Goal: Task Accomplishment & Management: Complete application form

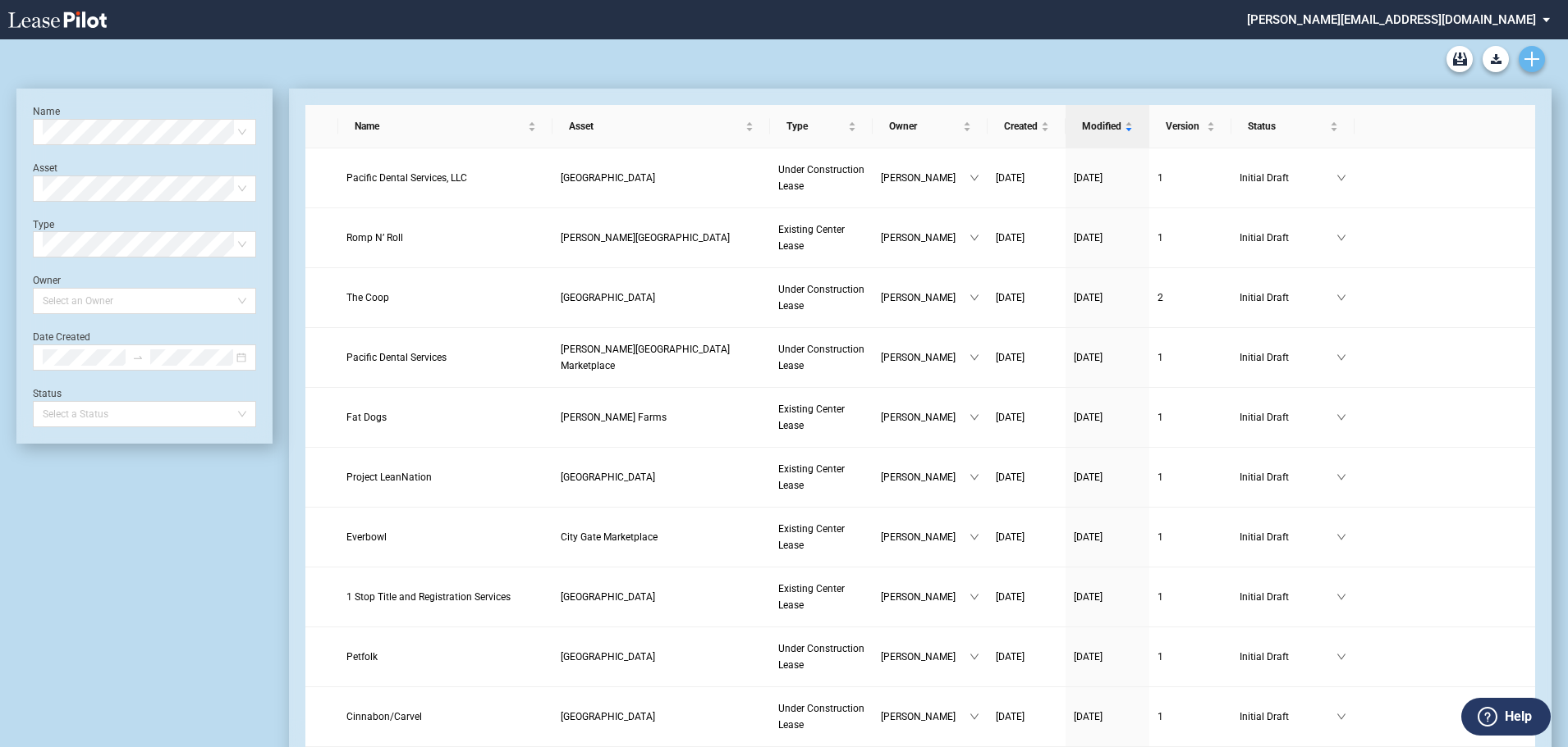
click at [1534, 59] on use "Create new document" at bounding box center [1532, 59] width 15 height 15
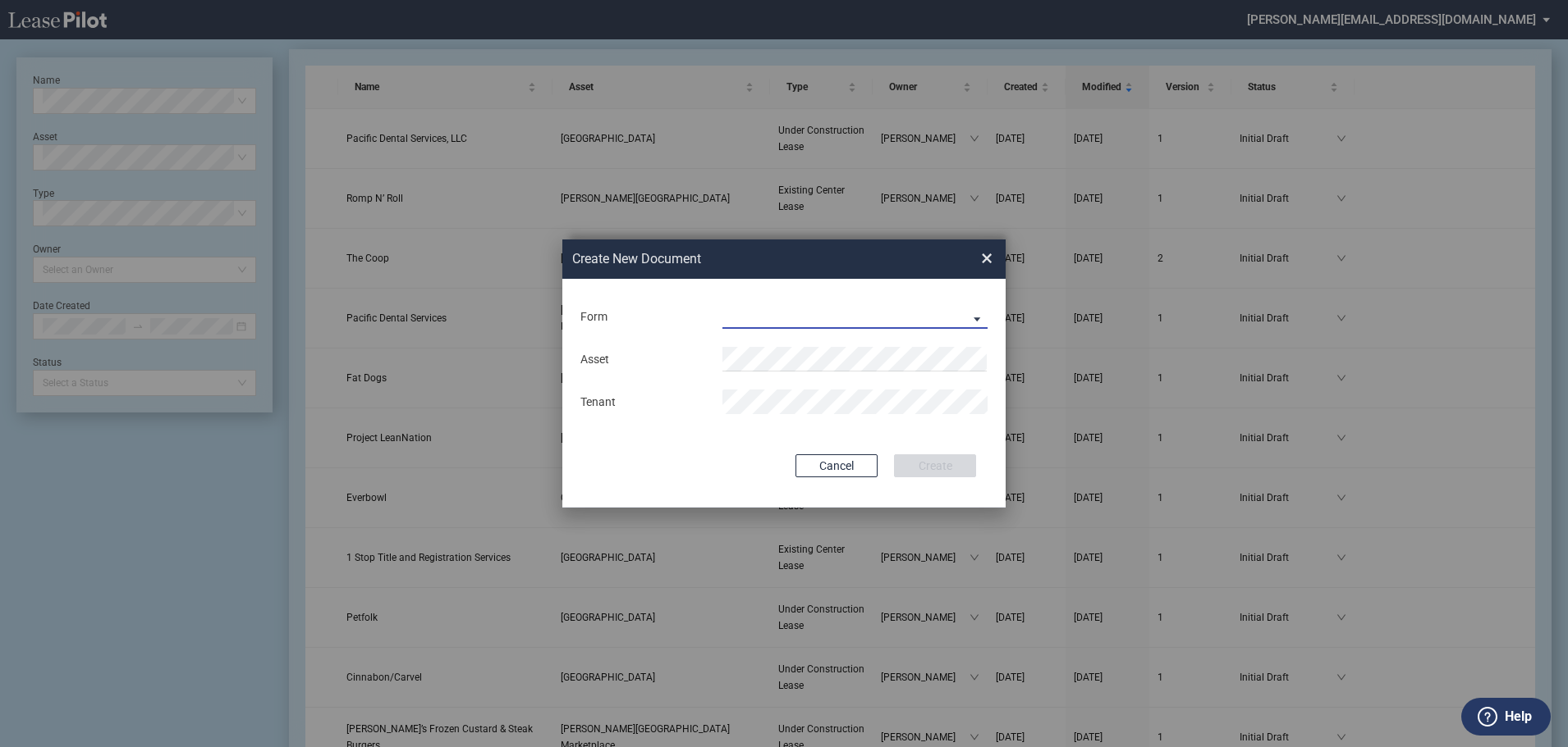
click at [964, 316] on md-select "Existing Center Lease Under Construction Lease" at bounding box center [855, 317] width 265 height 25
click at [985, 250] on md-backdrop at bounding box center [784, 393] width 1568 height 787
click at [956, 307] on md-select "Lease Form" at bounding box center [855, 317] width 265 height 25
click at [750, 318] on div "Existing Center Lease" at bounding box center [786, 317] width 124 height 18
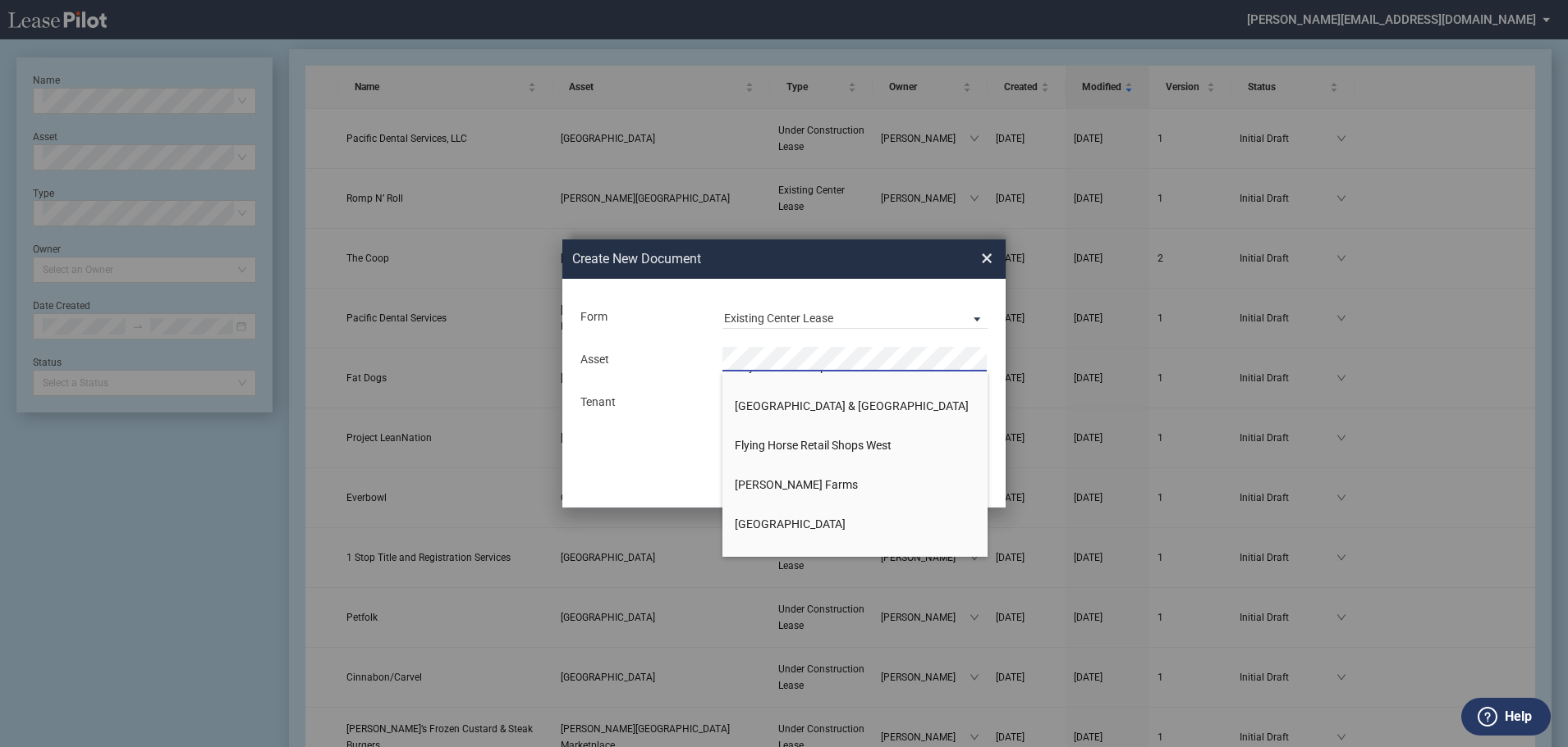
scroll to position [164, 0]
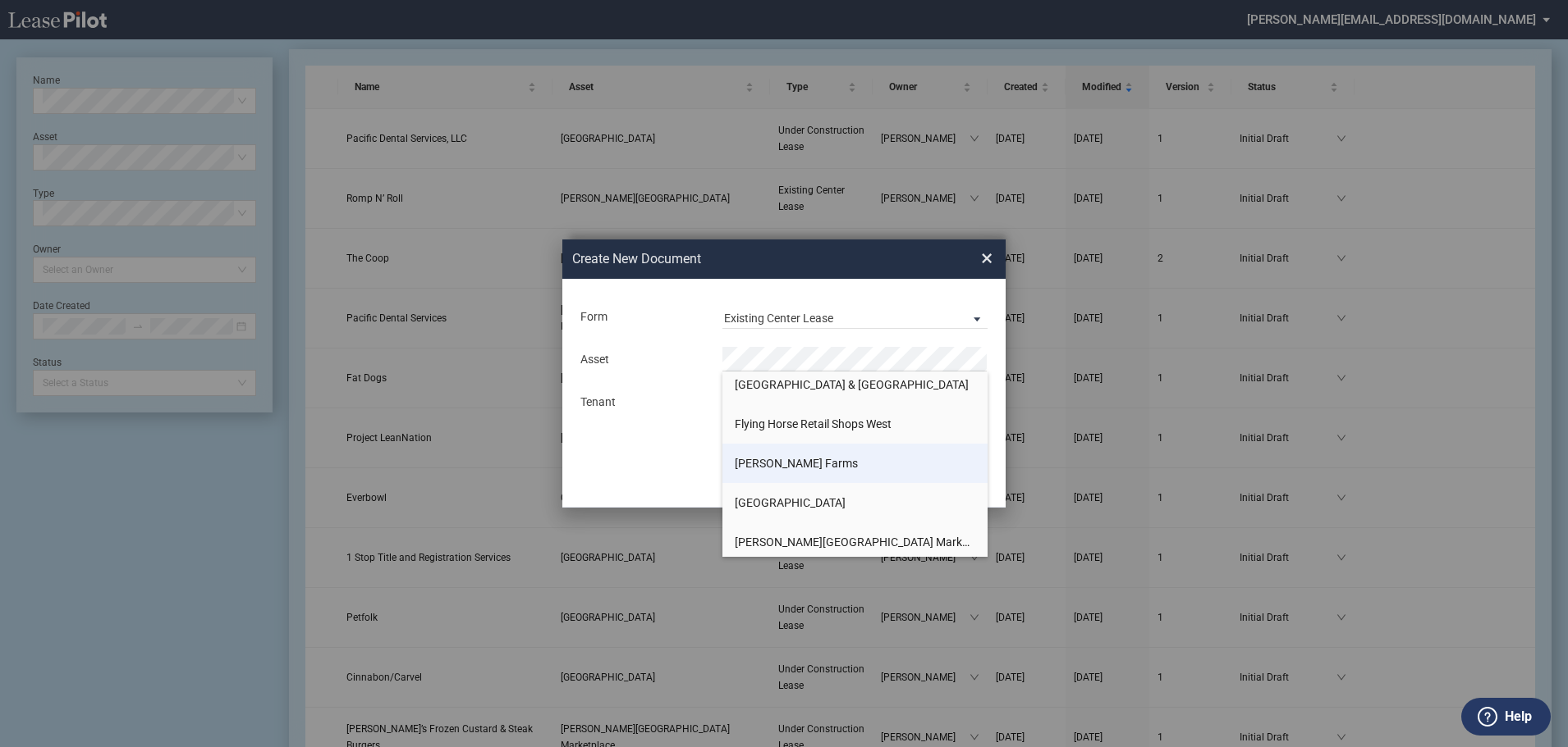
click at [778, 462] on span "[PERSON_NAME] Farms" at bounding box center [796, 464] width 123 height 13
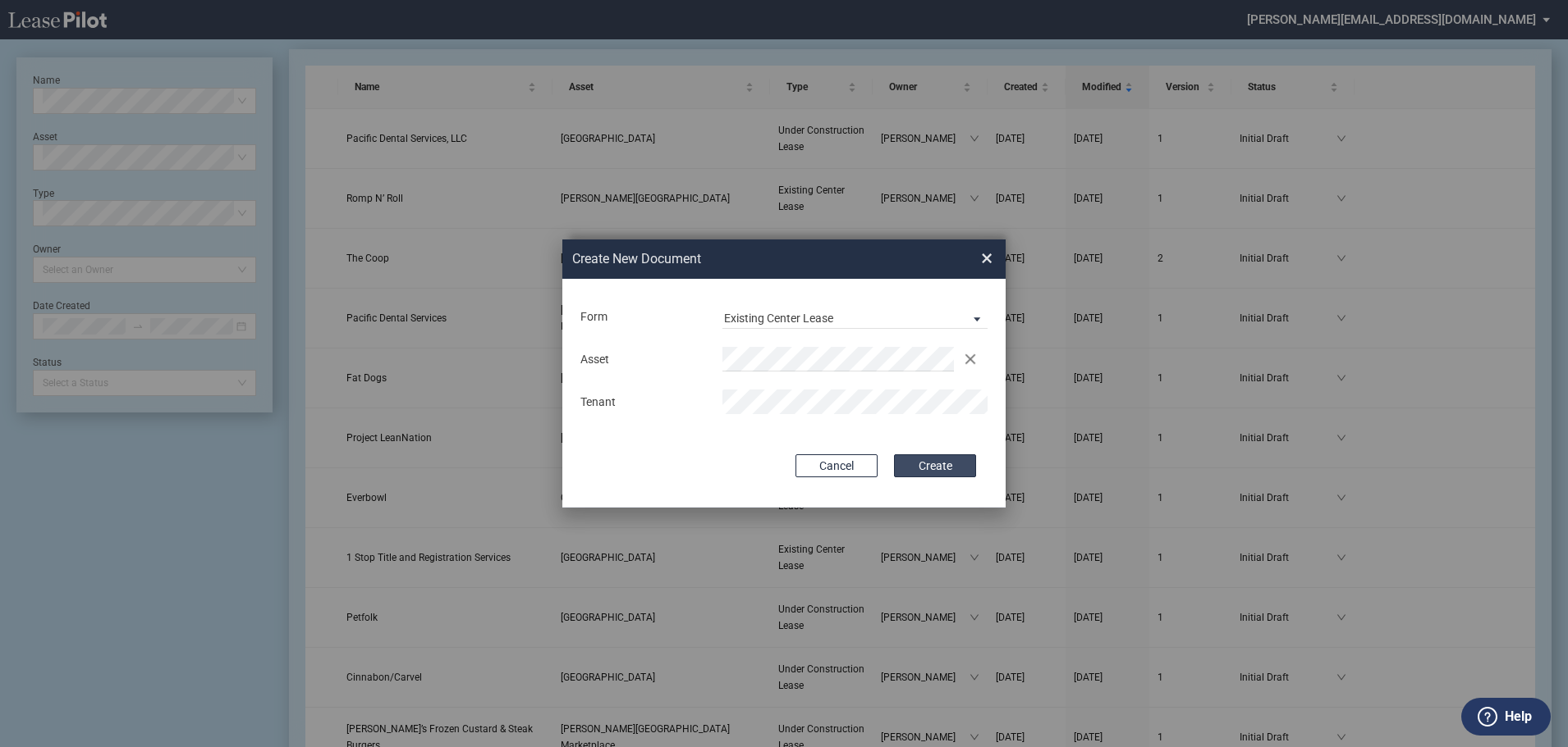
click at [935, 467] on button "Create" at bounding box center [935, 466] width 82 height 23
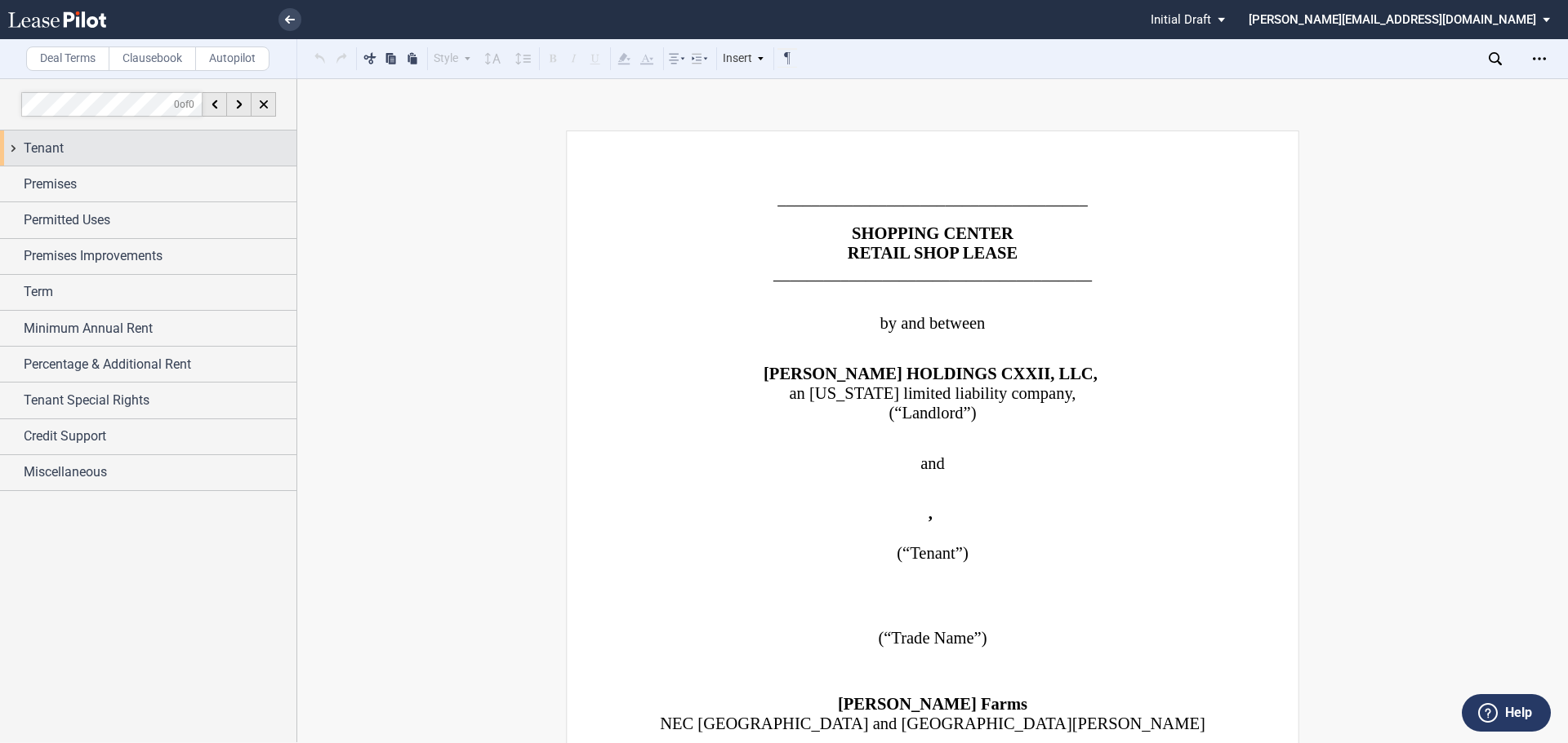
click at [52, 149] on span "Tenant" at bounding box center [43, 148] width 40 height 19
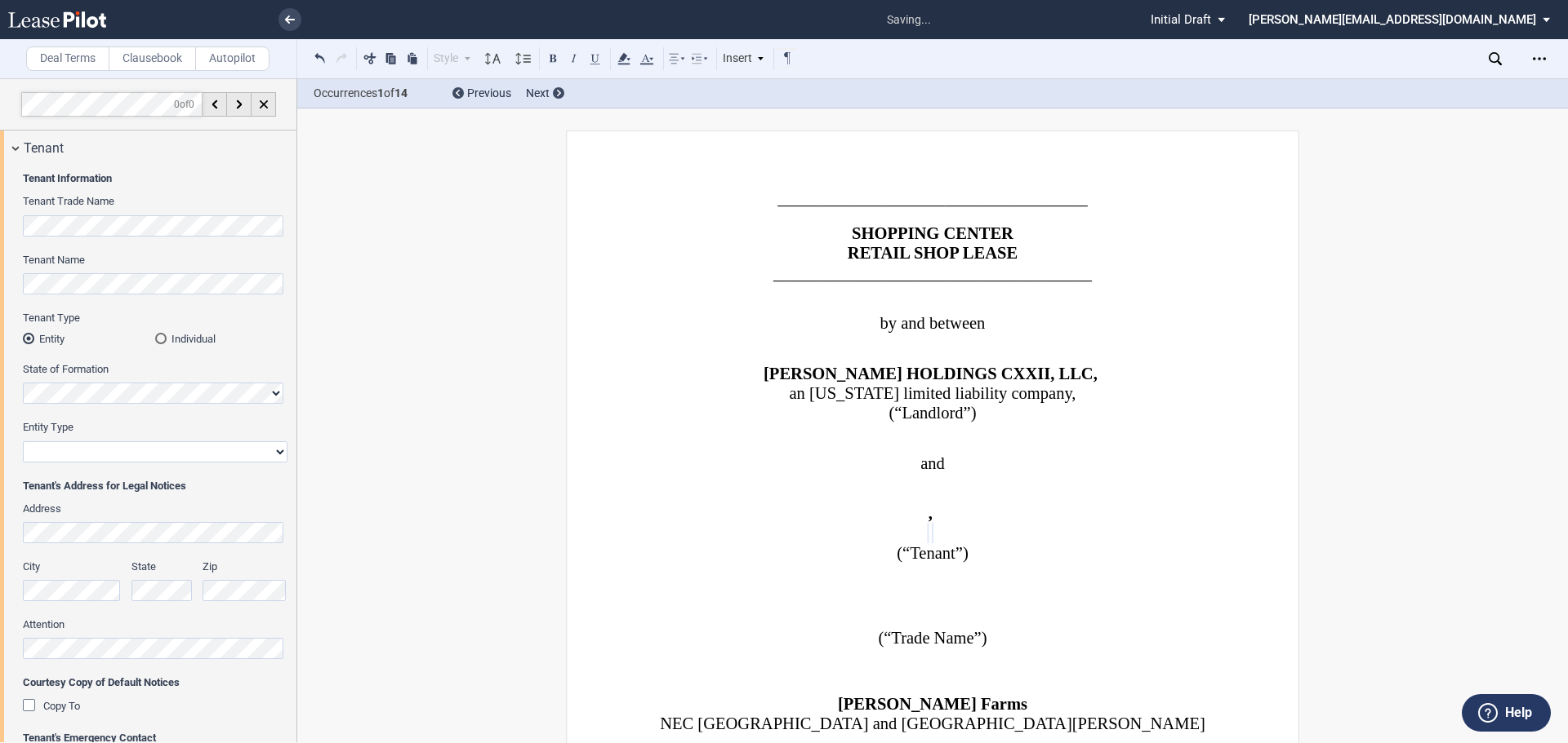
click at [110, 442] on select "Corporation Limited Liability Company General Partnership Limited Partnership O…" at bounding box center [155, 451] width 264 height 21
select select "limited liability company"
click at [23, 441] on select "Corporation Limited Liability Company General Partnership Limited Partnership O…" at bounding box center [155, 451] width 264 height 21
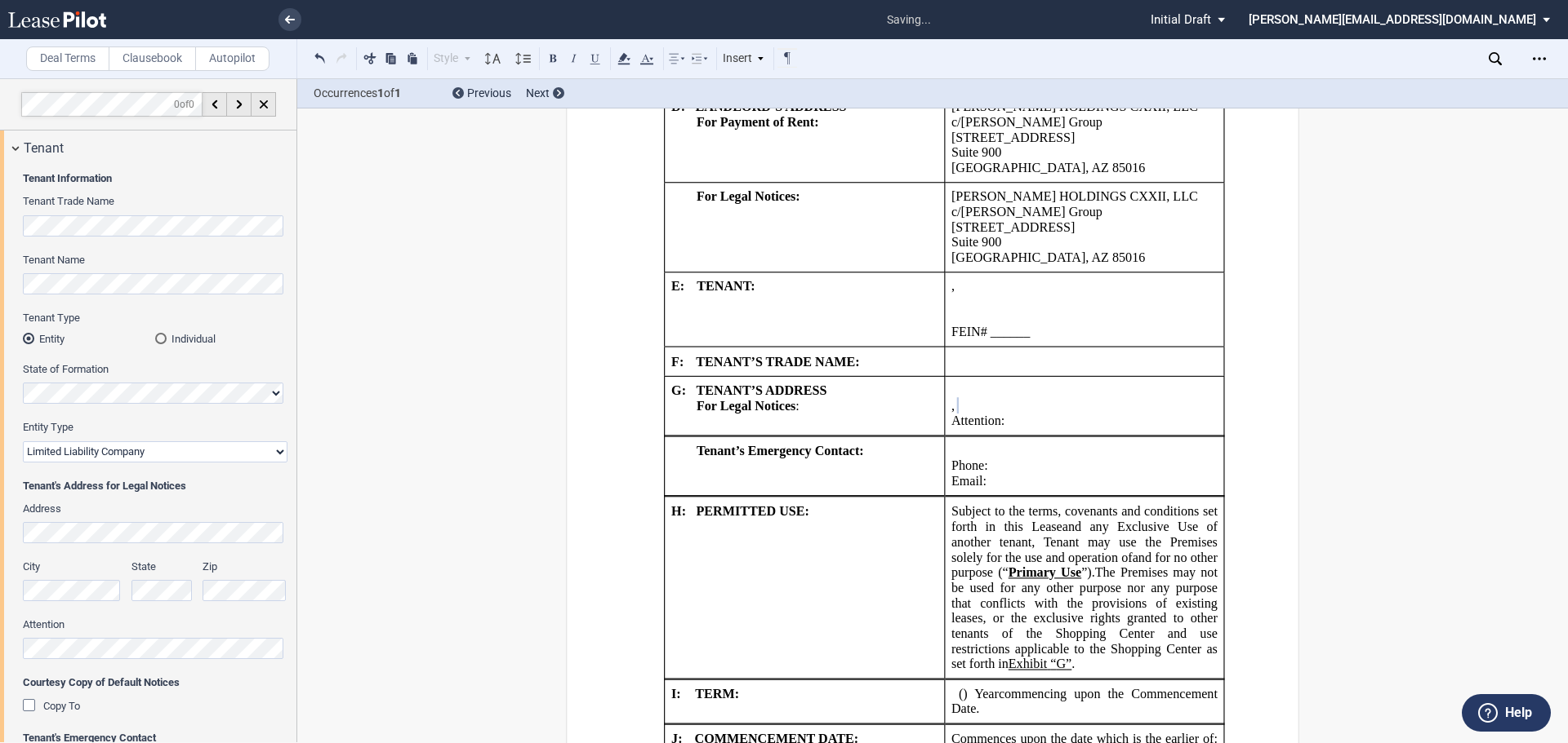
click at [1149, 413] on p "Attention: ﻿ ﻿" at bounding box center [1083, 421] width 266 height 16
click at [1110, 401] on td "﻿ ﻿ ﻿ ﻿ , ﻿ ﻿ ﻿ ﻿ Attention: ﻿ ﻿" at bounding box center [1084, 406] width 280 height 60
drag, startPoint x: 1099, startPoint y: 394, endPoint x: 948, endPoint y: 390, distance: 151.1
click at [951, 413] on p "Attention: ﻿ ﻿" at bounding box center [1083, 421] width 266 height 16
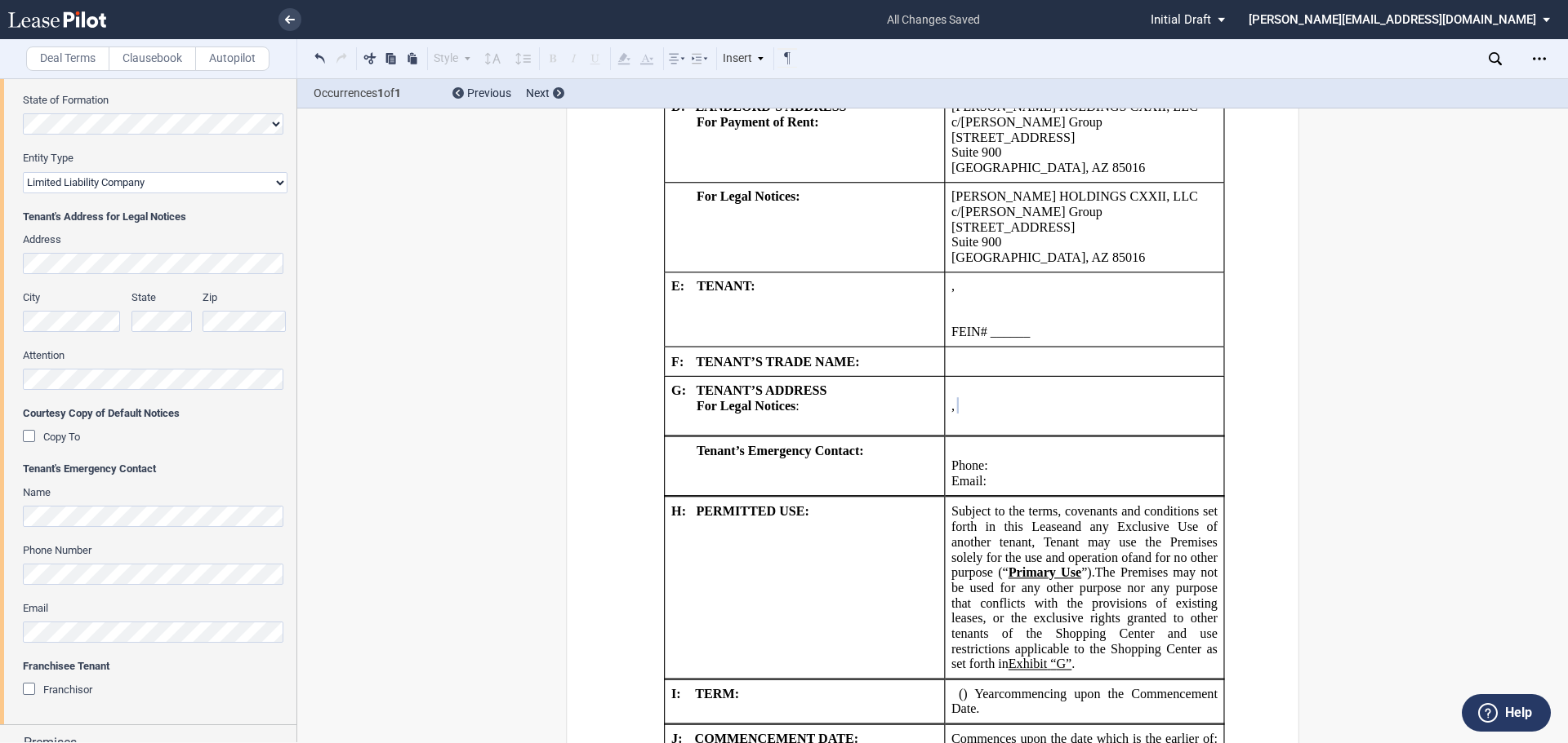
scroll to position [245, 0]
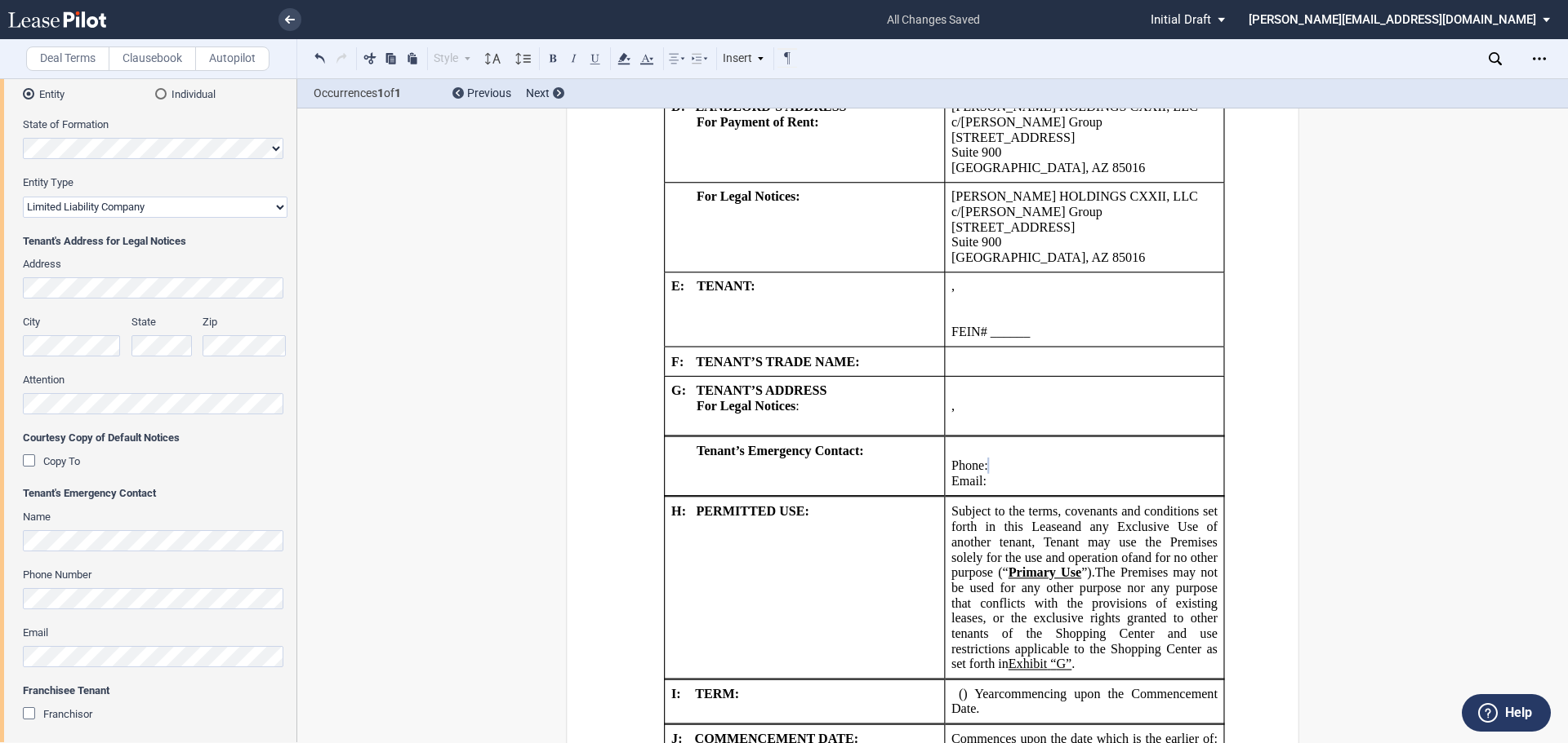
click at [1102, 474] on p "Email: ﻿ ﻿" at bounding box center [1083, 482] width 266 height 16
click at [1123, 459] on p "Phone: ﻿ ﻿" at bounding box center [1083, 466] width 266 height 16
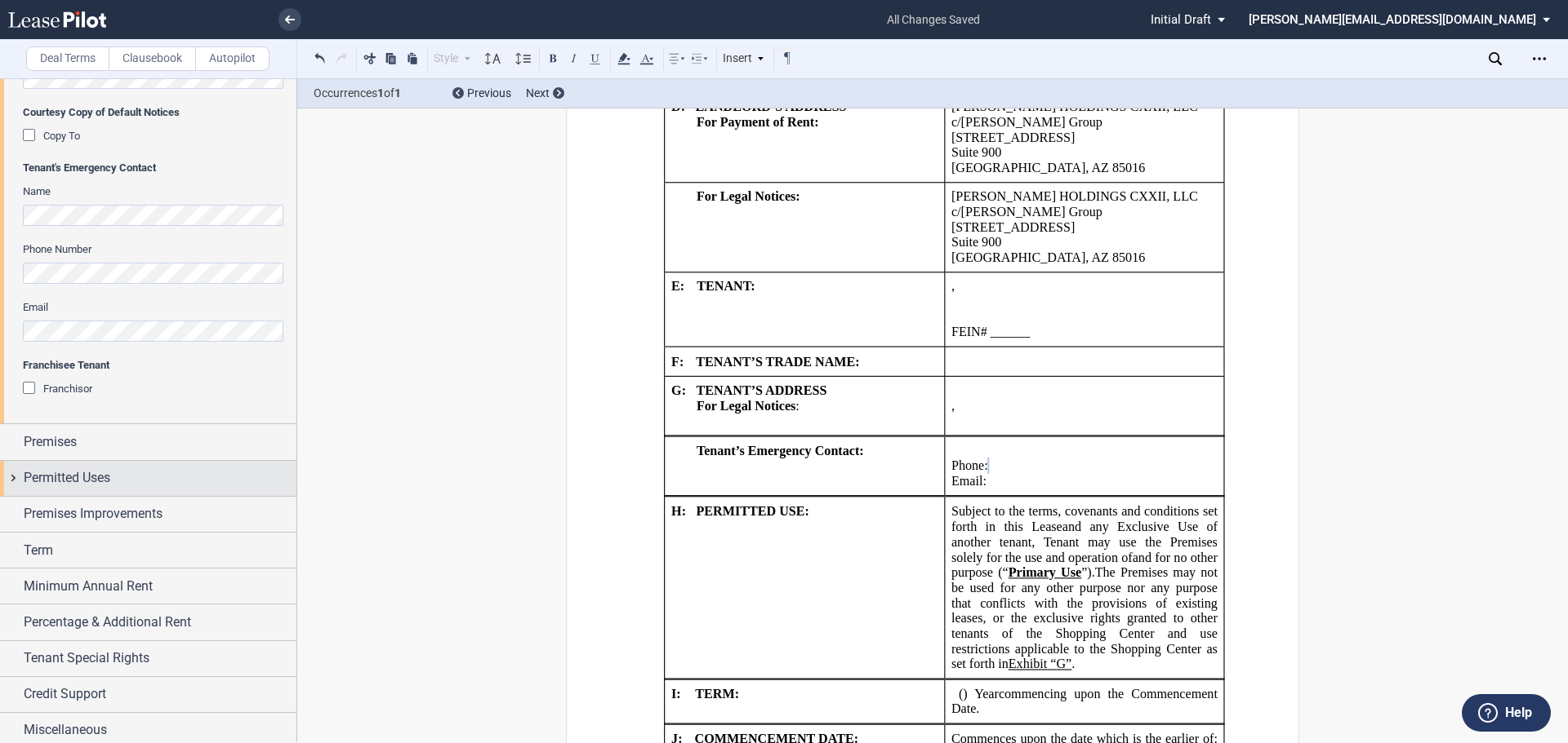
scroll to position [571, 0]
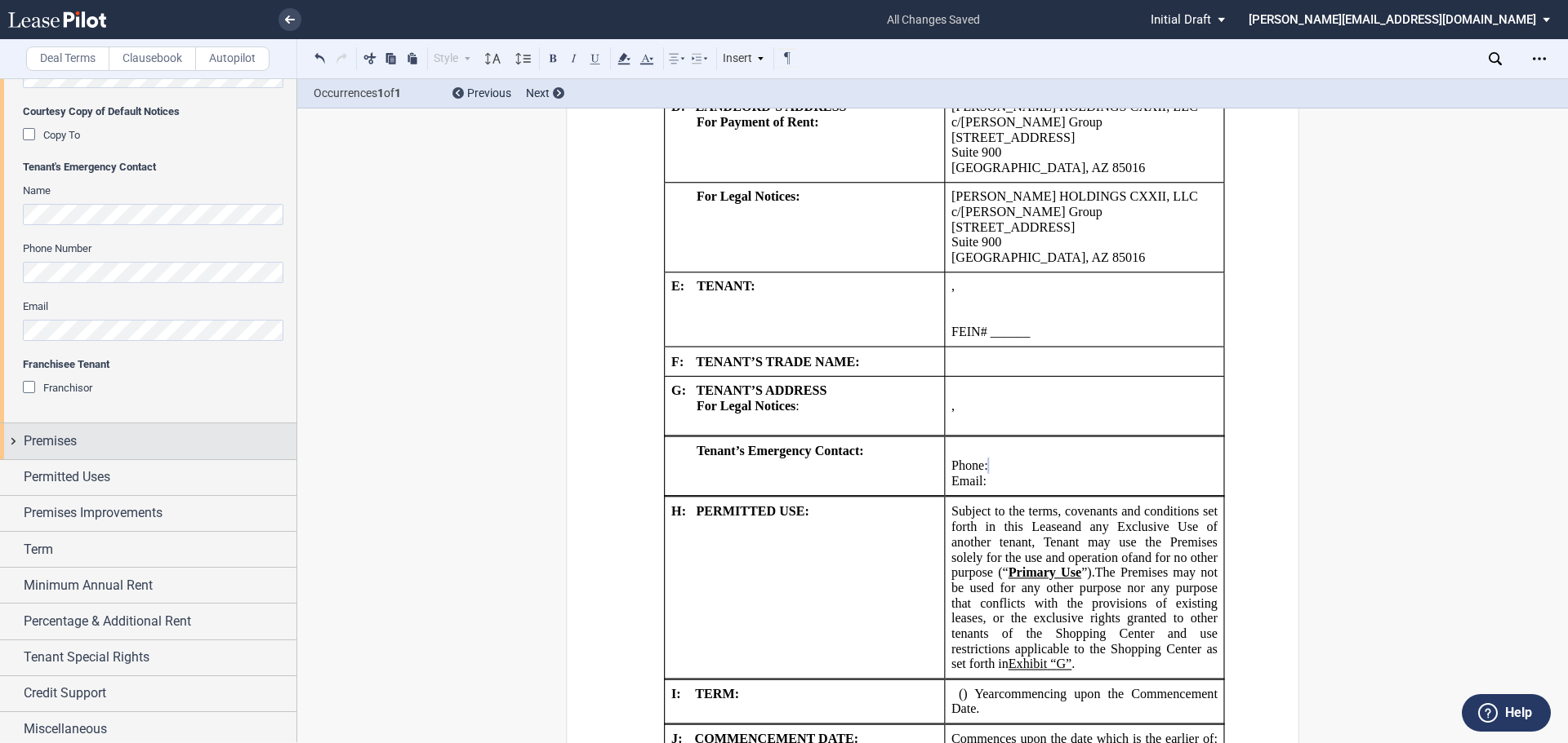
click at [15, 439] on div "Premises" at bounding box center [148, 441] width 297 height 35
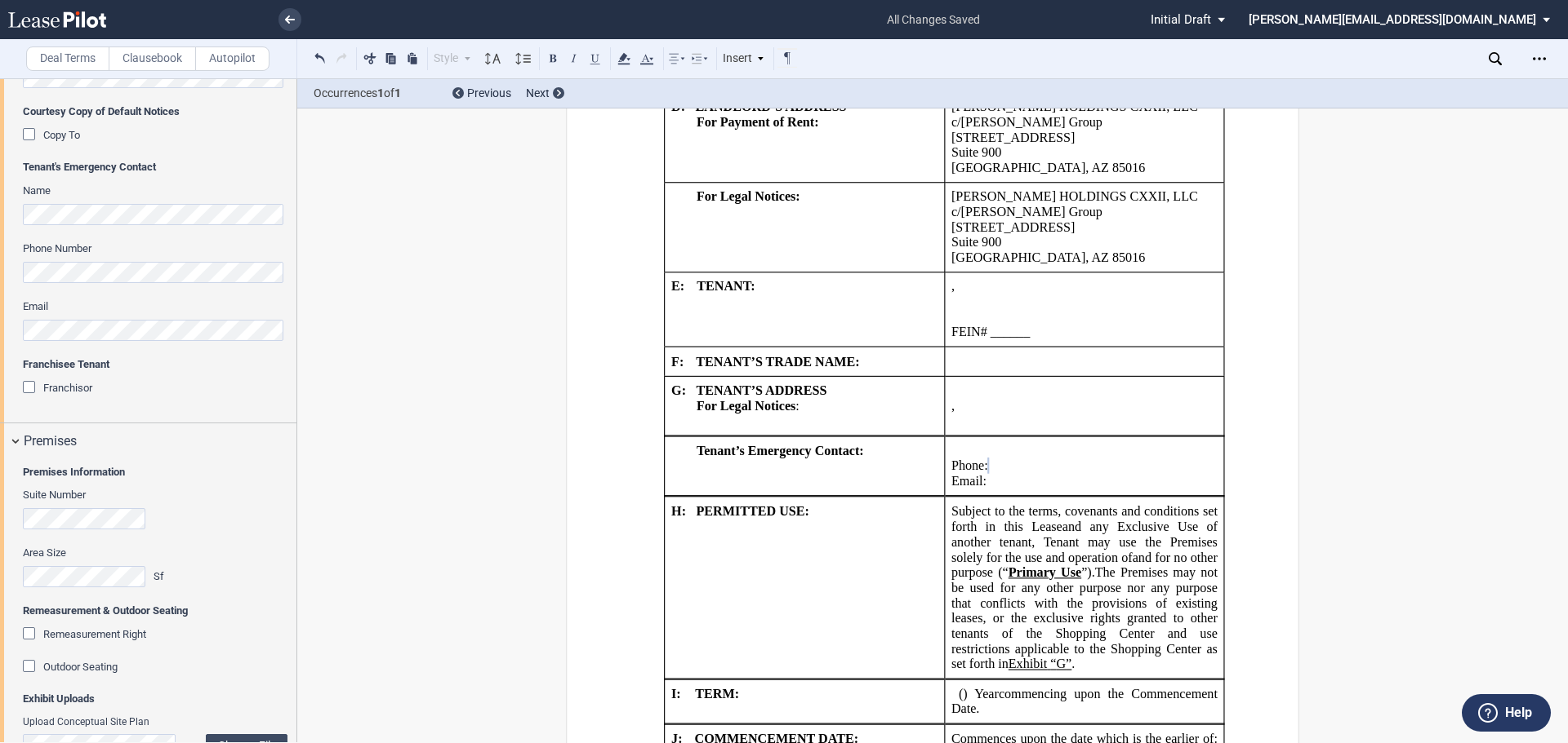
scroll to position [1373, 0]
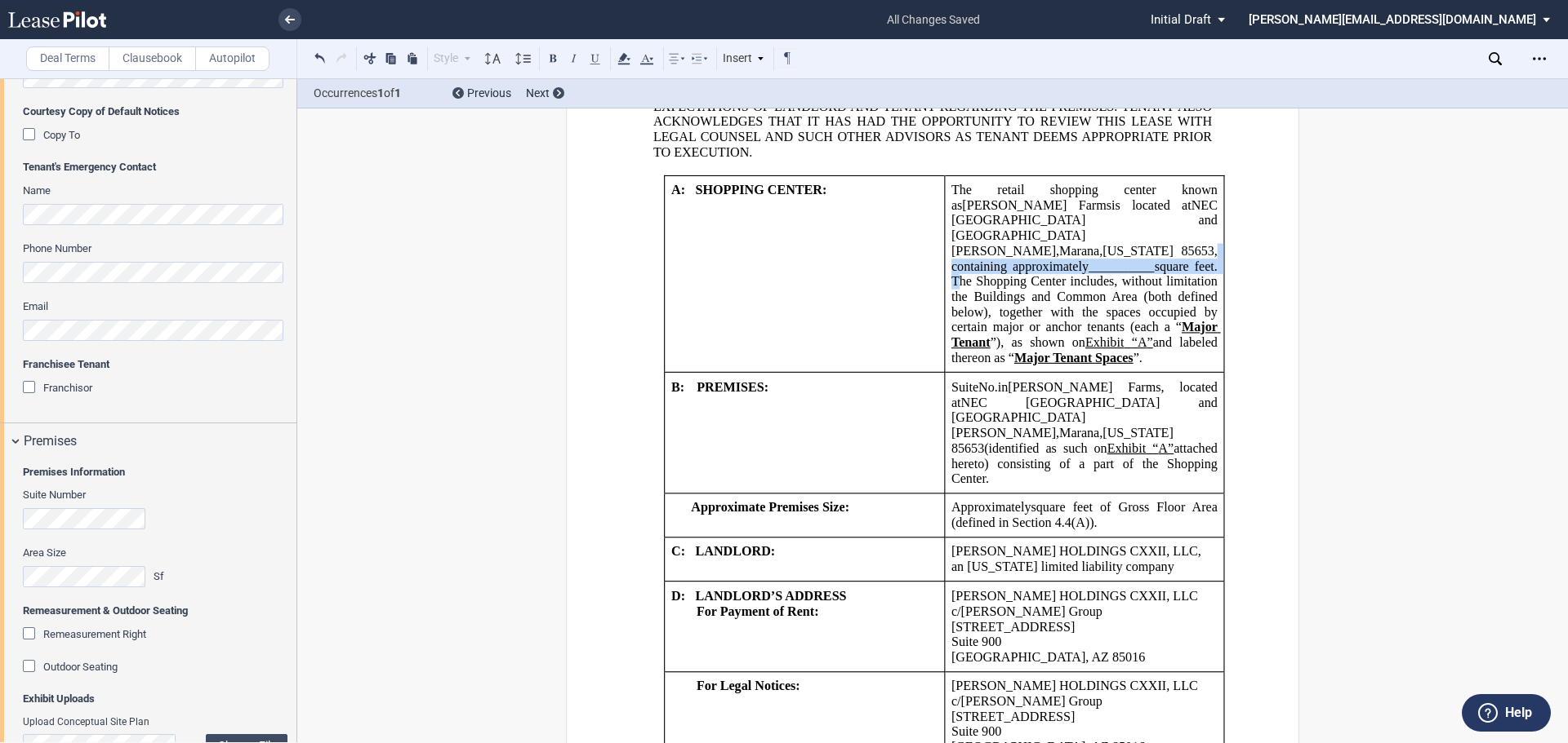
drag, startPoint x: 1029, startPoint y: 265, endPoint x: 985, endPoint y: 247, distance: 47.5
click at [985, 247] on span "The retail shopping center known as Gladden Farms is located at NEC North Tange…" at bounding box center [1085, 274] width 269 height 182
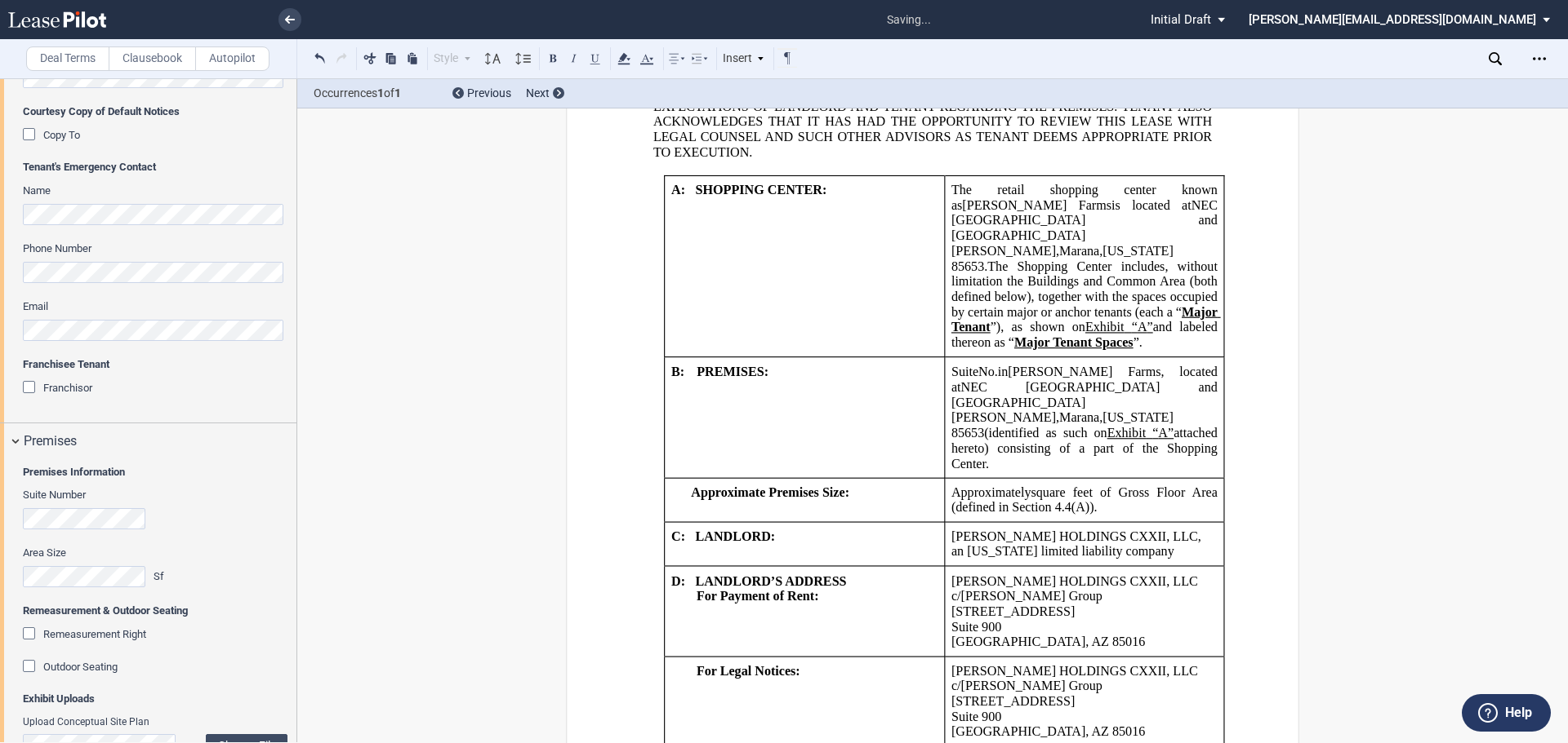
click at [944, 357] on td "Suite No. ﻿ ﻿ TBD in Gladden Farms , located at NEC North Tangerine Road and No…" at bounding box center [1084, 417] width 280 height 121
click at [1069, 364] on span "in" at bounding box center [1064, 371] width 11 height 15
click at [187, 674] on div "Outdoor Seating" at bounding box center [155, 668] width 264 height 17
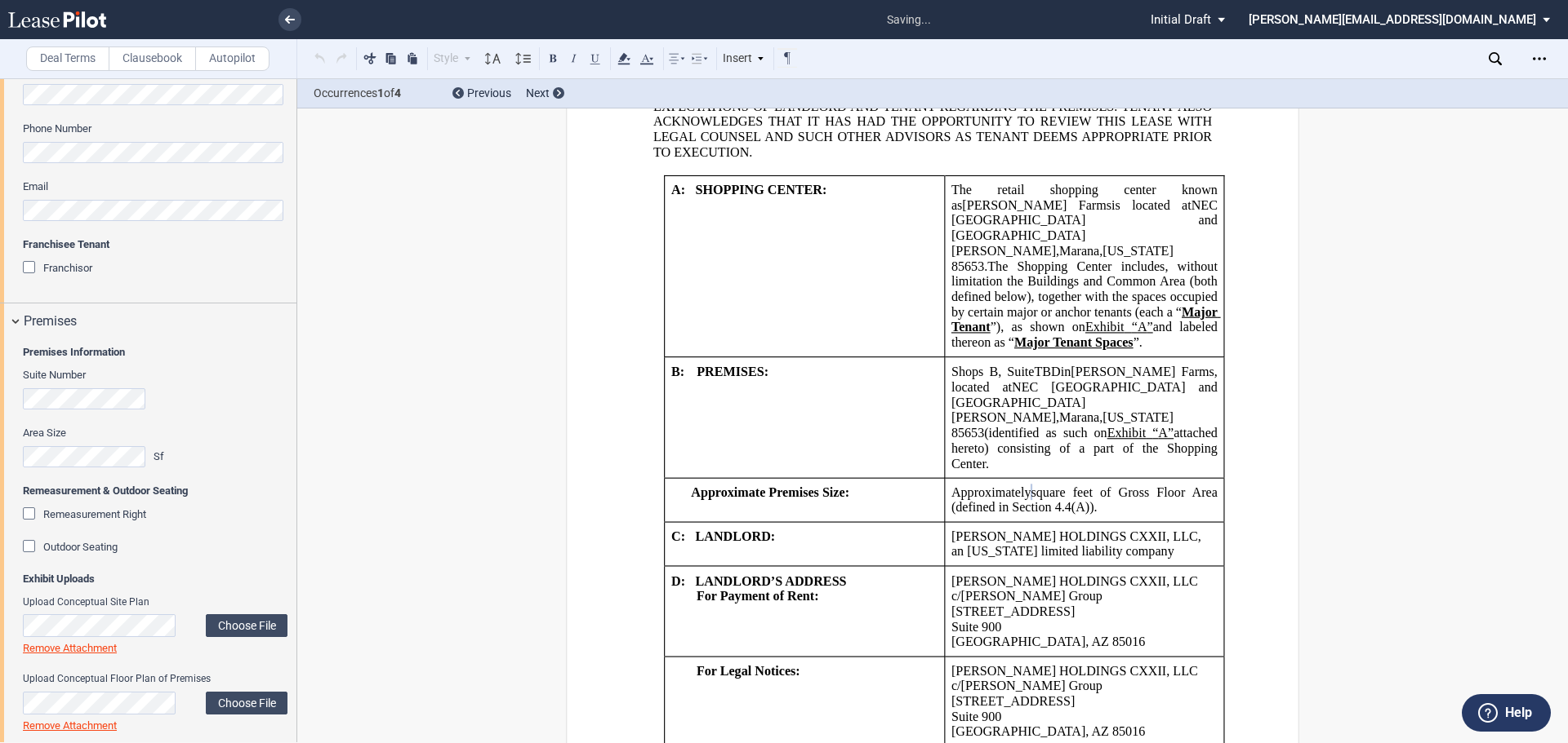
scroll to position [735, 0]
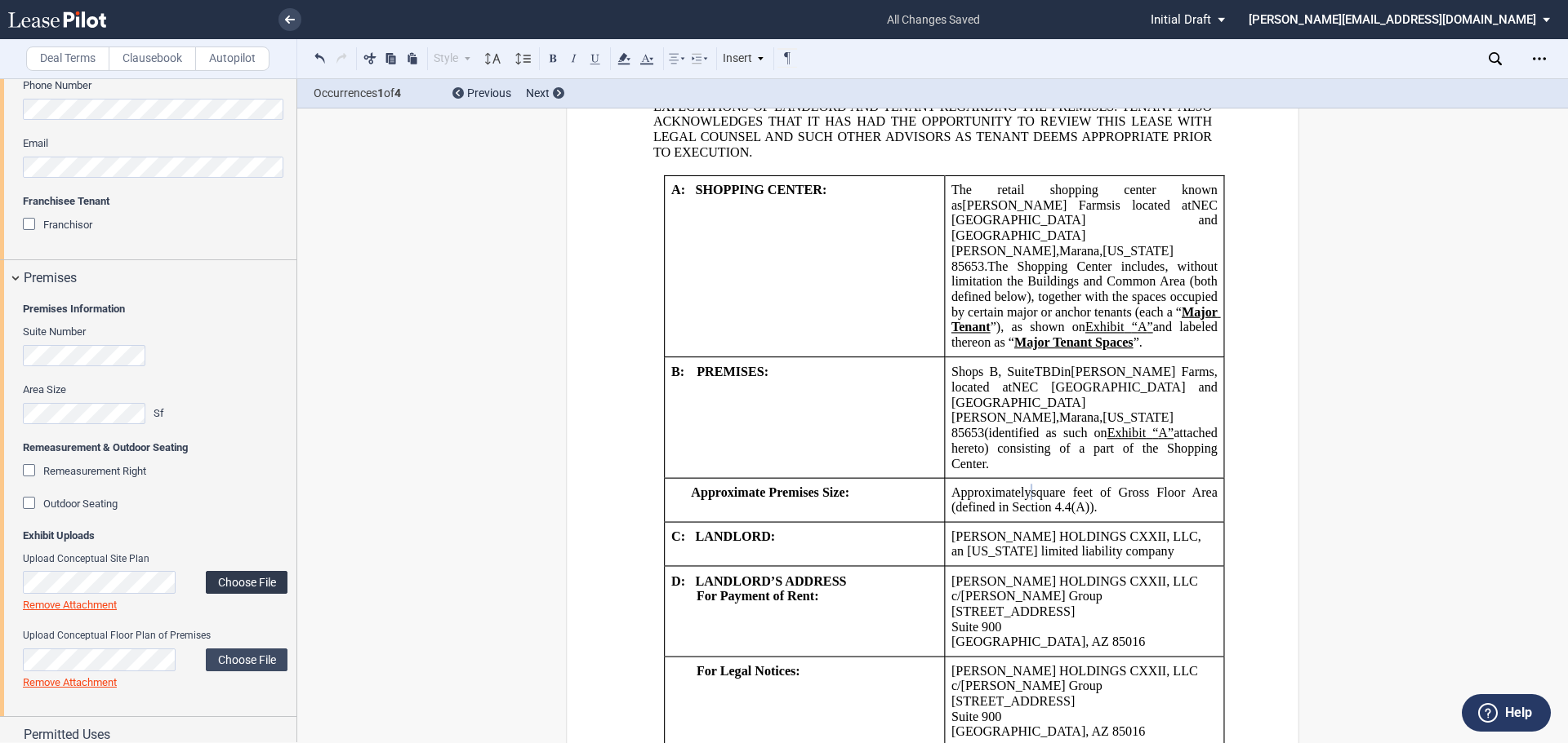
click at [247, 577] on label "Choose File" at bounding box center [246, 582] width 82 height 23
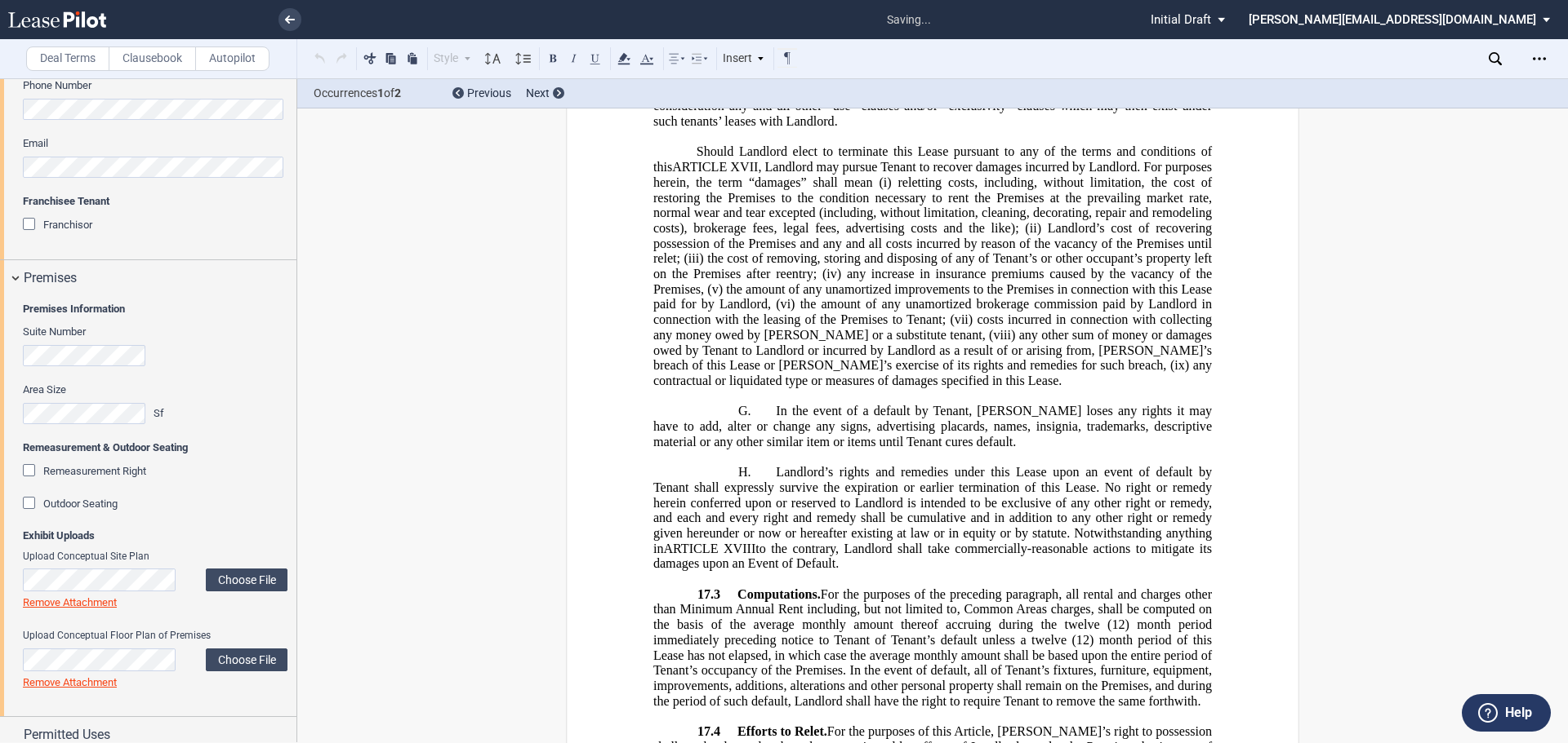
scroll to position [38486, 0]
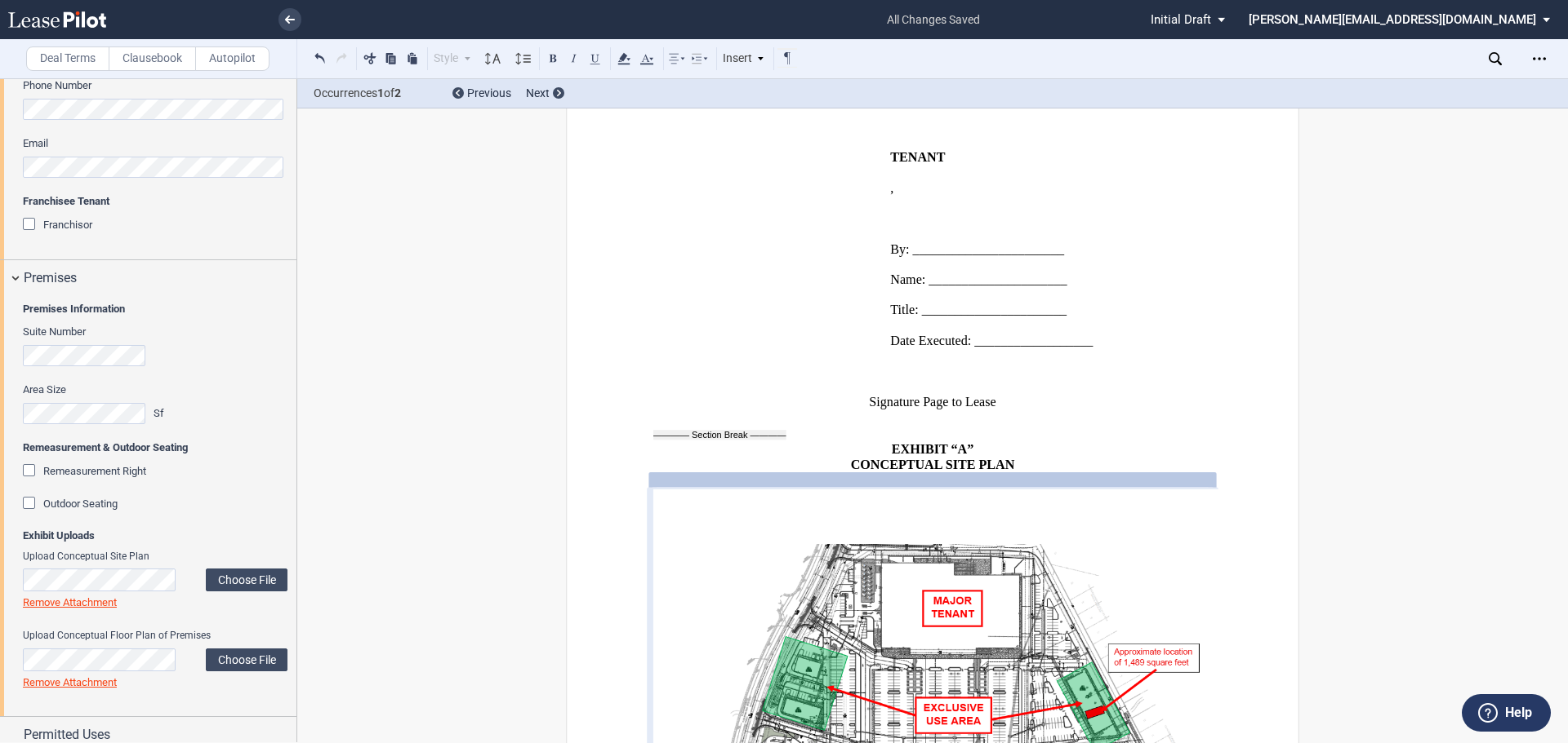
click at [227, 648] on div "Upload Conceptual Floor Plan of Premises Choose File Loading Remove Attachment" at bounding box center [155, 659] width 264 height 61
click at [245, 662] on label "Choose File" at bounding box center [246, 660] width 82 height 23
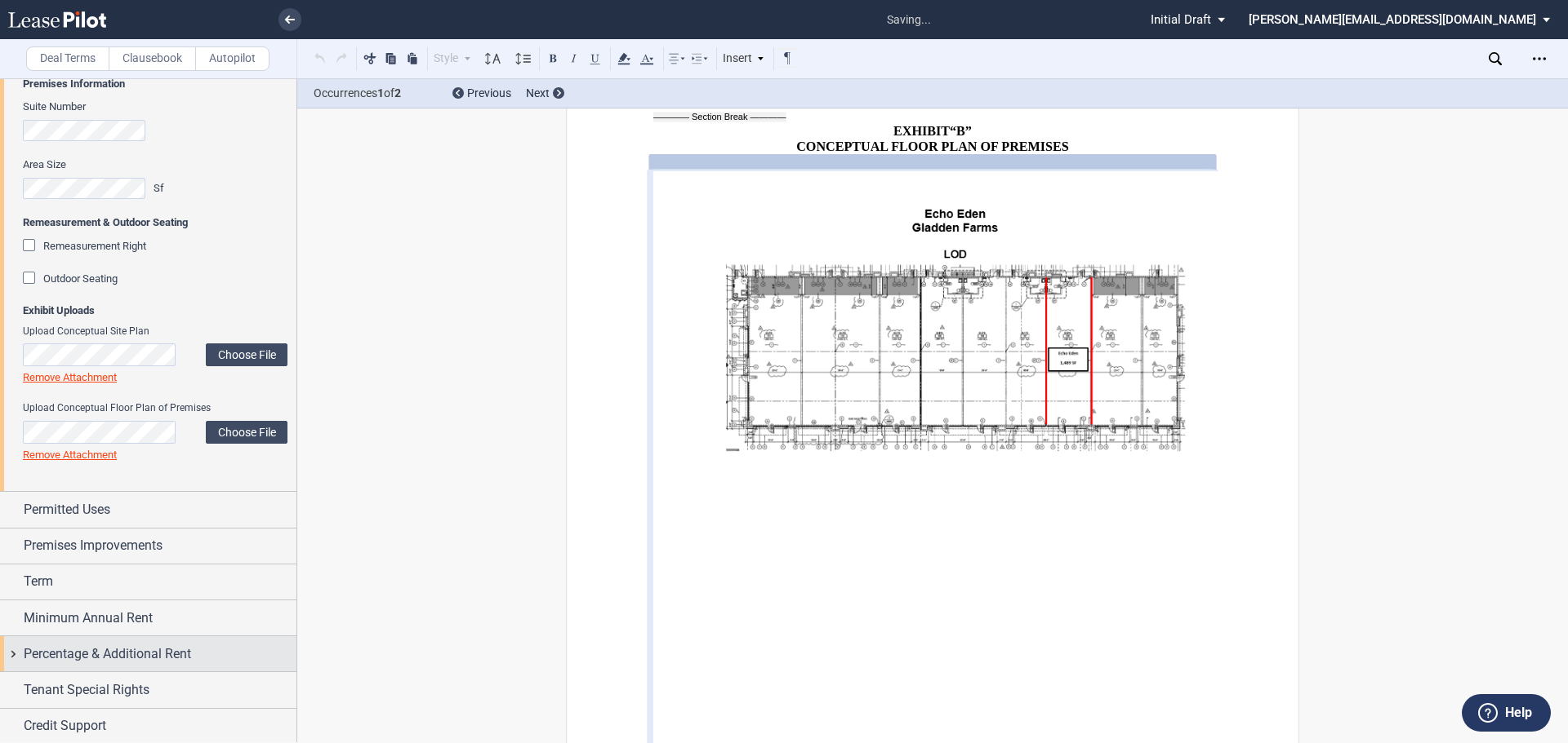
scroll to position [979, 0]
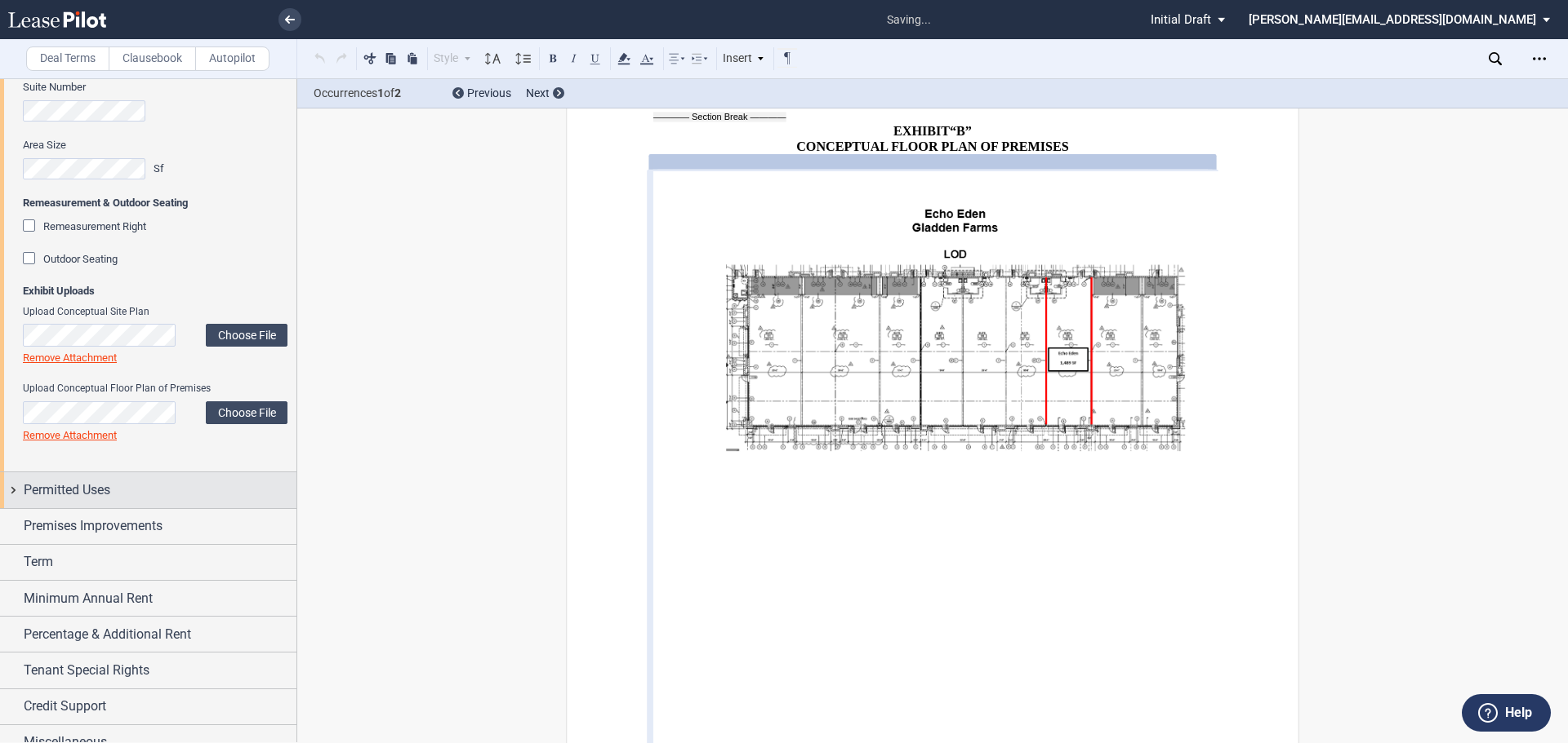
click at [9, 485] on div "Permitted Uses" at bounding box center [148, 490] width 297 height 35
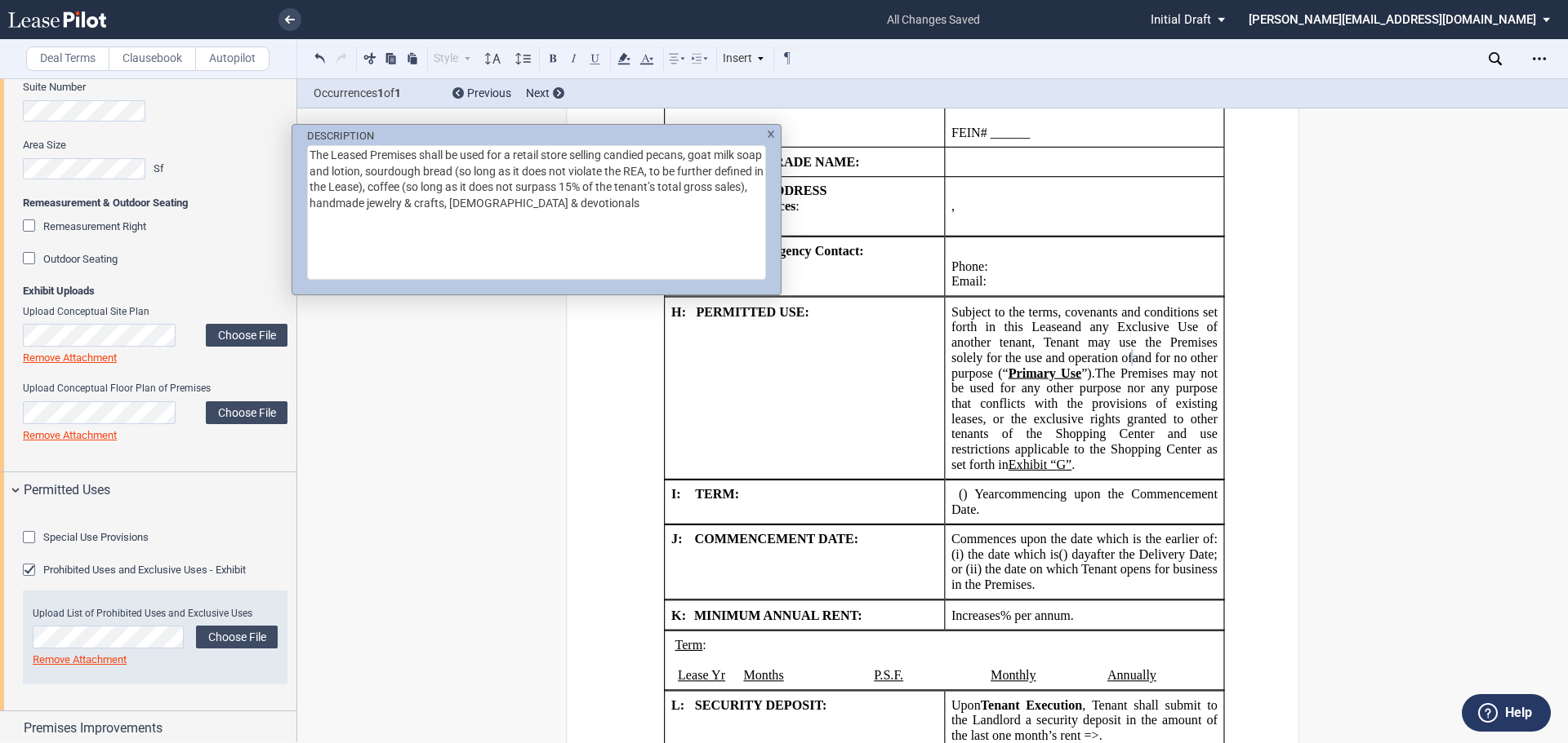
scroll to position [1089, 0]
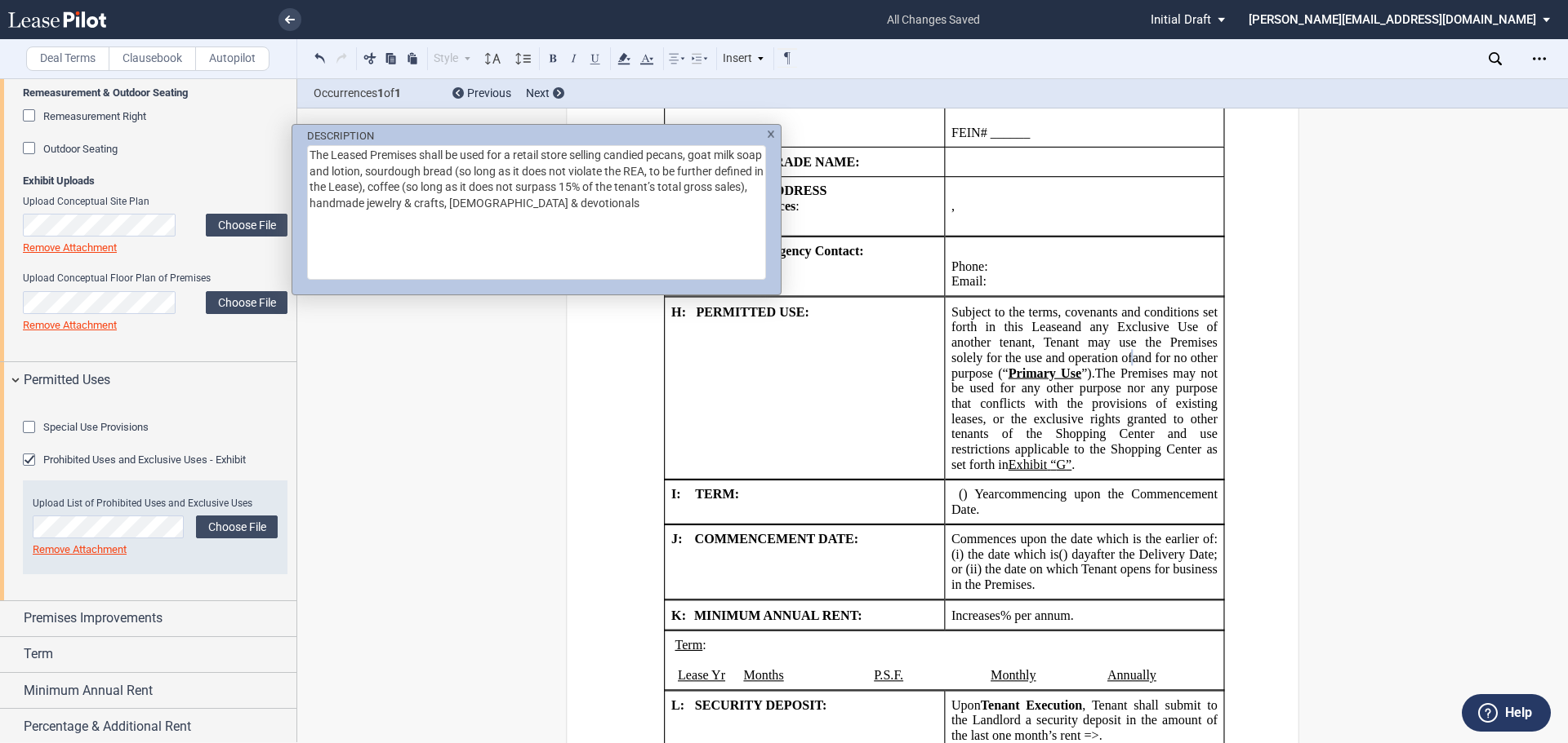
click at [560, 215] on textarea "The Leased Premises shall be used for a retail store selling candied pecans, go…" at bounding box center [536, 213] width 459 height 134
drag, startPoint x: 508, startPoint y: 153, endPoint x: 248, endPoint y: 118, distance: 262.3
click at [249, 118] on div "DESCRIPTION The Leased Premises shall be used for a retail store selling candie…" at bounding box center [784, 371] width 1568 height 743
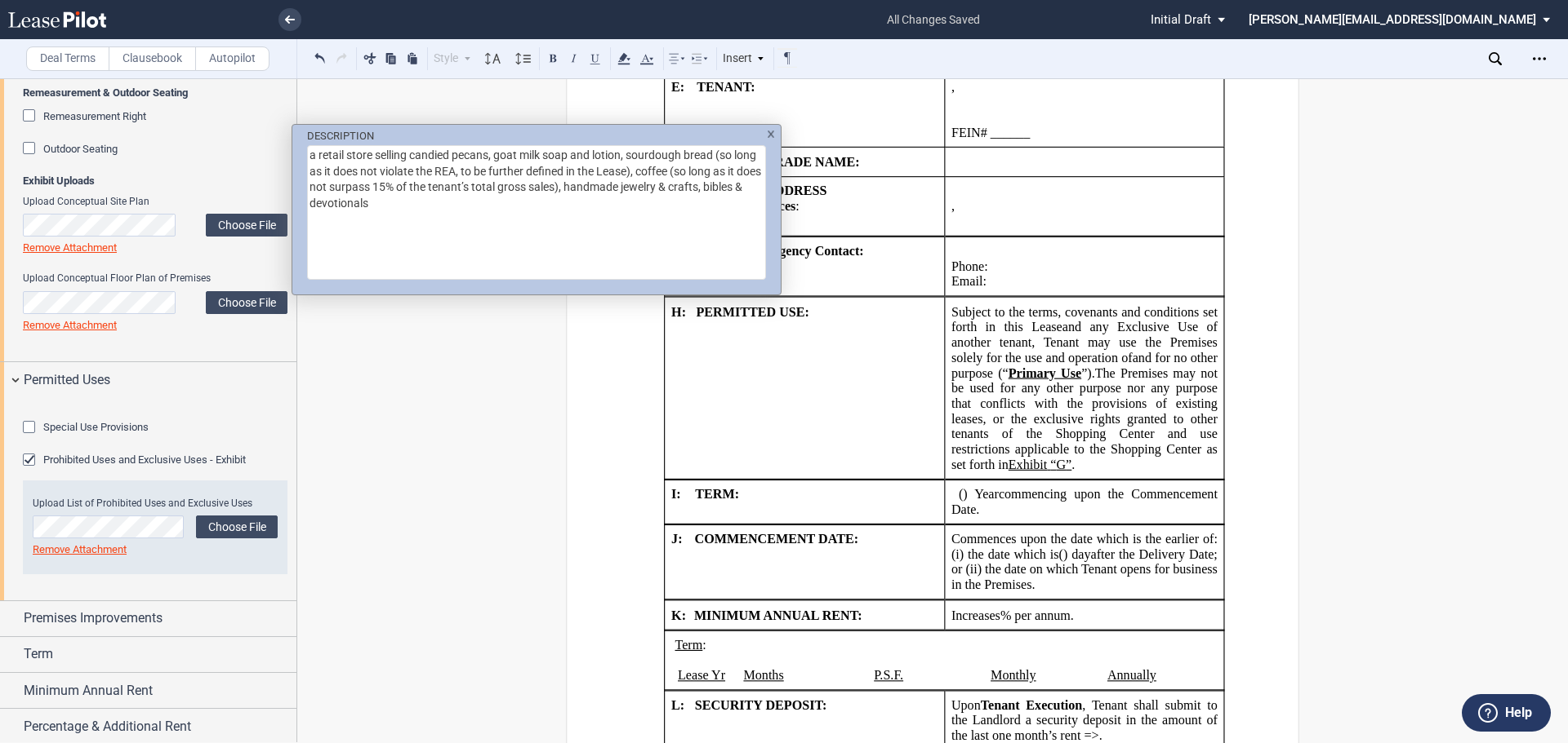
click at [443, 207] on textarea "a retail store selling candied pecans, goat milk soap and lotion, sourdough bre…" at bounding box center [536, 213] width 459 height 134
type textarea "a retail store selling candied pecans, goat milk soap and lotion, sourdough bre…"
click at [397, 441] on div "DESCRIPTION a retail store selling candied pecans, goat milk soap and lotion, s…" at bounding box center [784, 371] width 1568 height 743
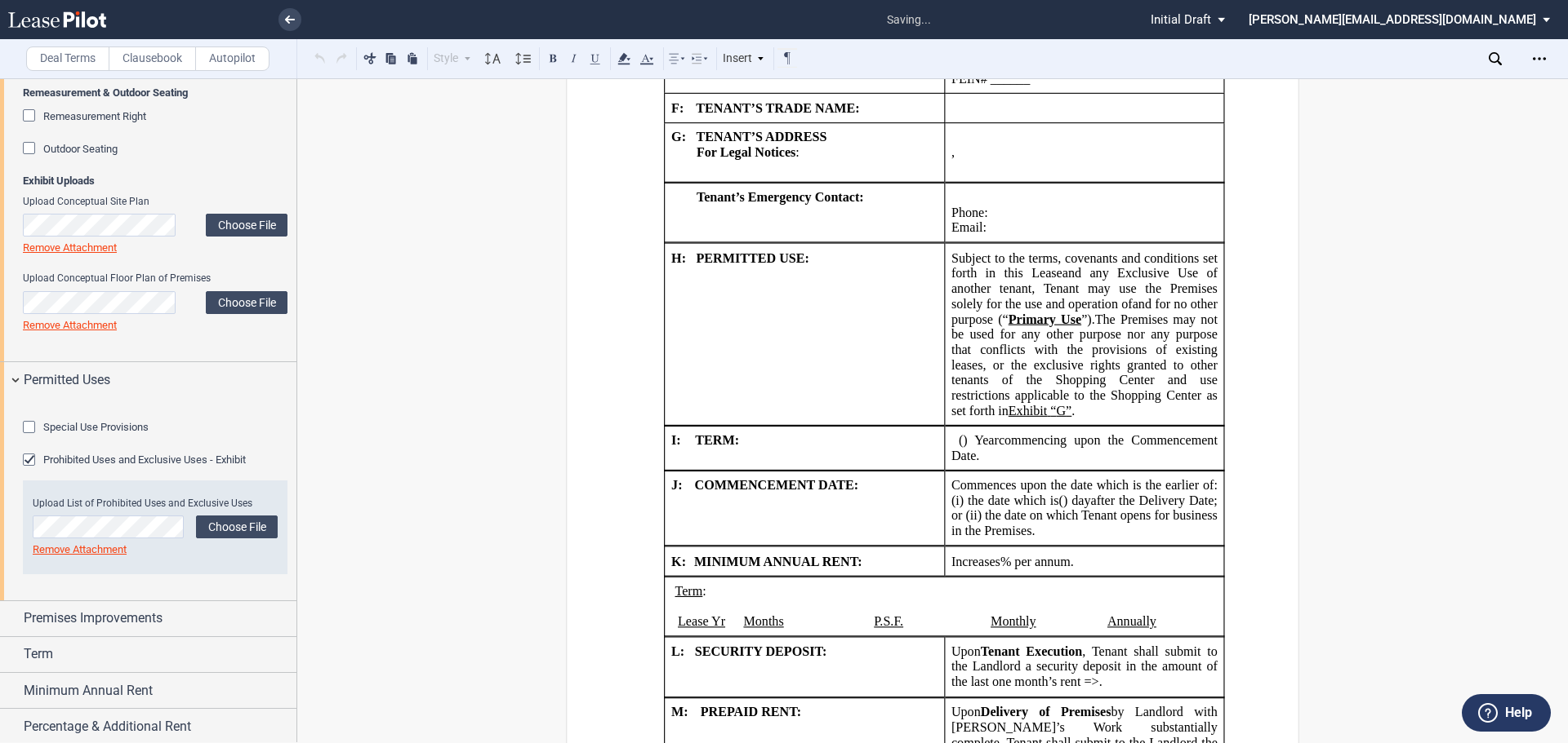
scroll to position [2128, 0]
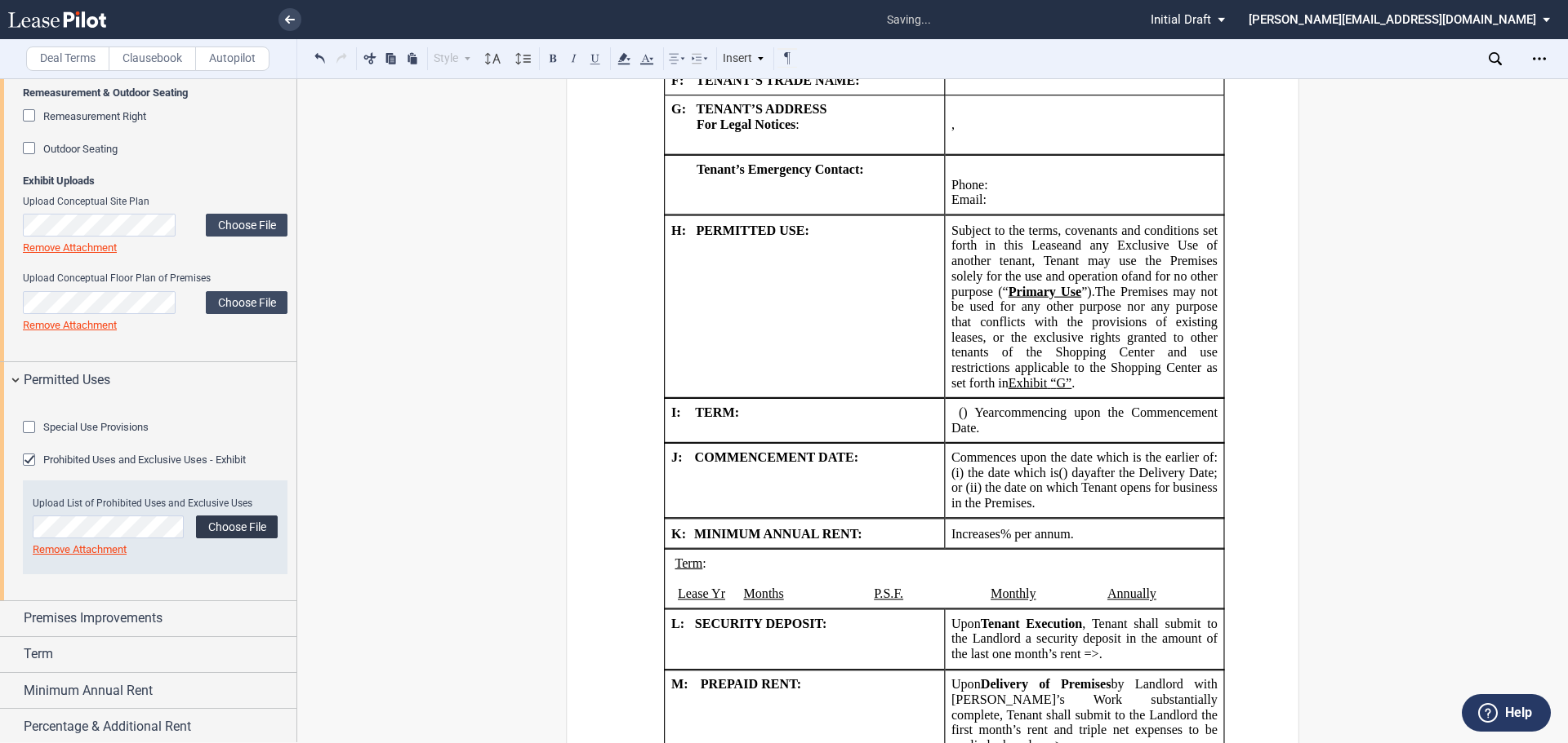
click at [245, 539] on label "Choose File" at bounding box center [237, 527] width 82 height 23
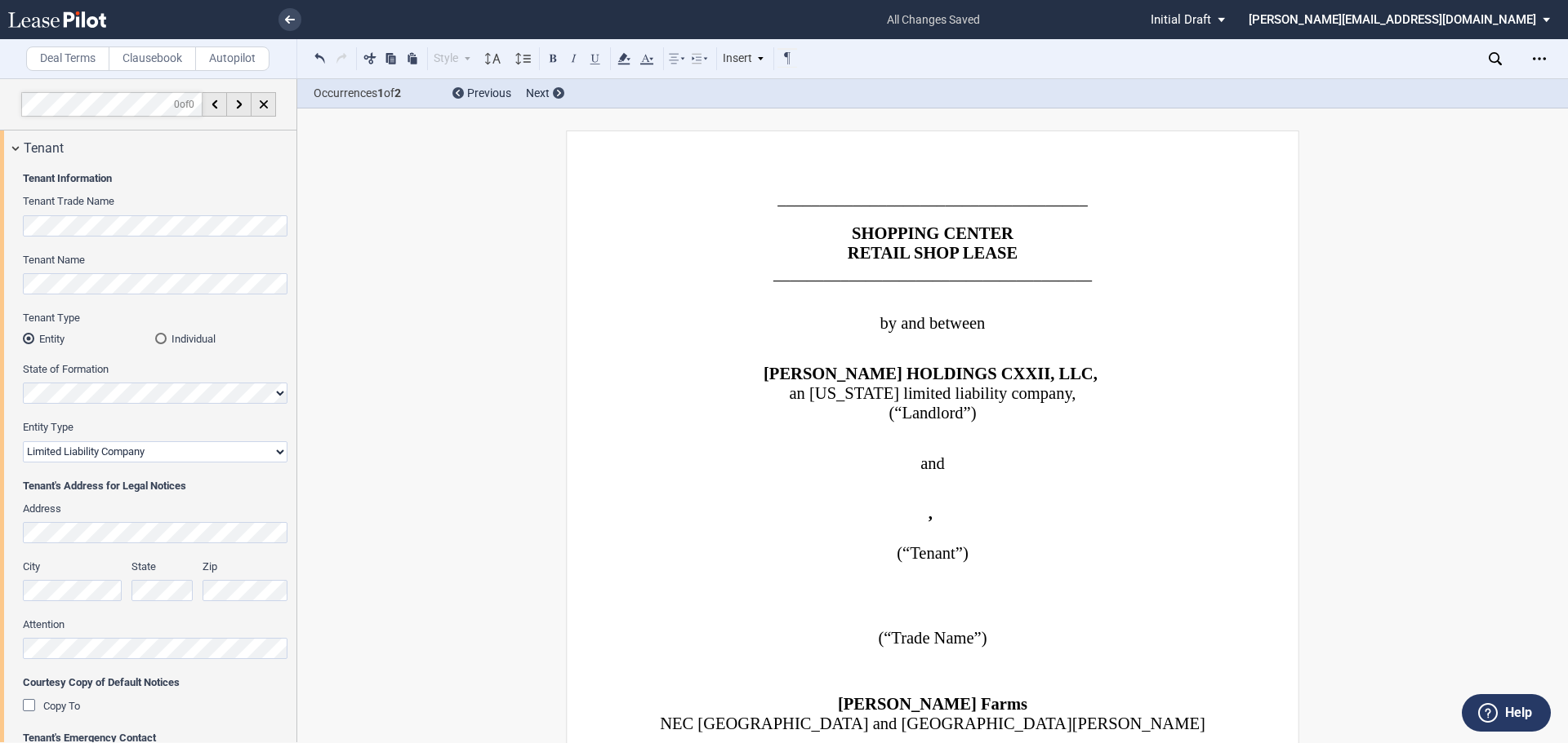
select select "limited liability company"
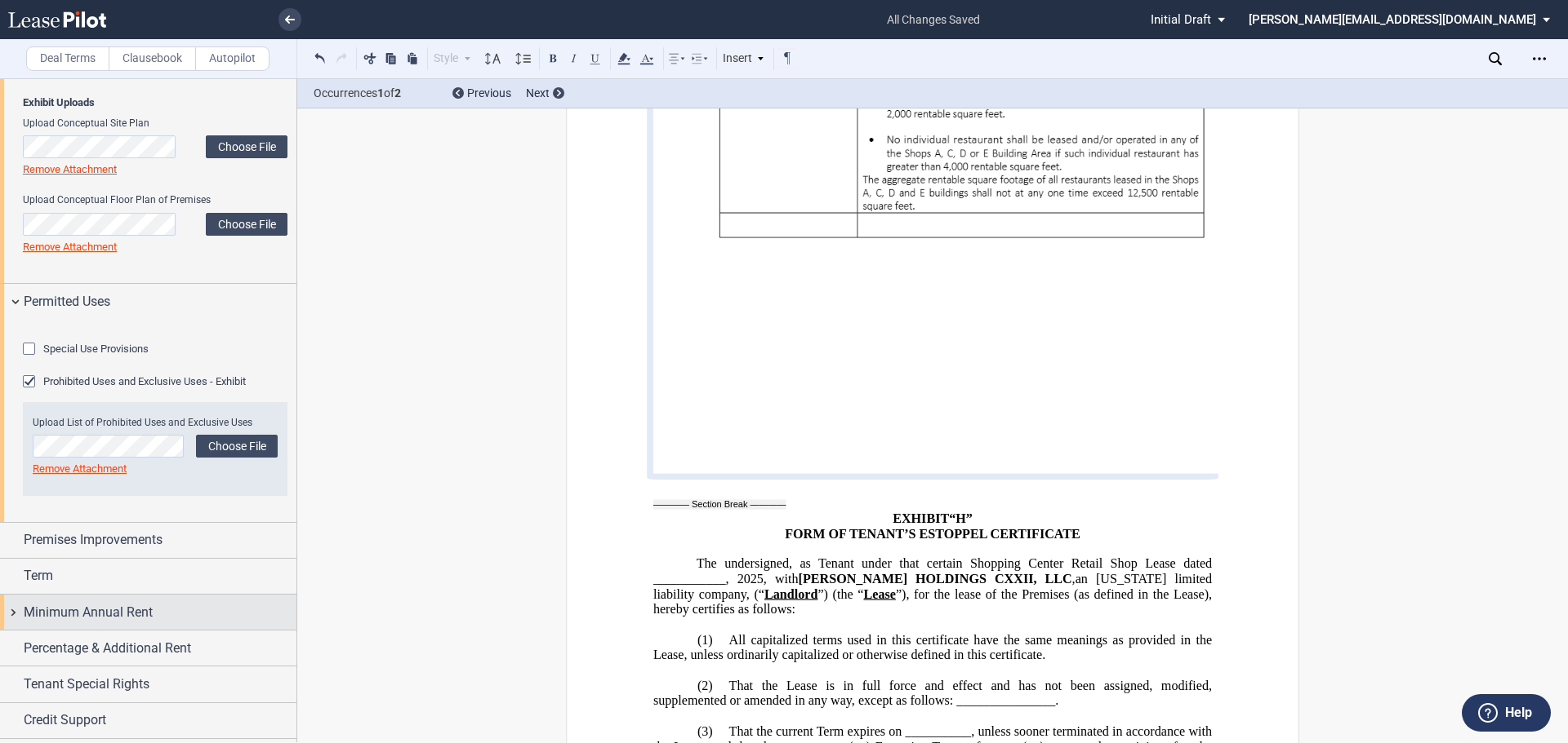
scroll to position [1290, 0]
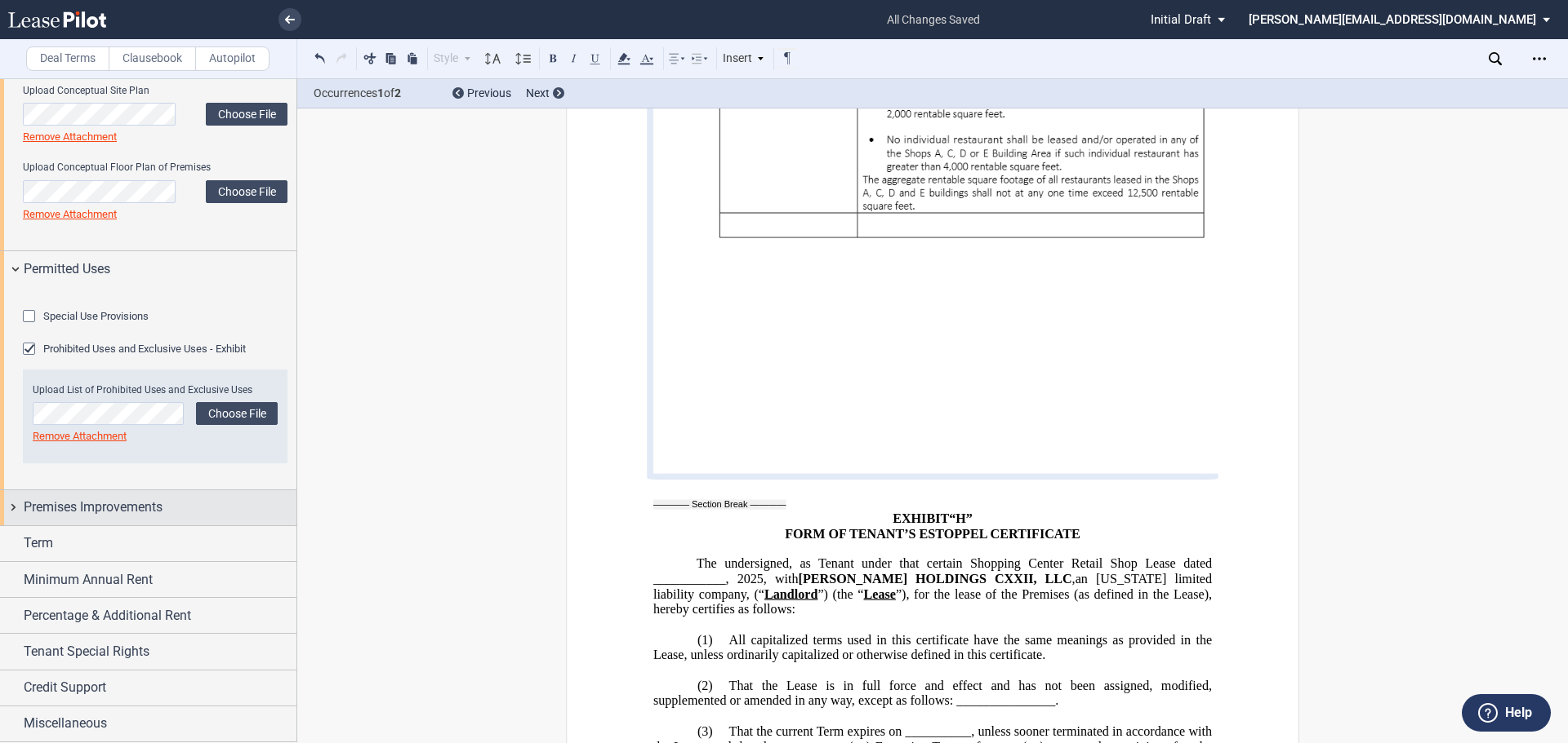
click at [11, 506] on div "Premises Improvements" at bounding box center [148, 508] width 297 height 35
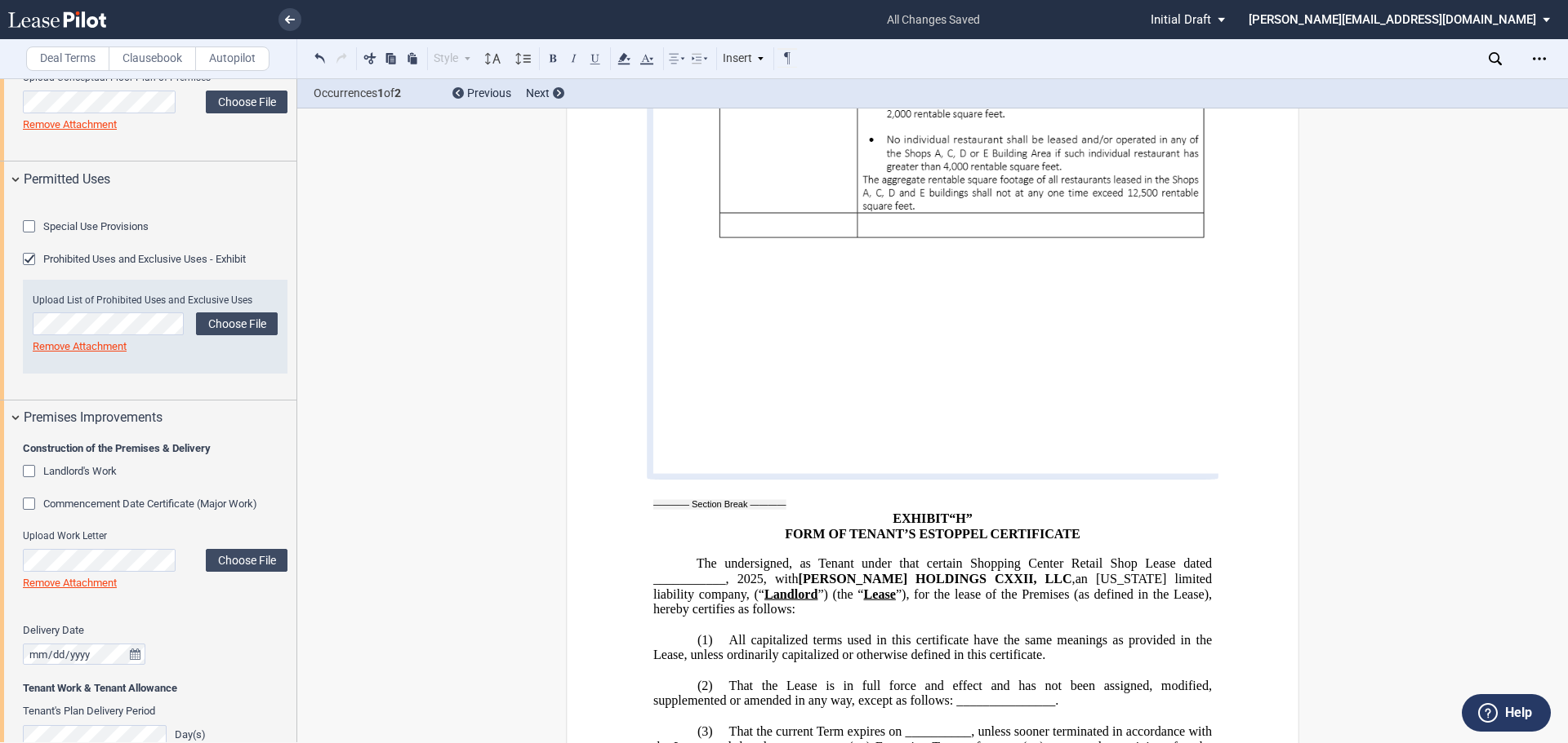
click at [409, 603] on div "Deal Terms Clausebook Autopilot Style Article I Section A: 1.1 Subsection A. Su…" at bounding box center [784, 411] width 1568 height 665
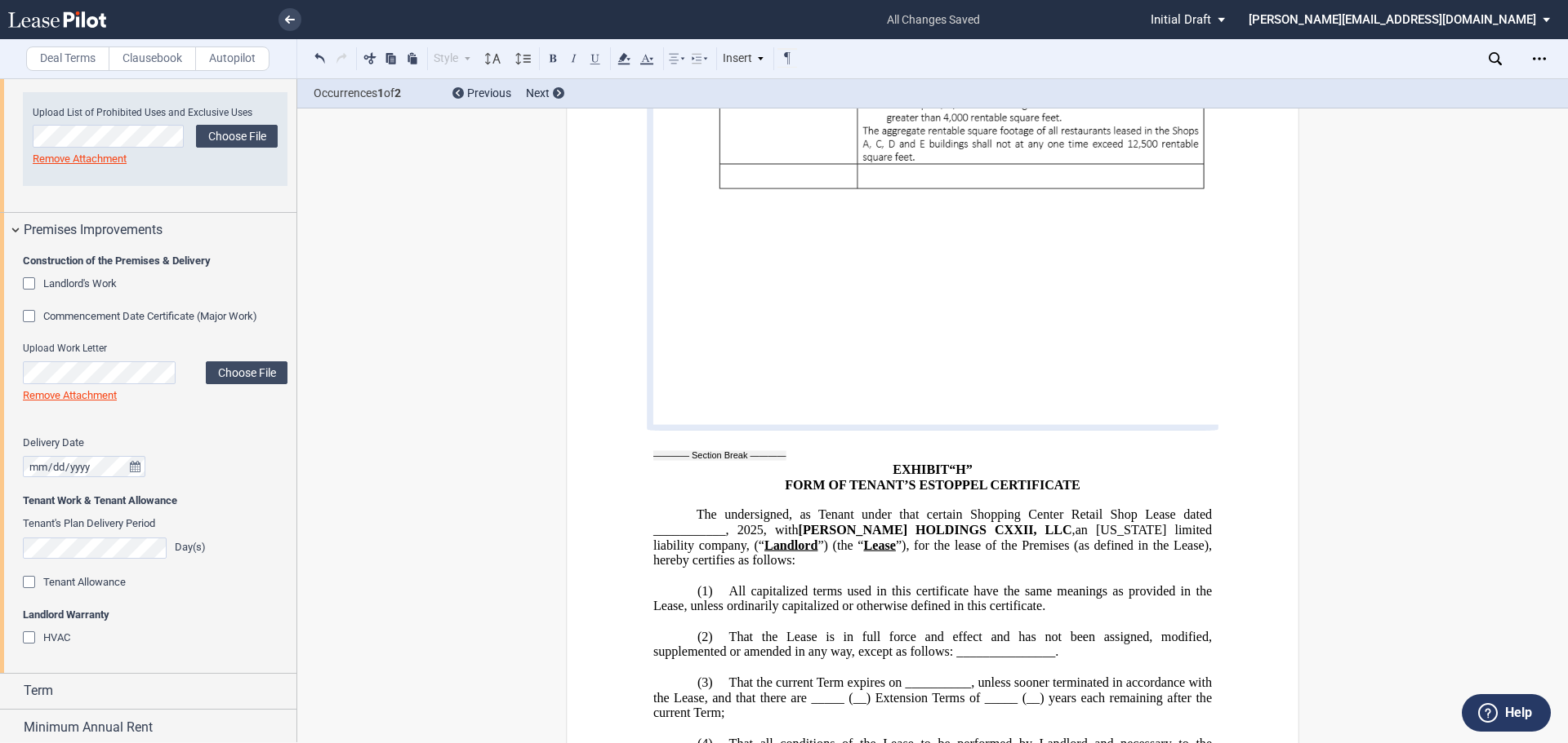
scroll to position [1535, 0]
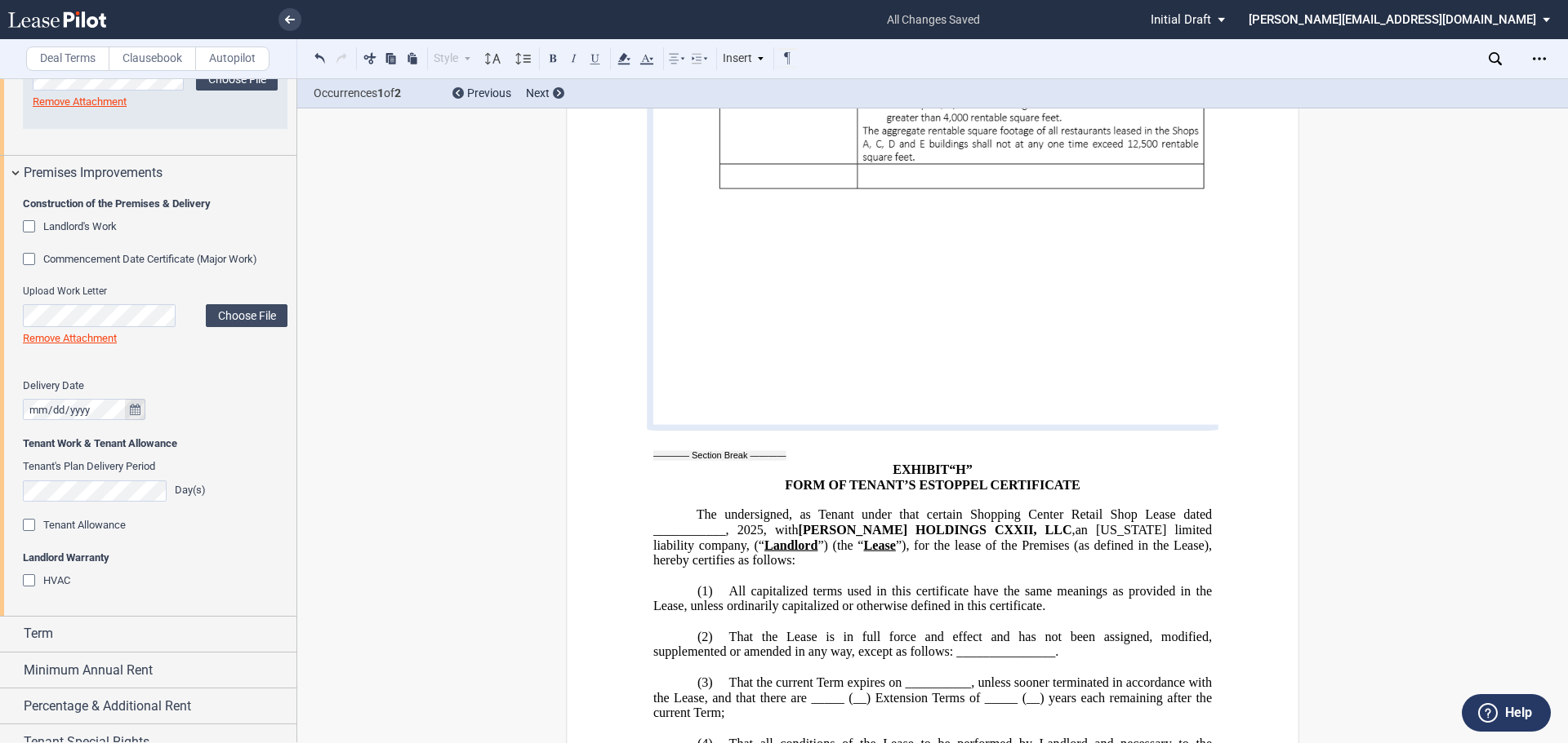
click at [135, 415] on icon "true" at bounding box center [135, 410] width 11 height 11
click at [275, 522] on icon "button" at bounding box center [279, 525] width 8 height 13
click at [276, 527] on icon "button" at bounding box center [279, 525] width 8 height 13
click at [73, 519] on icon "button" at bounding box center [73, 525] width 8 height 13
click at [180, 625] on span "15" at bounding box center [176, 628] width 13 height 13
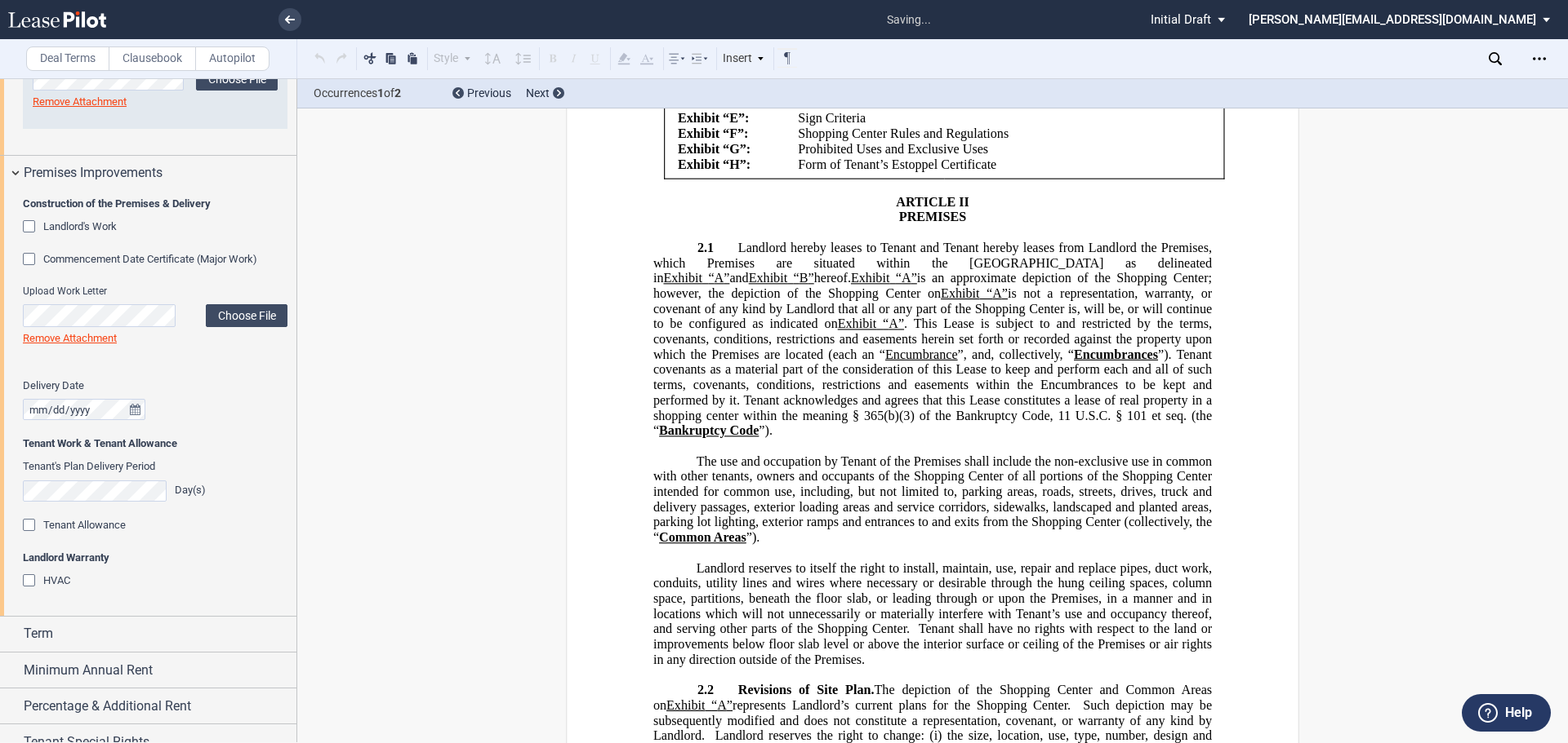
scroll to position [2393, 0]
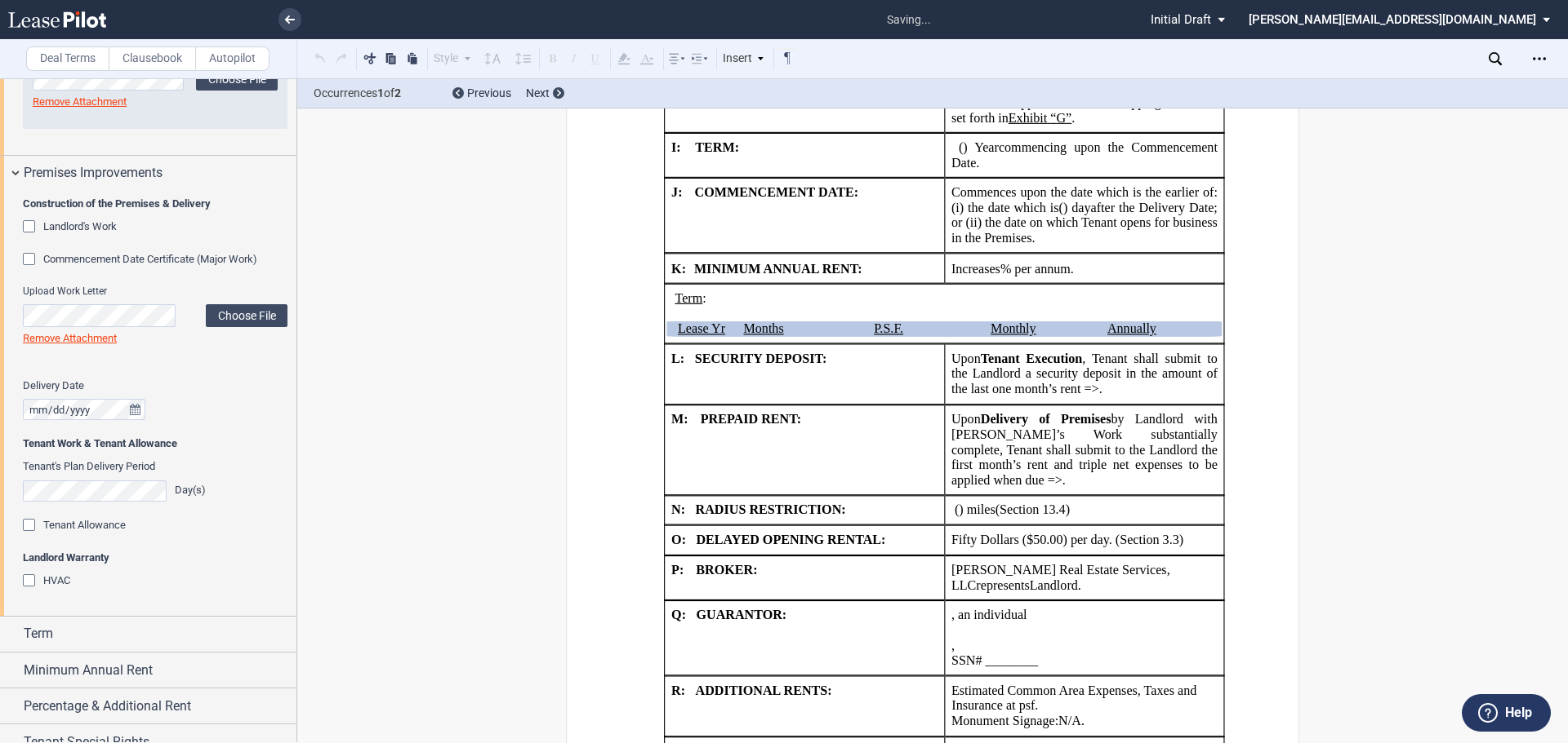
click at [28, 535] on div "Tenant Allowance" at bounding box center [31, 528] width 17 height 17
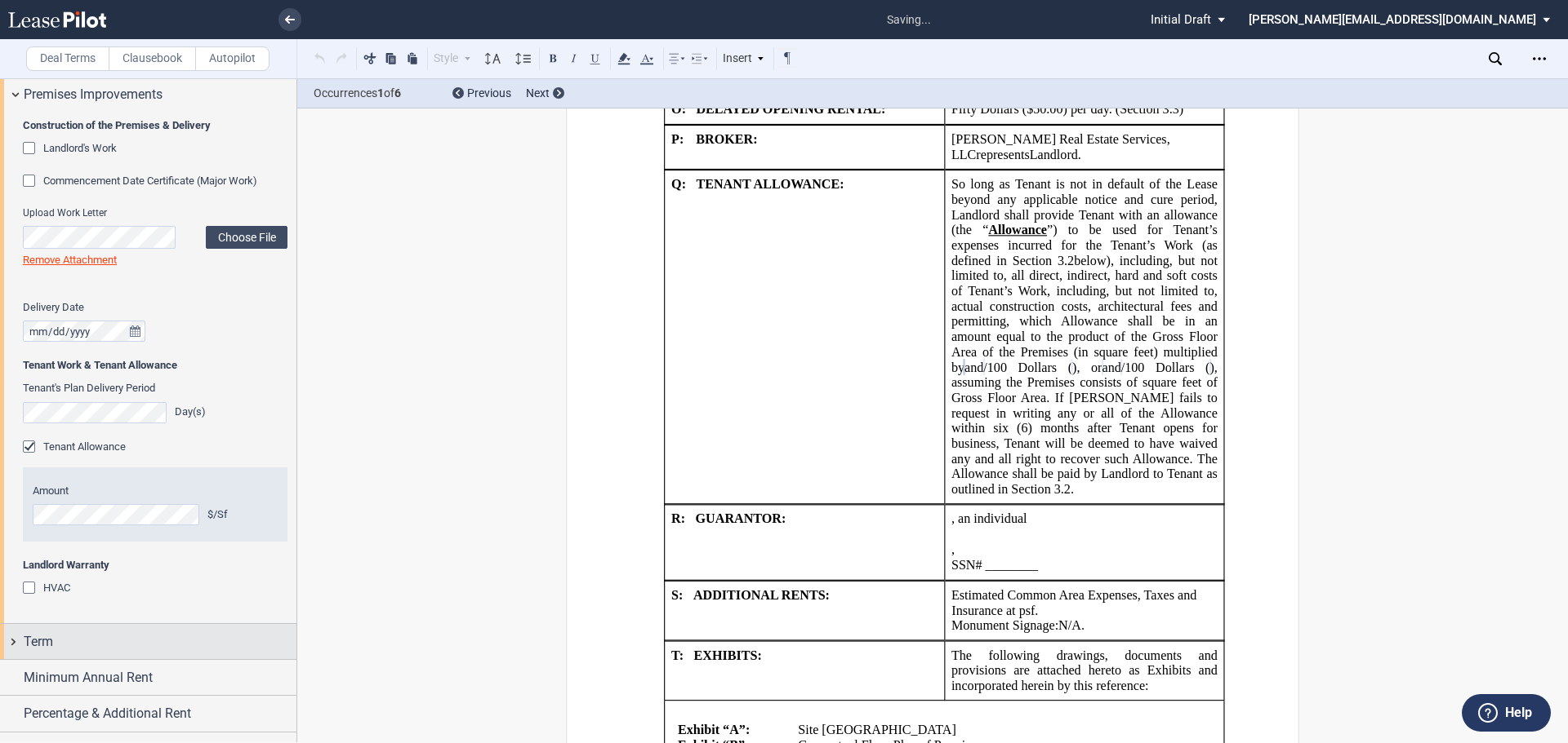
scroll to position [1698, 0]
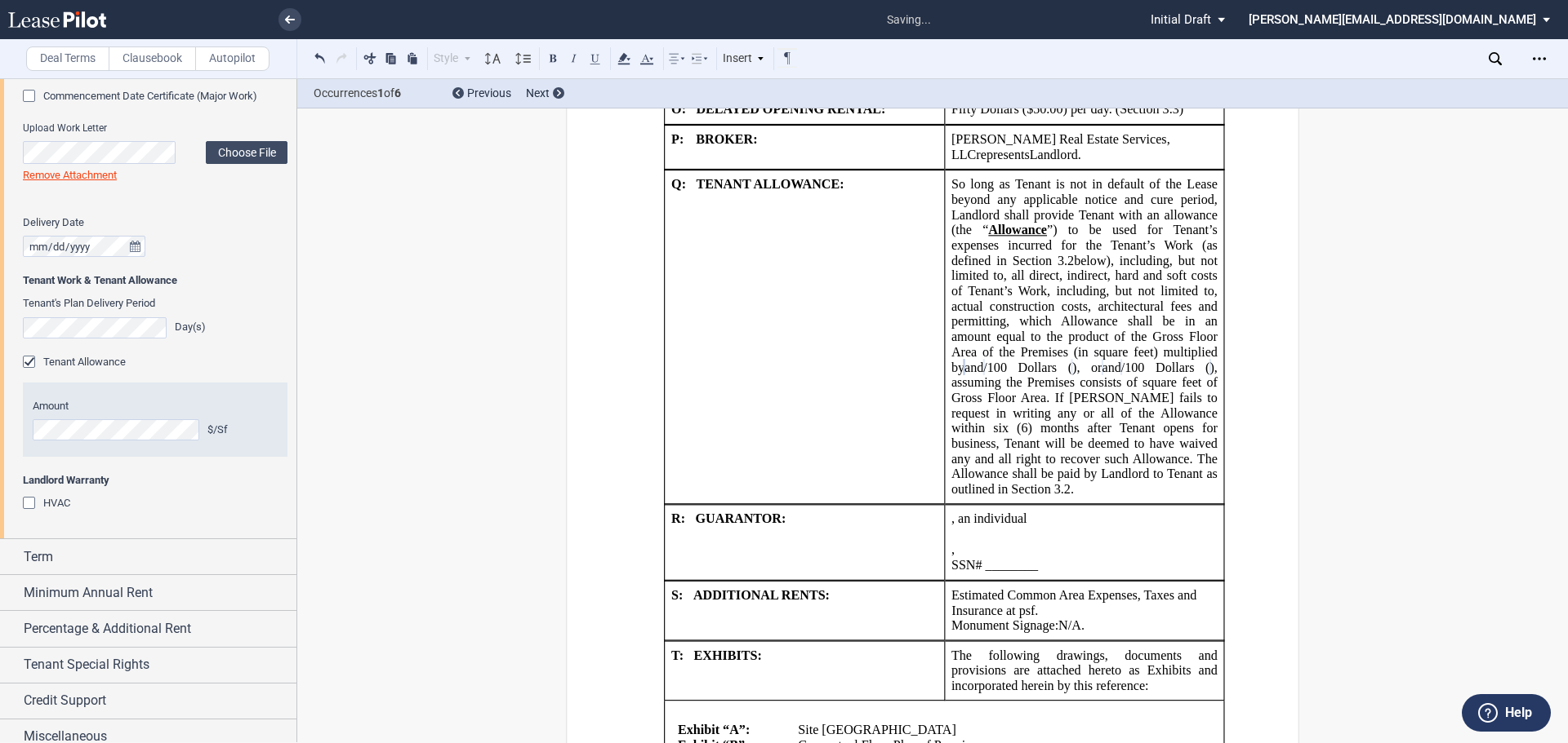
click at [29, 513] on div "HVAC" at bounding box center [31, 505] width 17 height 17
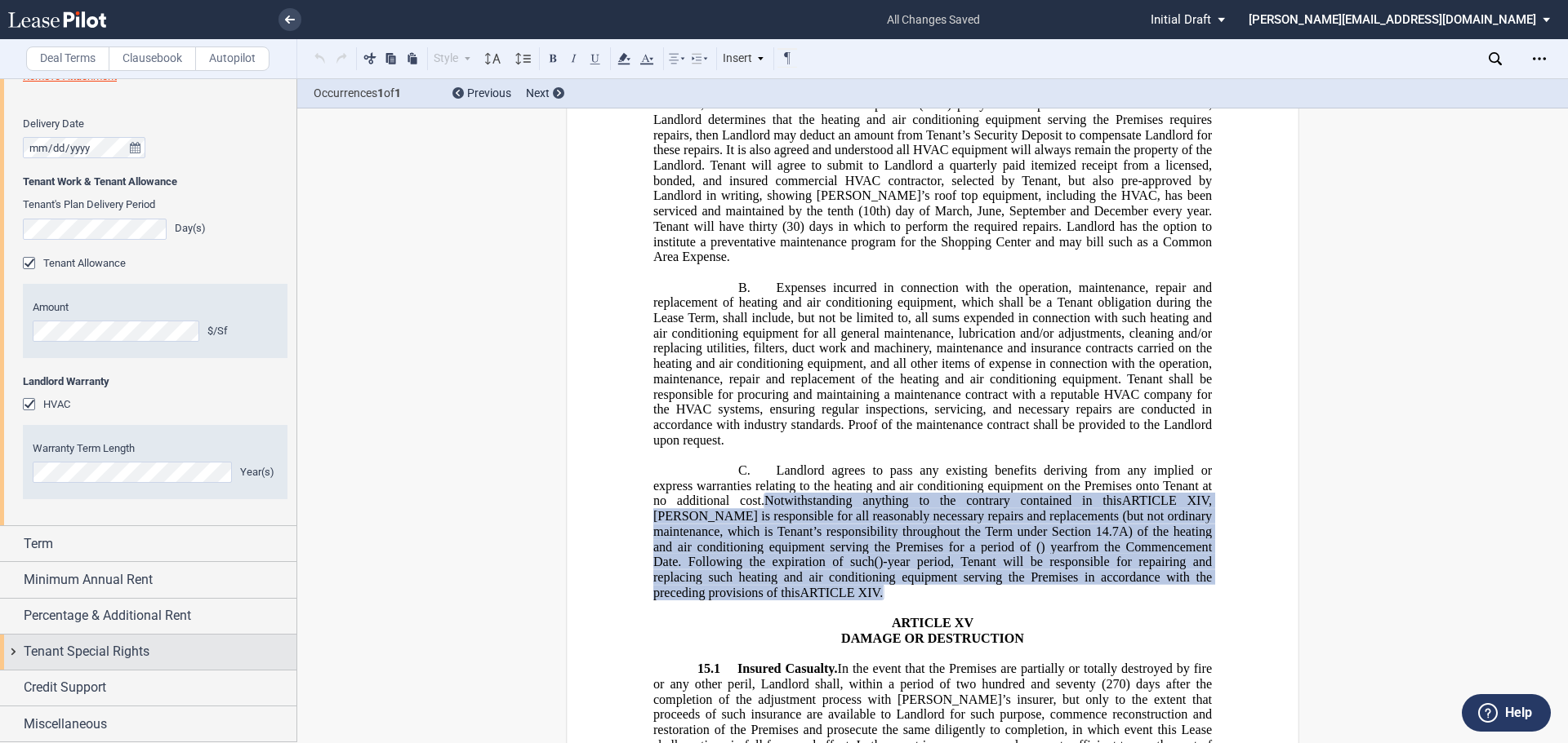
scroll to position [1887, 0]
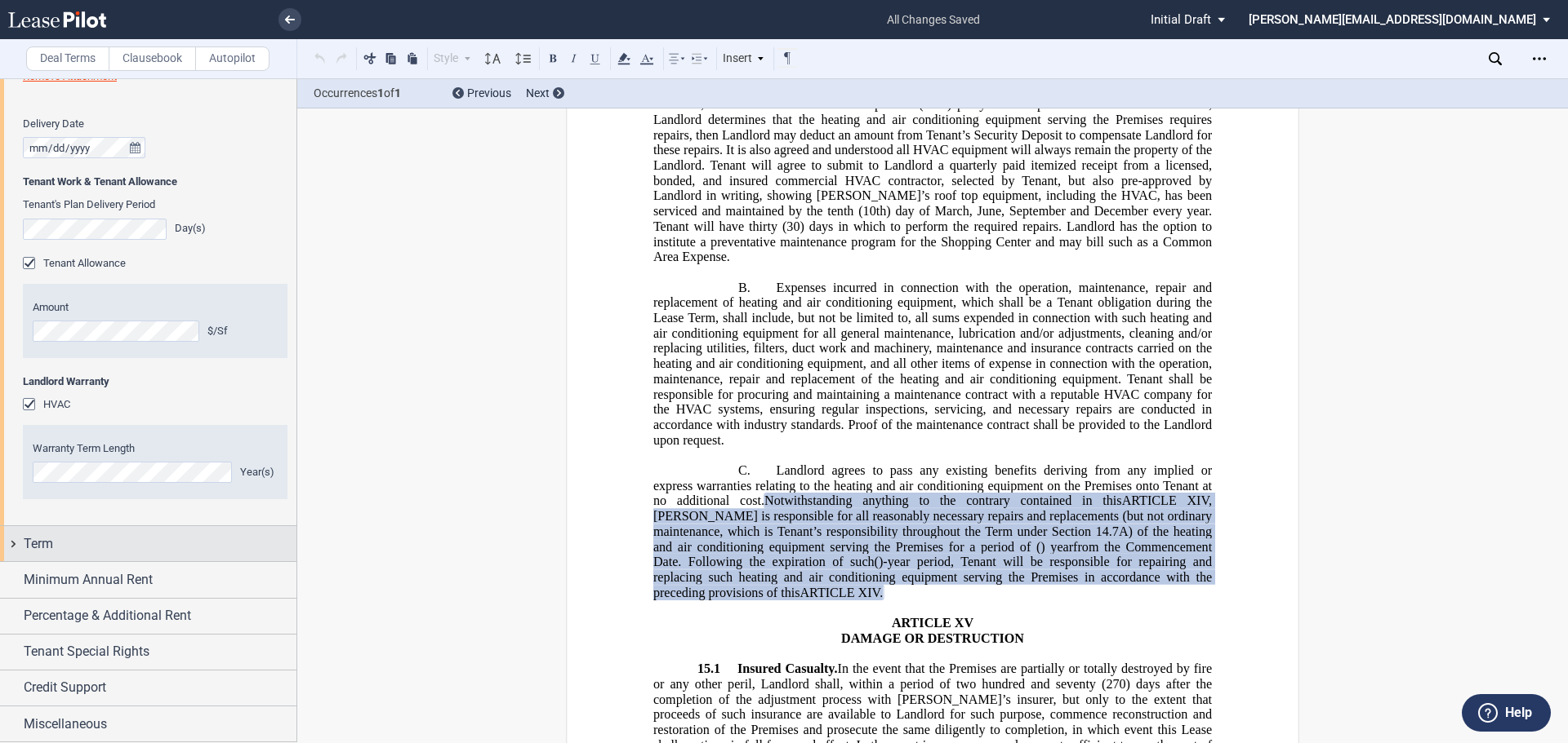
click at [9, 546] on div "Term" at bounding box center [148, 544] width 297 height 35
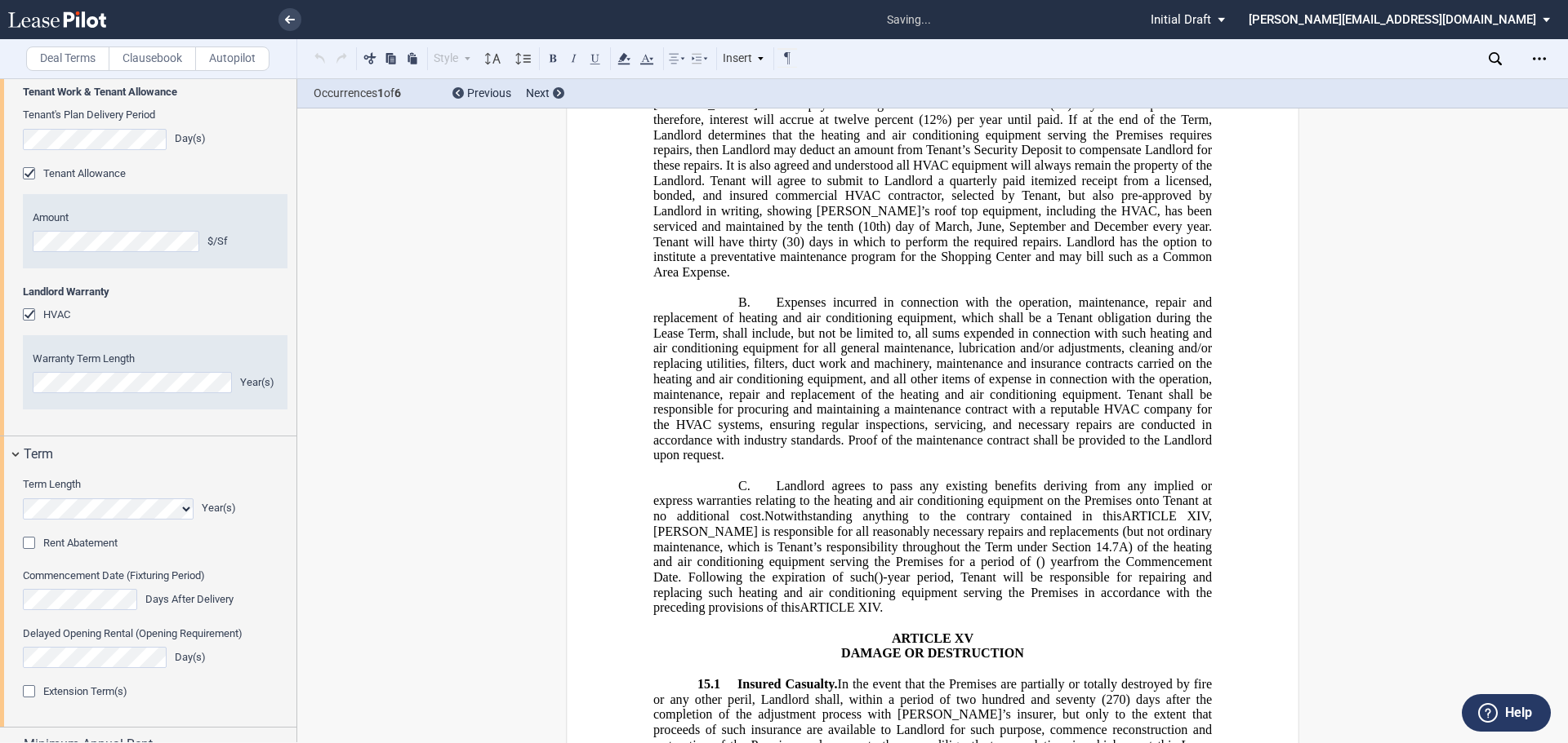
click at [28, 553] on div "Rent Abatement" at bounding box center [31, 545] width 17 height 17
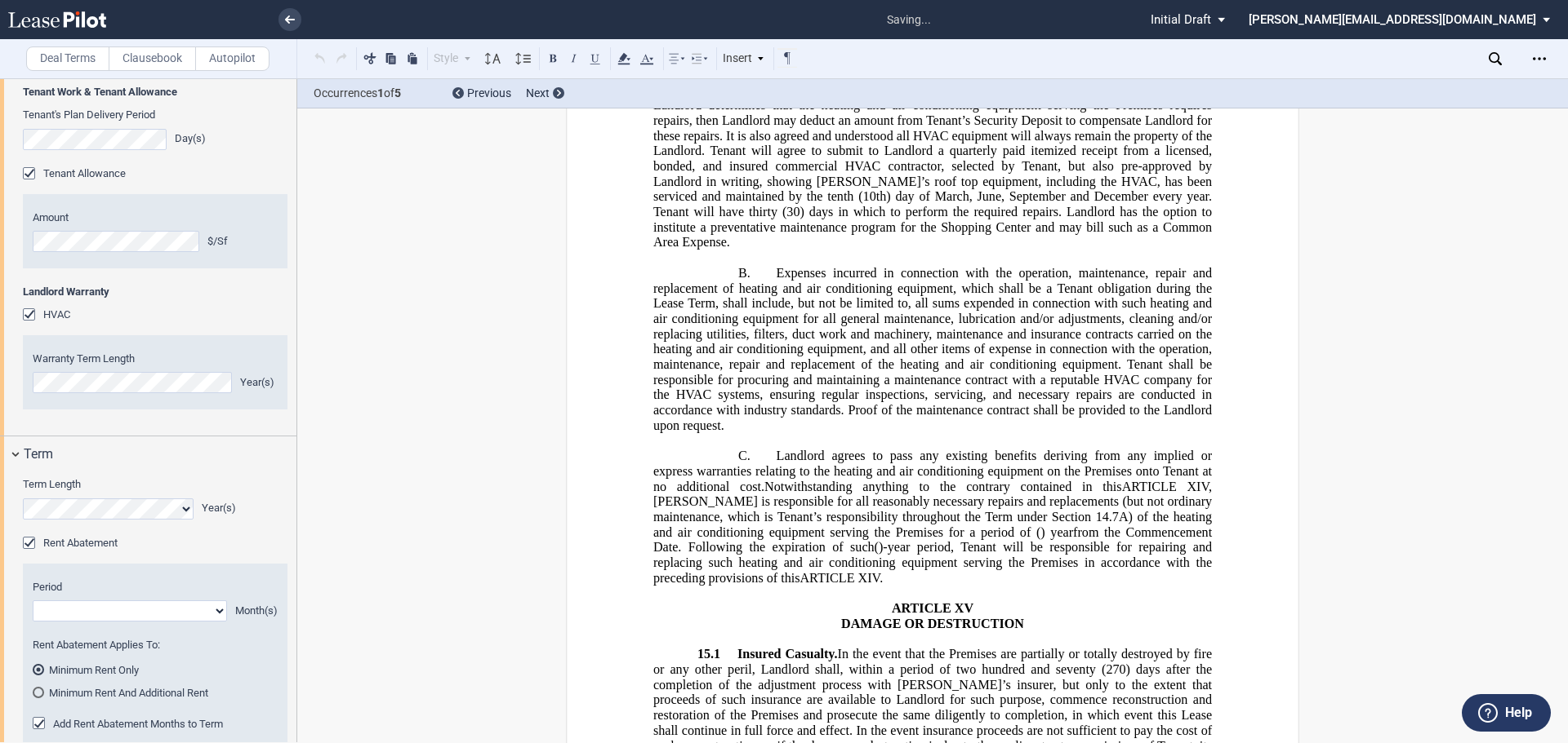
scroll to position [2399, 0]
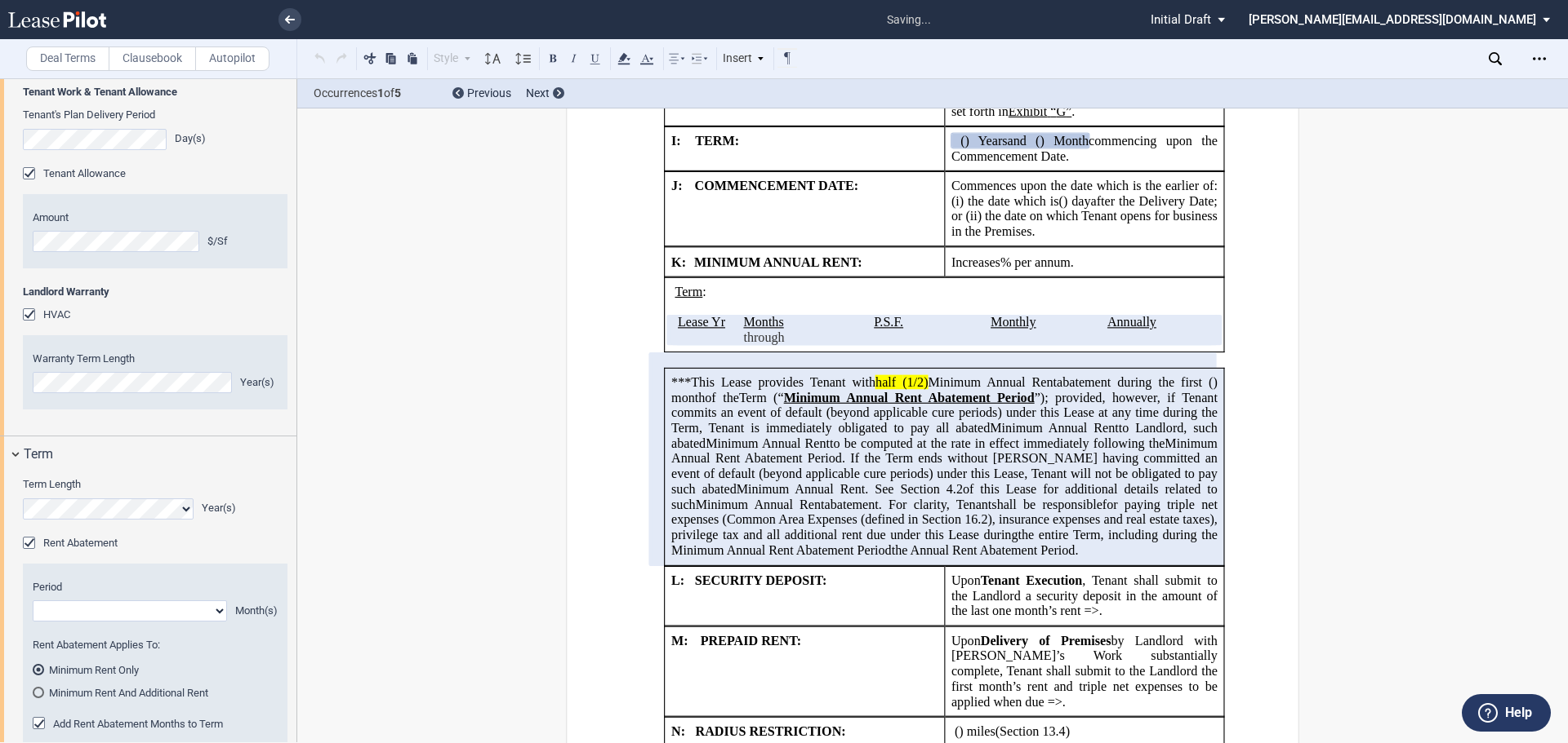
click at [215, 621] on select "1 2 3 4 5 6 7 8 9 10 11" at bounding box center [129, 610] width 194 height 21
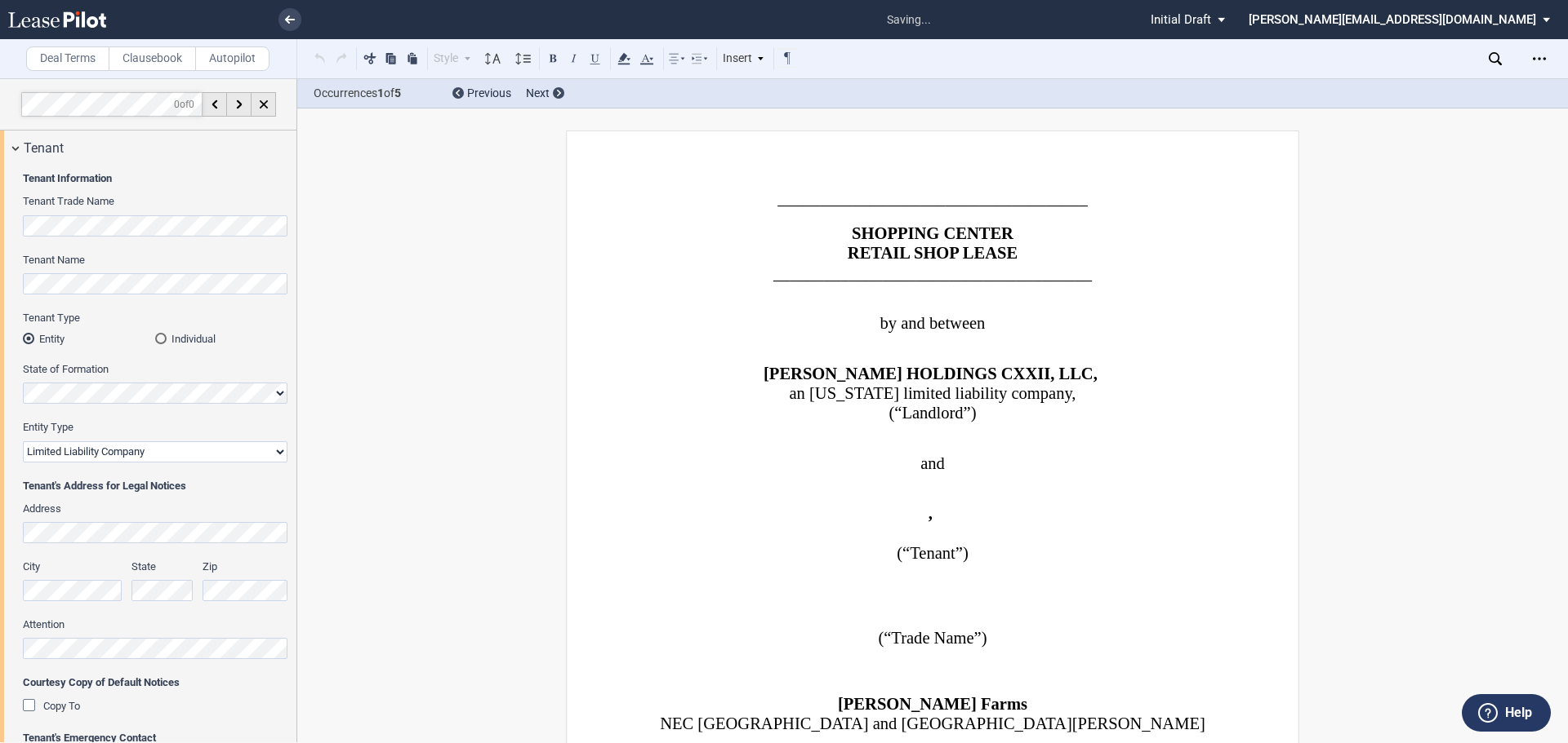
select select "limited liability company"
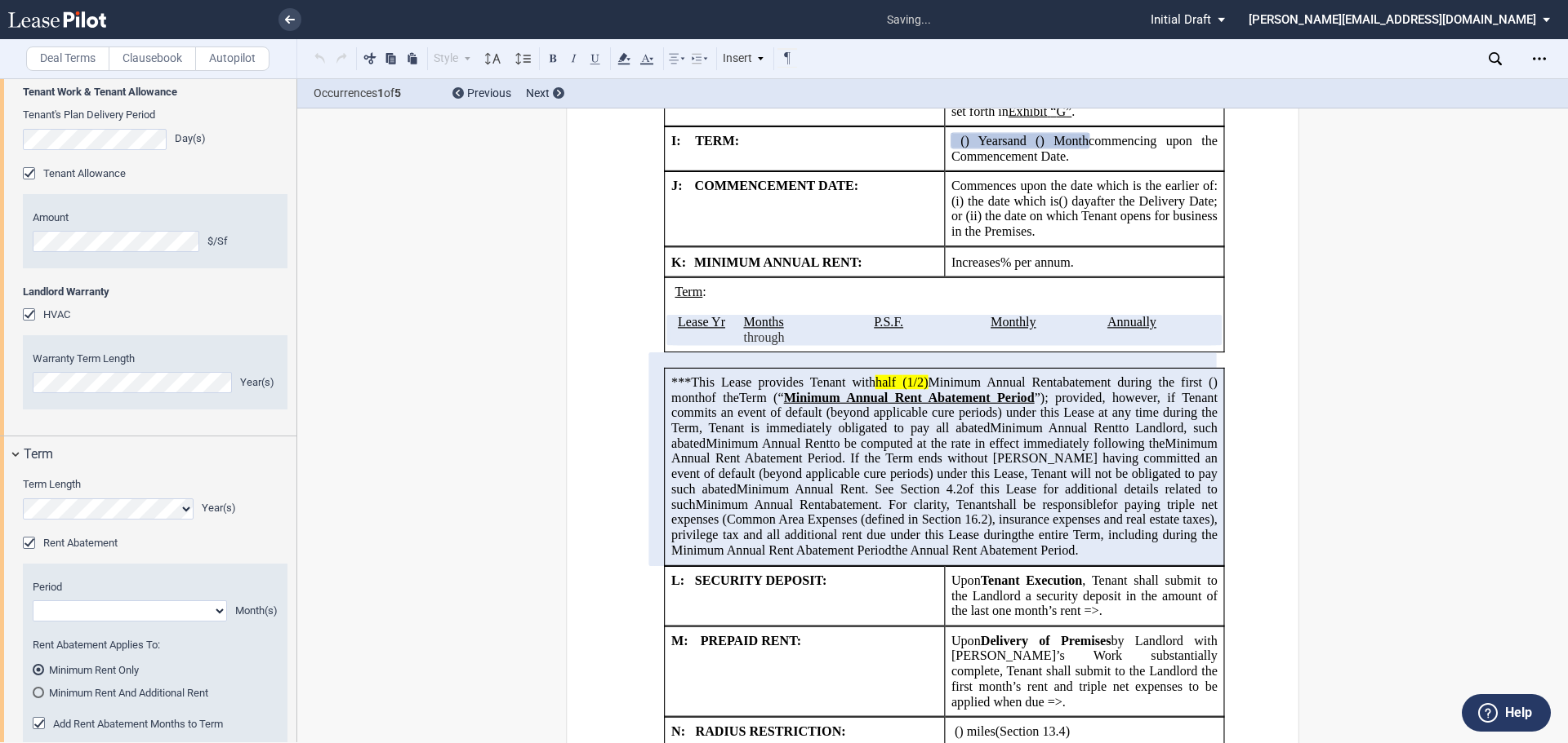
select select "number:2"
click at [32, 621] on select "1 2 3 4 5 6 7 8 9 10 11" at bounding box center [129, 610] width 194 height 21
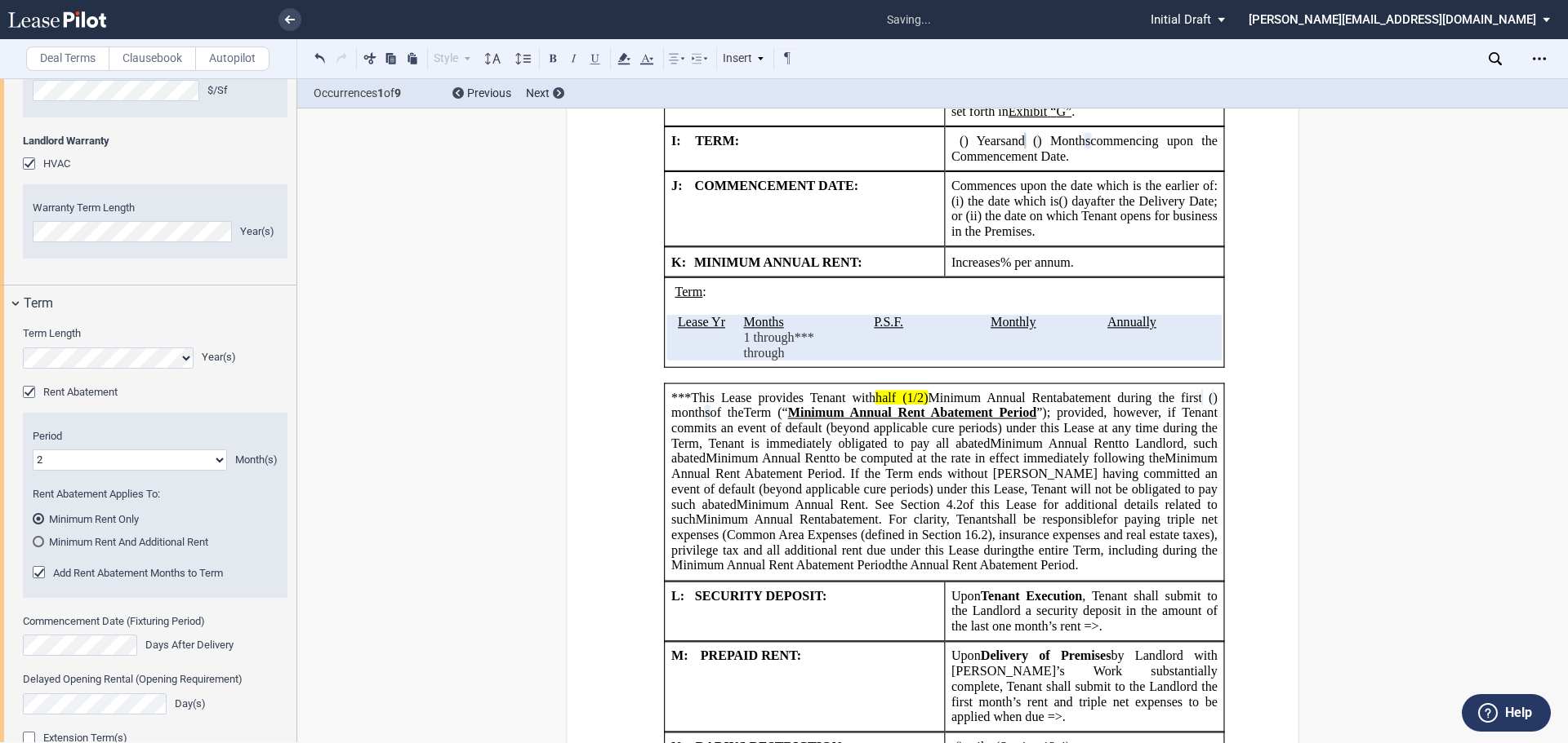
scroll to position [2049, 0]
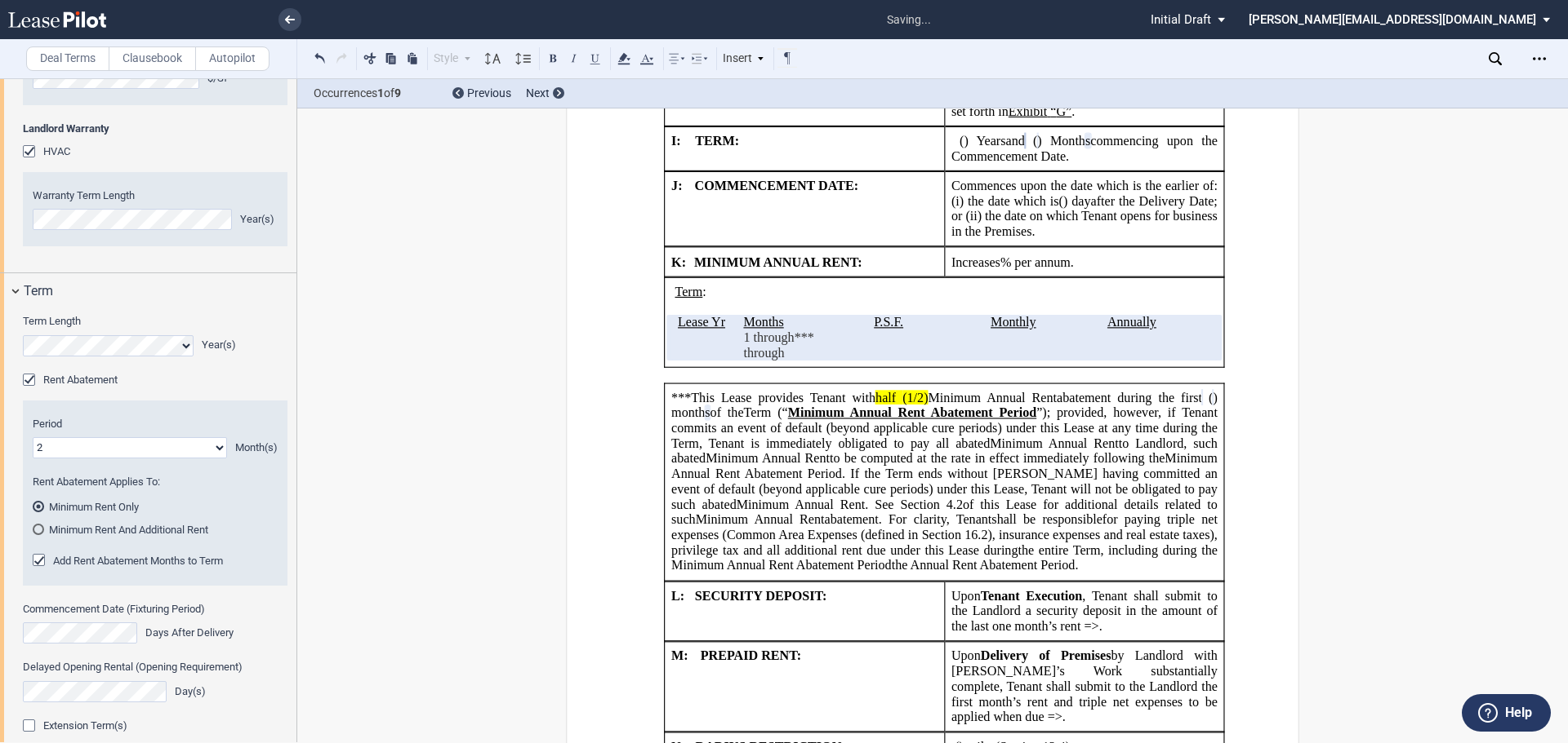
click at [37, 535] on div "Minimum Rent And Additional Rent" at bounding box center [38, 529] width 11 height 11
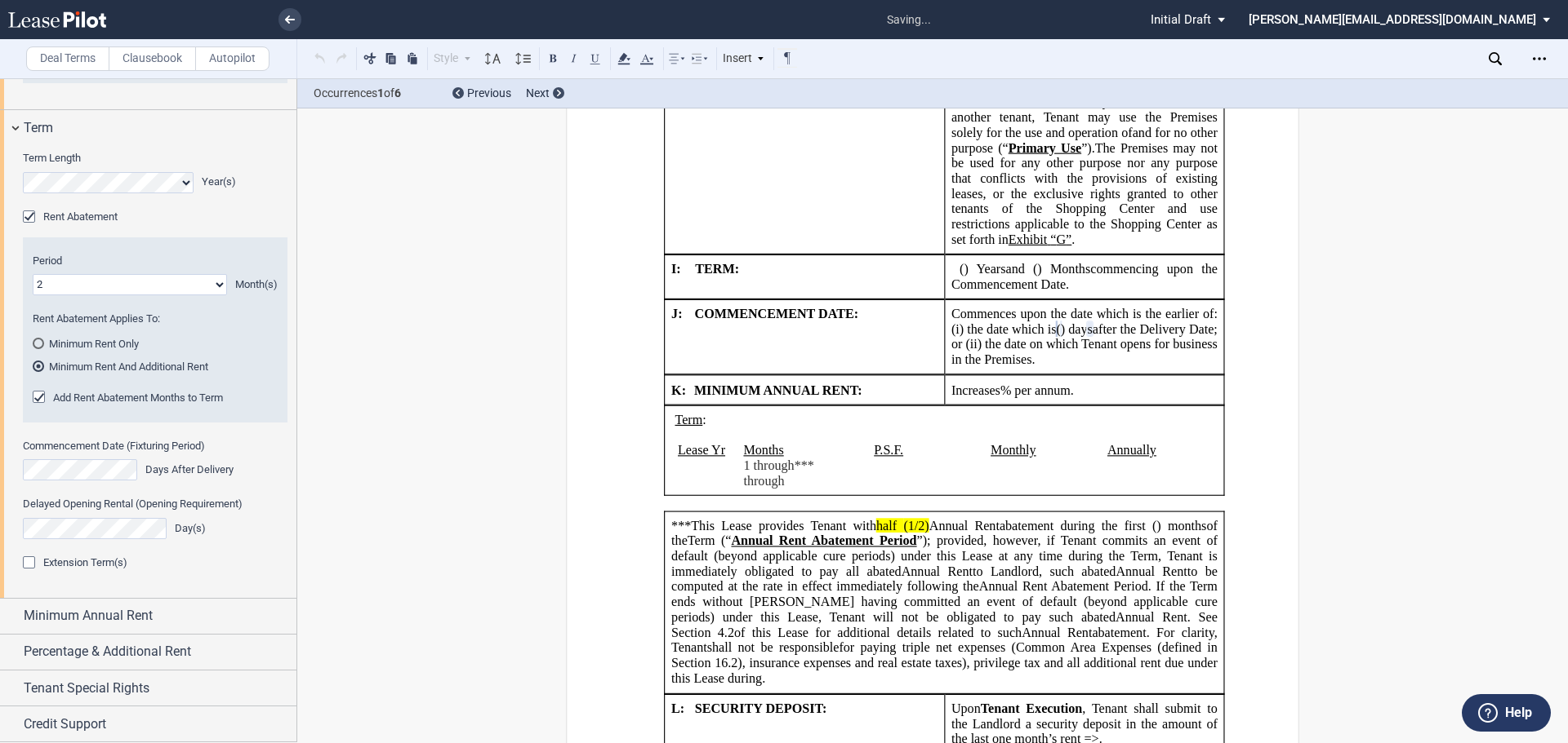
scroll to position [2271, 0]
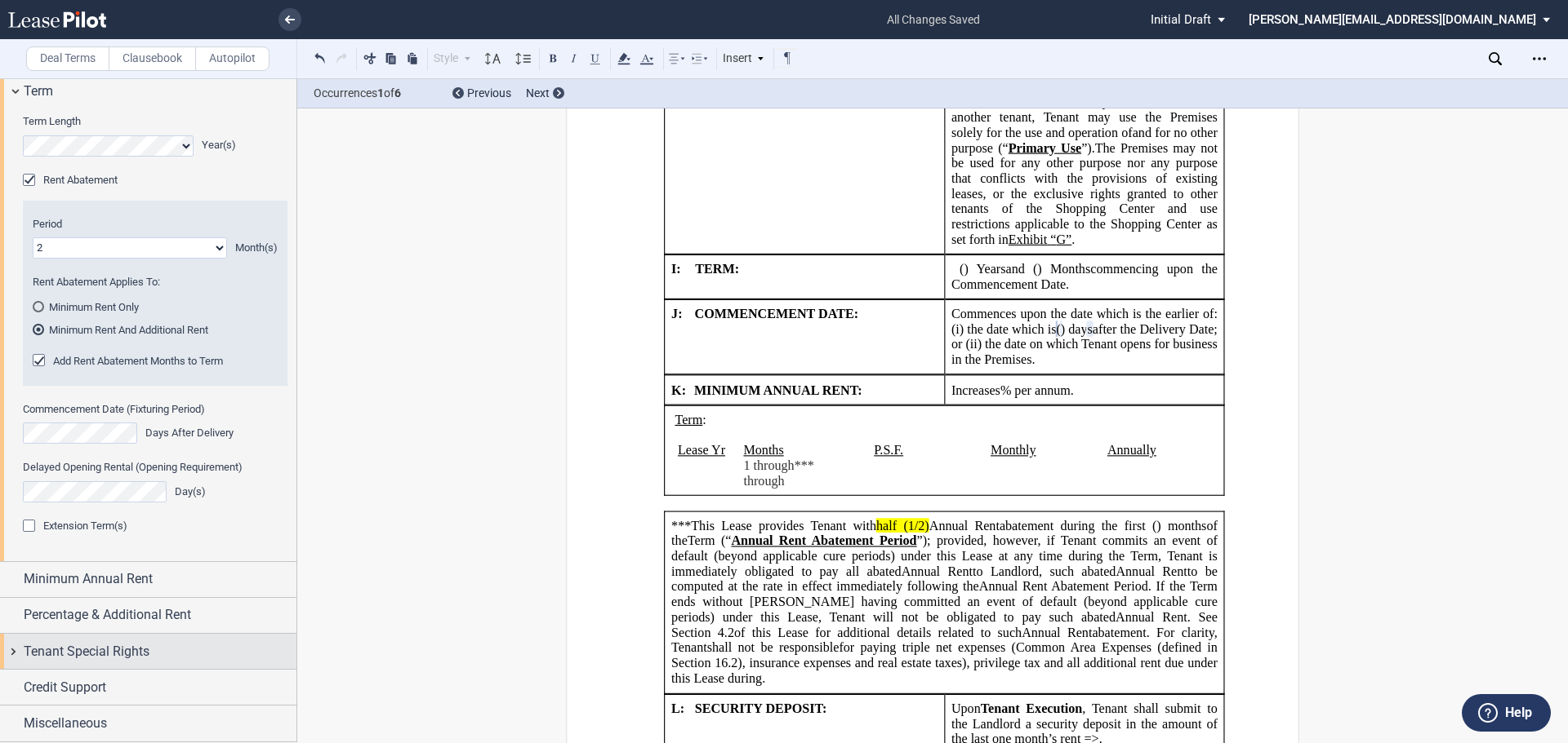
scroll to position [2339, 0]
click at [29, 528] on div "Extension Term(s)" at bounding box center [31, 528] width 17 height 17
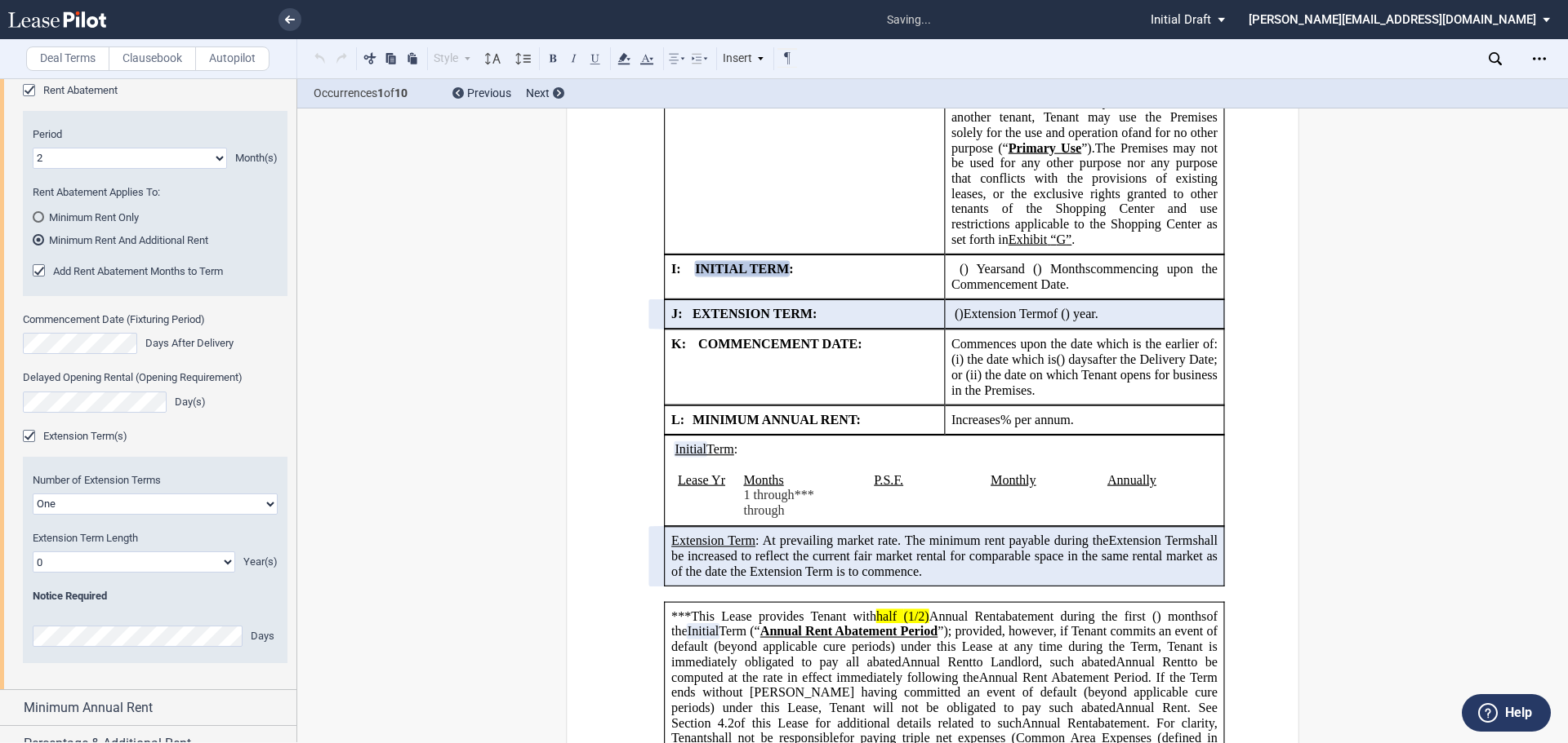
click at [223, 573] on select "0 1 2 3 4 5 6 7 8 9 10 11 12 13 14 15 16 17 18 19 20" at bounding box center [134, 562] width 203 height 21
select select "number:5"
click at [32, 573] on select "0 1 2 3 4 5 6 7 8 9 10 11 12 13 14 15 16 17 18 19 20" at bounding box center [134, 562] width 203 height 21
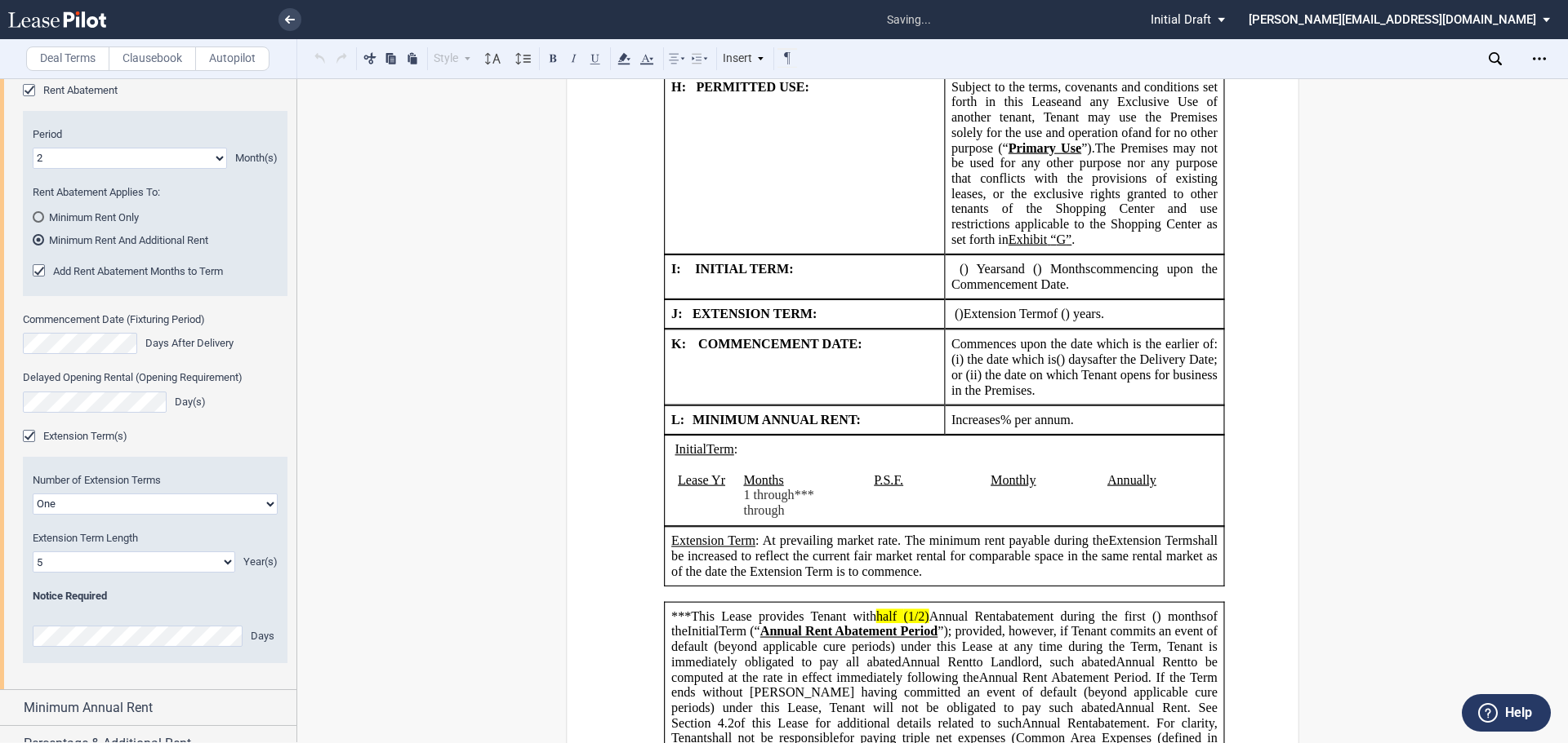
scroll to position [2502, 0]
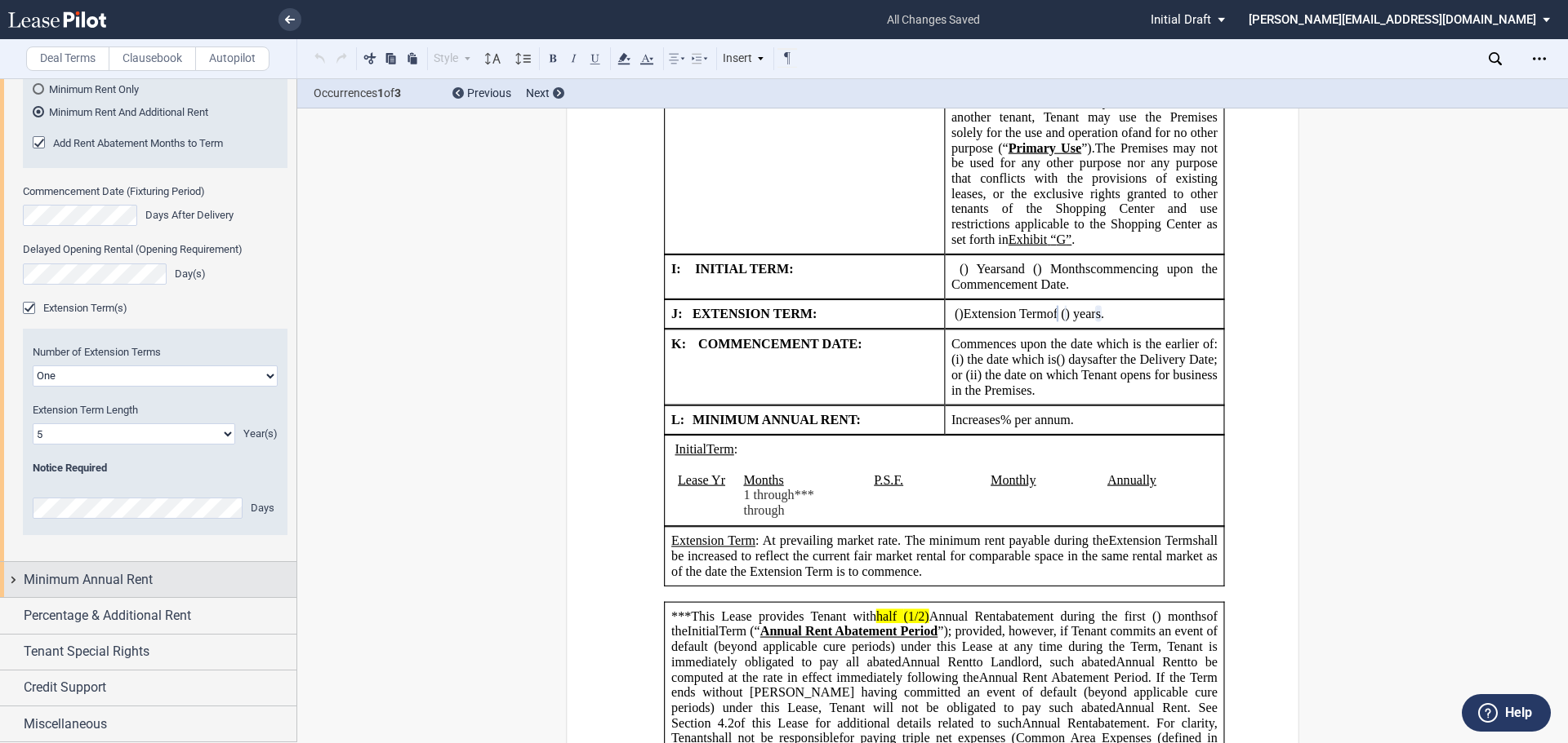
click at [14, 598] on div "Minimum Annual Rent" at bounding box center [148, 580] width 297 height 35
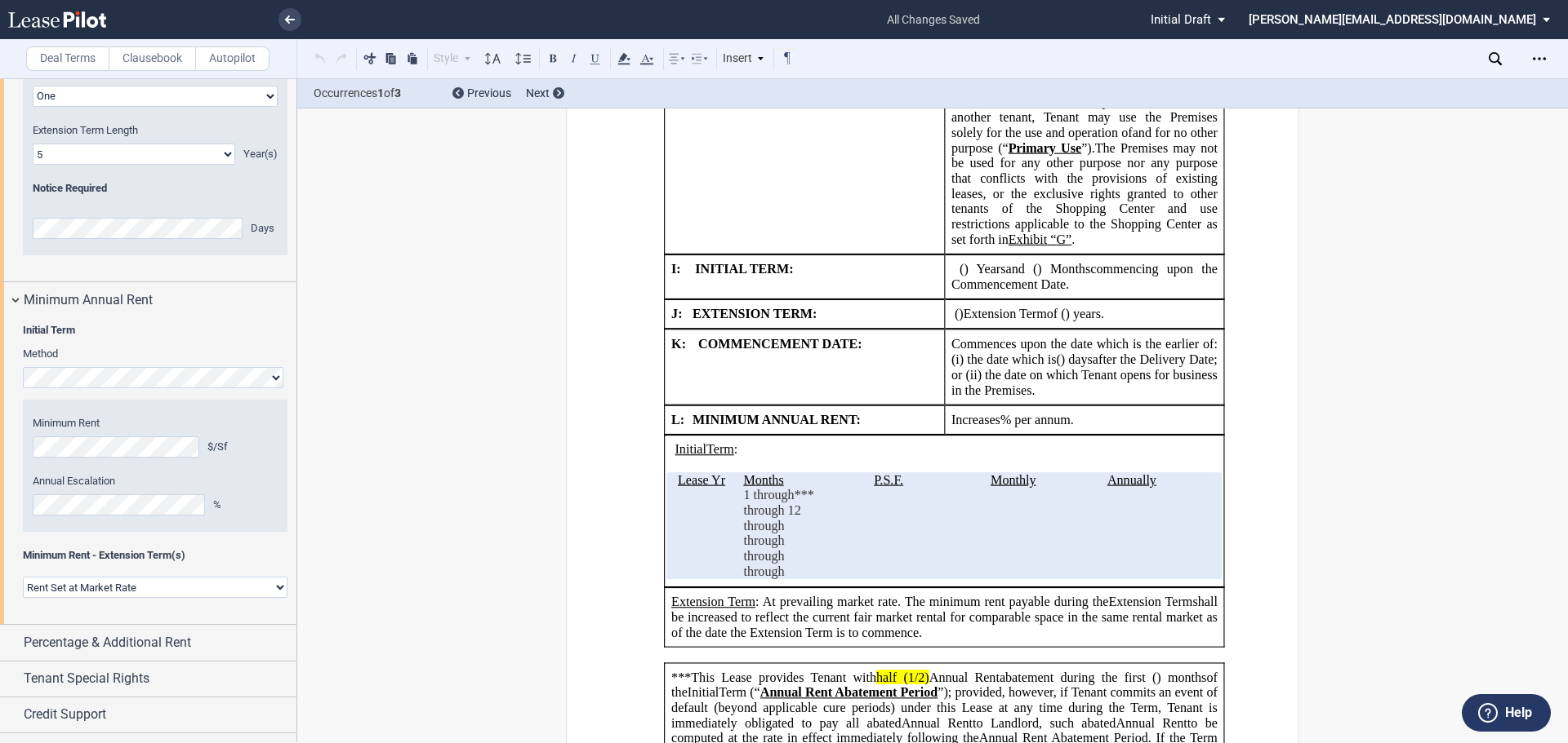
scroll to position [2864, 0]
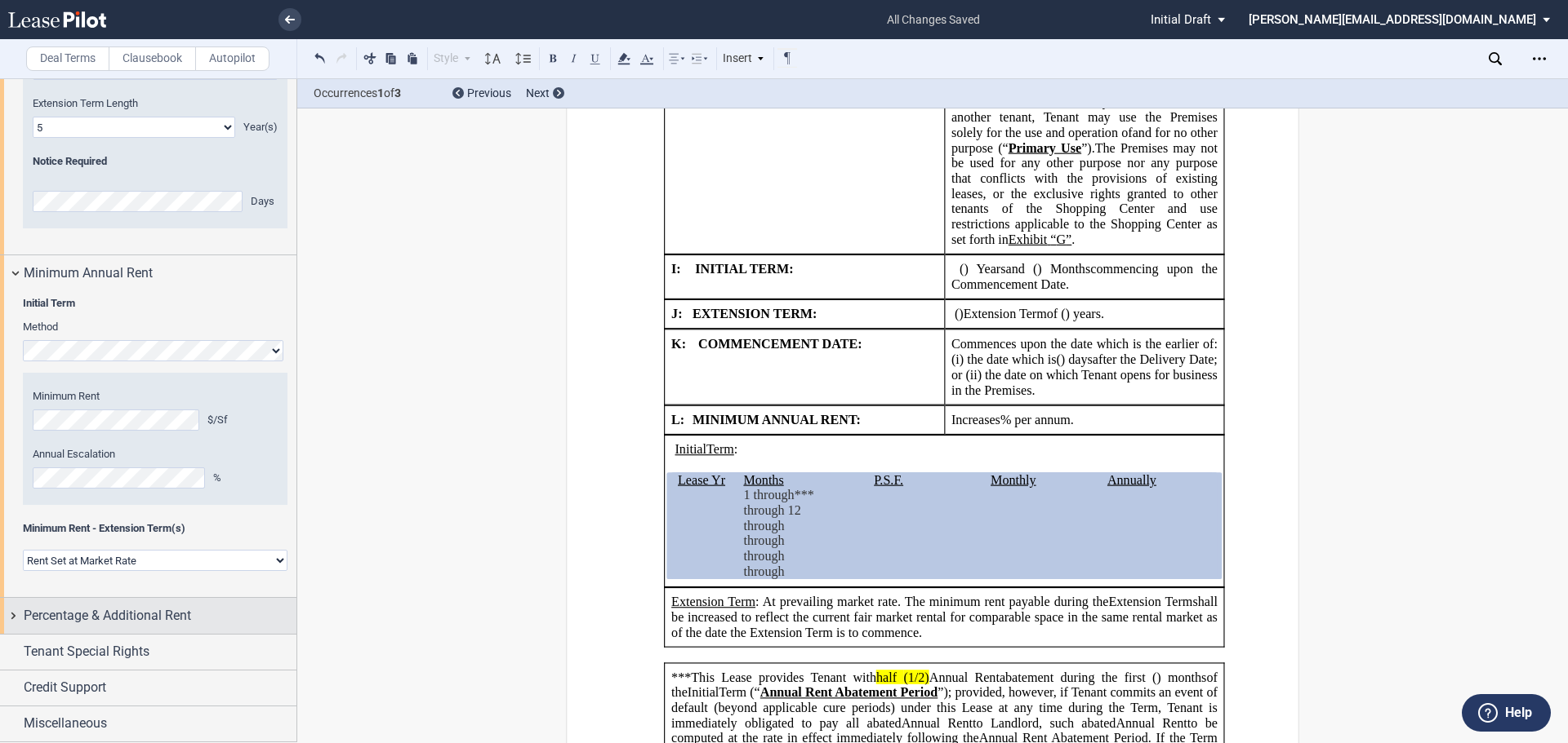
click at [12, 615] on div "Percentage & Additional Rent" at bounding box center [148, 616] width 297 height 35
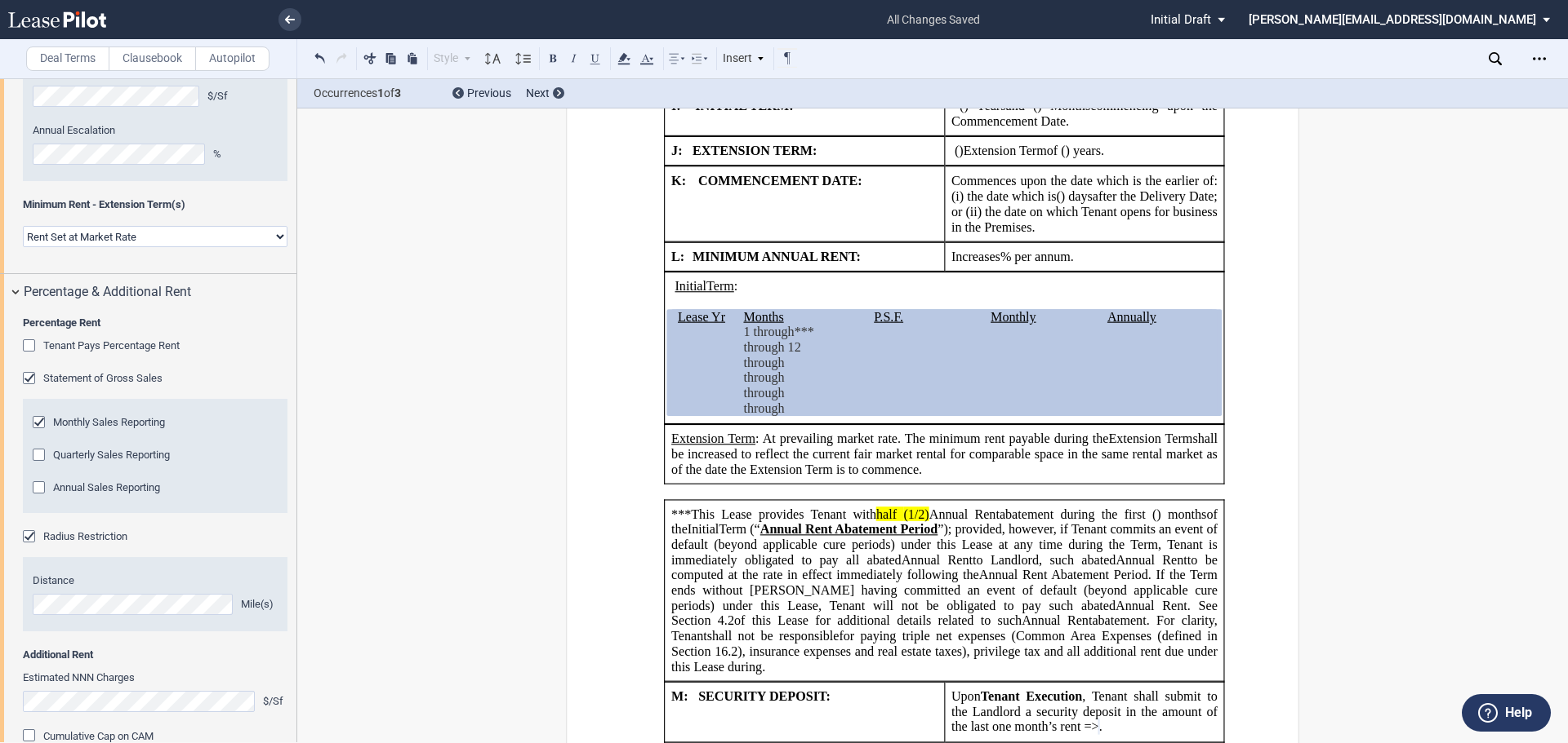
scroll to position [3109, 0]
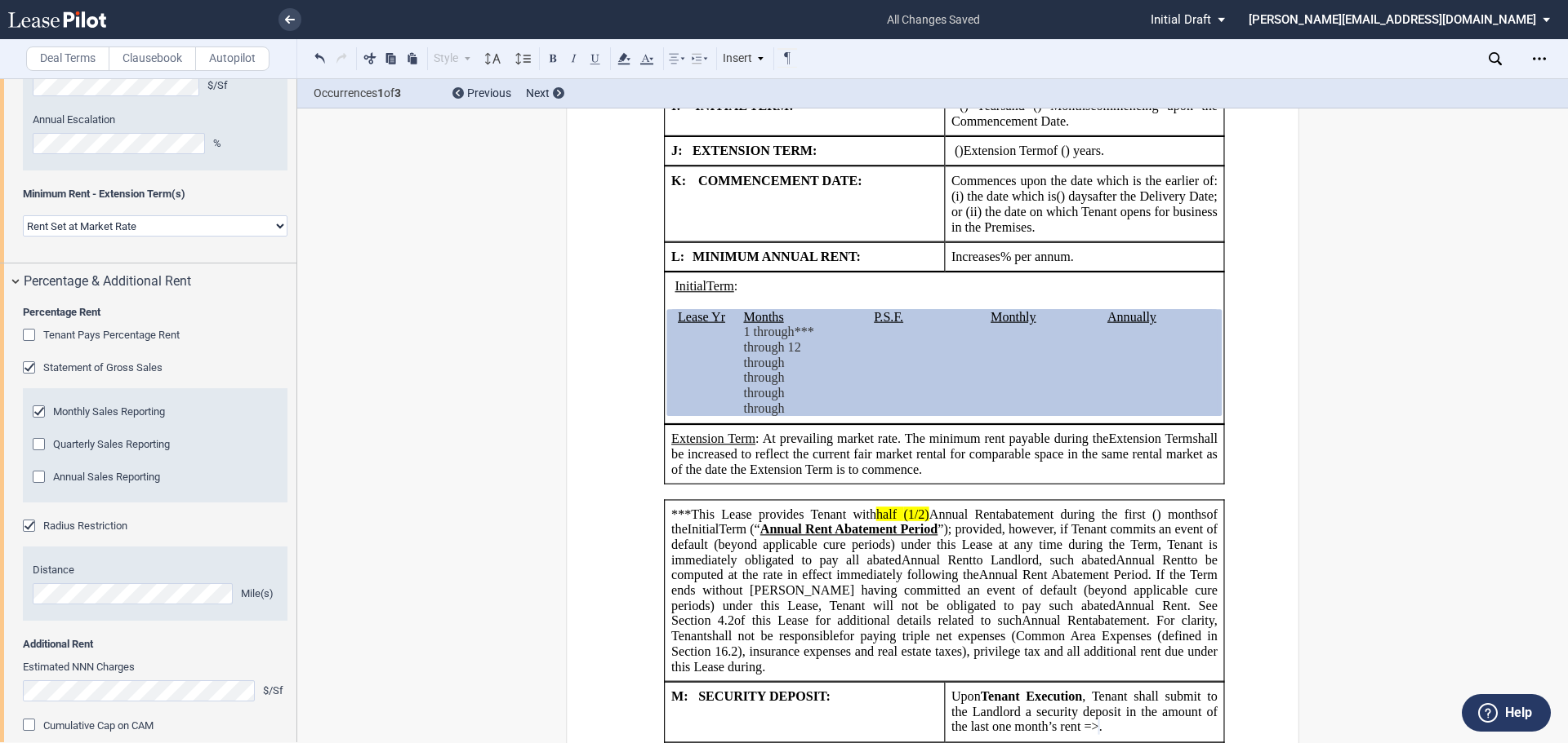
click at [38, 487] on div "Annual Sales Reporting" at bounding box center [41, 479] width 17 height 17
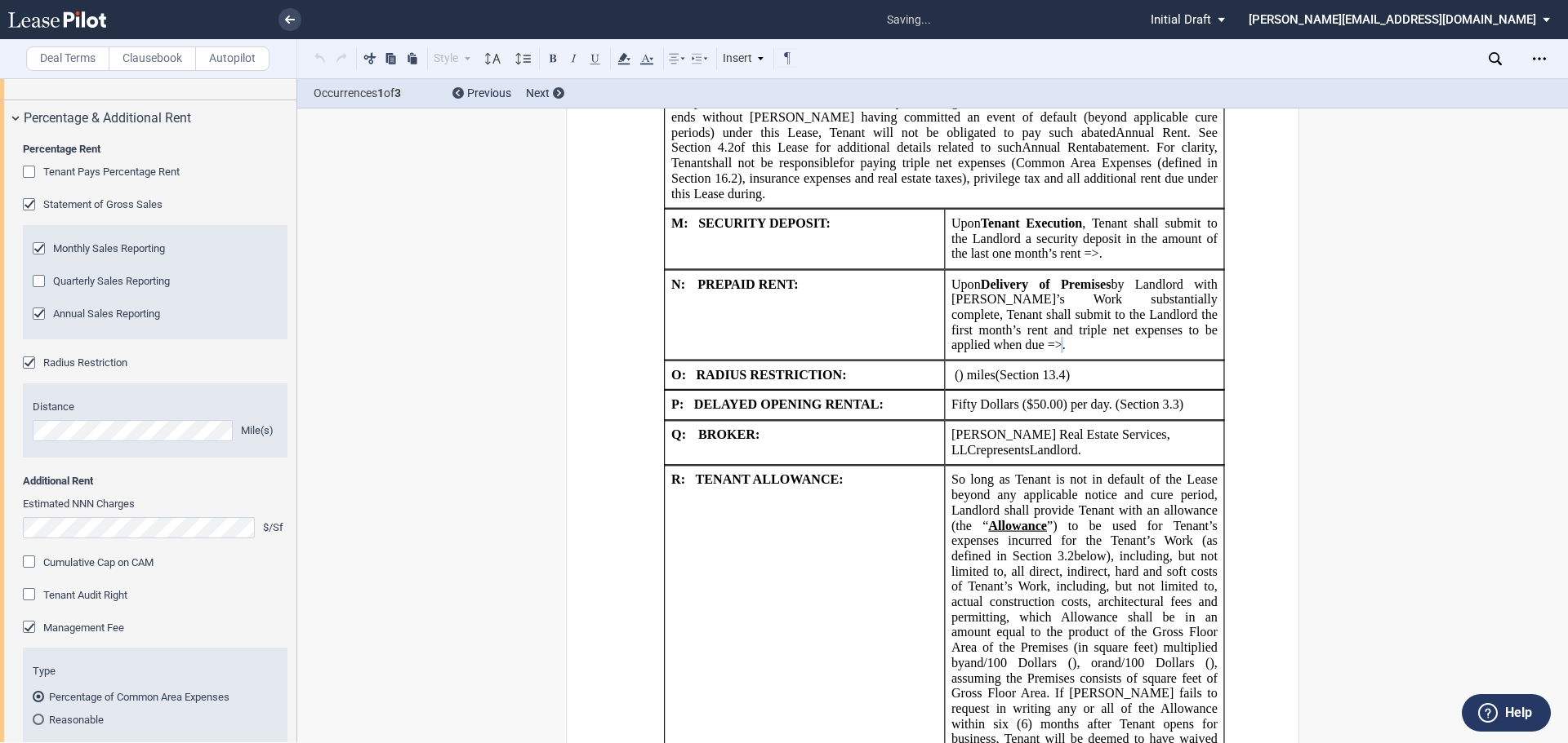
scroll to position [3353, 0]
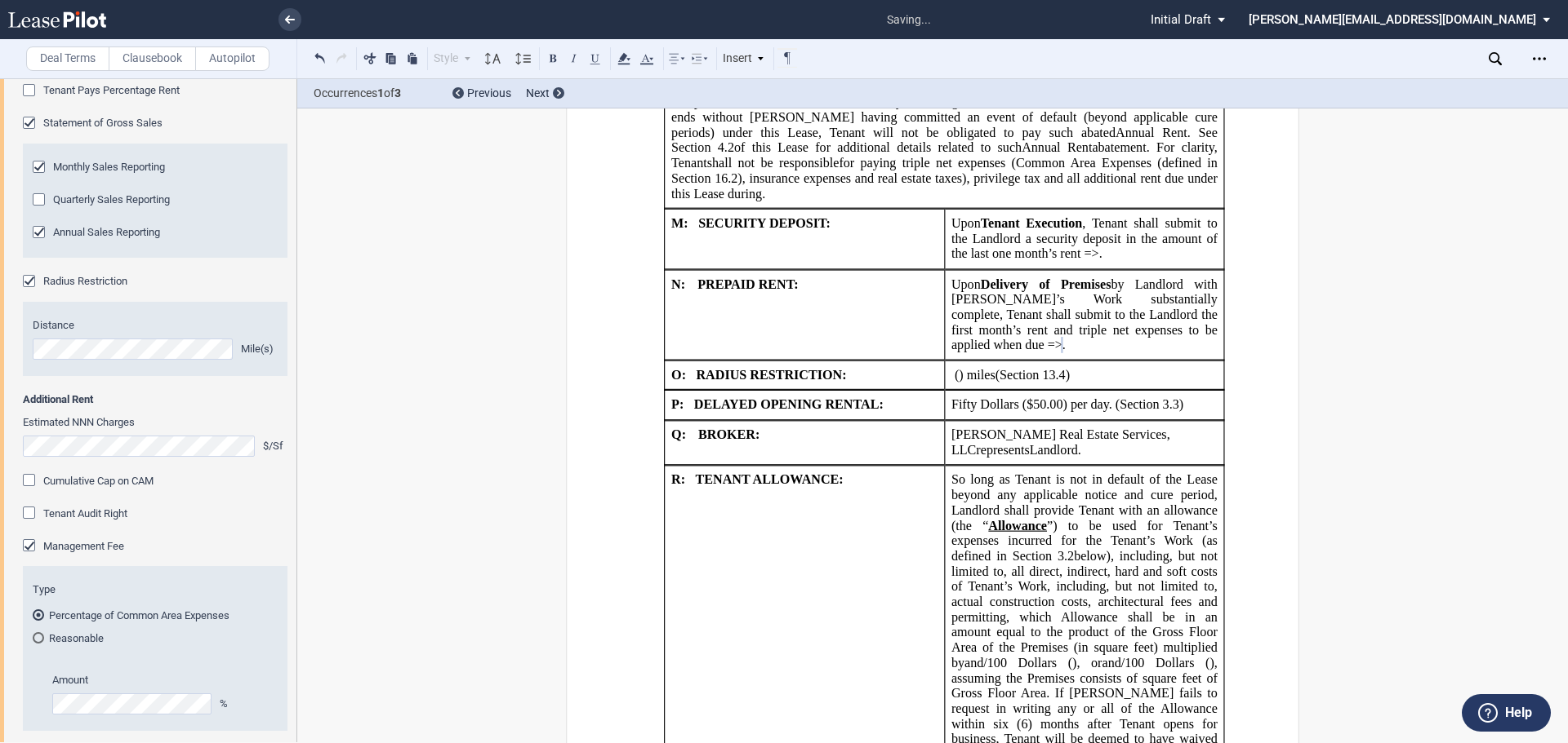
click at [26, 491] on div "Cumulative Cap on CAM" at bounding box center [31, 482] width 17 height 17
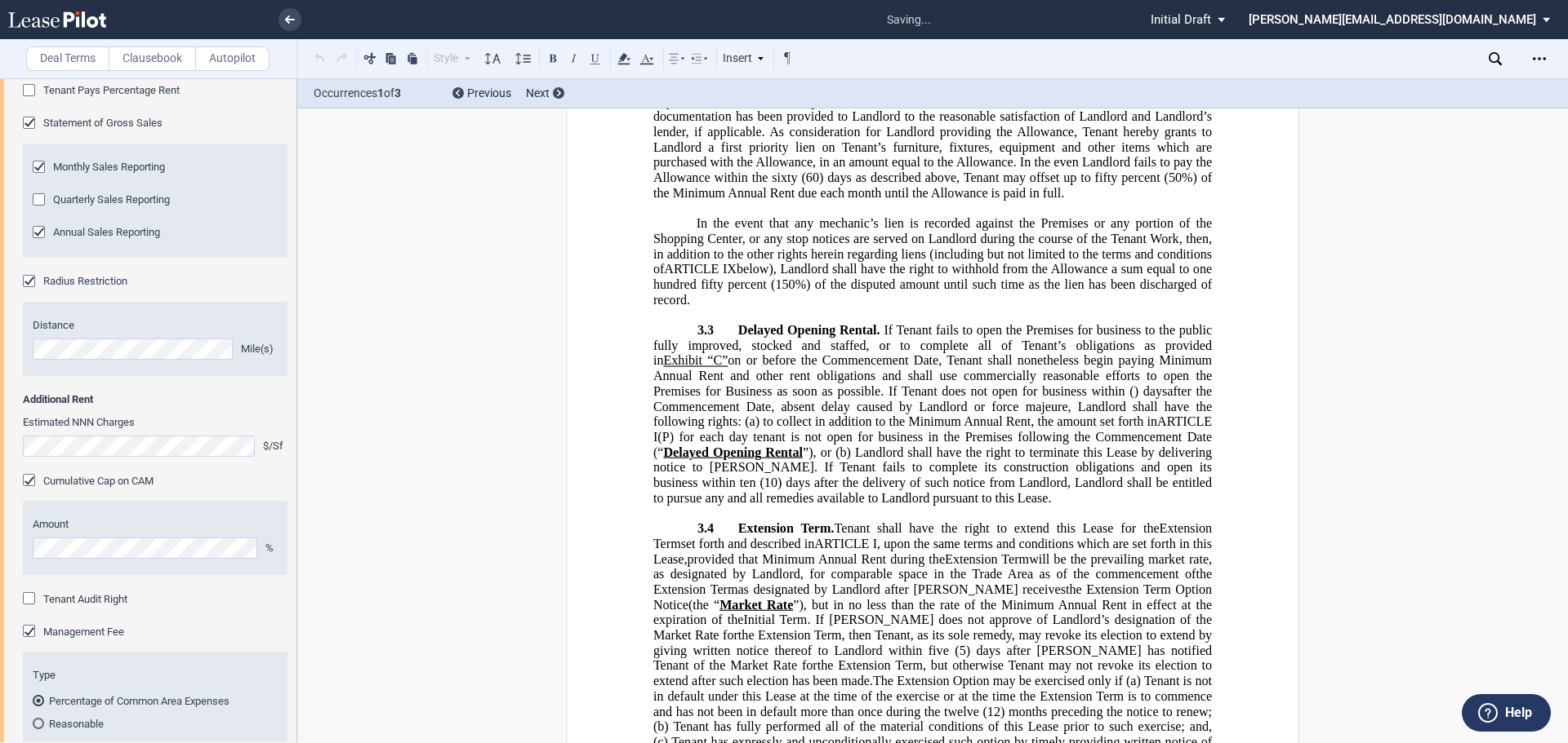
scroll to position [6783, 0]
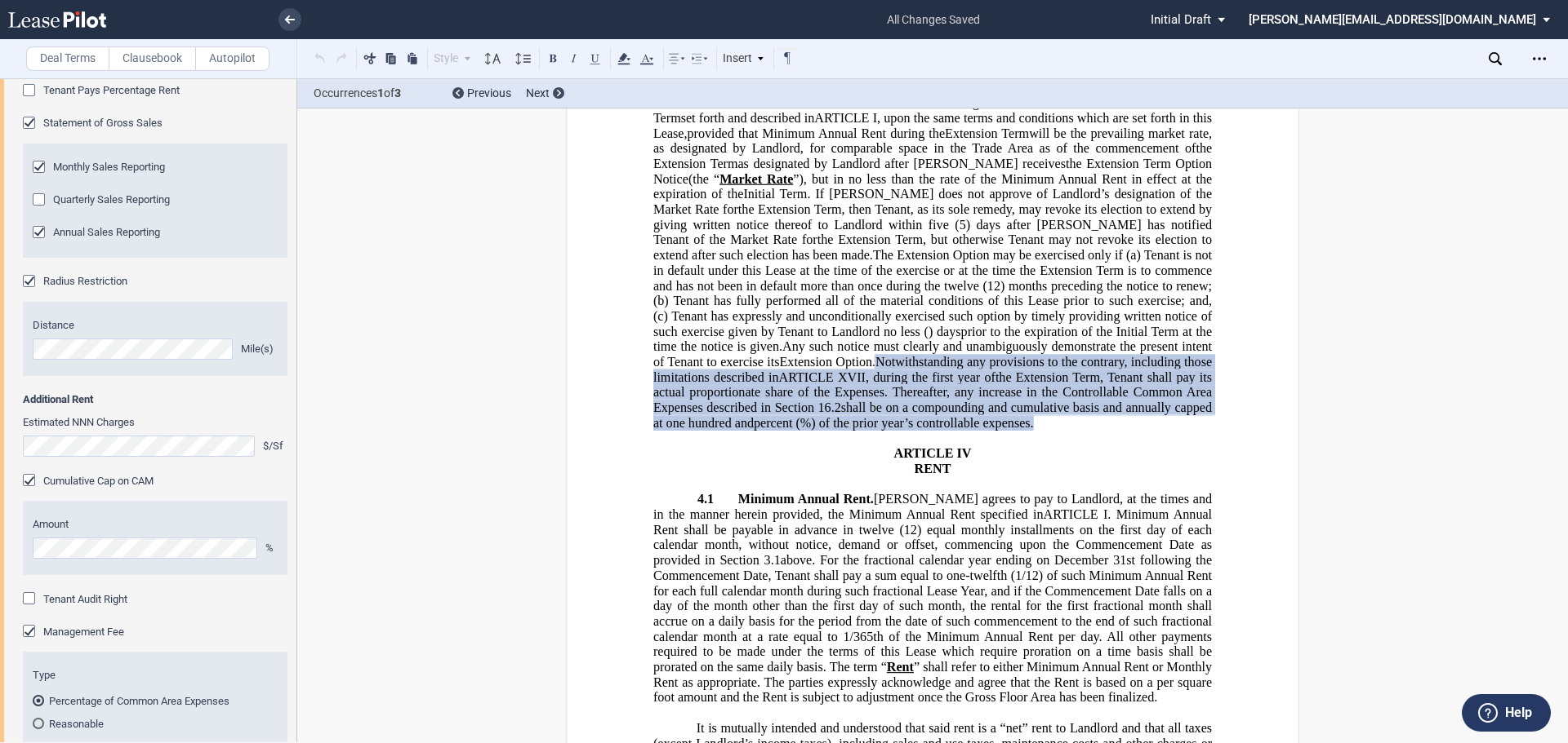
click at [26, 491] on div "Cumulative Cap on CAM" at bounding box center [31, 482] width 17 height 17
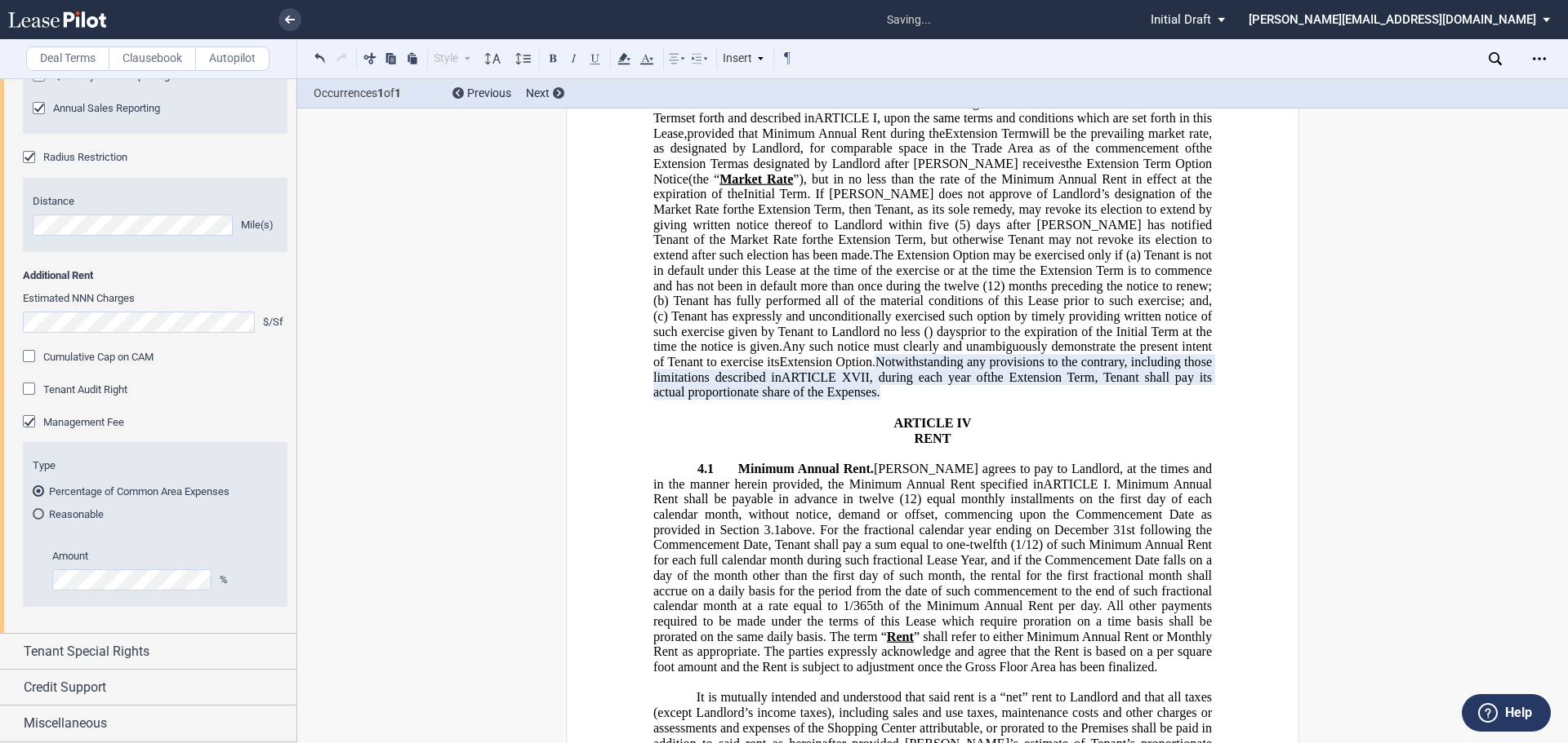
scroll to position [3568, 0]
click at [13, 653] on div "Tenant Special Rights" at bounding box center [148, 652] width 297 height 35
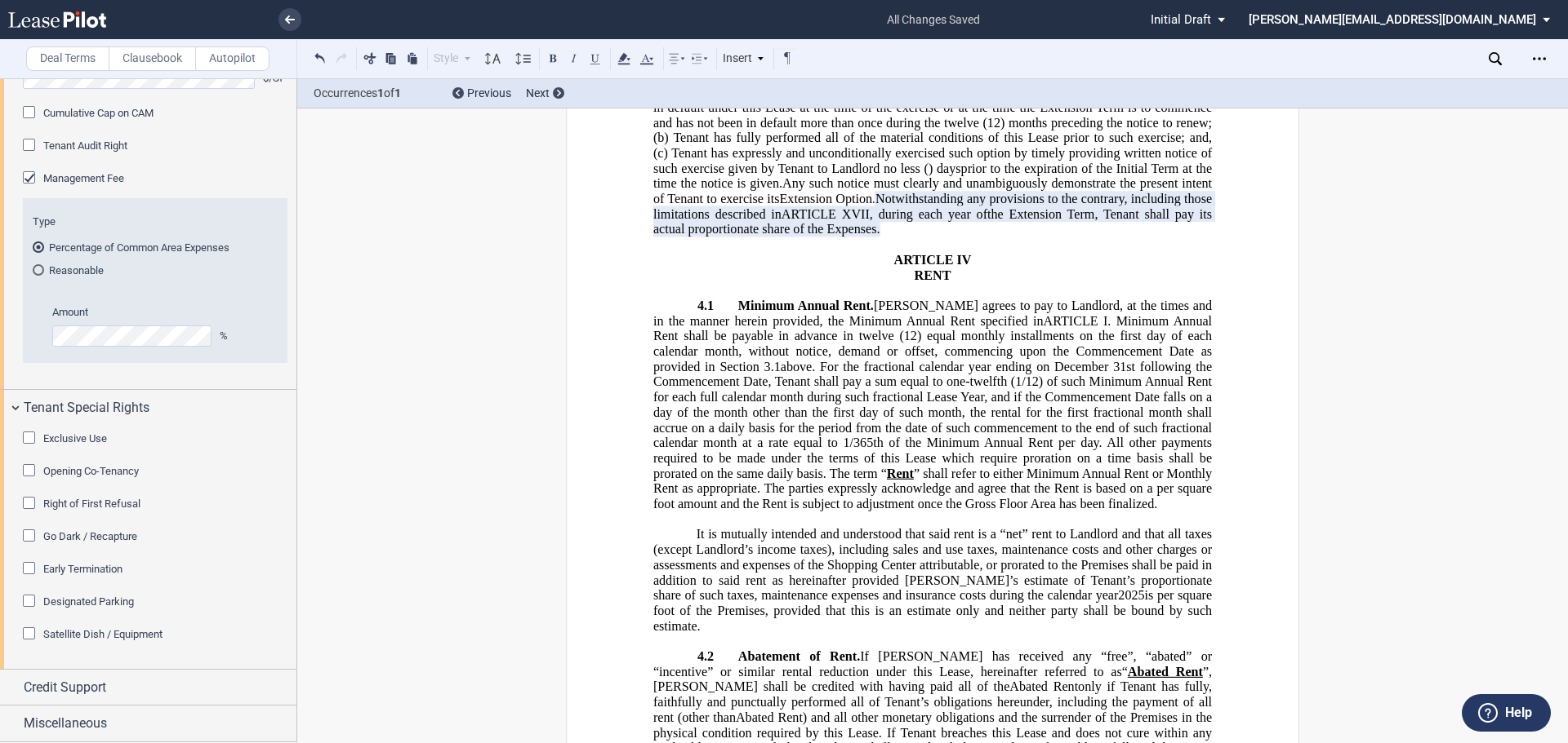
scroll to position [3812, 0]
click at [13, 683] on div "Credit Support" at bounding box center [148, 688] width 297 height 35
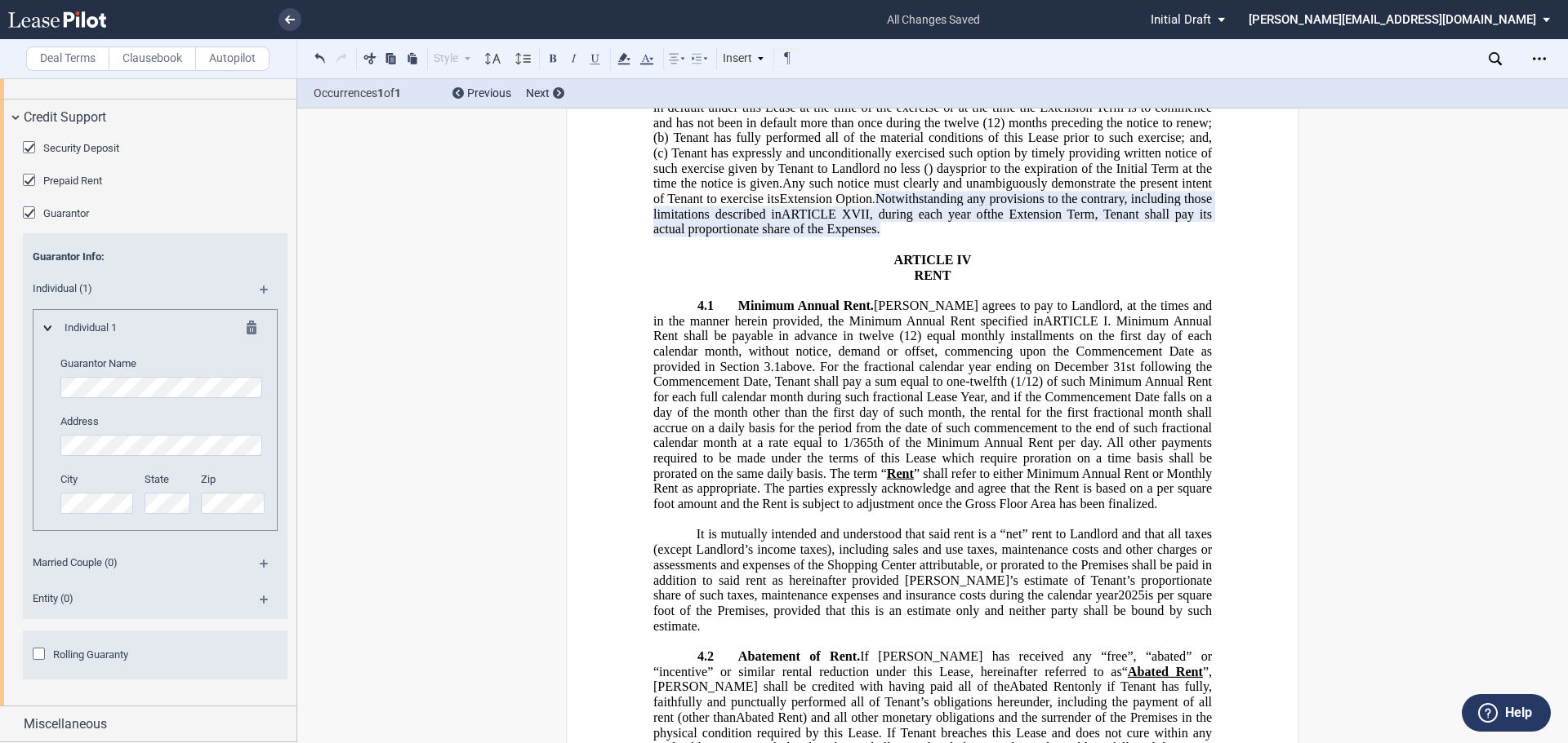
scroll to position [4301, 0]
click at [260, 579] on md-icon at bounding box center [271, 569] width 22 height 19
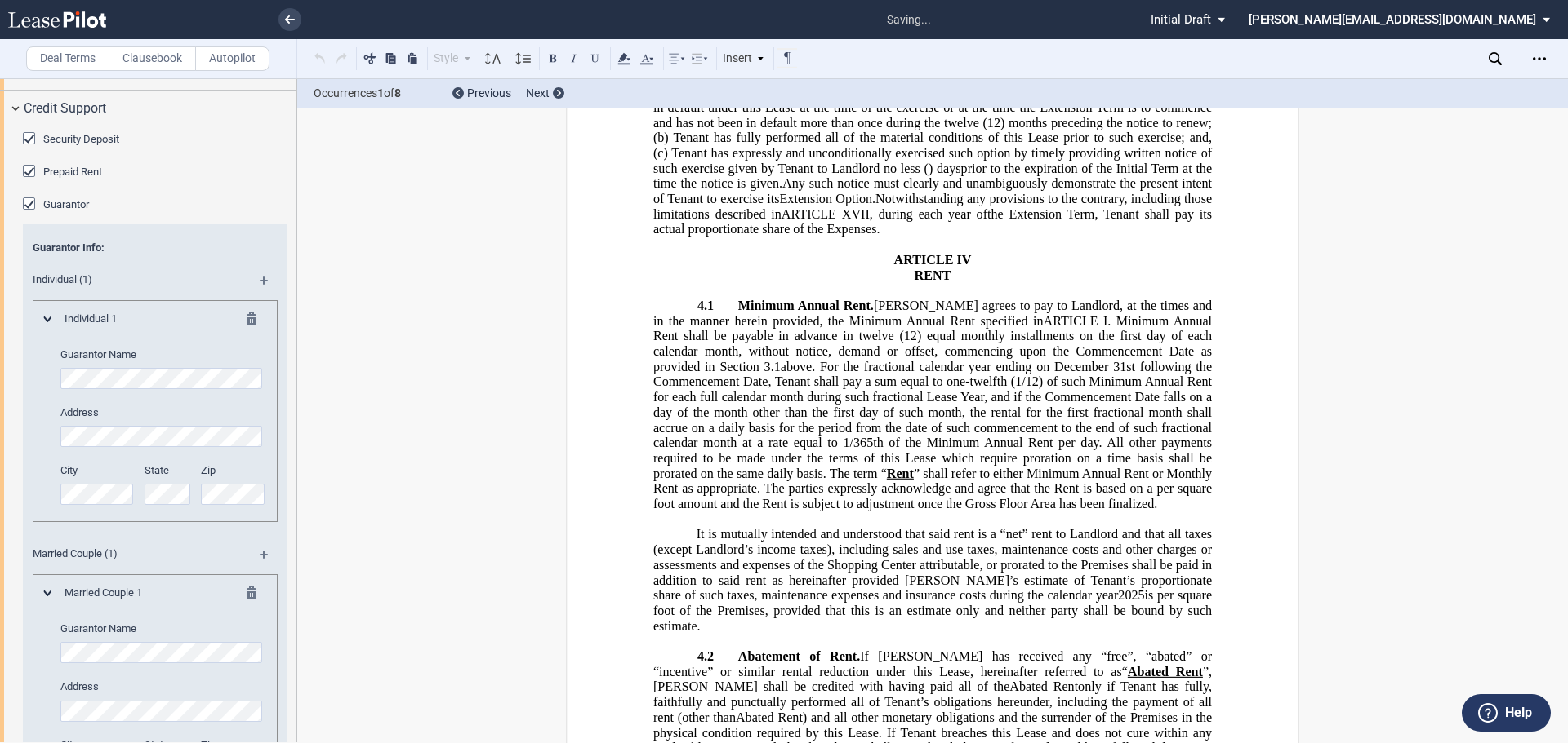
scroll to position [3394, 0]
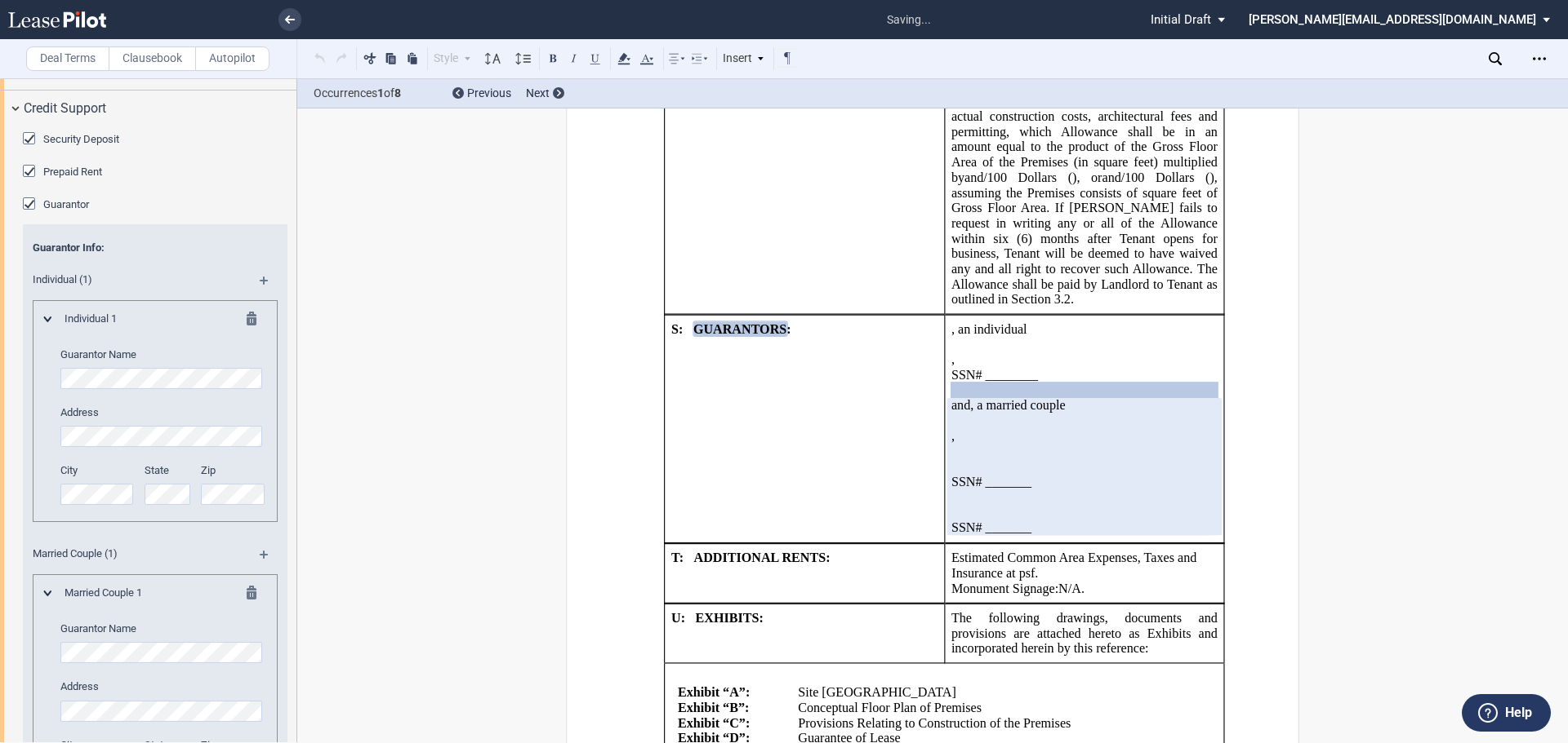
click at [240, 331] on div at bounding box center [235, 321] width 40 height 19
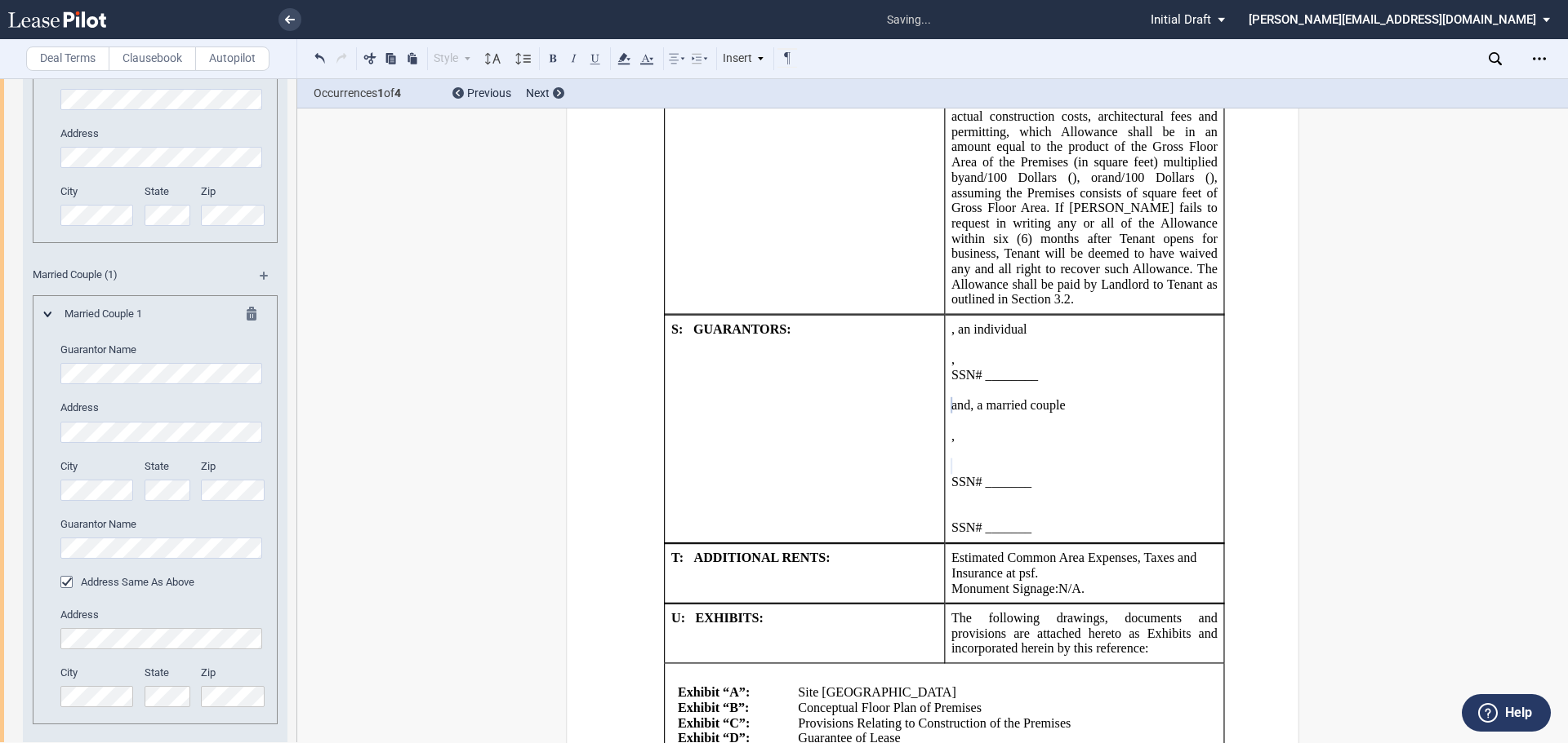
scroll to position [4627, 0]
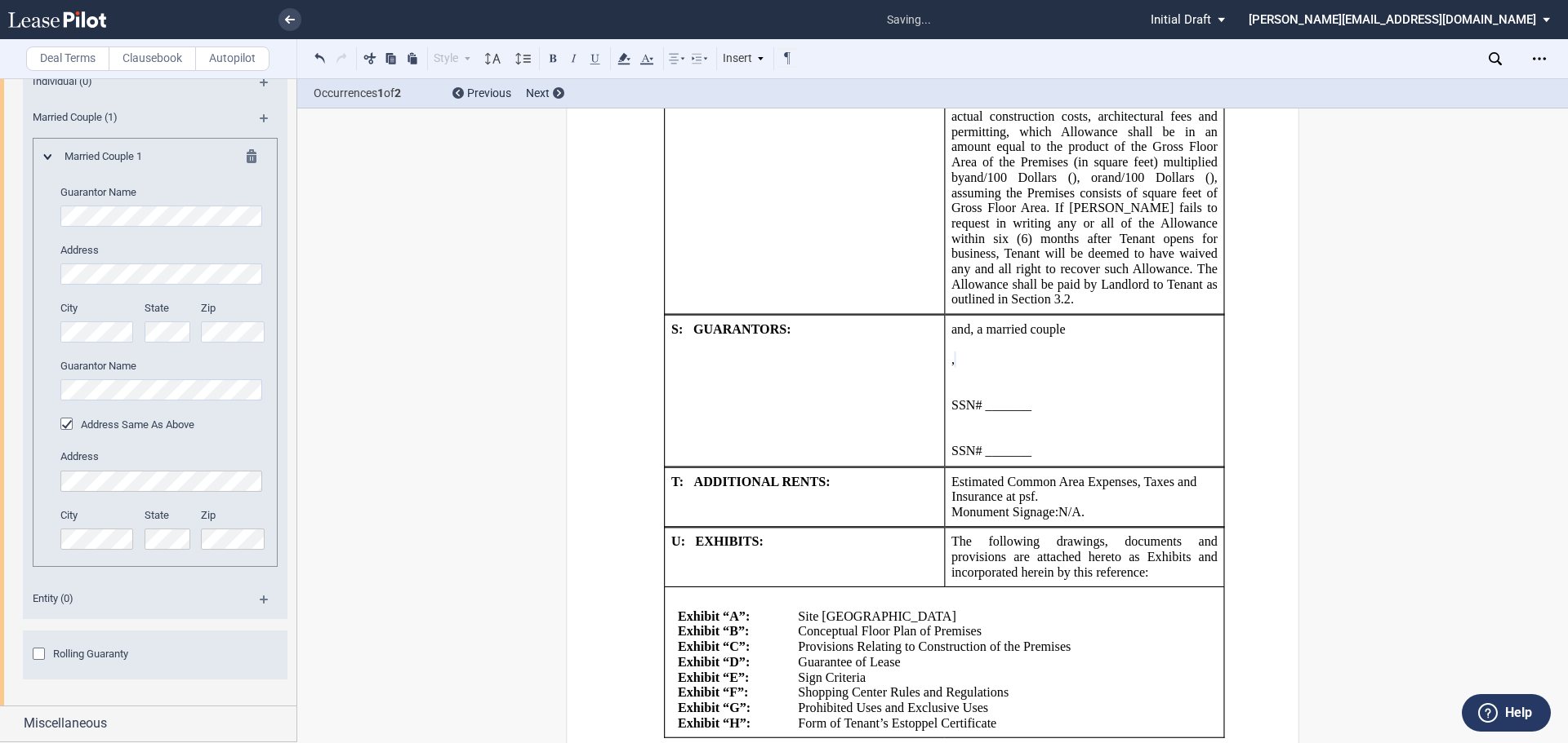
scroll to position [0, 0]
click at [1045, 413] on p "SSN# _______" at bounding box center [1083, 405] width 266 height 16
click at [1039, 459] on p "SSN# _______" at bounding box center [1083, 451] width 266 height 16
click at [1112, 429] on p at bounding box center [1083, 421] width 266 height 16
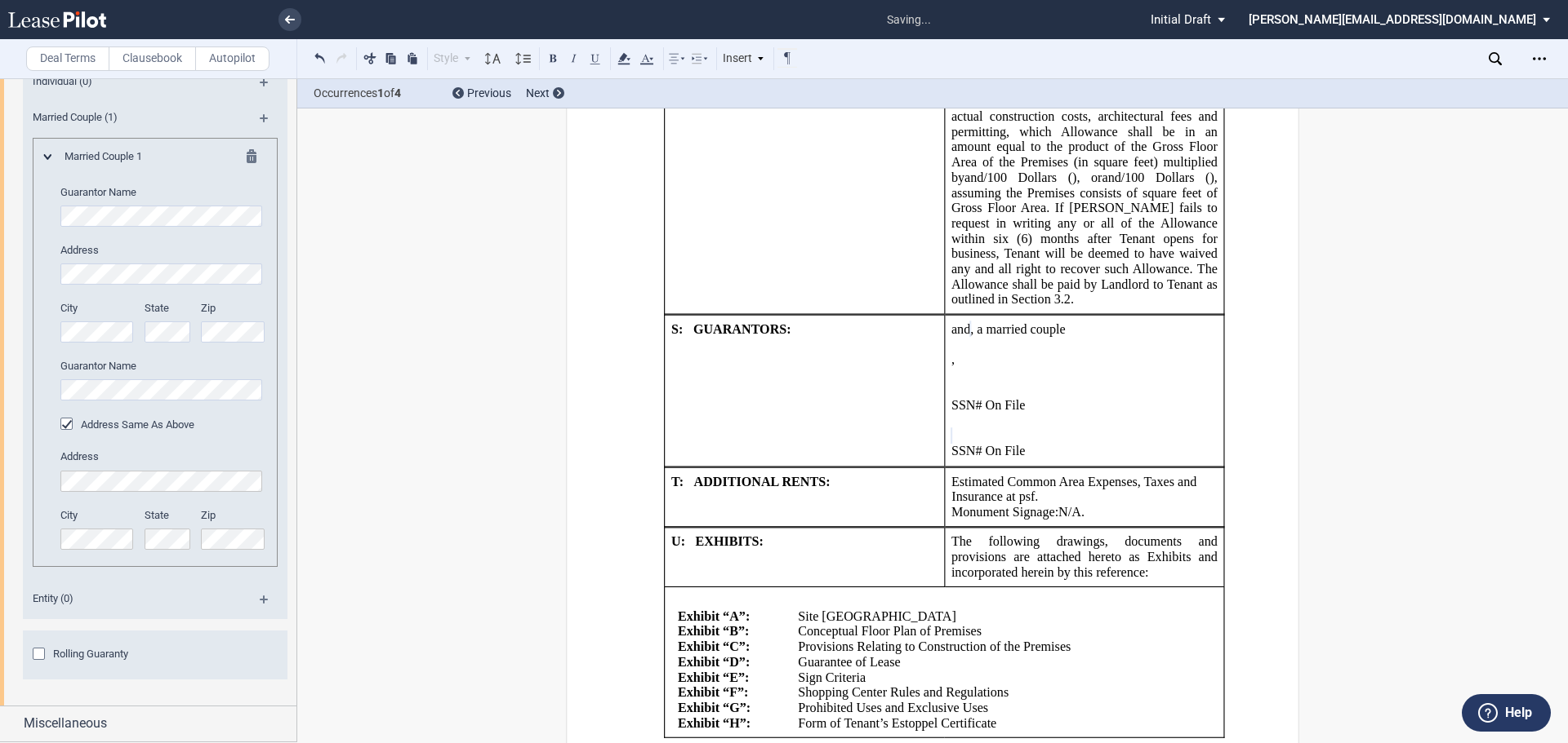
click at [1117, 429] on p at bounding box center [1083, 421] width 266 height 16
click at [1115, 528] on td "Estimated Common Area Expenses, Taxes and Insurance at ﻿ ﻿ psf. Monument Signag…" at bounding box center [1084, 497] width 280 height 60
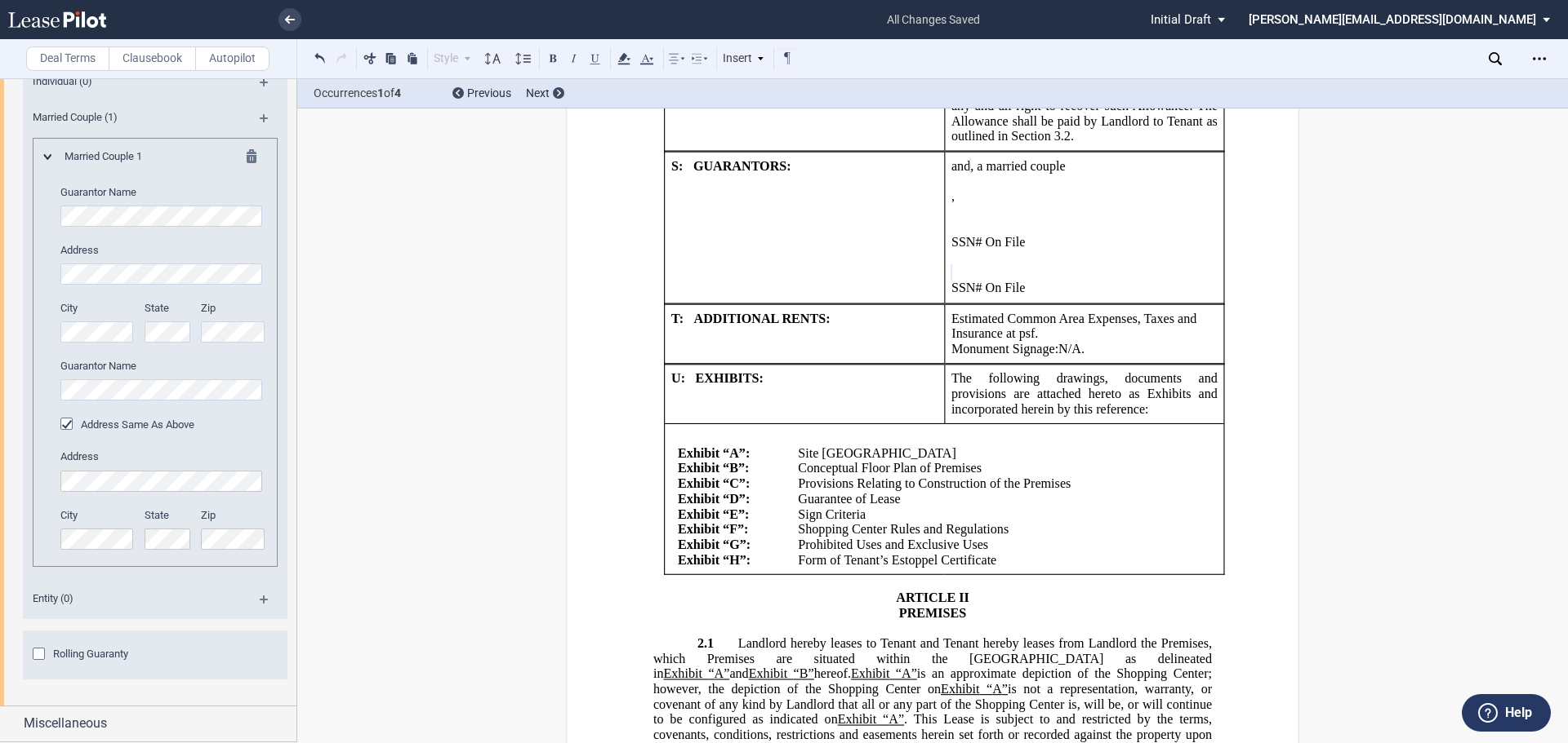
scroll to position [4508, 0]
click at [146, 374] on label "Guarantor Name" at bounding box center [163, 366] width 205 height 15
click at [1103, 357] on p "Monument Signage: ______ N/A ." at bounding box center [1083, 349] width 266 height 16
click at [1129, 523] on p "Sign Criteria" at bounding box center [999, 515] width 402 height 16
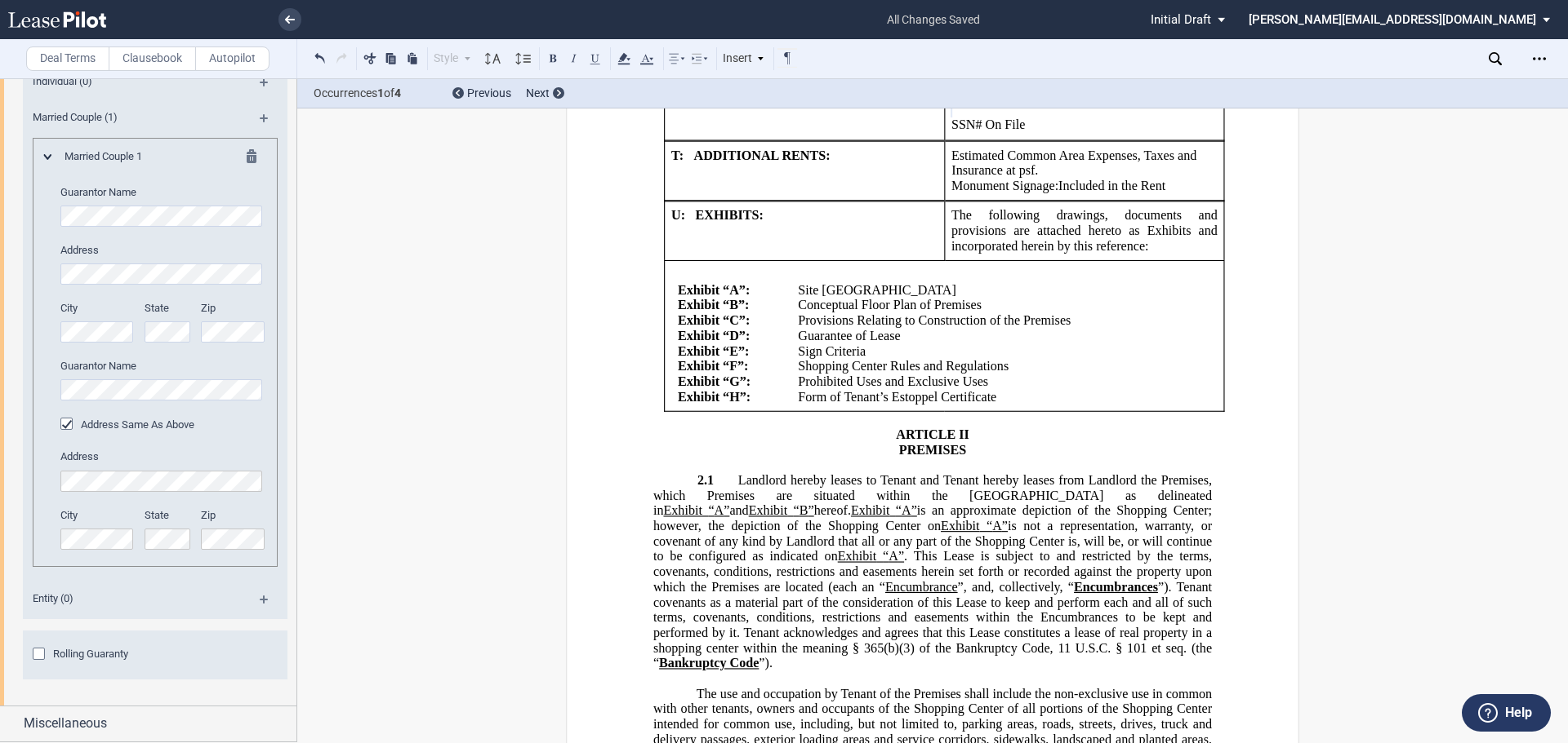
scroll to position [4589, 0]
click at [18, 720] on div "Miscellaneous" at bounding box center [148, 724] width 297 height 35
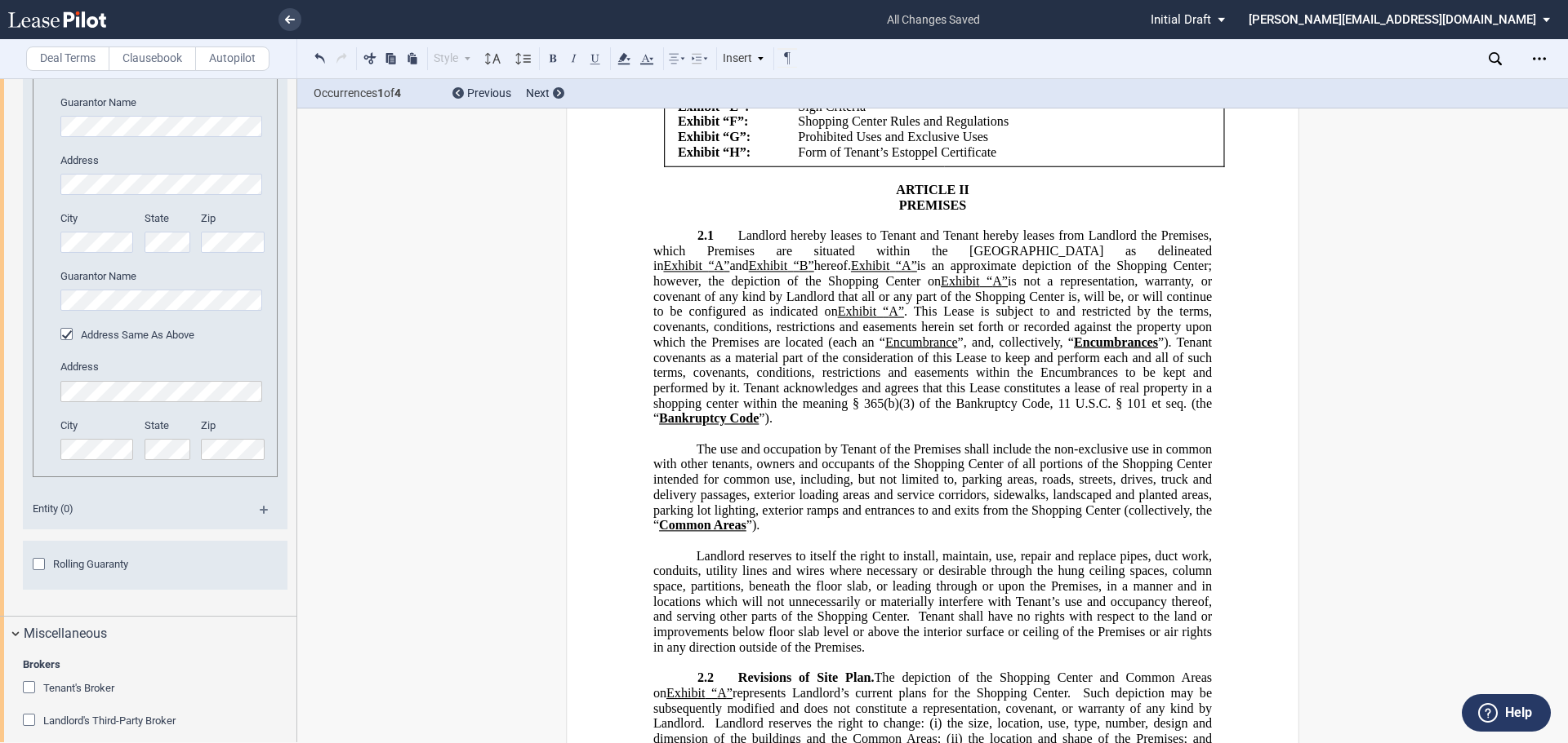
scroll to position [4834, 0]
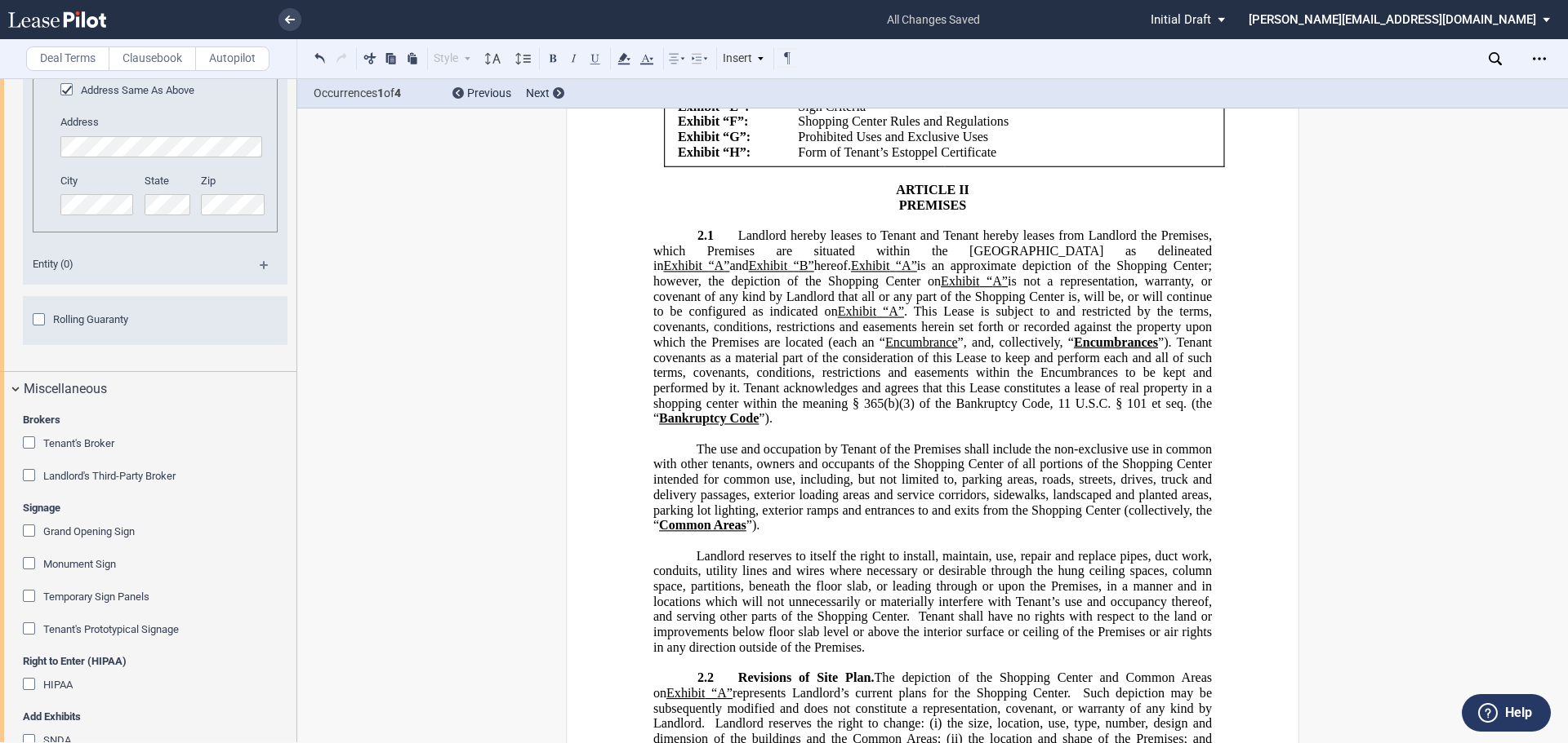
click at [32, 453] on div "Tenant's Broker" at bounding box center [31, 445] width 17 height 17
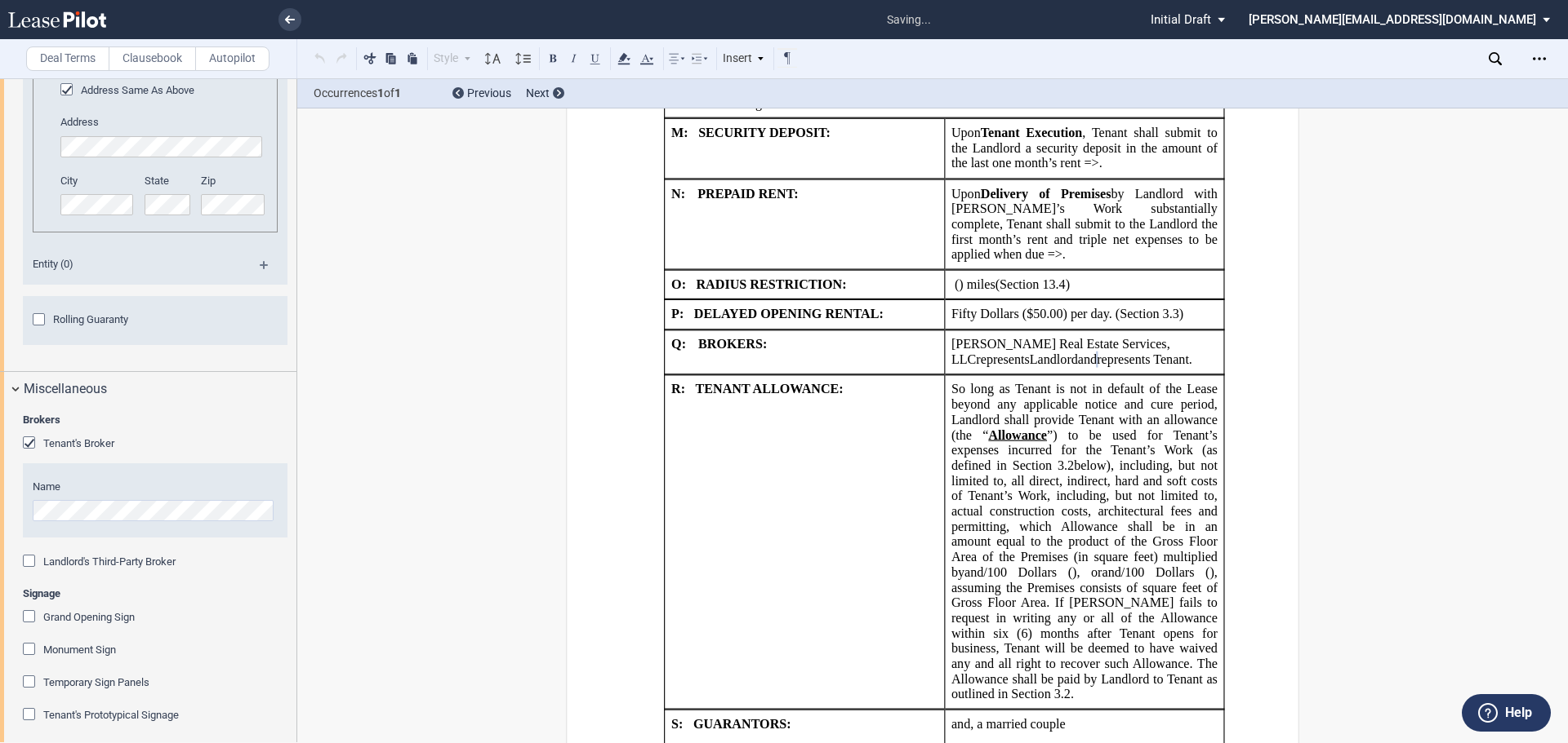
scroll to position [4916, 0]
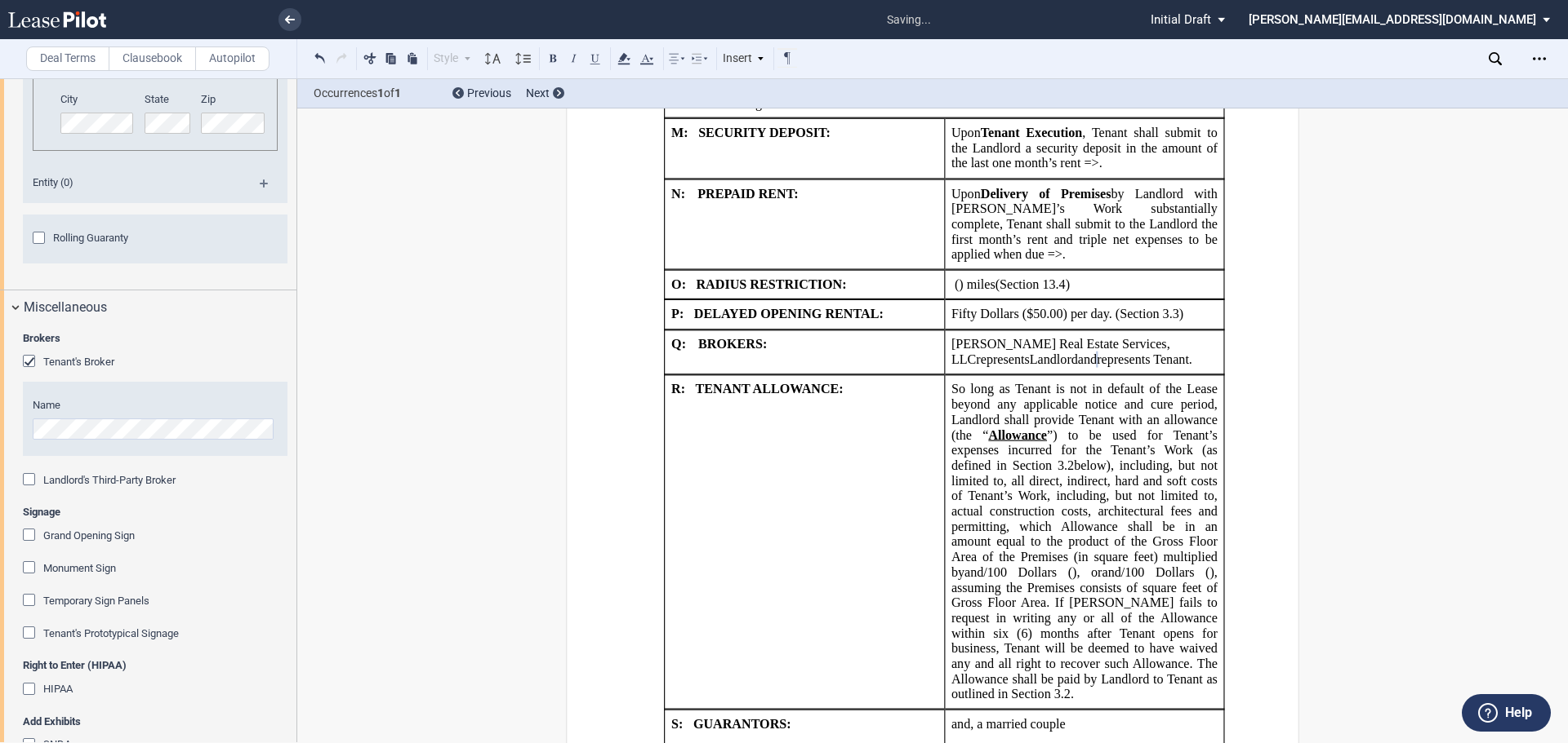
click at [28, 577] on div "Monument Sign" at bounding box center [31, 570] width 17 height 17
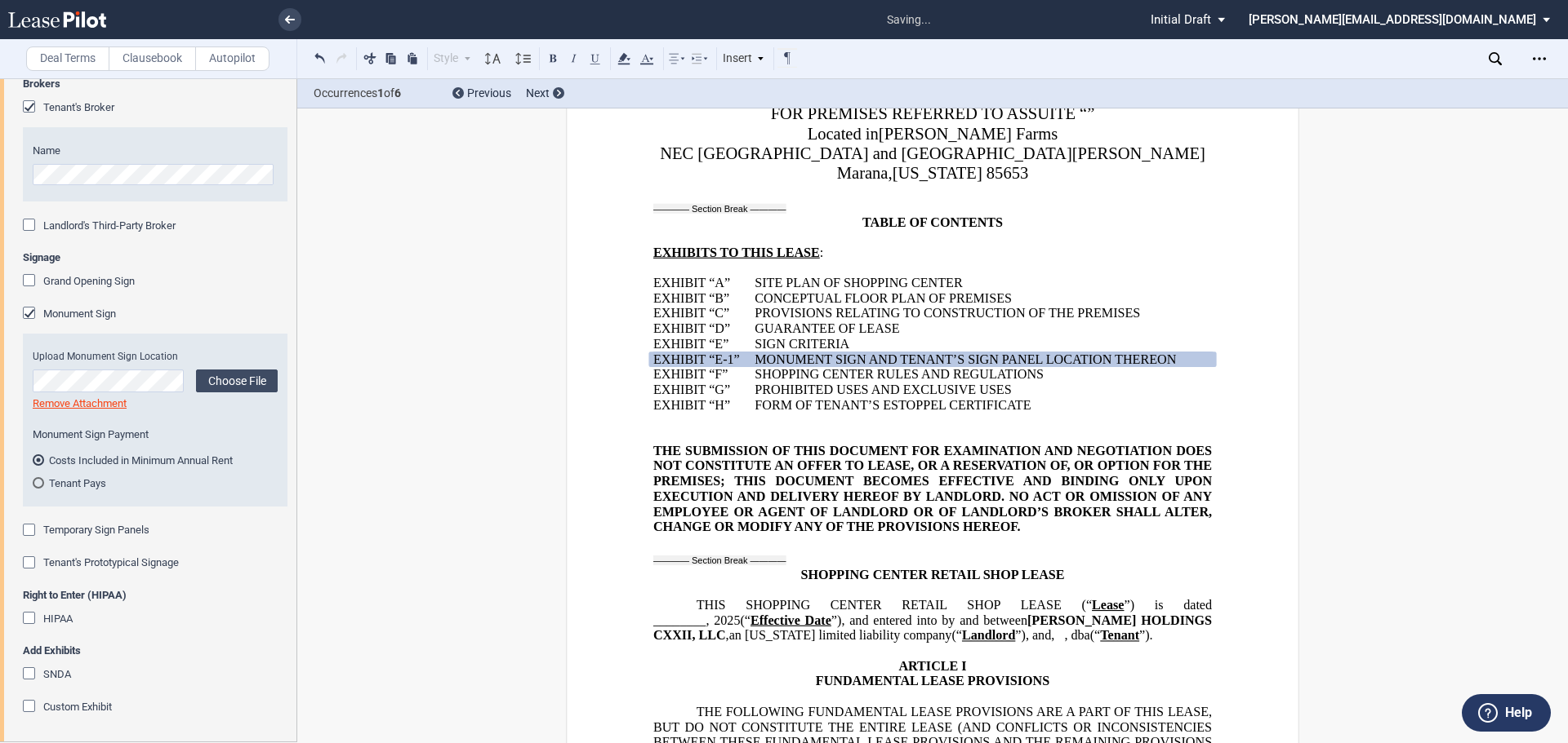
scroll to position [5261, 0]
click at [233, 378] on label "Choose File" at bounding box center [237, 380] width 82 height 23
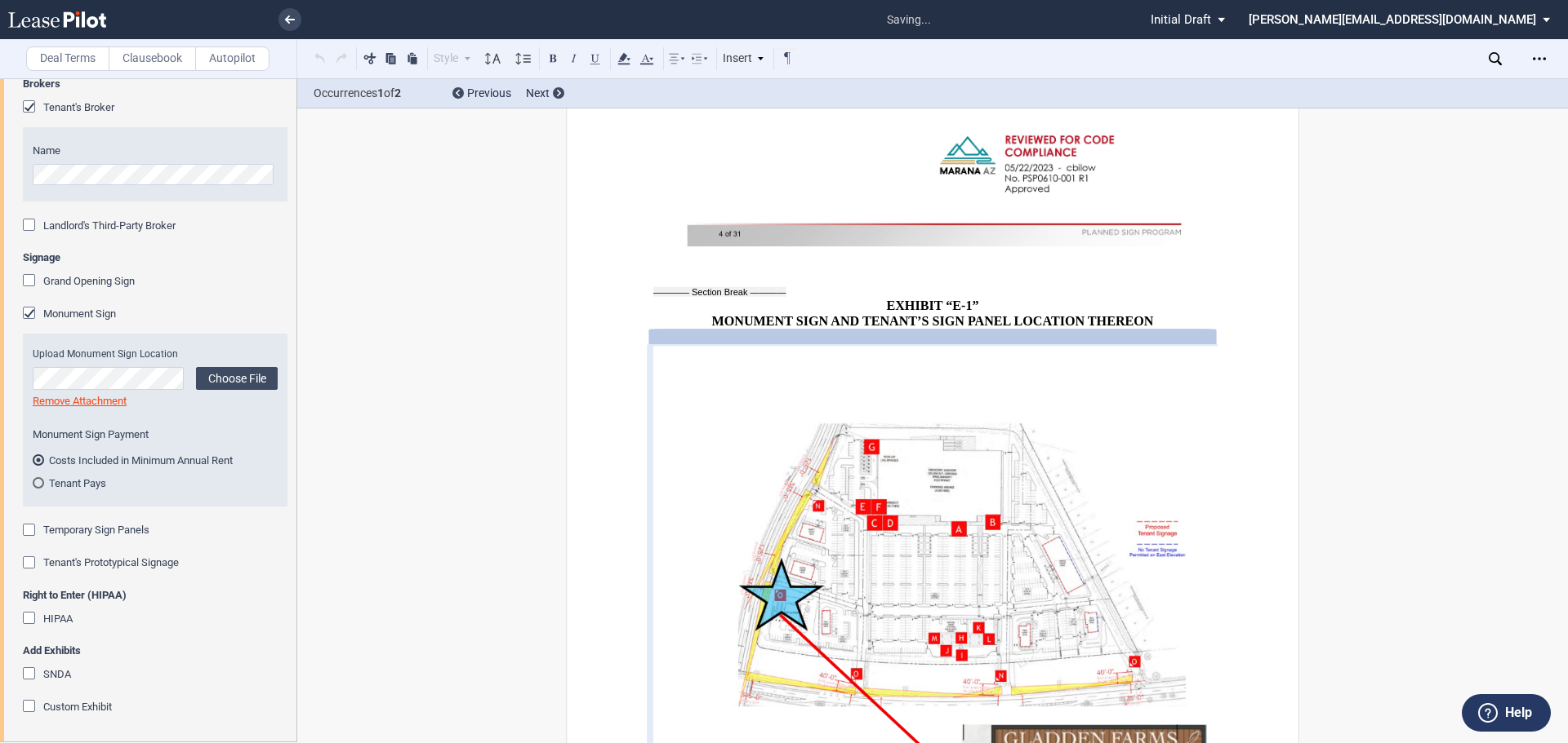
scroll to position [48085, 0]
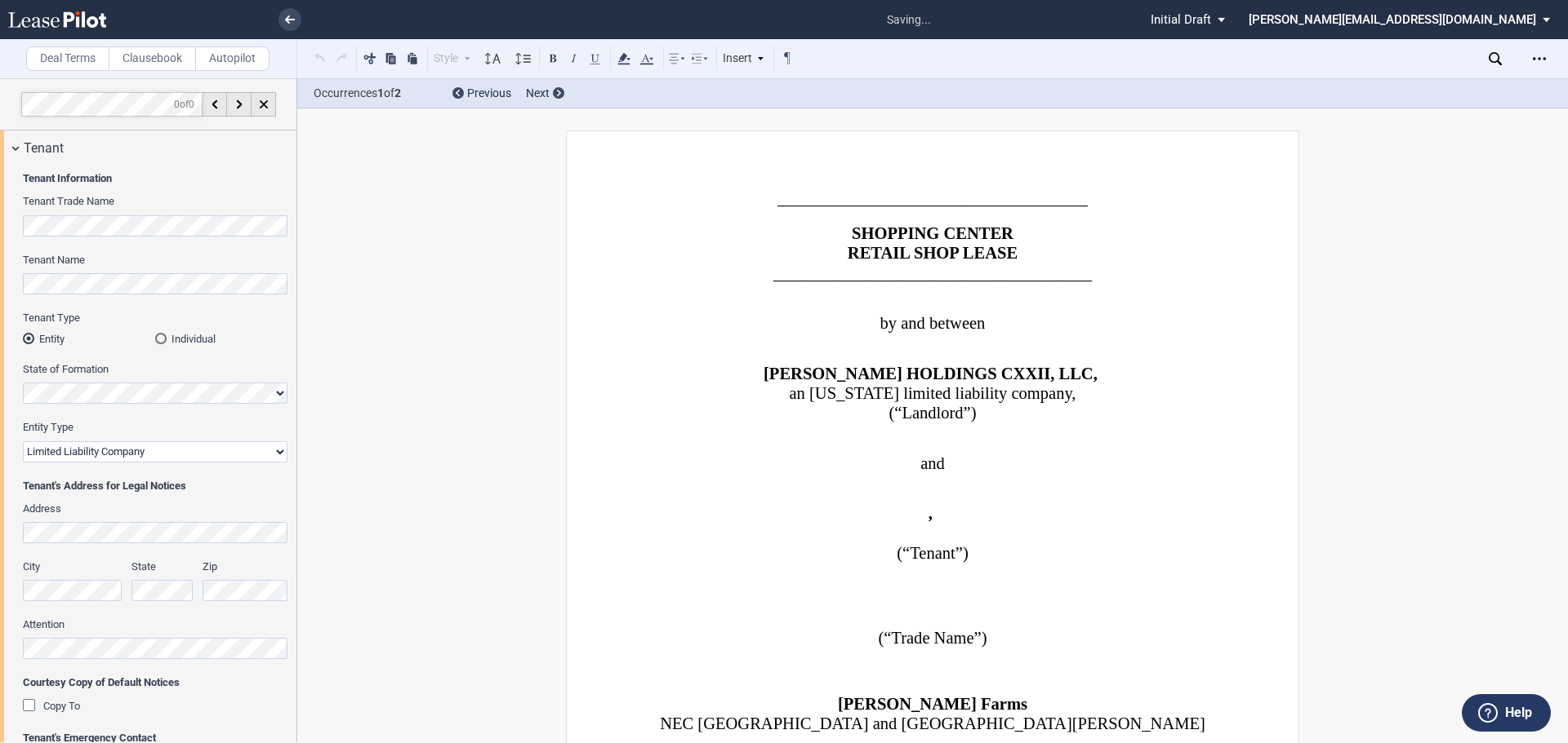
select select "limited liability company"
select select "number:2"
select select "number:5"
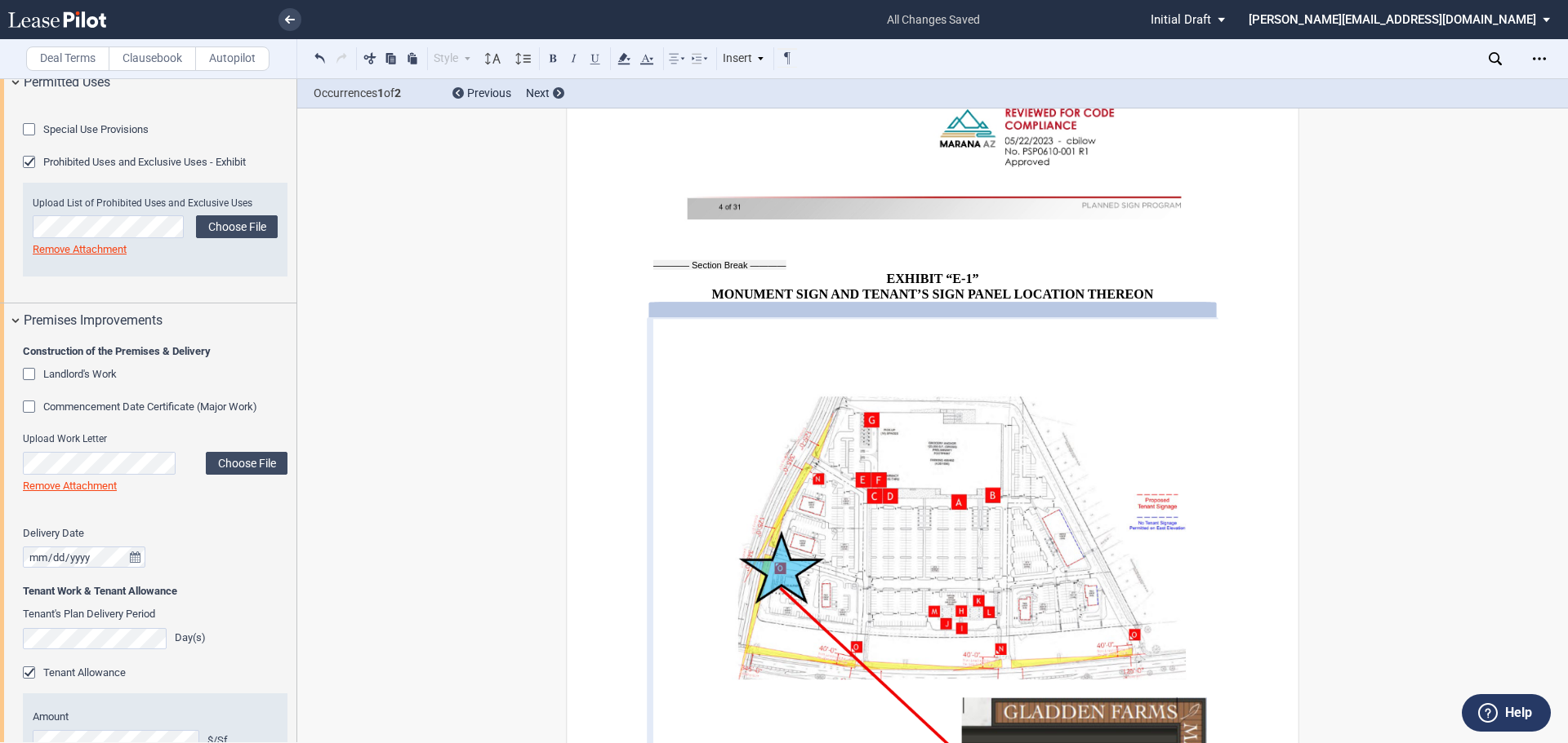
scroll to position [1469, 0]
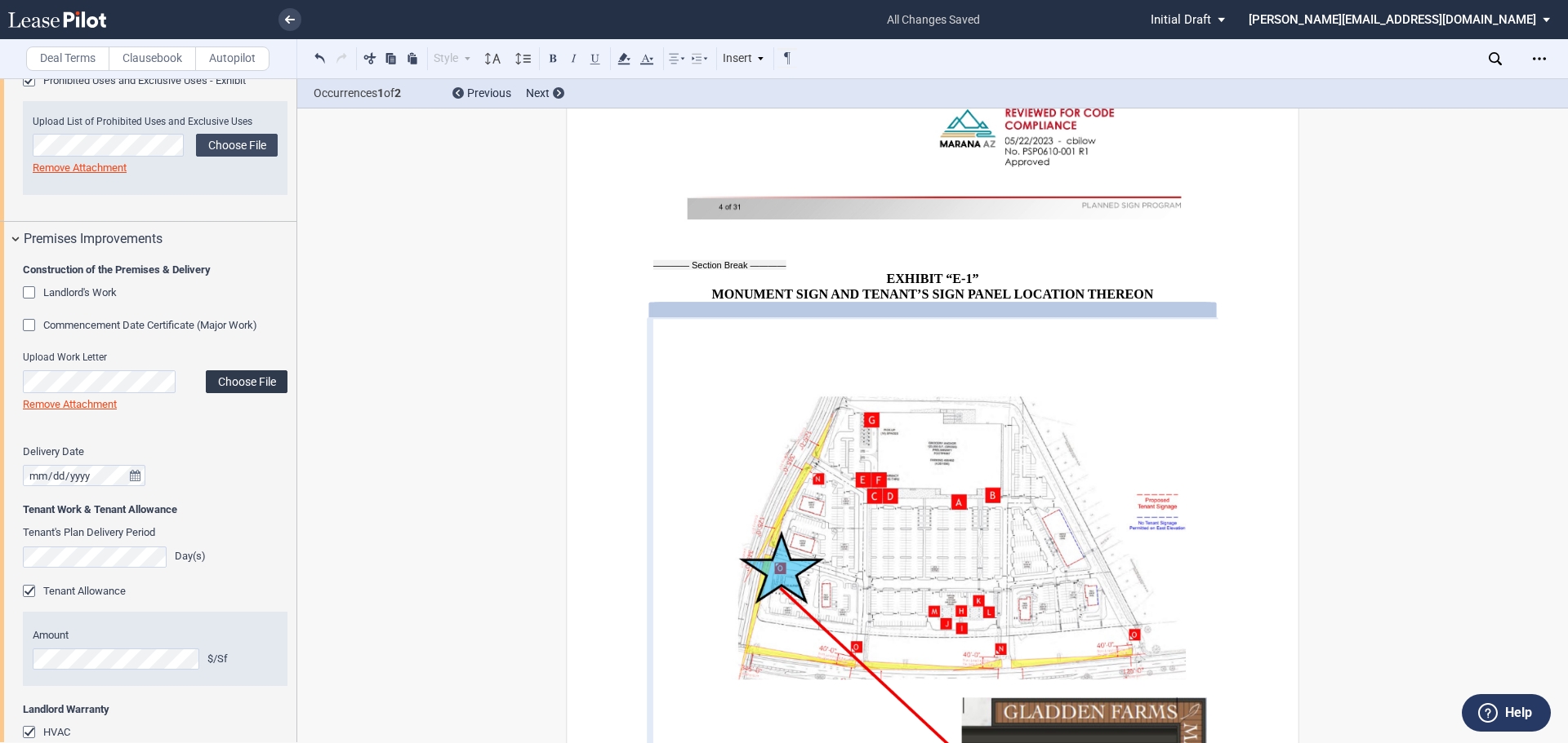
click at [231, 393] on label "Choose File" at bounding box center [246, 381] width 82 height 23
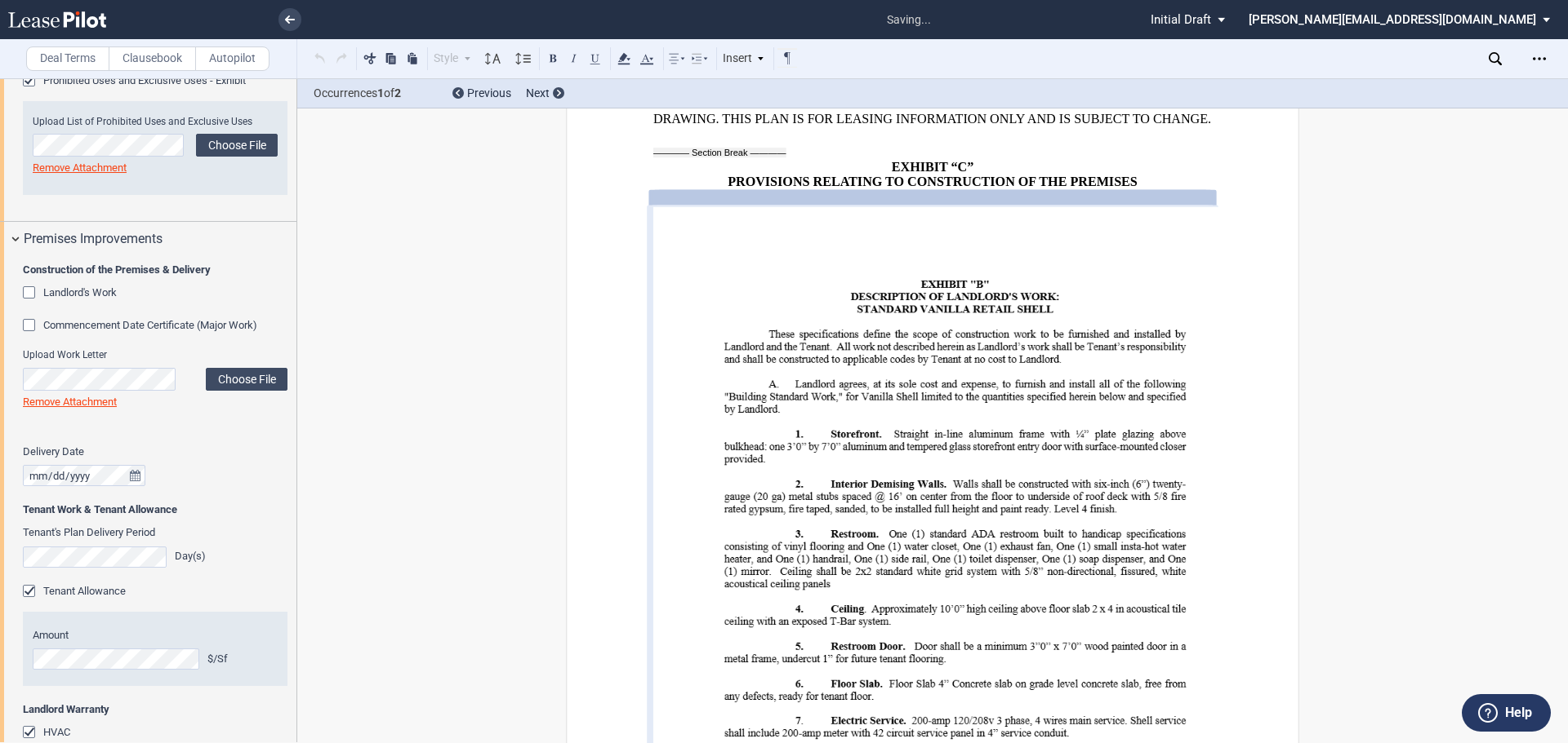
scroll to position [42418, 0]
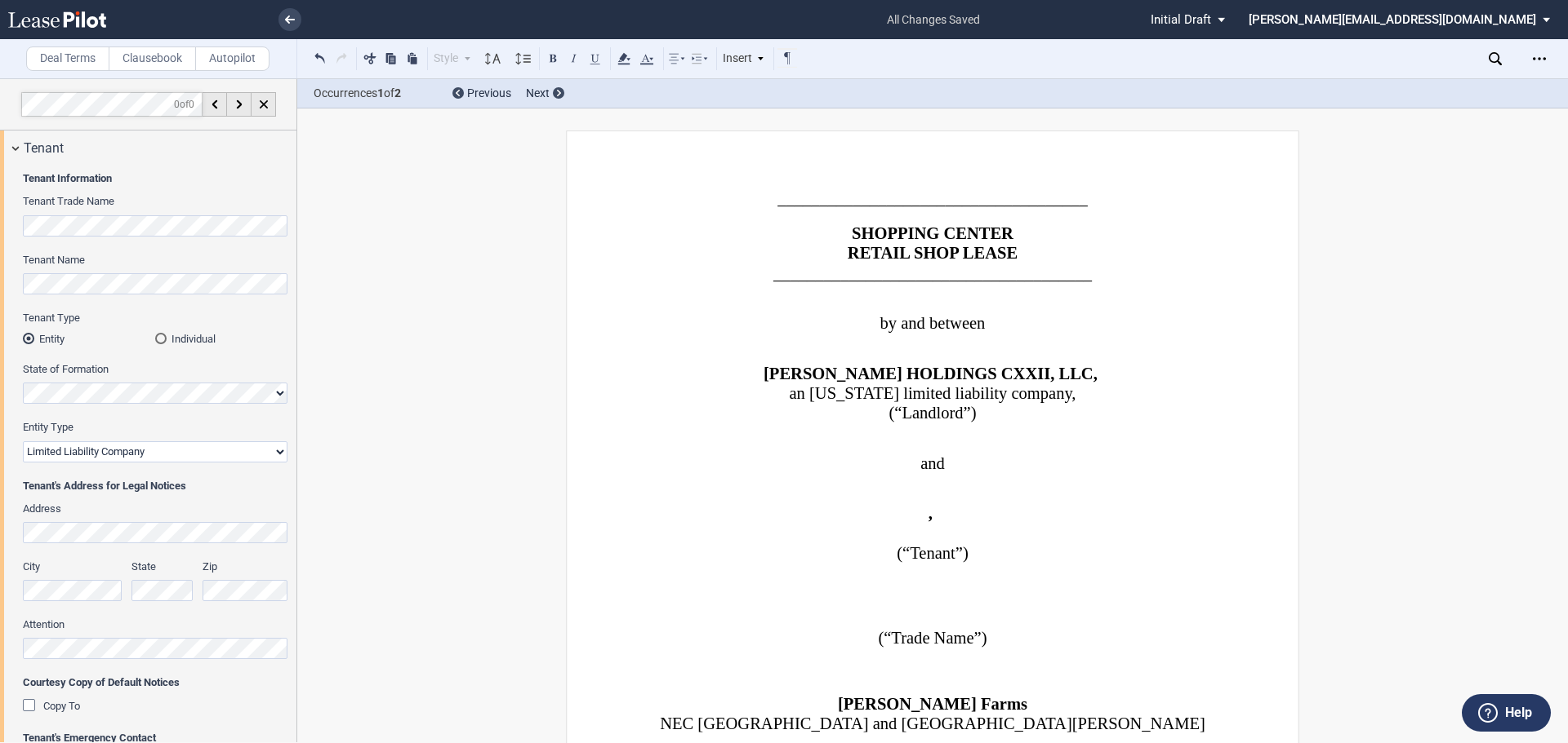
select select "limited liability company"
select select "number:2"
select select "number:5"
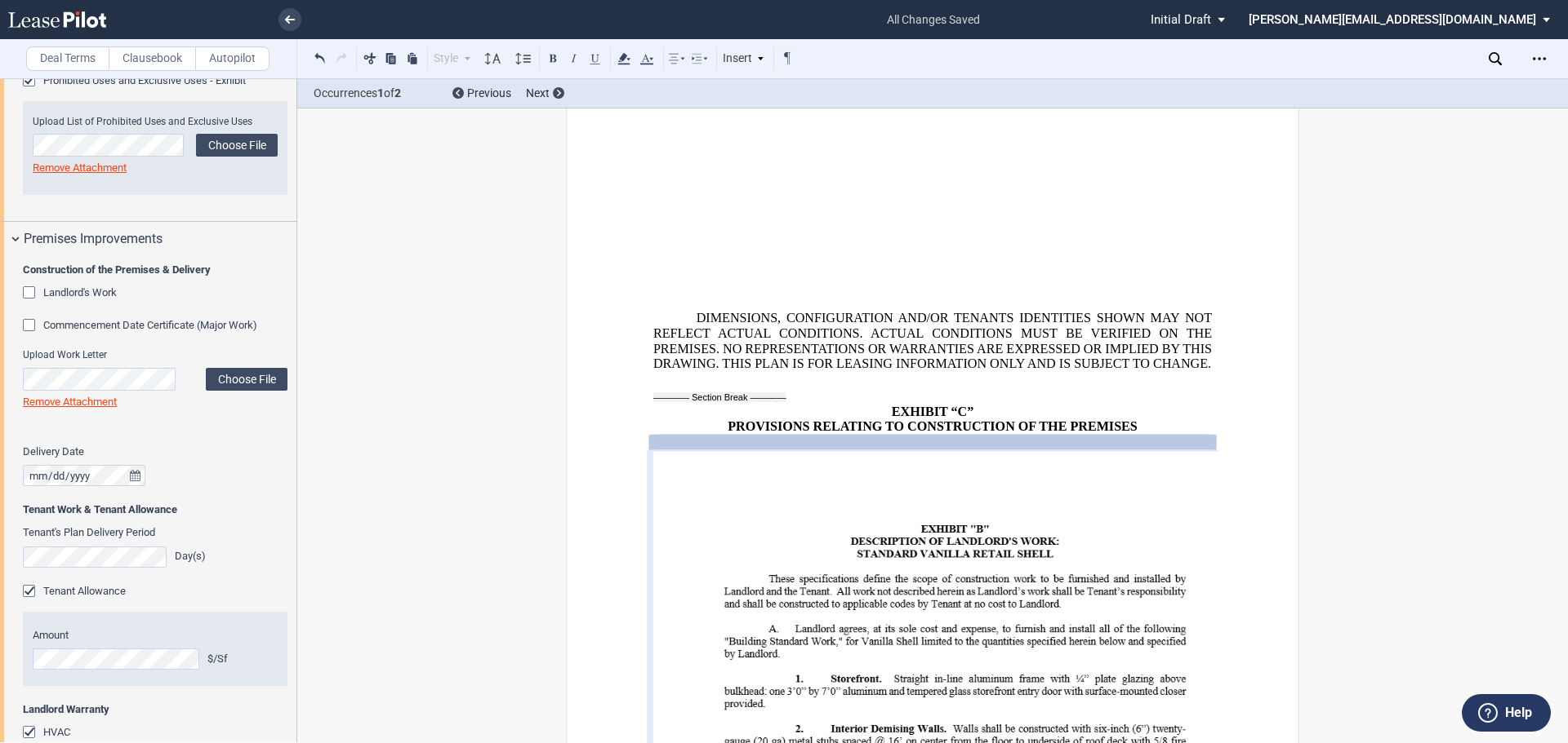
click at [76, 408] on link "Remove Attachment" at bounding box center [70, 401] width 94 height 12
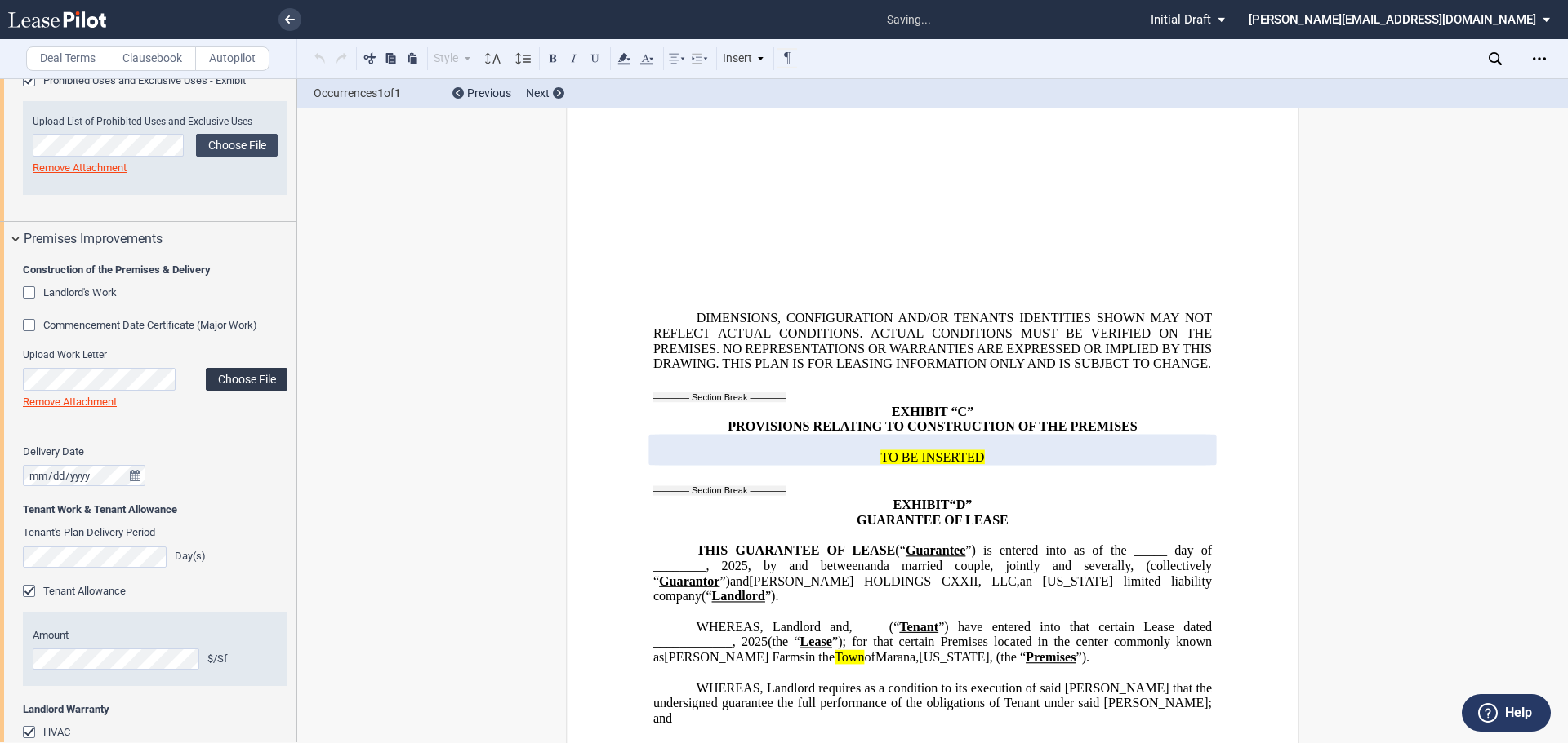
click at [253, 391] on label "Choose File" at bounding box center [246, 379] width 82 height 23
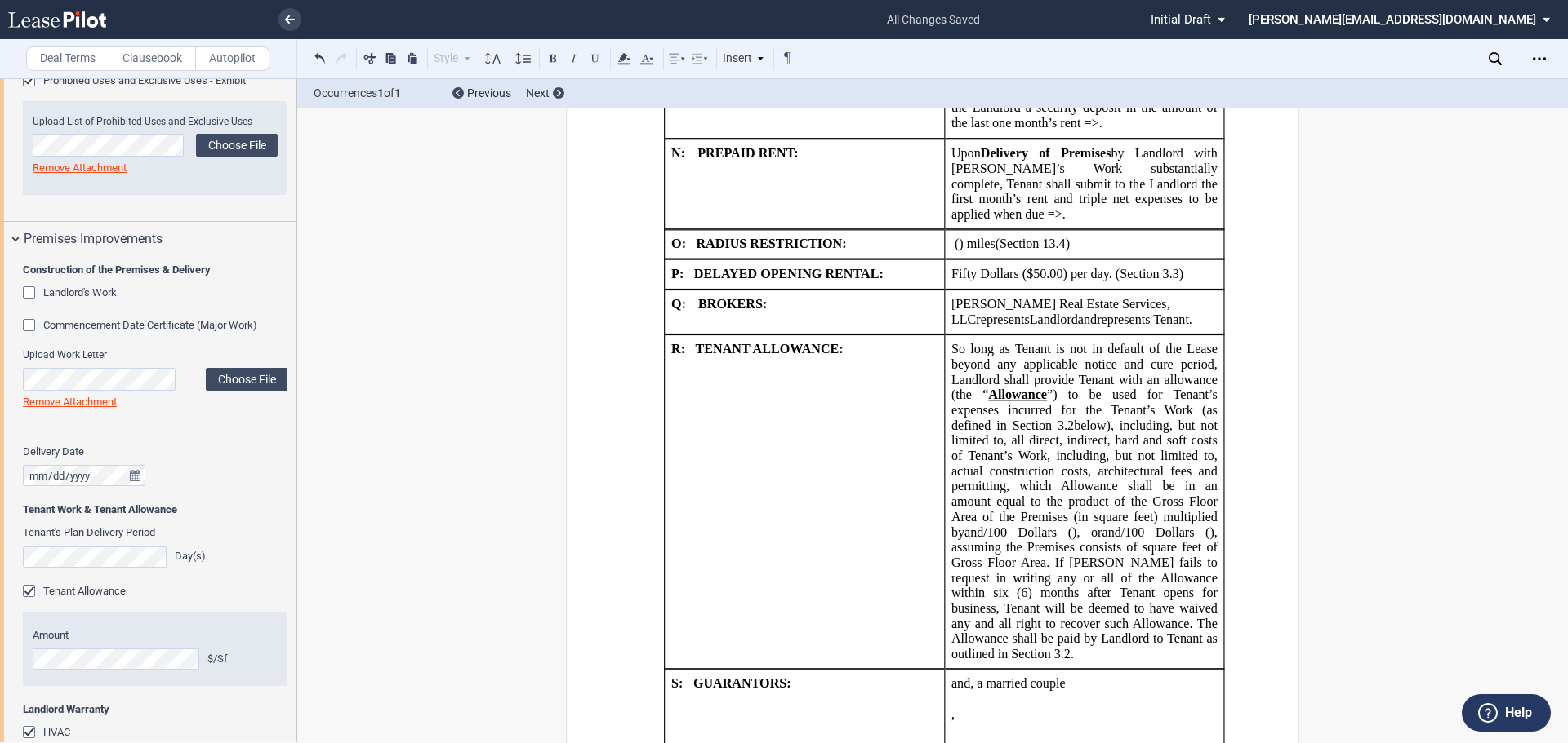
scroll to position [2384, 0]
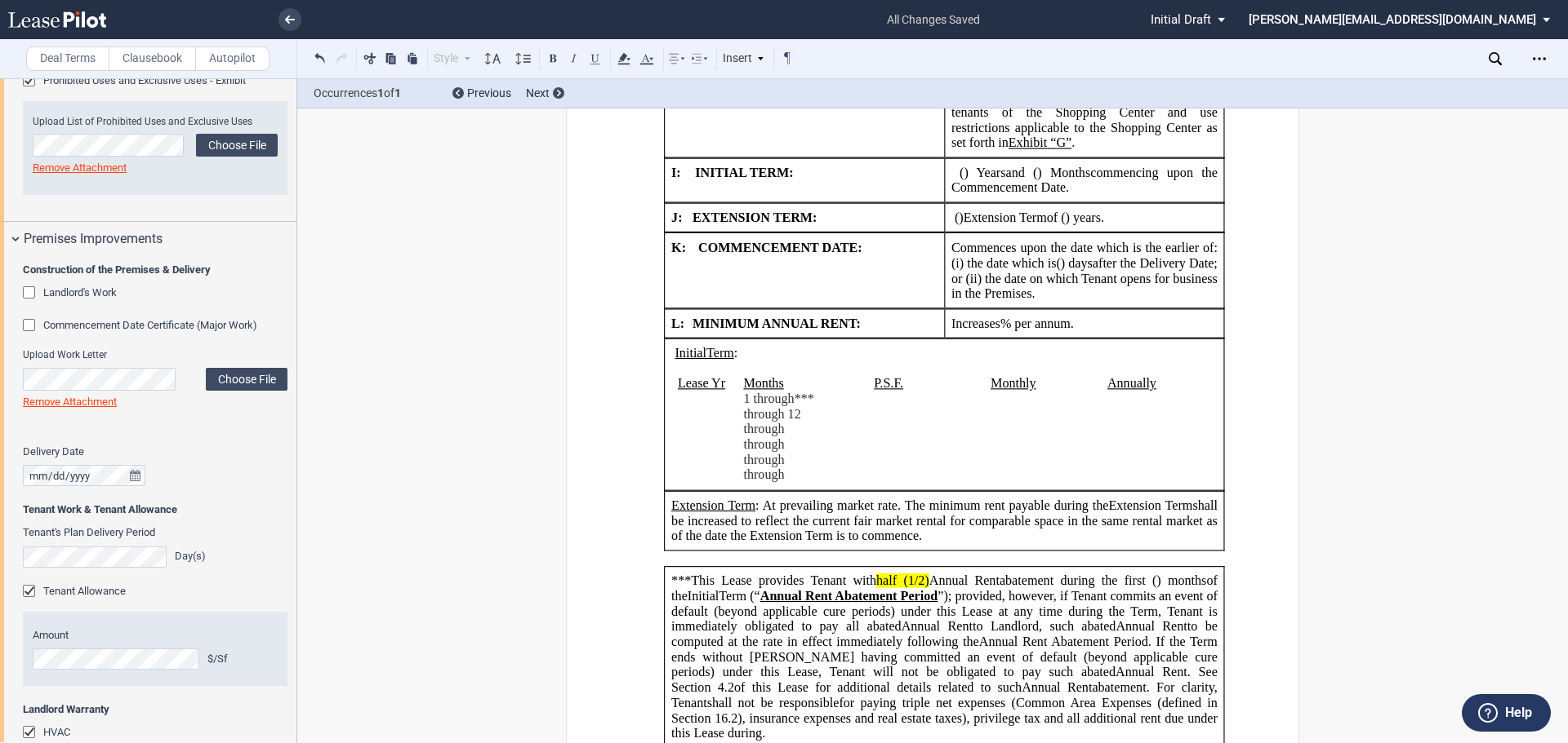
click at [930, 588] on span "Annual Rent" at bounding box center [965, 581] width 70 height 15
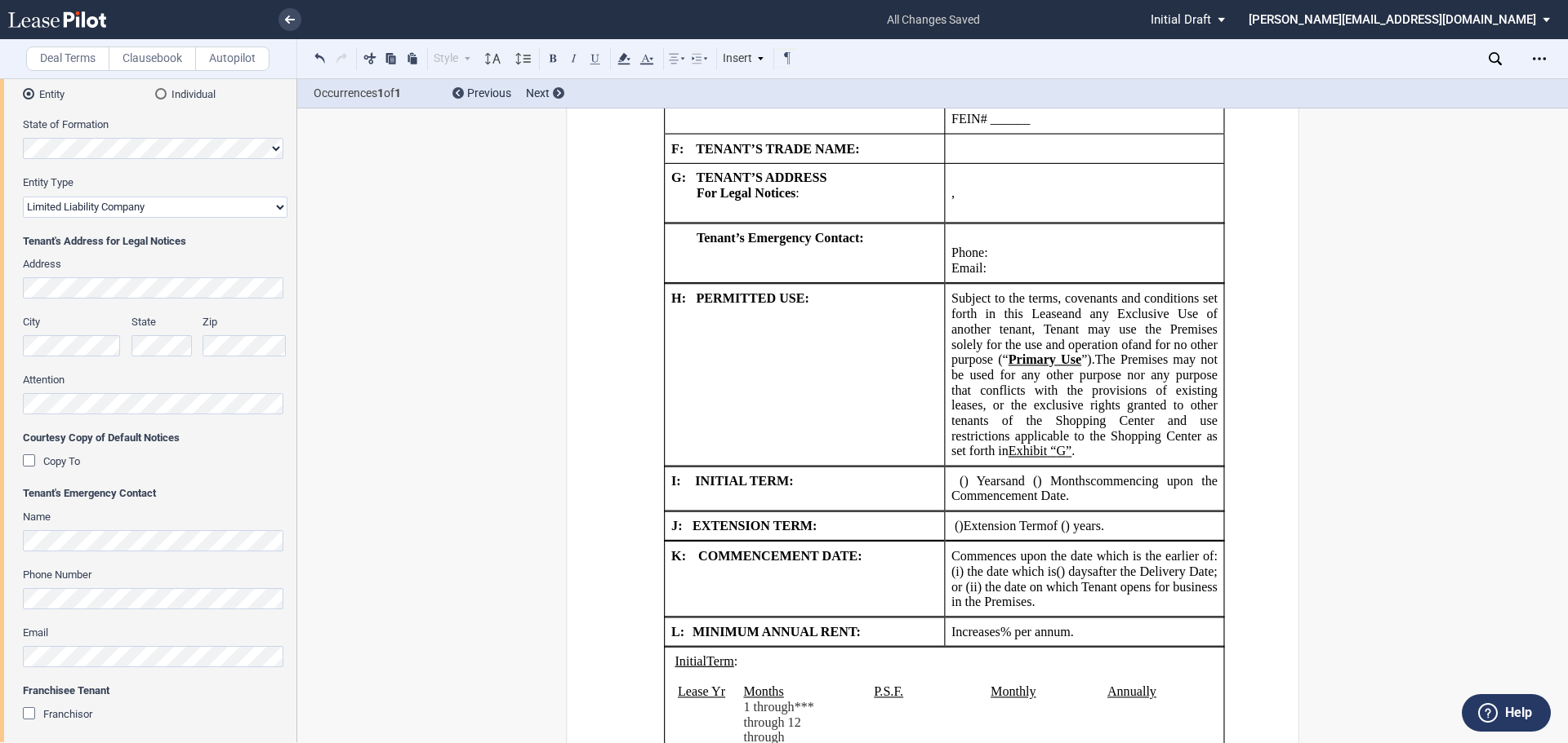
scroll to position [1894, 0]
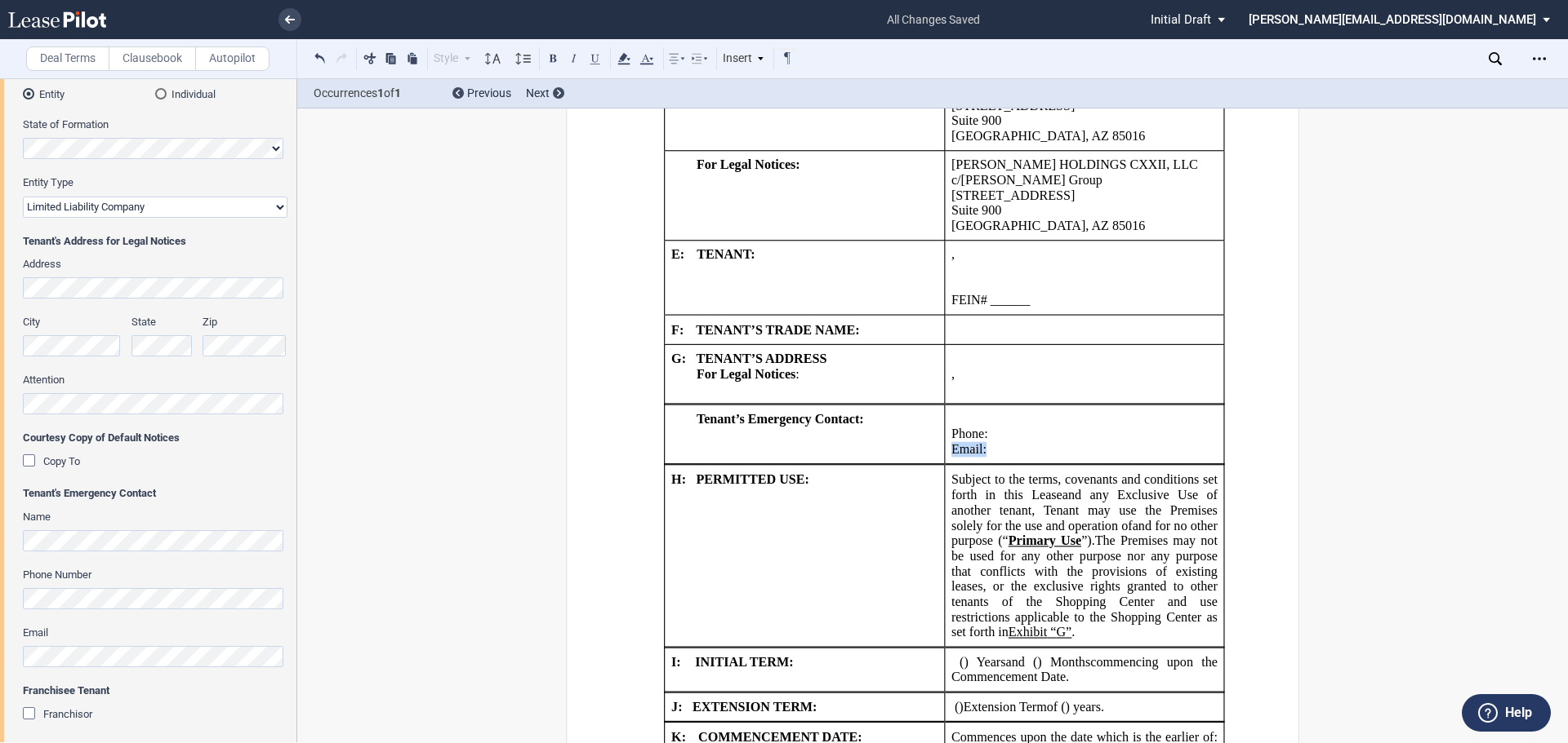
drag, startPoint x: 1094, startPoint y: 403, endPoint x: 951, endPoint y: 403, distance: 143.0
click at [951, 442] on p "Email: ﻿ ﻿" at bounding box center [1083, 449] width 266 height 16
click at [626, 55] on use at bounding box center [623, 59] width 12 height 11
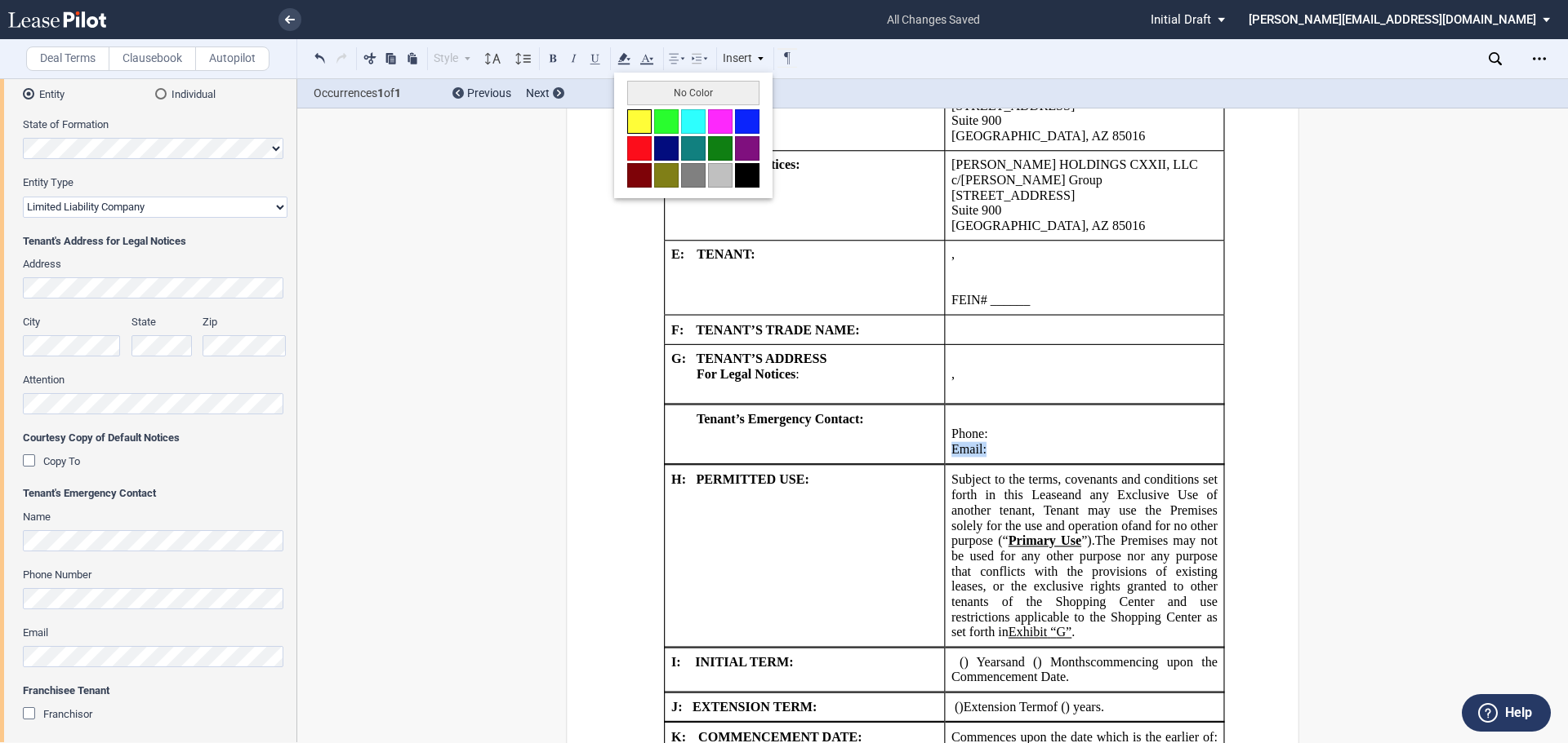
click at [635, 124] on button at bounding box center [639, 122] width 25 height 25
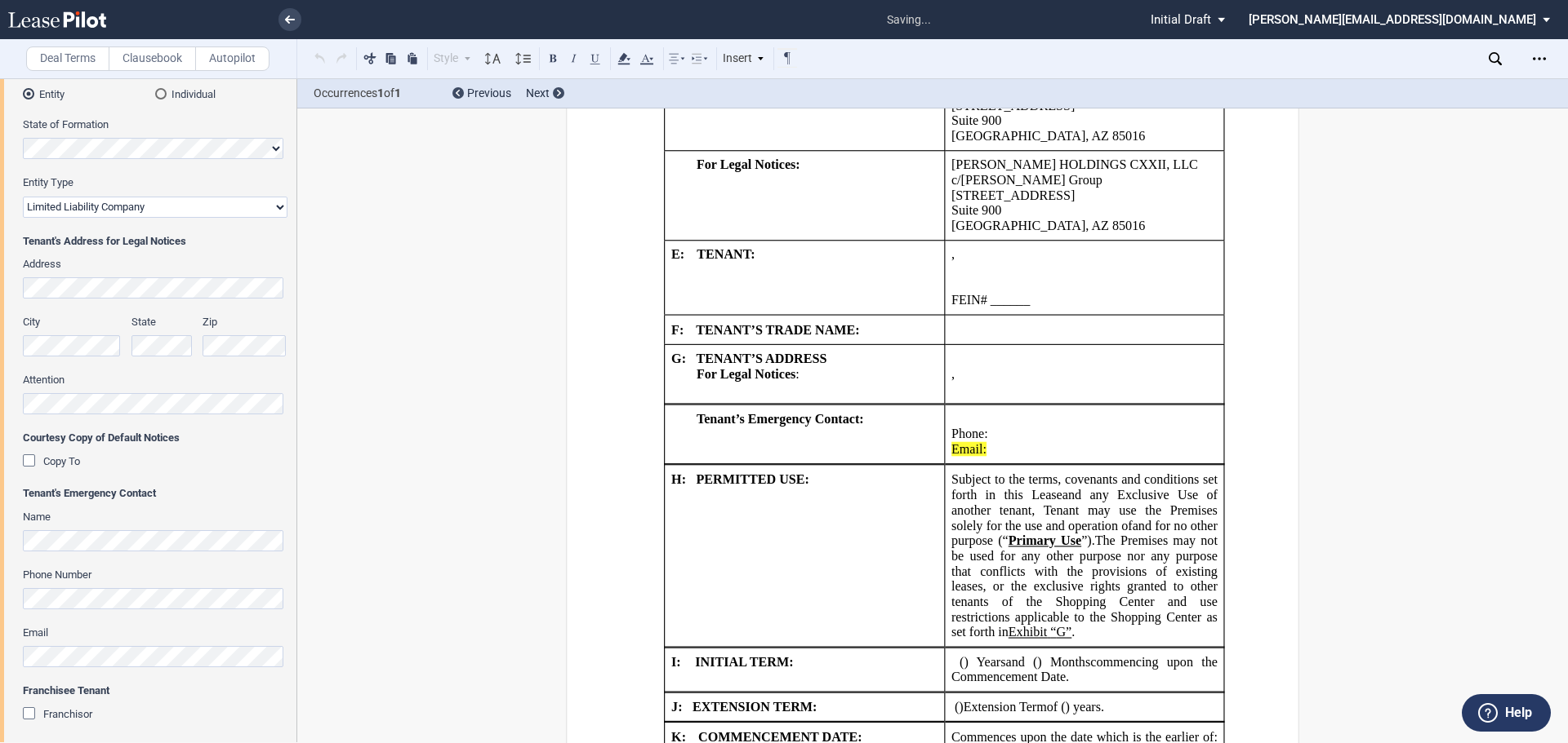
click at [1130, 427] on p "Phone: ﻿ ﻿" at bounding box center [1083, 435] width 266 height 16
click at [1021, 382] on p "﻿ ﻿" at bounding box center [1083, 389] width 266 height 16
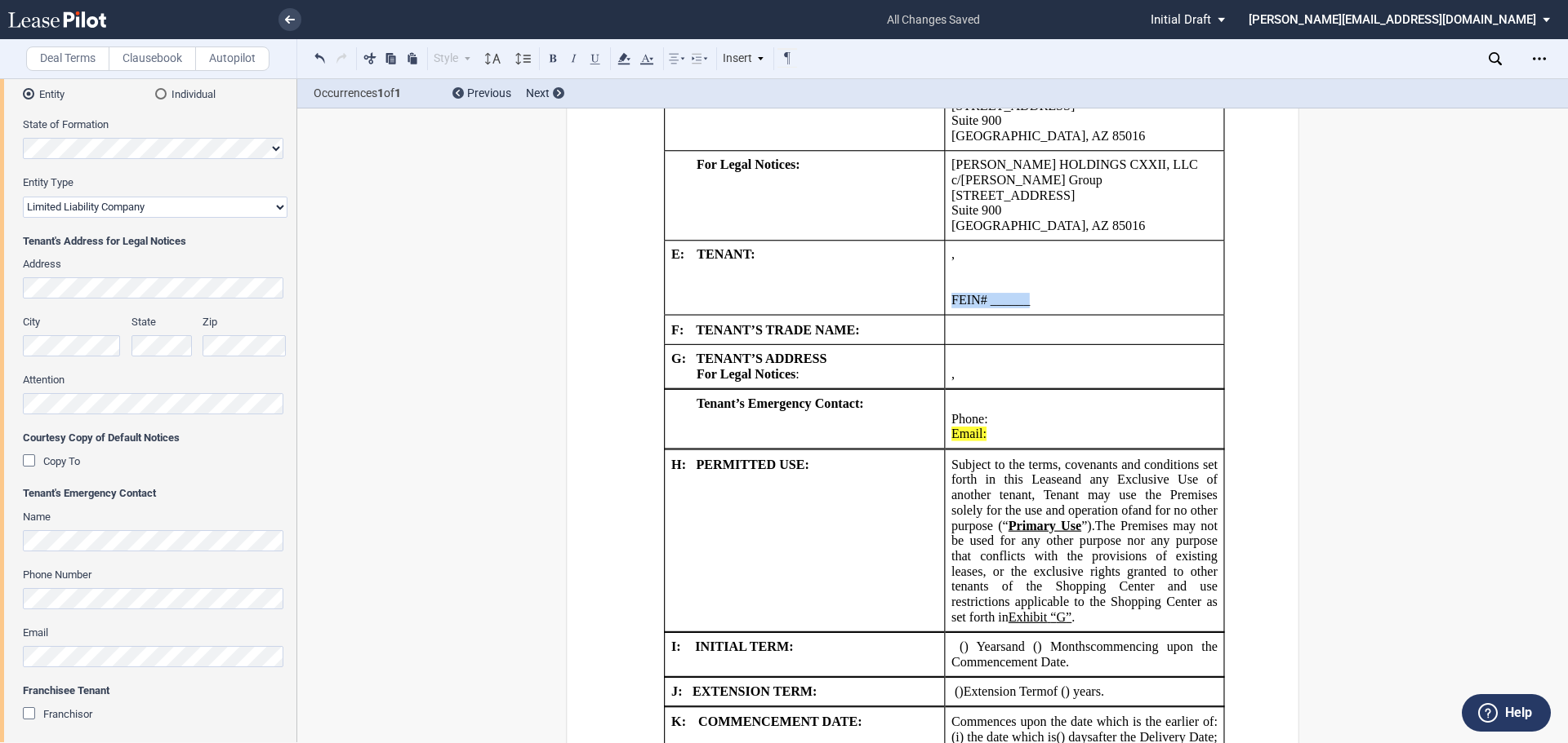
drag, startPoint x: 1038, startPoint y: 256, endPoint x: 940, endPoint y: 253, distance: 98.0
click at [944, 253] on td "﻿ ﻿ , ﻿ ﻿ ﻿ ﻿ ﻿ ﻿ an individual ﻿ FEIN# ______ SSN# _____ And ﻿ ﻿ , an individu…" at bounding box center [1084, 278] width 280 height 75
click at [624, 58] on use at bounding box center [623, 59] width 12 height 11
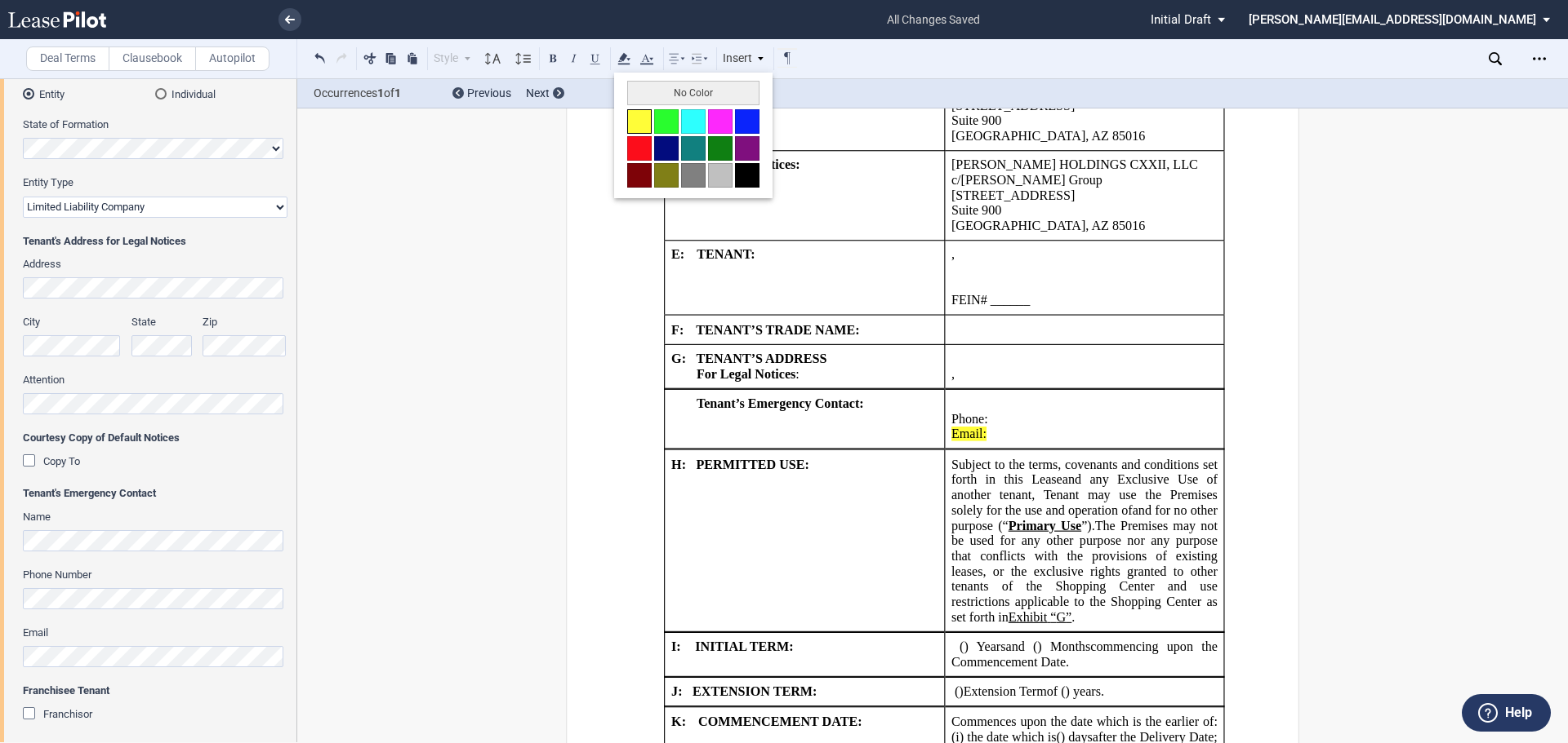
click at [642, 111] on button at bounding box center [639, 122] width 25 height 25
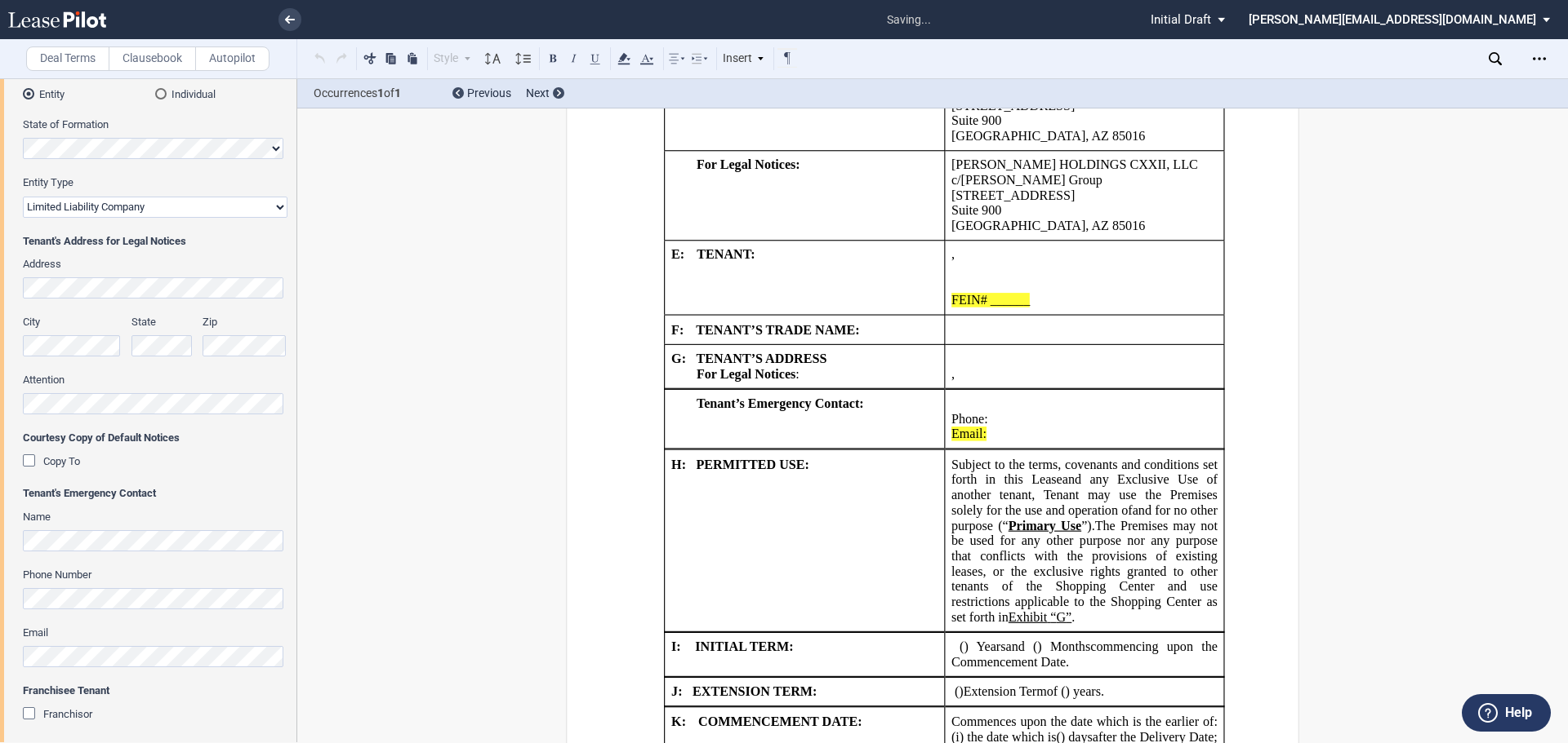
click at [1211, 389] on td "﻿ ﻿ Phone: ﻿ ﻿ Email: ﻿ ﻿" at bounding box center [1084, 419] width 280 height 60
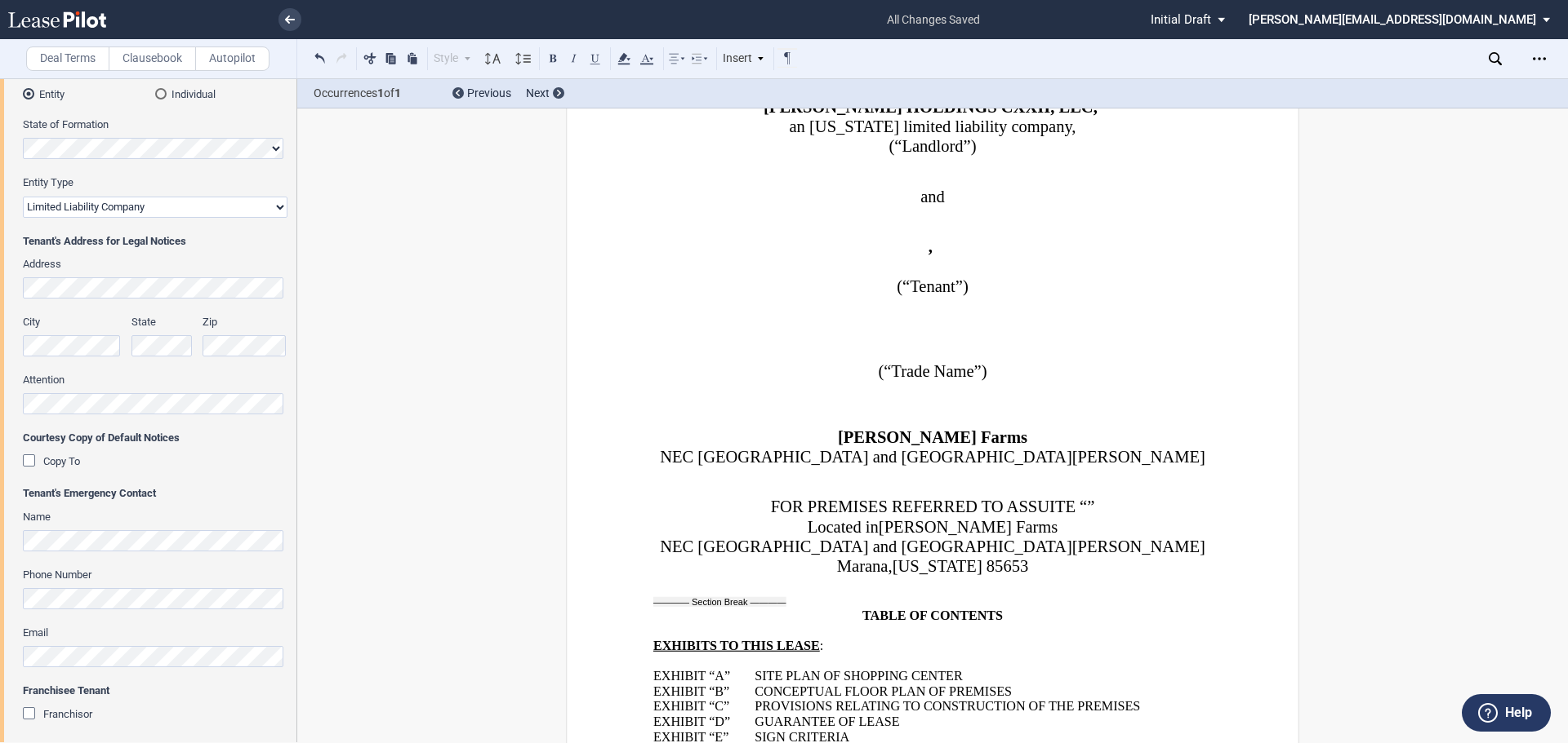
scroll to position [261, 0]
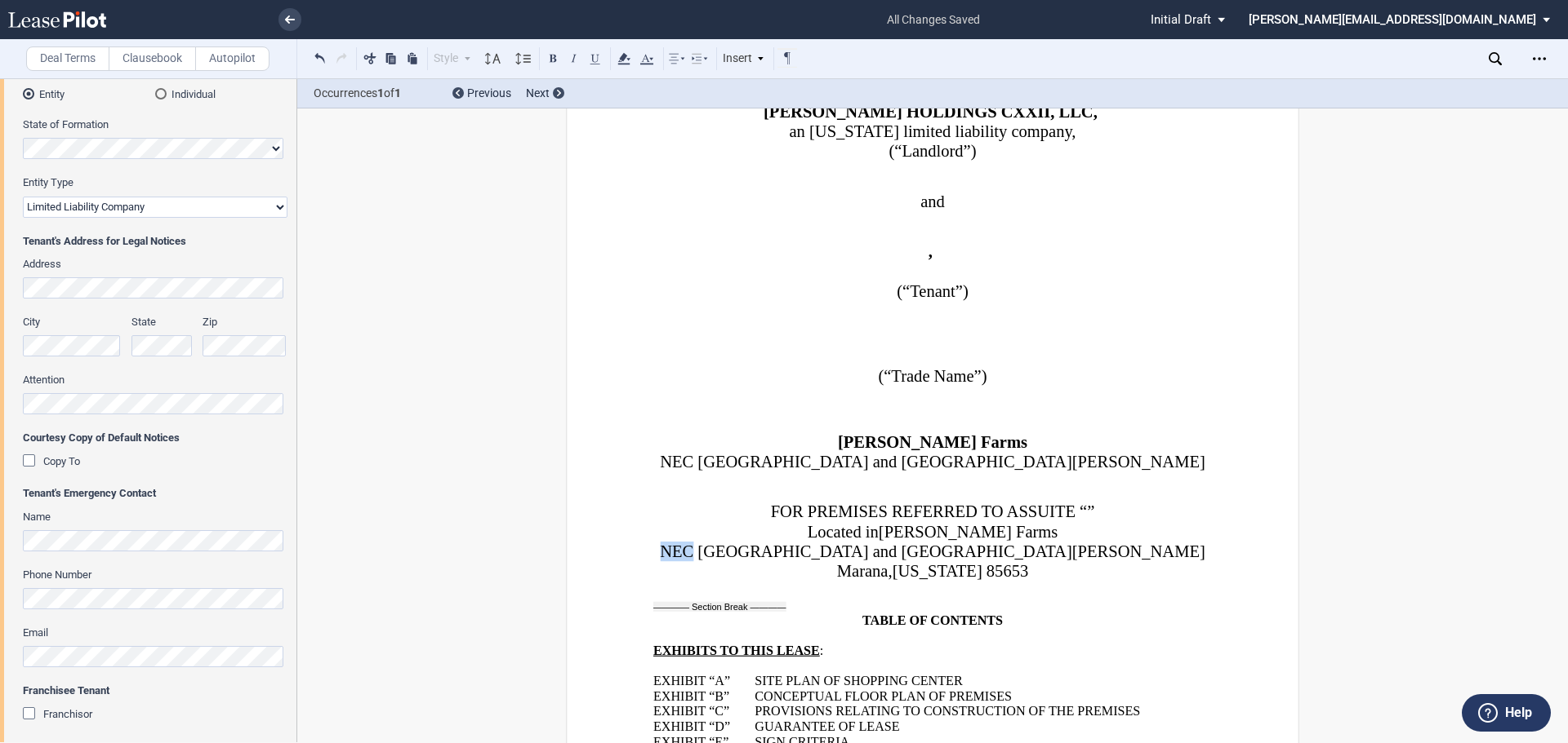
drag, startPoint x: 1042, startPoint y: 530, endPoint x: 770, endPoint y: 542, distance: 272.3
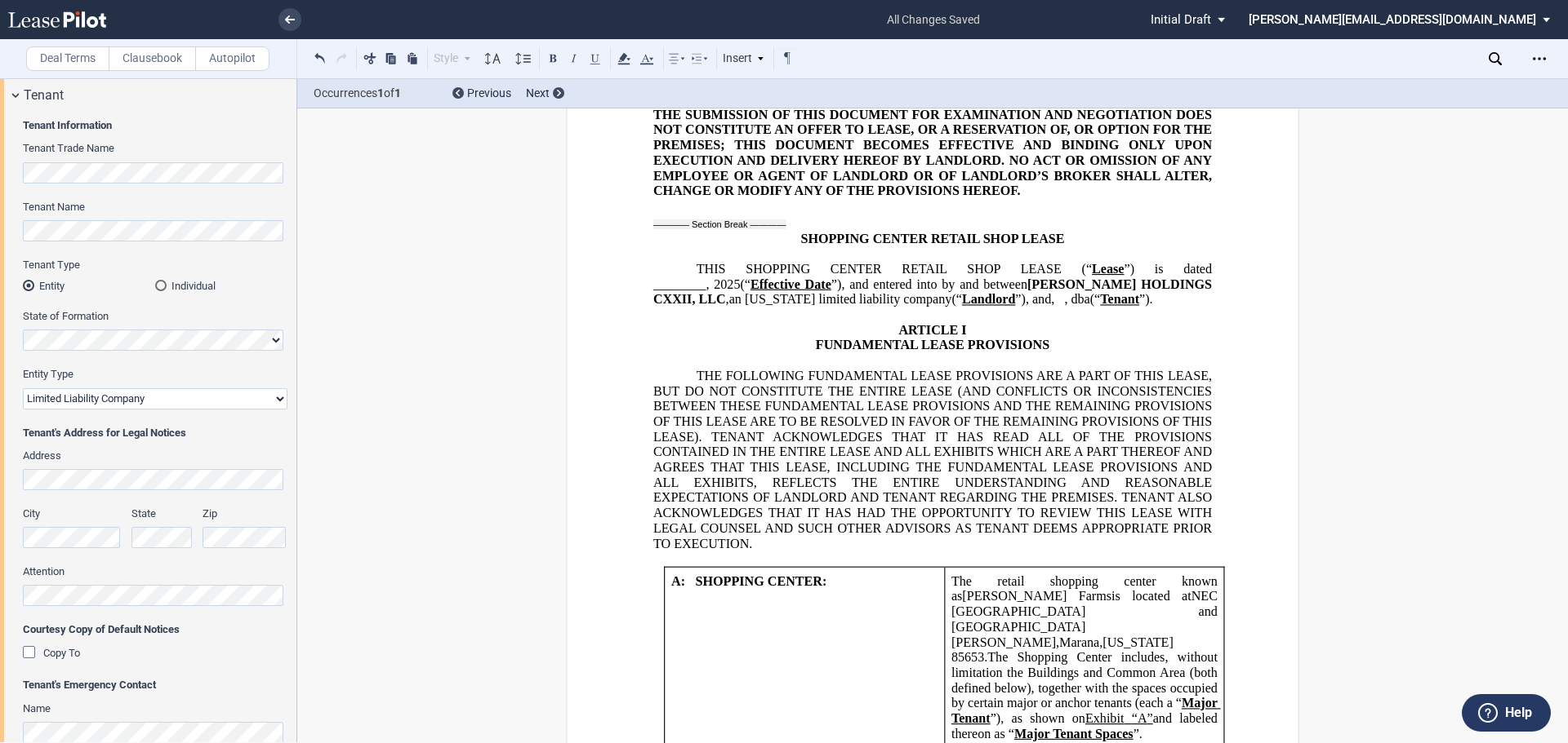
scroll to position [0, 0]
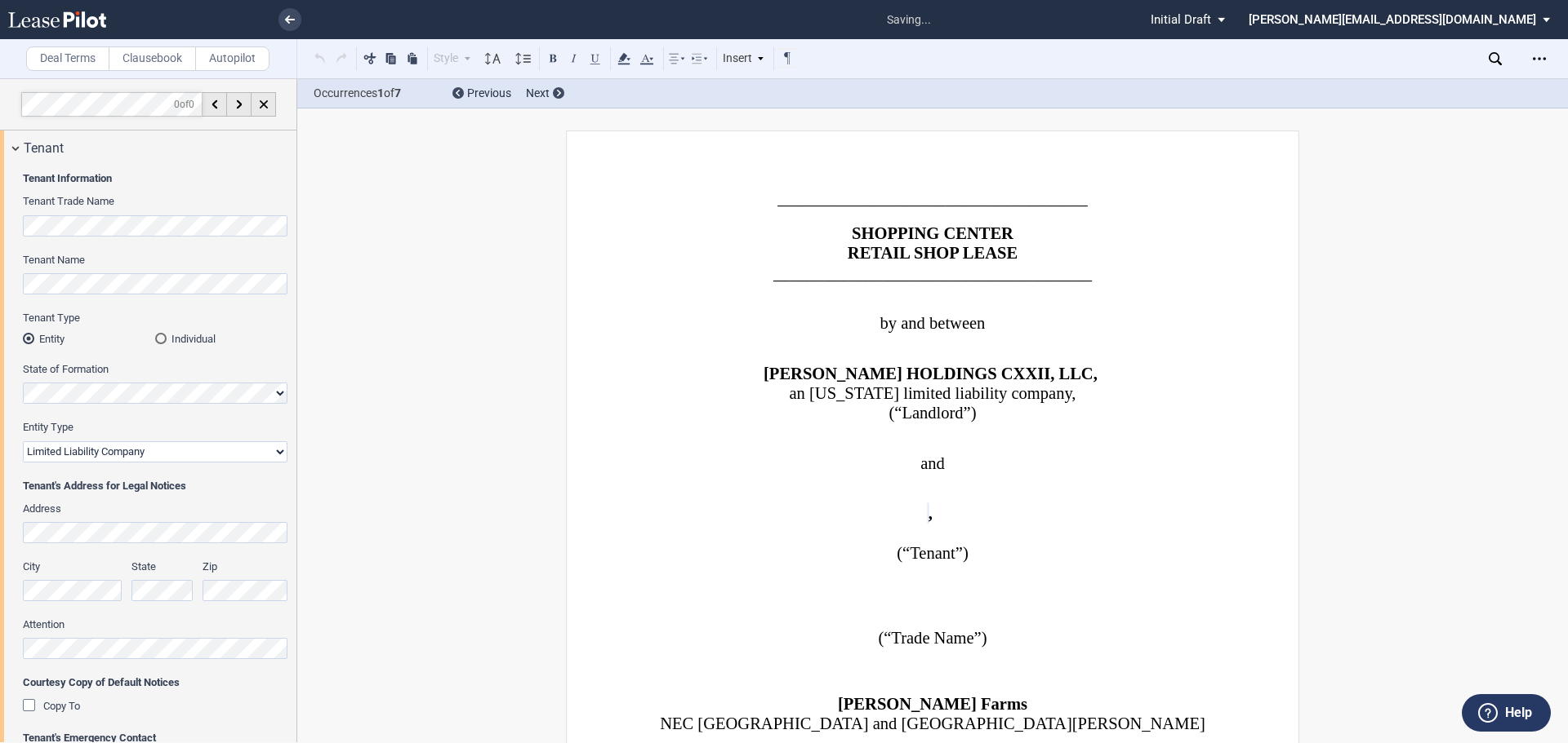
select select "limited liability company"
select select "number:2"
select select "number:5"
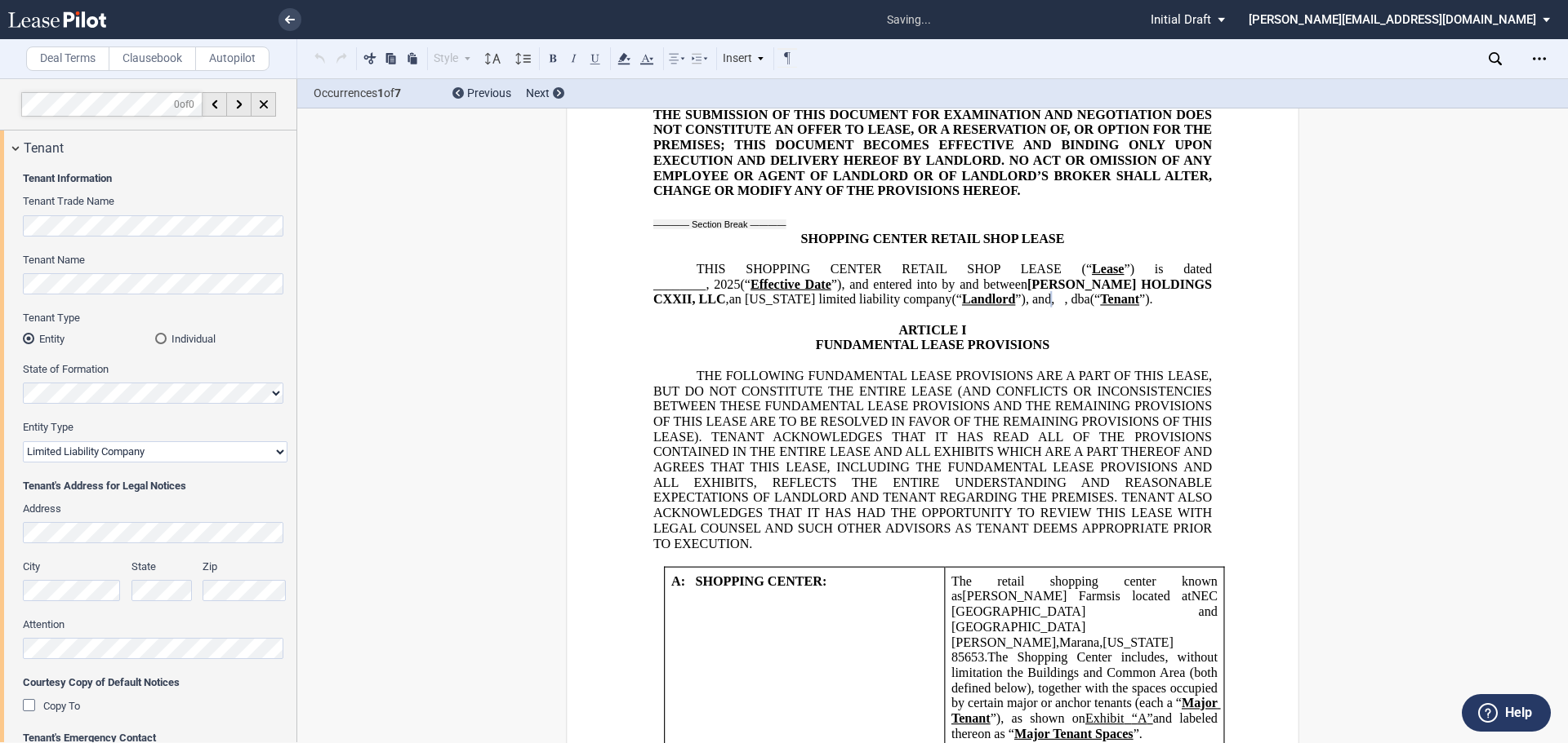
click at [1105, 352] on p "ARTICLE I ﻿ FUNDAMENTAL LEASE PROVISIONS" at bounding box center [932, 337] width 558 height 30
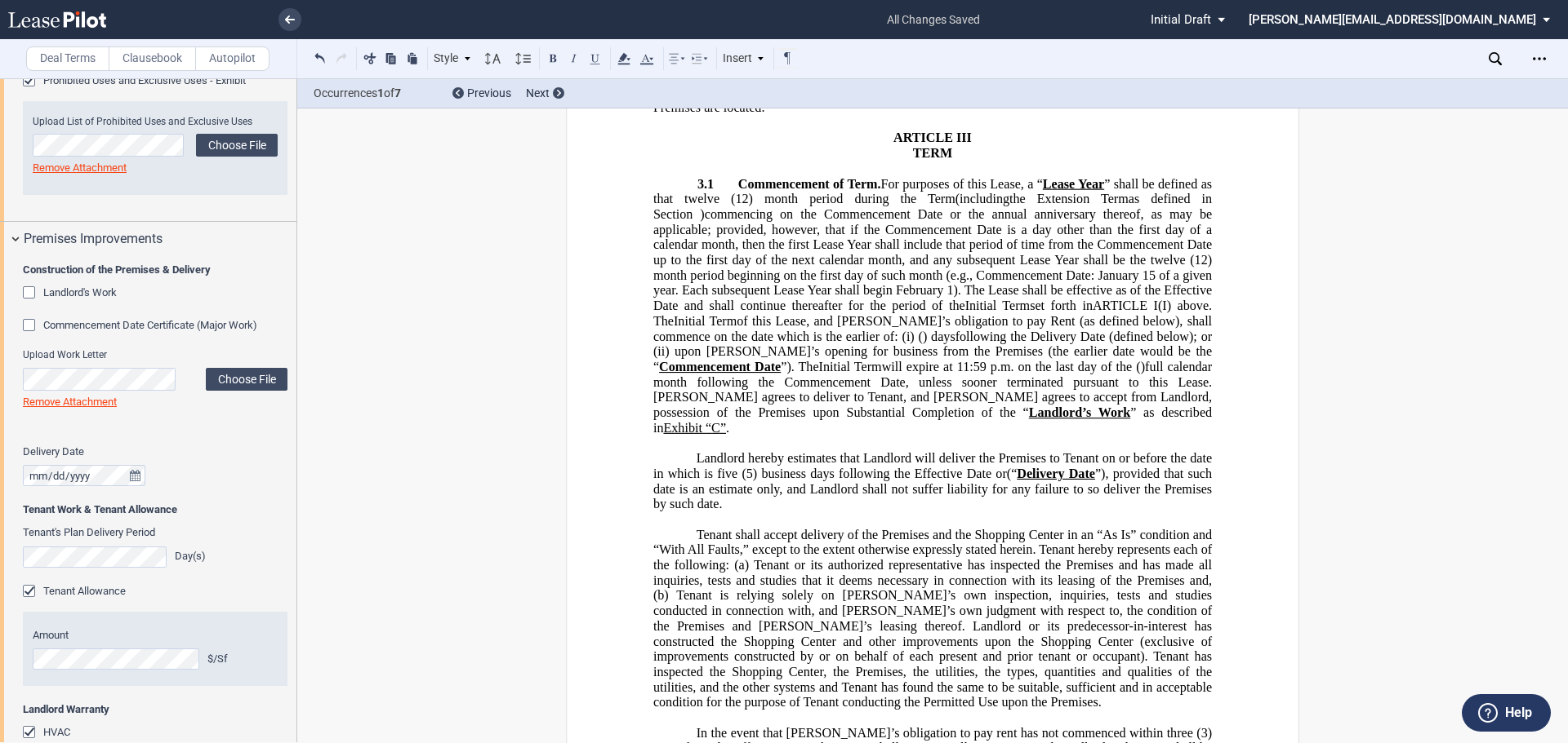
scroll to position [4750, 0]
click at [26, 303] on div "Landlord's Work" at bounding box center [31, 295] width 17 height 17
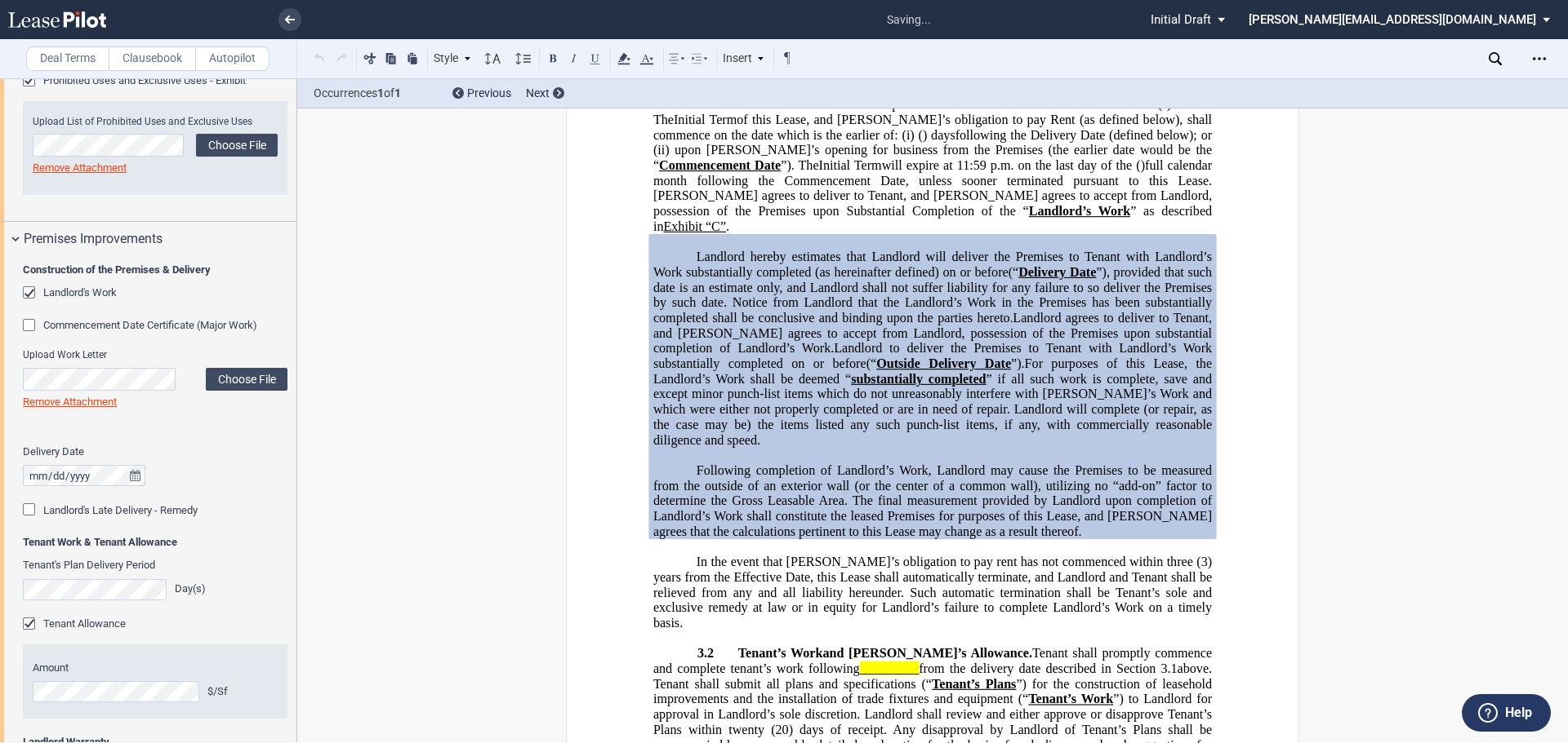
scroll to position [4996, 0]
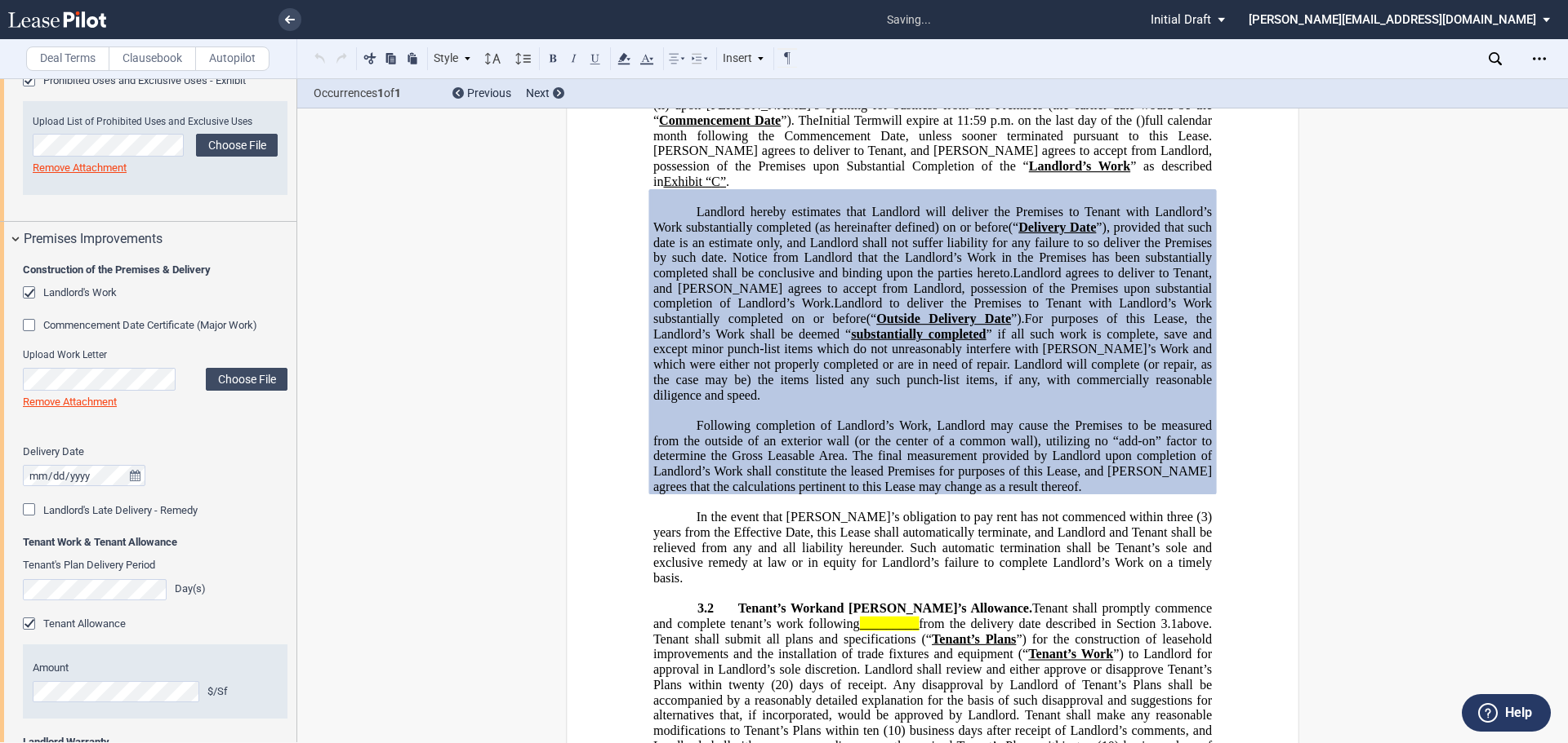
click at [719, 470] on span "Following completion of Landlord’s Work, Landlord may cause the Premises to be …" at bounding box center [934, 457] width 562 height 75
click at [776, 403] on p "Landlord hereby estimates that [PERSON_NAME] will deliver the Premises to Tenan…" at bounding box center [932, 303] width 558 height 198
click at [1025, 495] on p "Following completion of Landlord’s Work, Landlord may cause the Premises to be …" at bounding box center [932, 457] width 558 height 76
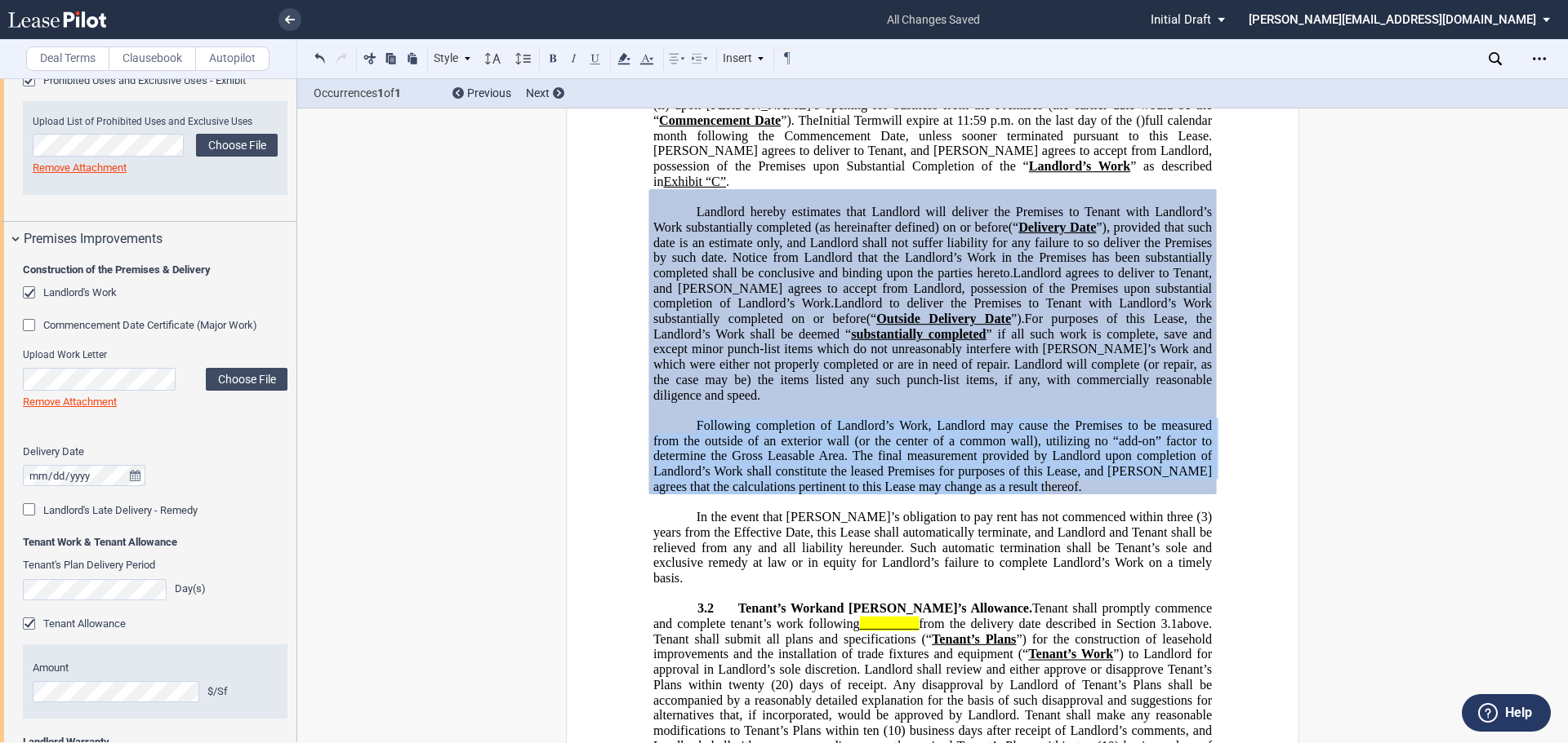
drag, startPoint x: 1025, startPoint y: 519, endPoint x: 672, endPoint y: 459, distance: 358.1
click at [672, 459] on p "Following completion of Landlord’s Work, Landlord may cause the Premises to be …" at bounding box center [932, 457] width 558 height 76
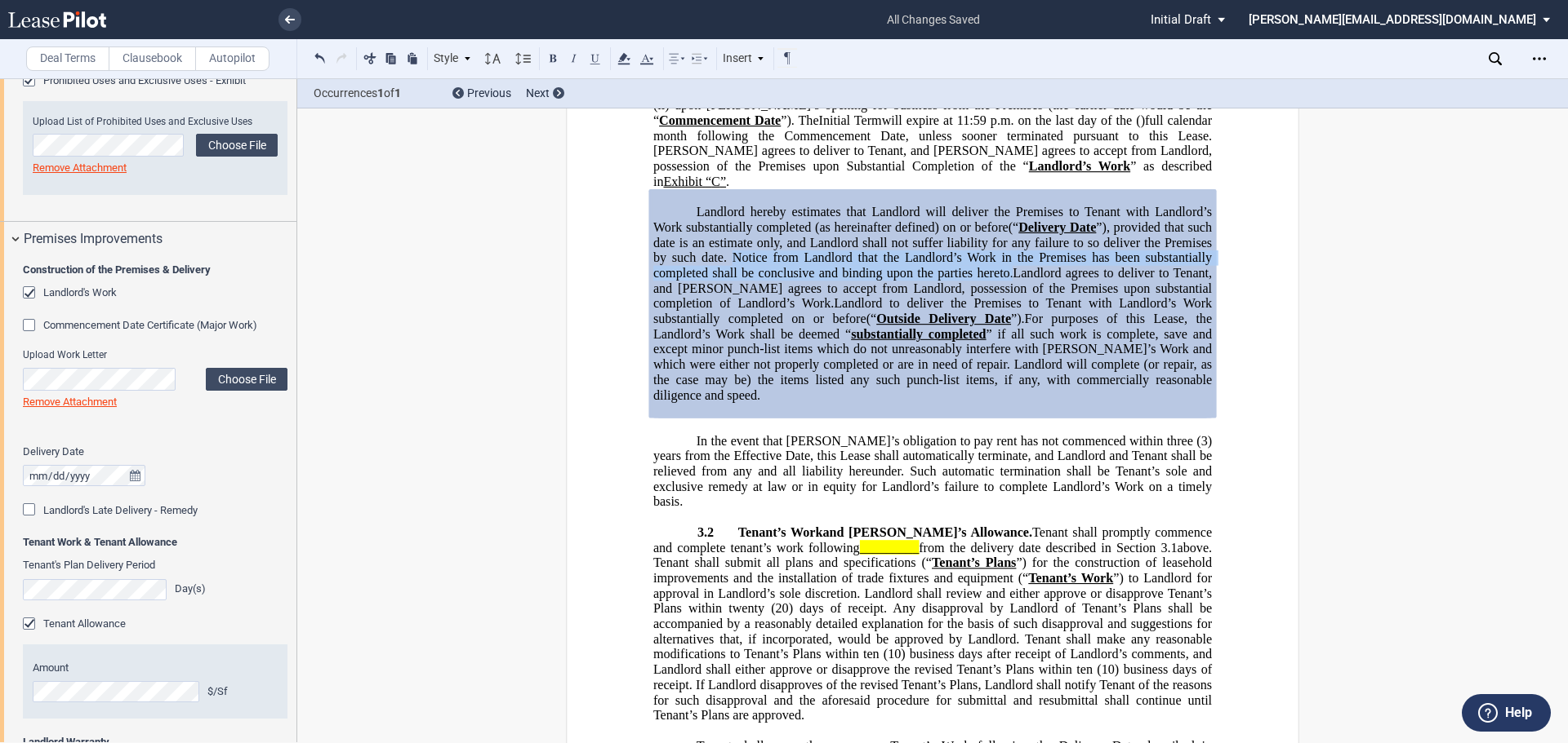
drag, startPoint x: 1104, startPoint y: 304, endPoint x: 841, endPoint y: 283, distance: 263.8
click at [841, 283] on p "Landlord hereby estimates that Landlord will deliver the Premises to Tenant wit…" at bounding box center [932, 303] width 558 height 198
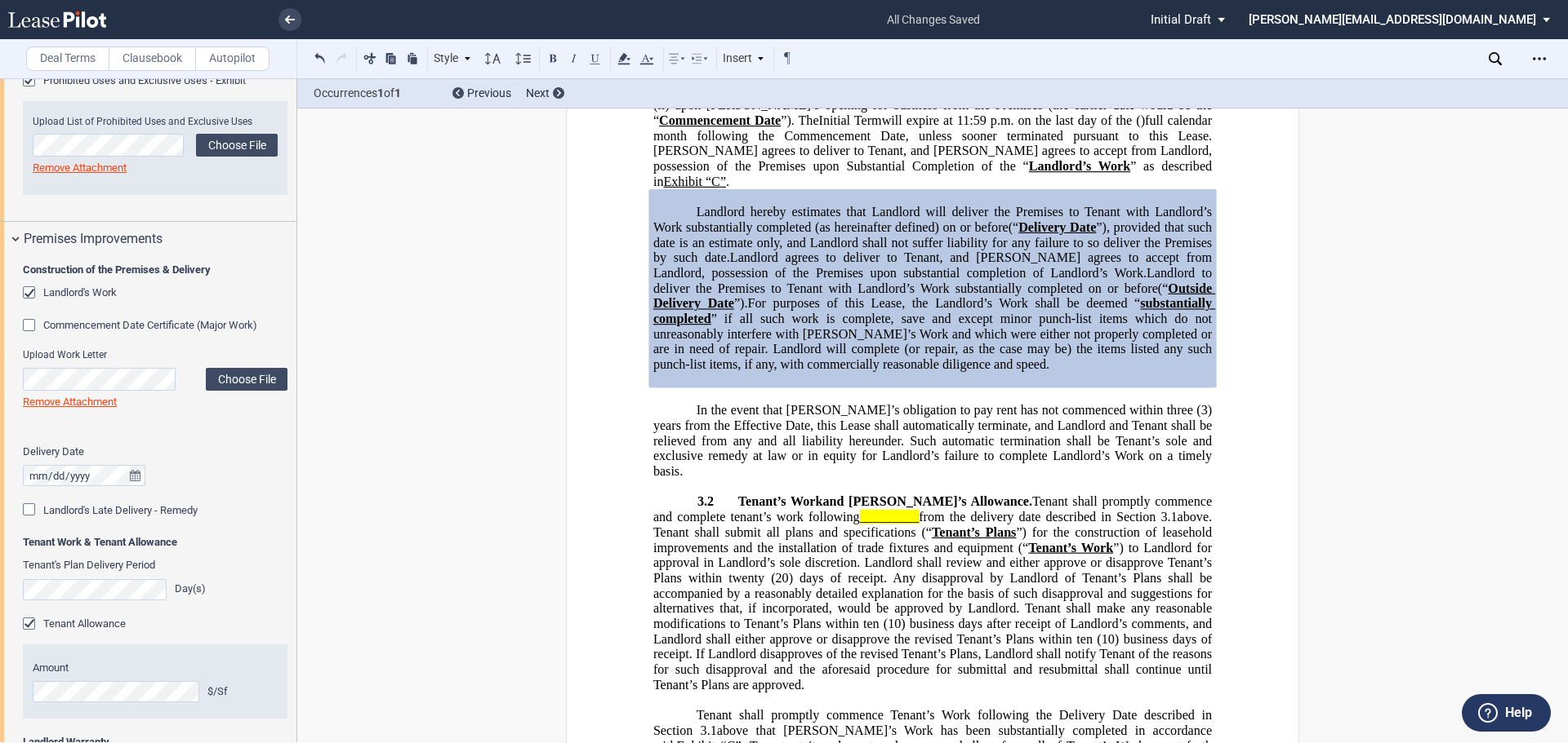
click at [1136, 296] on span "Landlord to deliver the Premises to Tenant with Landlord’s Work substantially c…" at bounding box center [934, 281] width 562 height 29
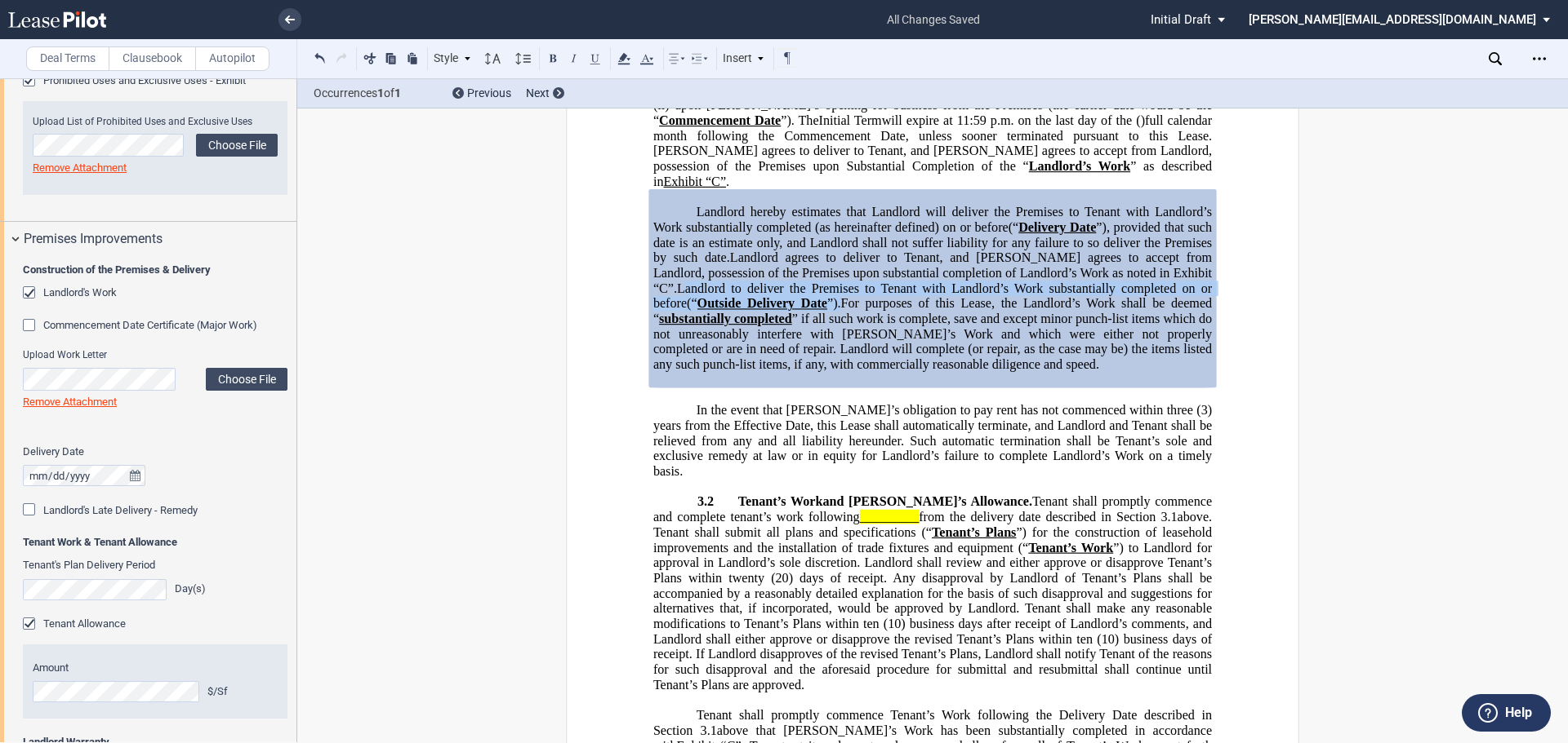
drag, startPoint x: 920, startPoint y: 336, endPoint x: 676, endPoint y: 320, distance: 244.5
click at [676, 320] on p "Landlord hereby estimates that Landlord will deliver the Premises to Tenant wit…" at bounding box center [932, 288] width 558 height 168
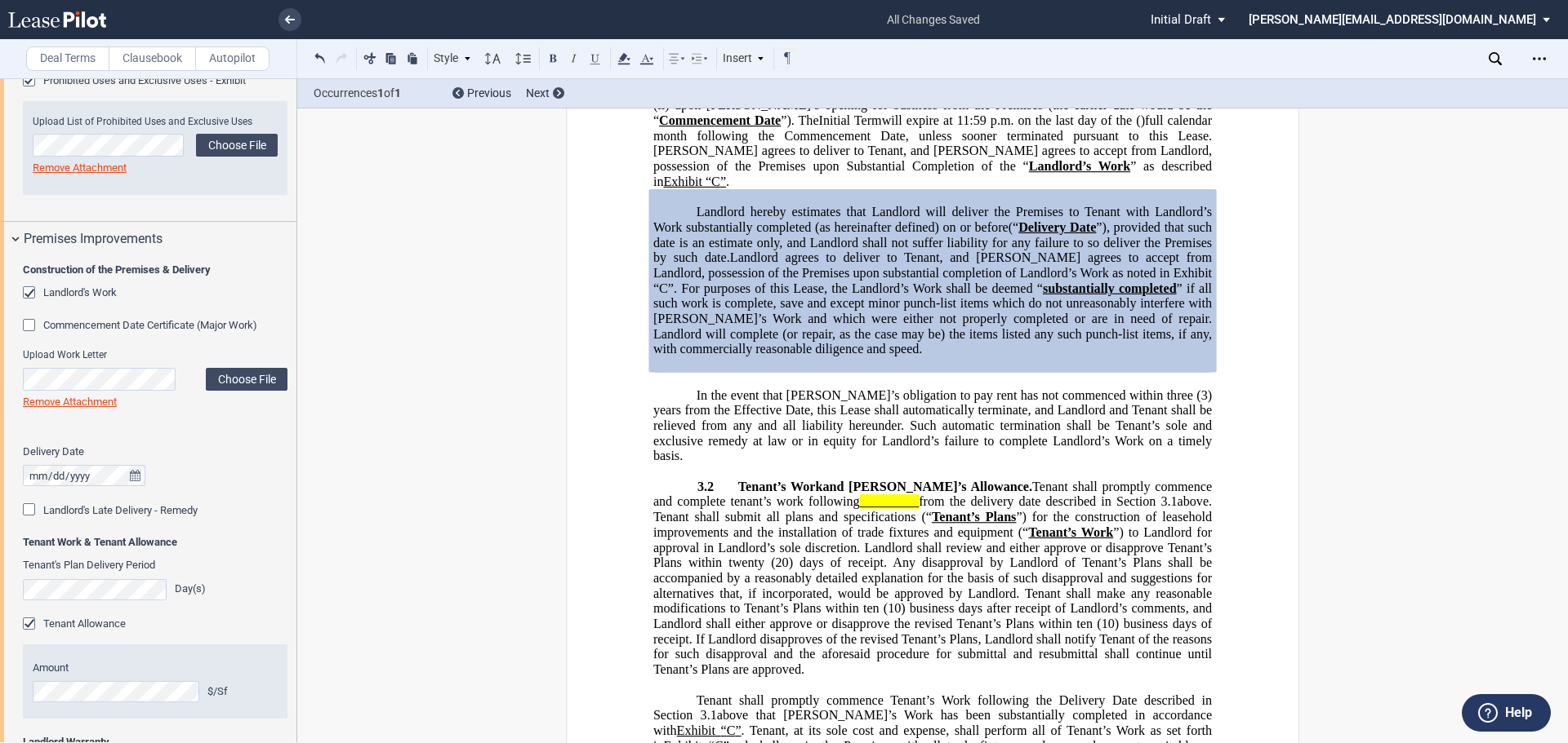
click at [994, 357] on p "Landlord hereby estimates that Landlord will deliver the Premises to Tenant wit…" at bounding box center [932, 281] width 558 height 153
click at [721, 463] on span "(3) years from the Effective Date, this Lease shall automatically terminate, an…" at bounding box center [934, 426] width 562 height 75
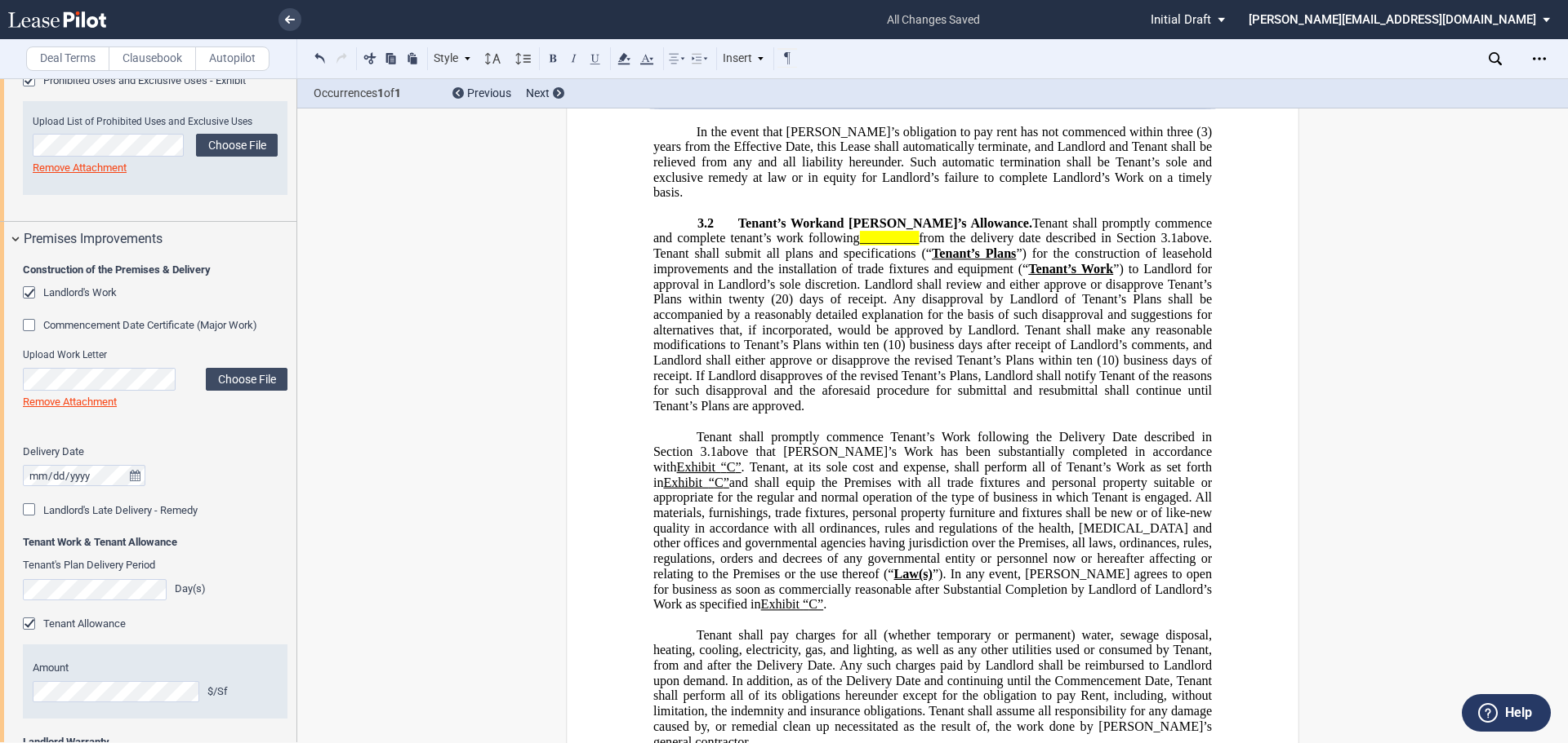
scroll to position [5240, 0]
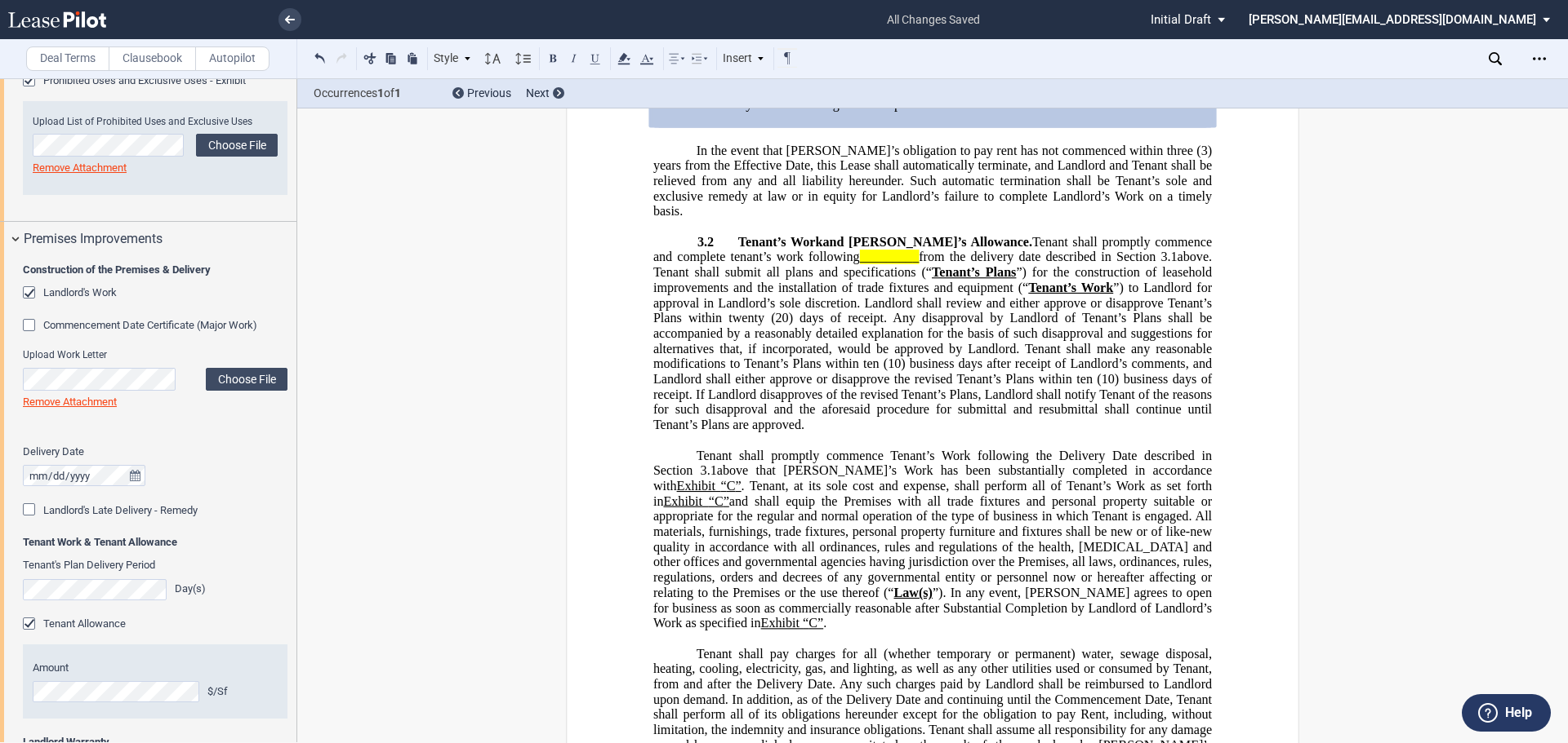
click at [700, 264] on span "Tenant shall promptly commence and complete tenant’s work following" at bounding box center [934, 250] width 562 height 29
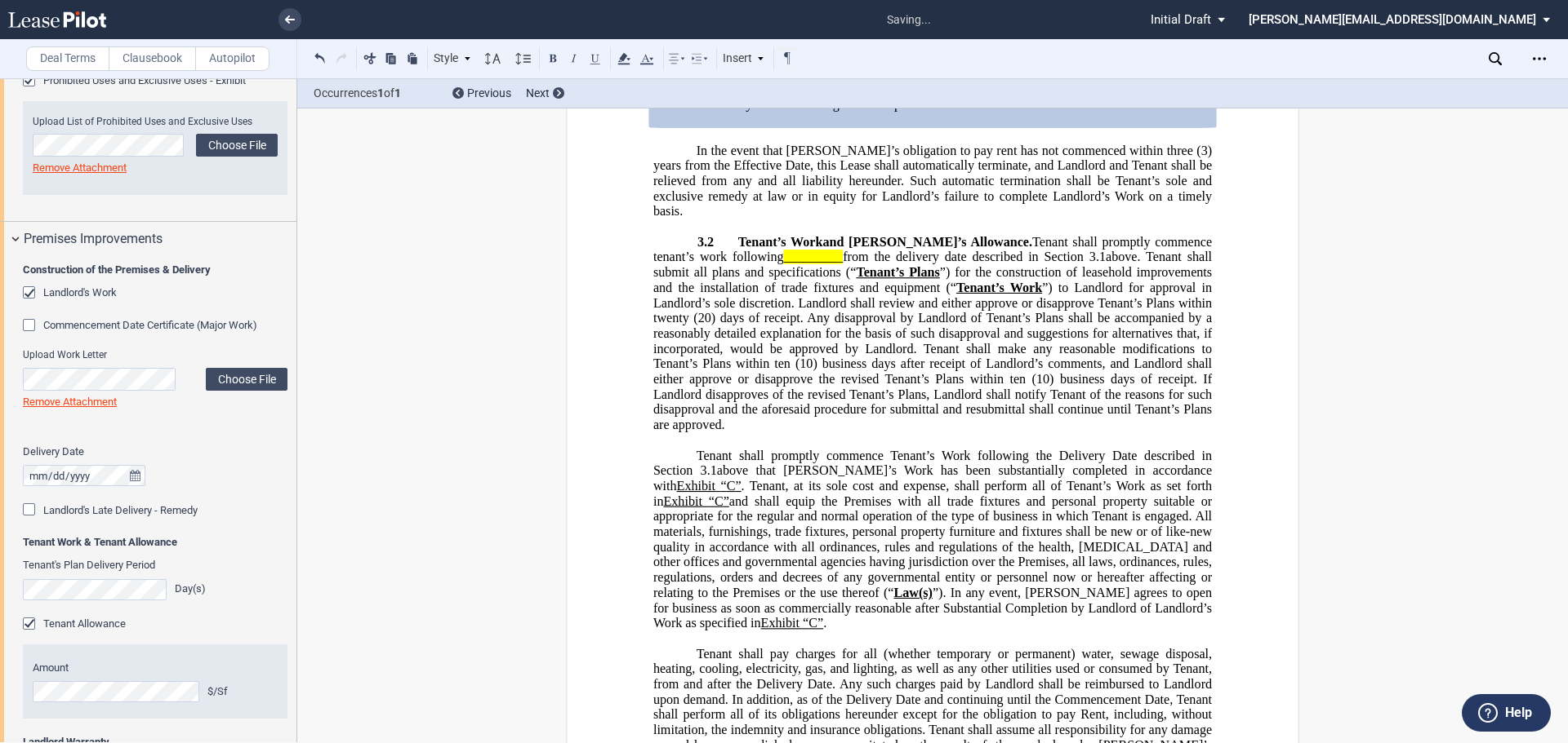
click at [843, 265] on span "from the delivery date described in Section" at bounding box center [963, 258] width 240 height 15
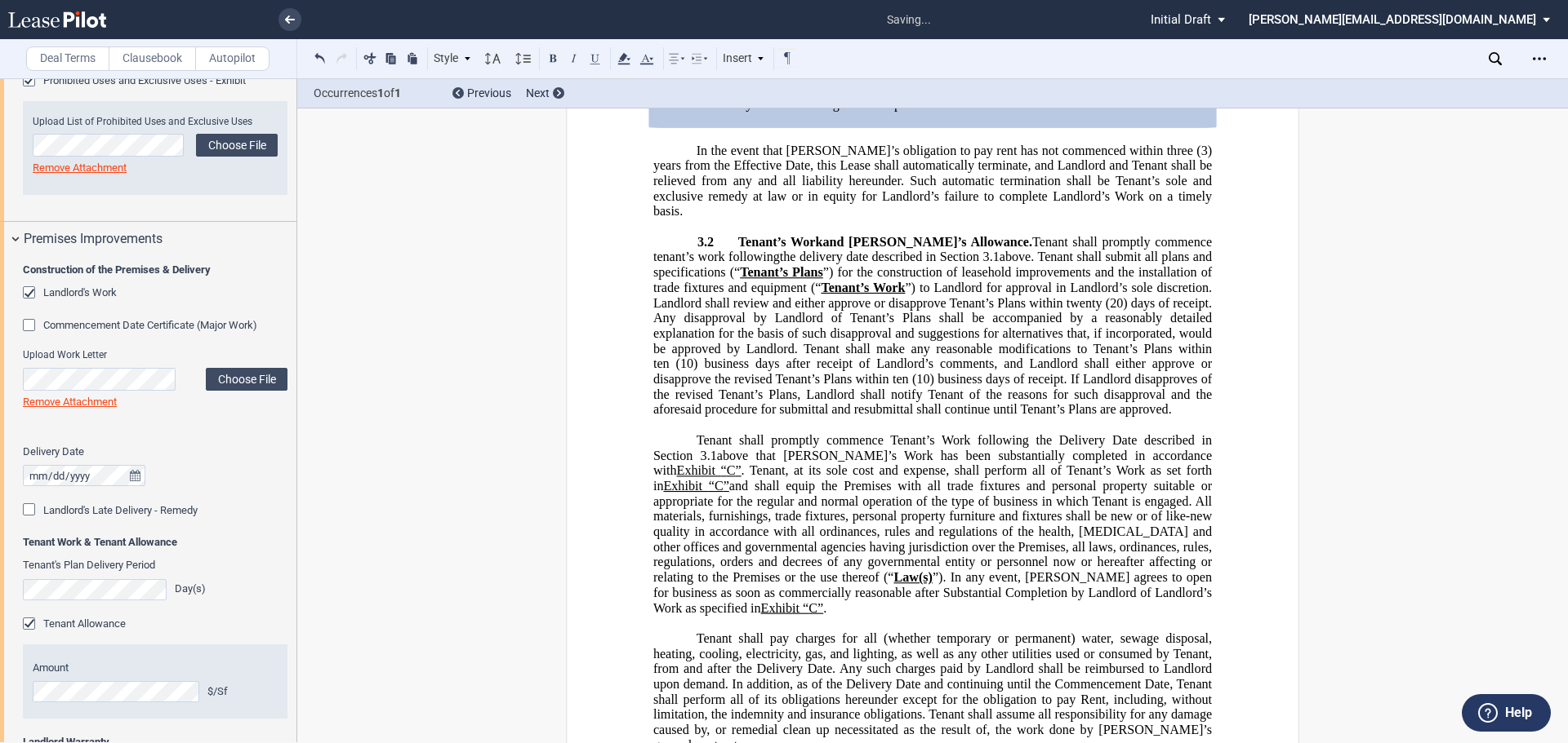
click at [928, 386] on span "(10) business days after receipt of Landlord’s comments, and Landlord shall eit…" at bounding box center [934, 372] width 562 height 29
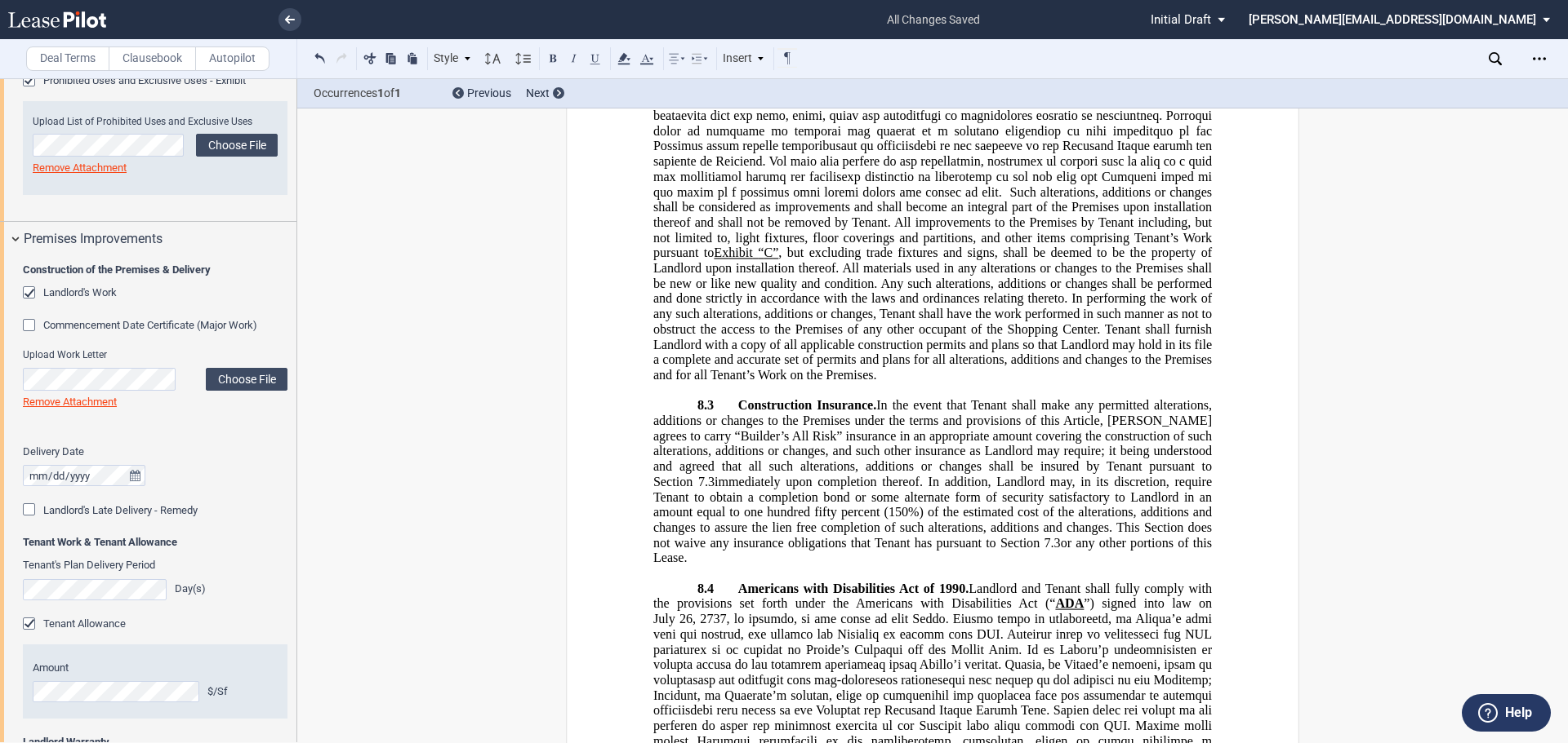
scroll to position [16827, 0]
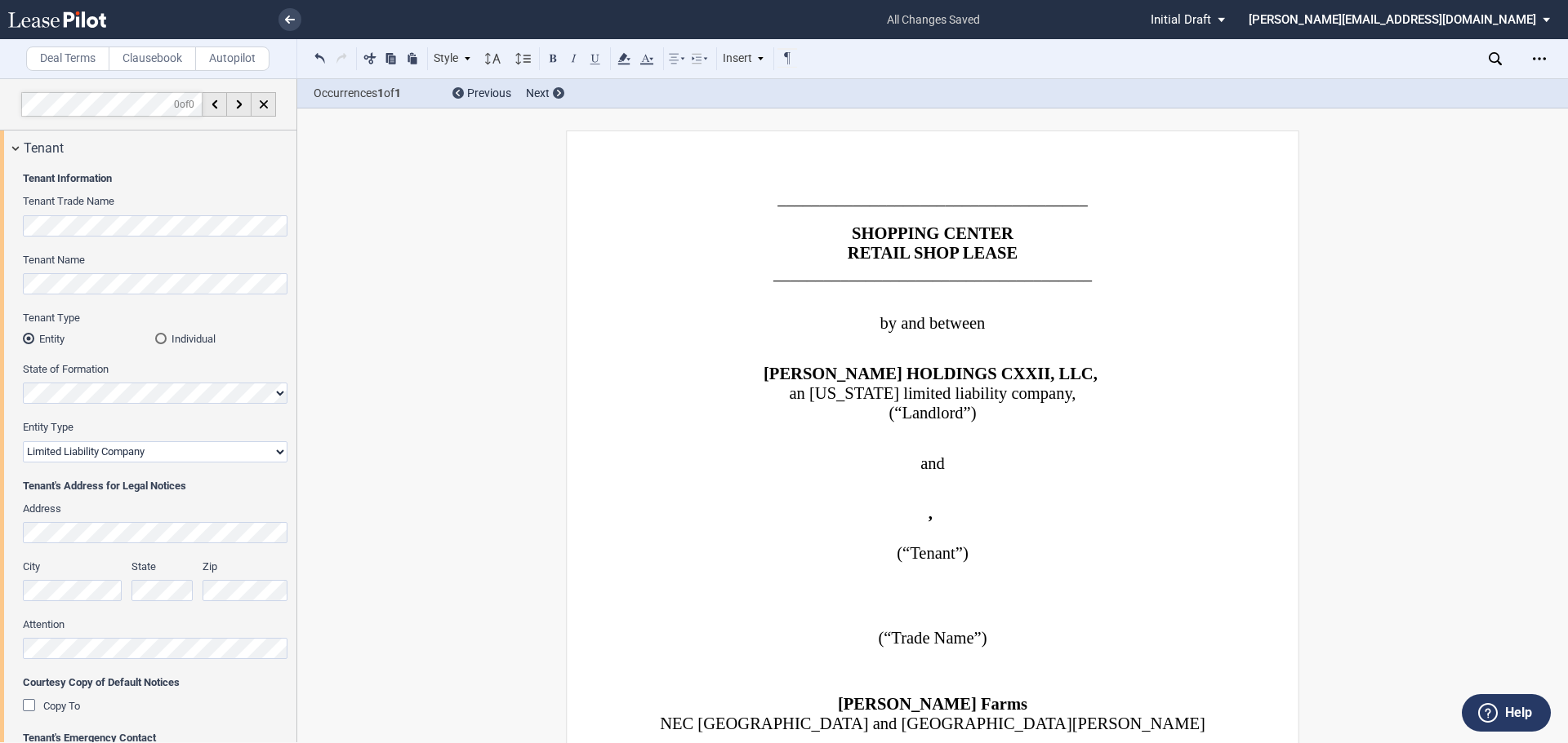
select select "limited liability company"
select select "number:2"
select select "number:5"
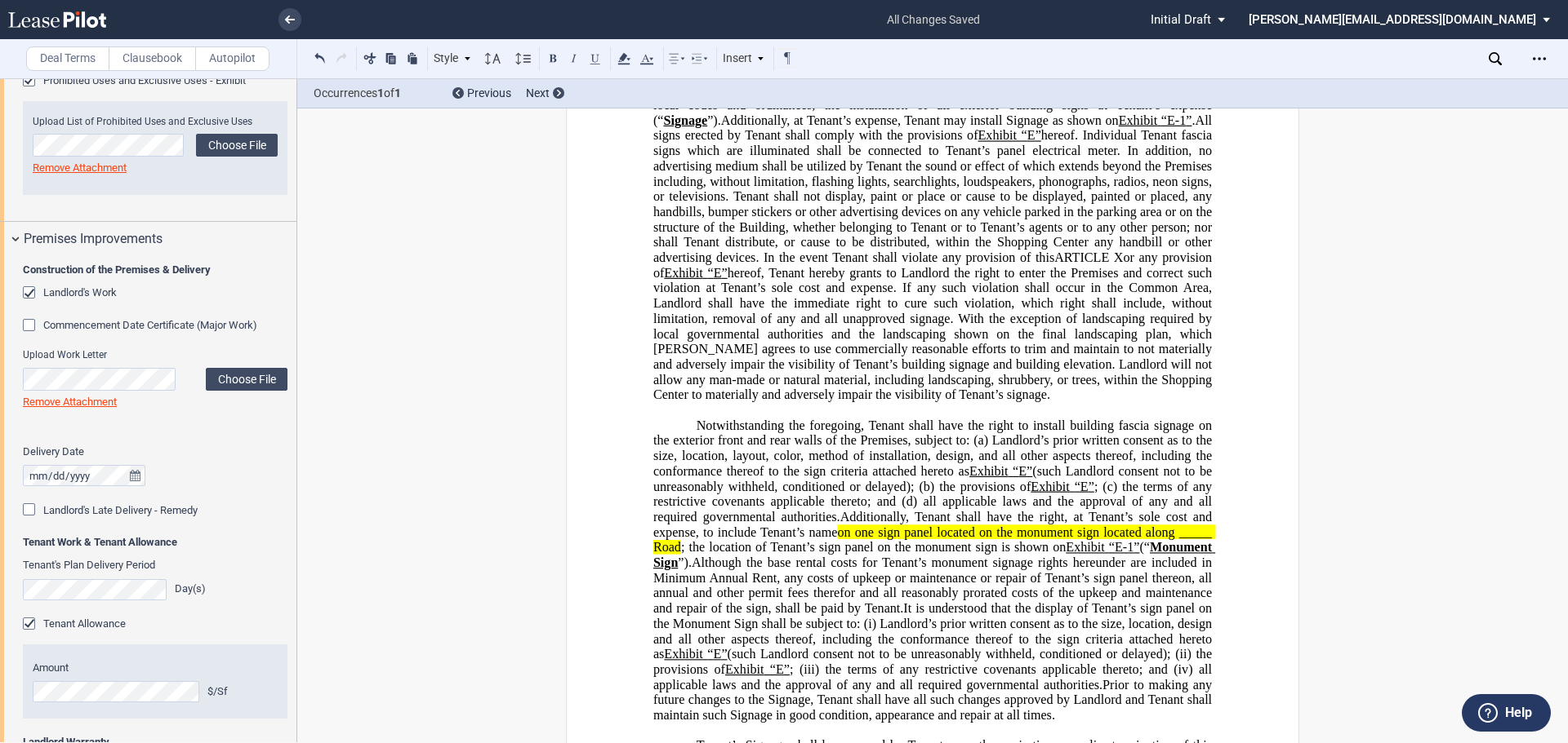
scroll to position [18214, 0]
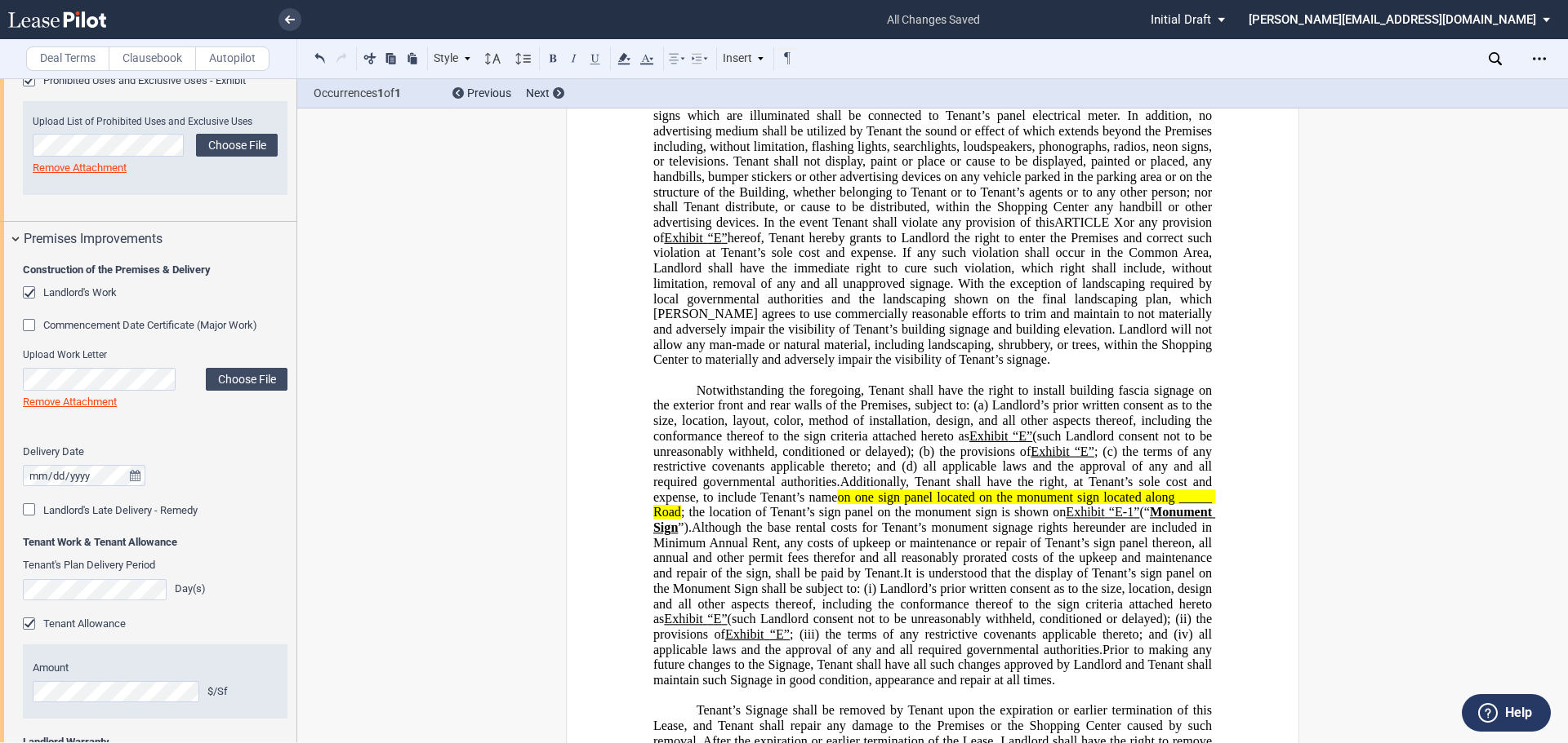
click at [1203, 491] on span "on one sign panel located on the monument sign located along _____ Road" at bounding box center [934, 505] width 562 height 29
click at [1210, 491] on span "on one sign panel located on the monument sign located along _____ Road" at bounding box center [934, 505] width 562 height 29
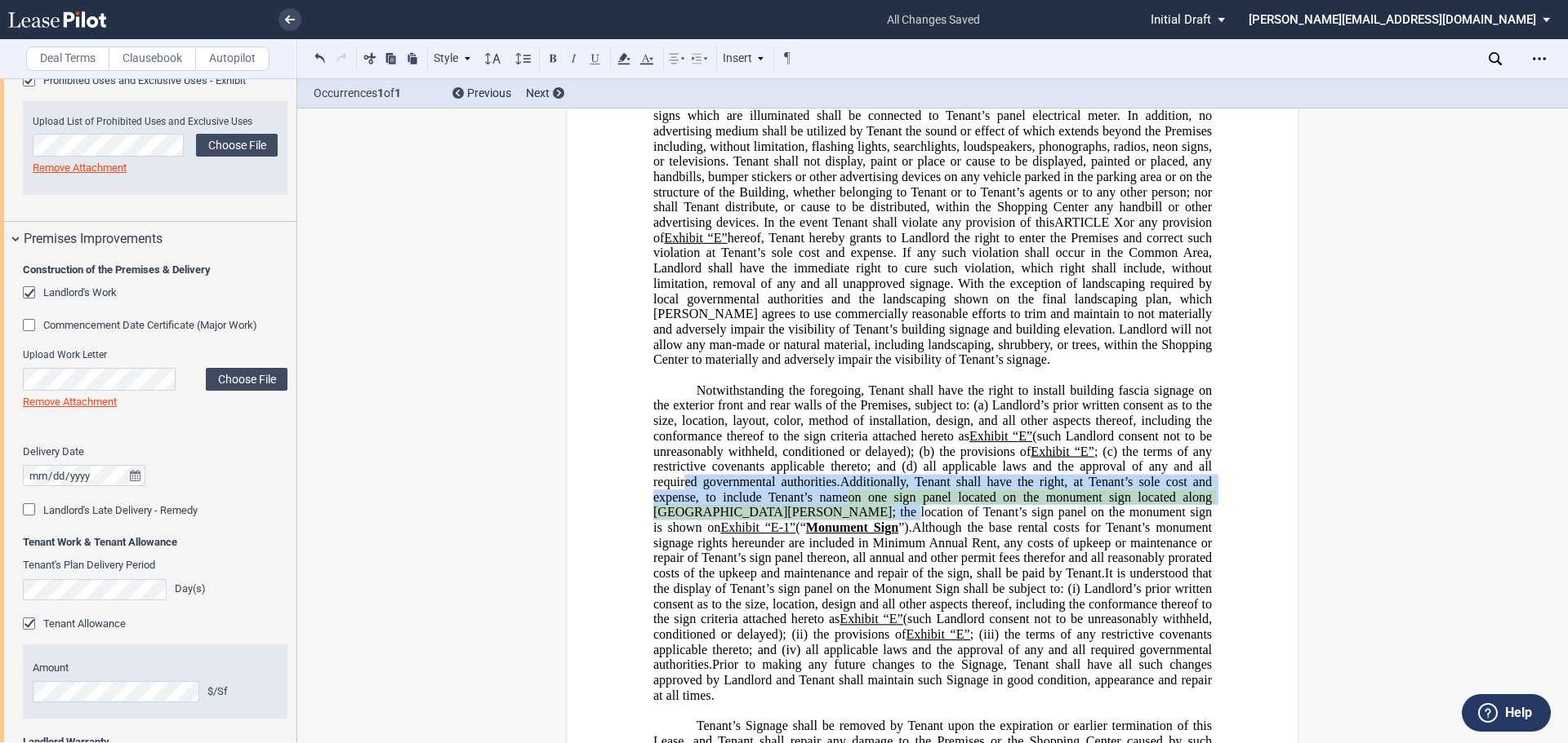
drag, startPoint x: 751, startPoint y: 345, endPoint x: 682, endPoint y: 320, distance: 73.4
click at [682, 384] on p "Notwithstanding the foregoing, Tenant shall have the right to install building …" at bounding box center [932, 544] width 558 height 320
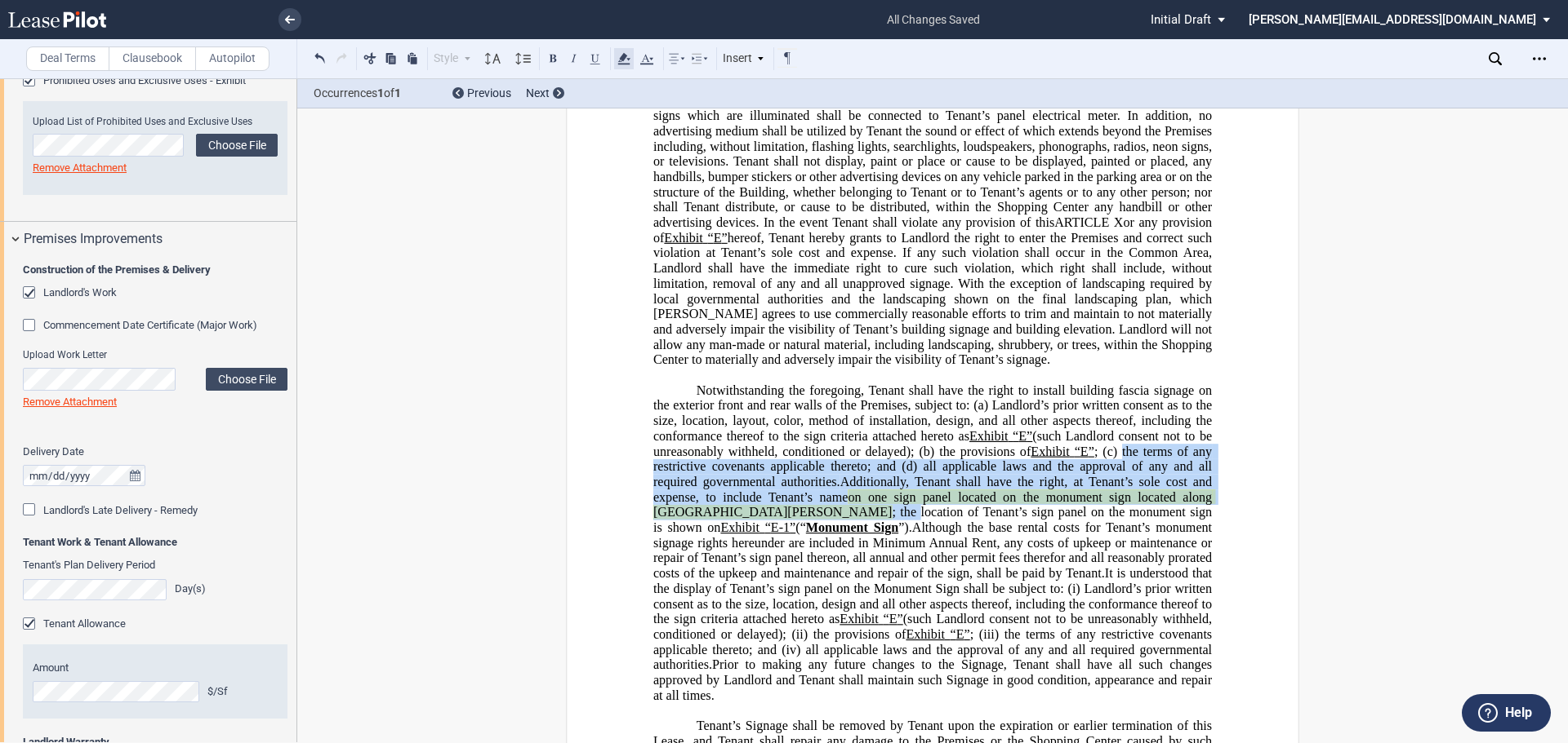
click at [617, 52] on icon at bounding box center [623, 58] width 19 height 19
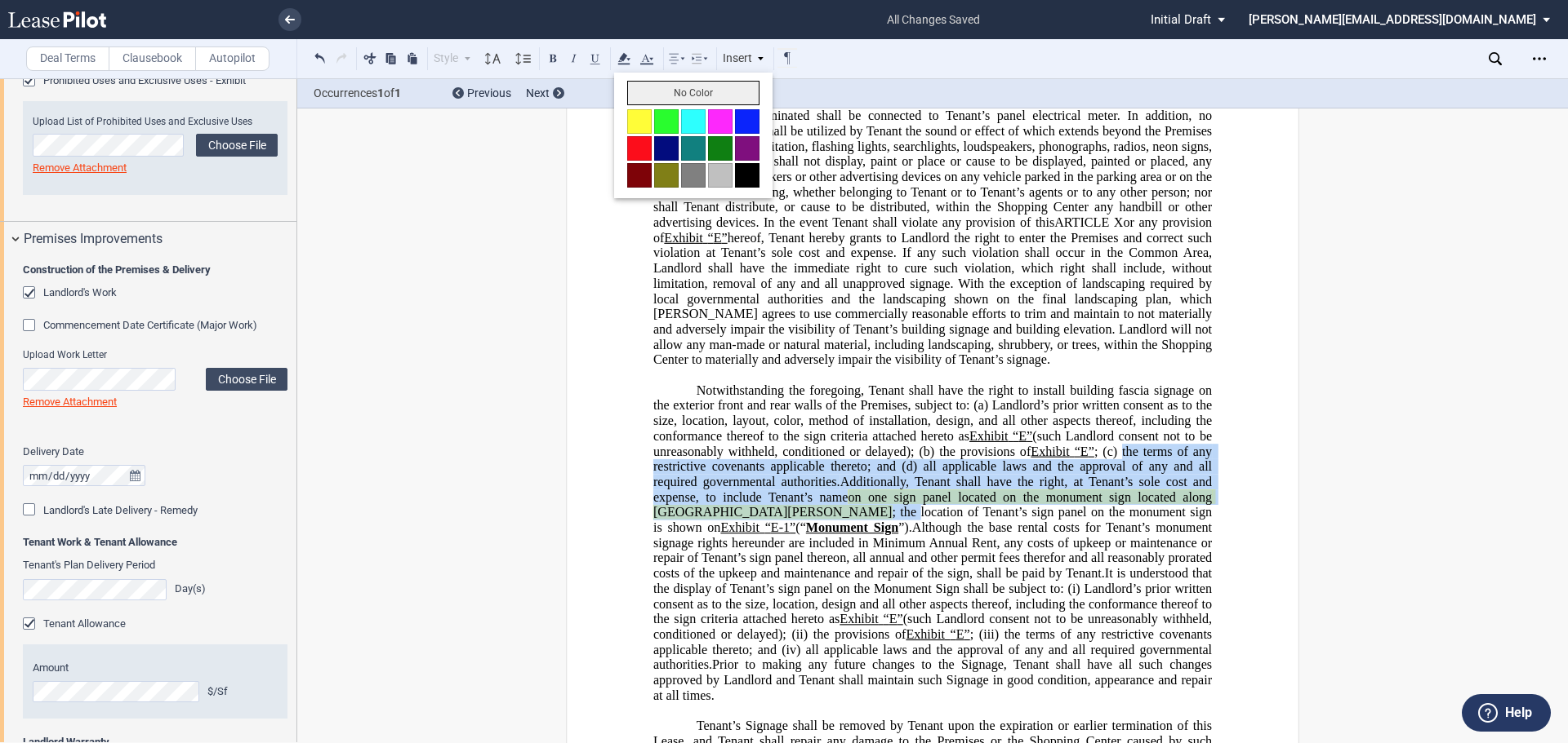
click at [649, 98] on button "No Color" at bounding box center [694, 93] width 133 height 25
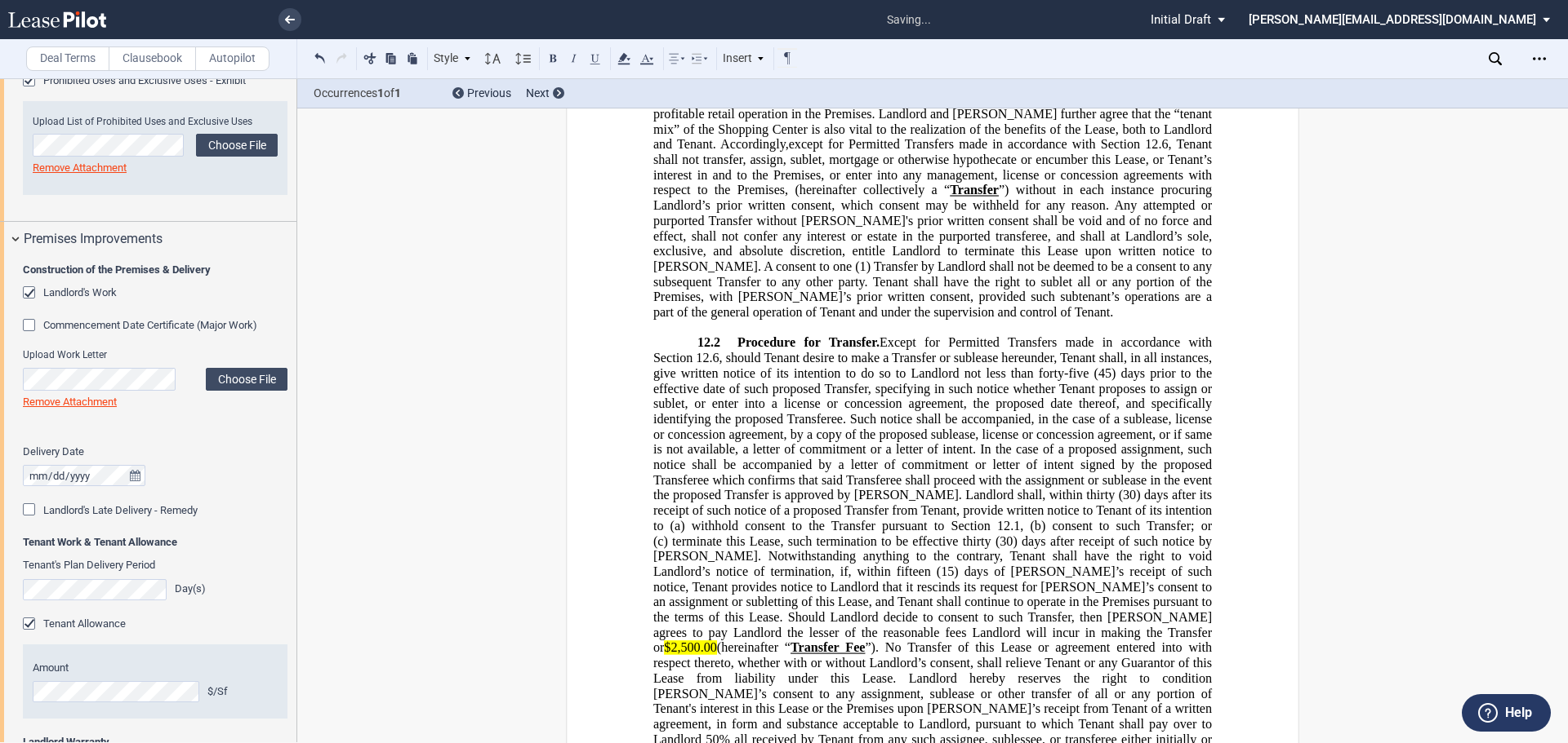
scroll to position [19520, 0]
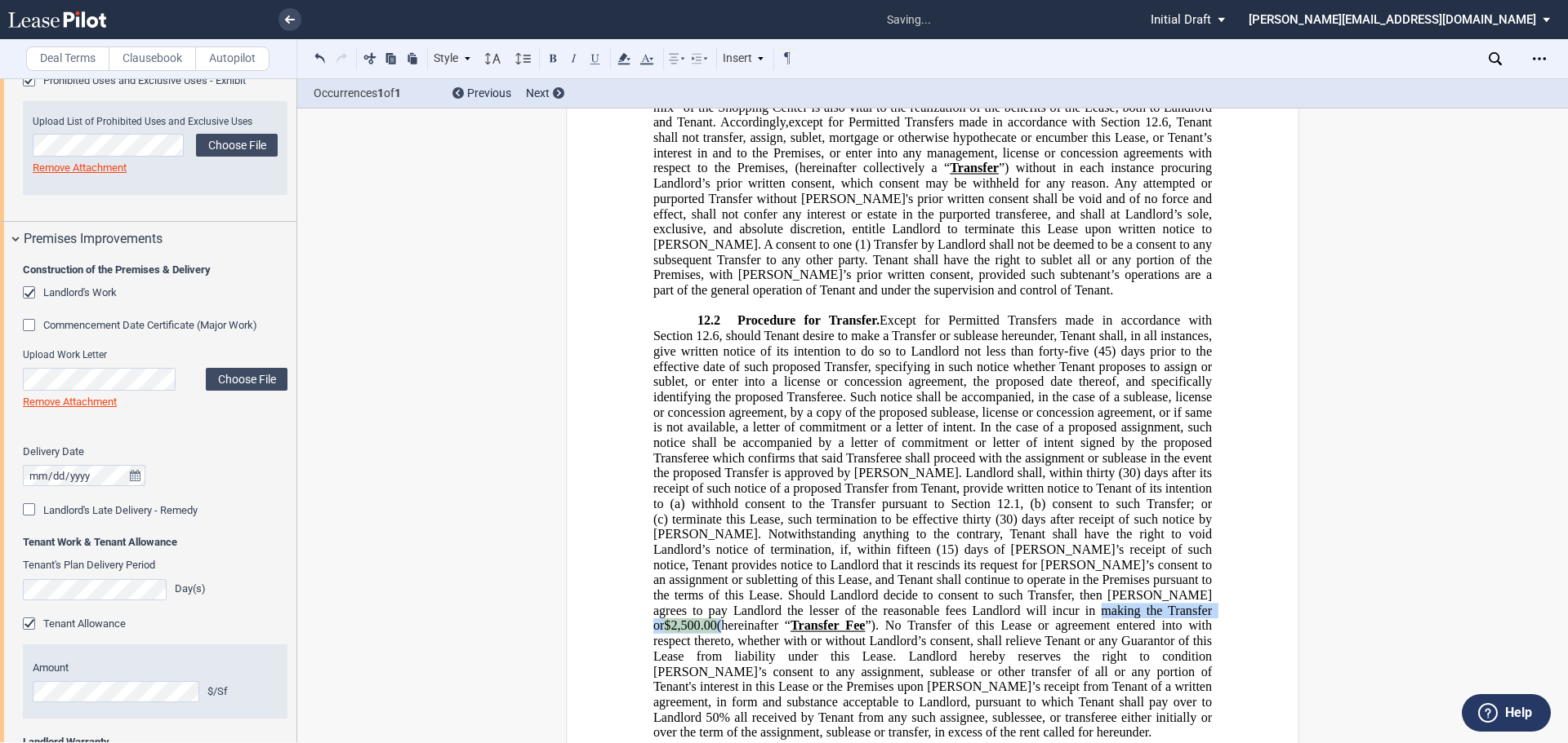
drag, startPoint x: 951, startPoint y: 424, endPoint x: 873, endPoint y: 424, distance: 78.0
click at [873, 424] on span ", should Tenant desire to make a Transfer or sublease hereunder, Tenant shall, …" at bounding box center [934, 534] width 562 height 412
click at [618, 53] on icon at bounding box center [623, 58] width 19 height 19
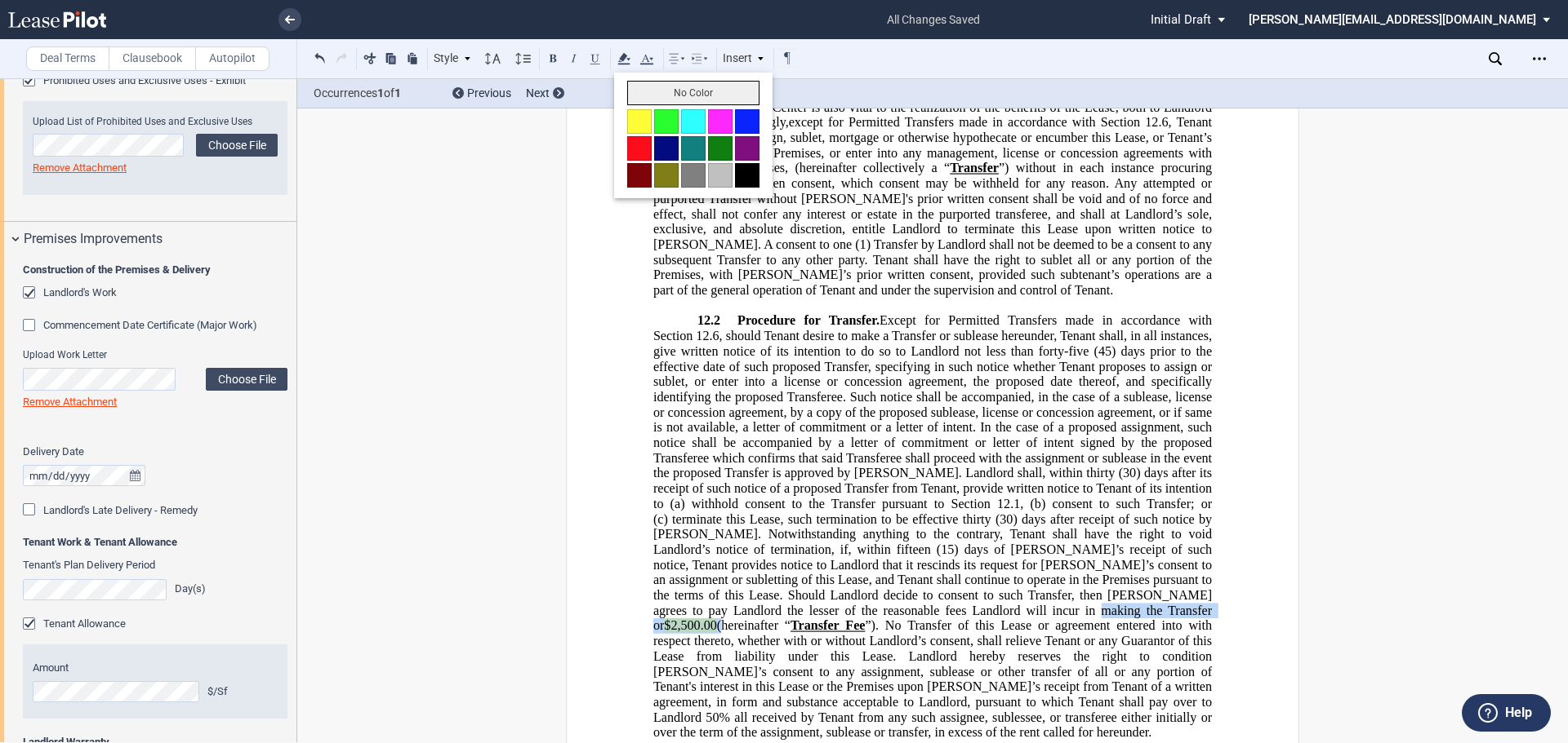
click at [665, 90] on button "No Color" at bounding box center [694, 93] width 133 height 25
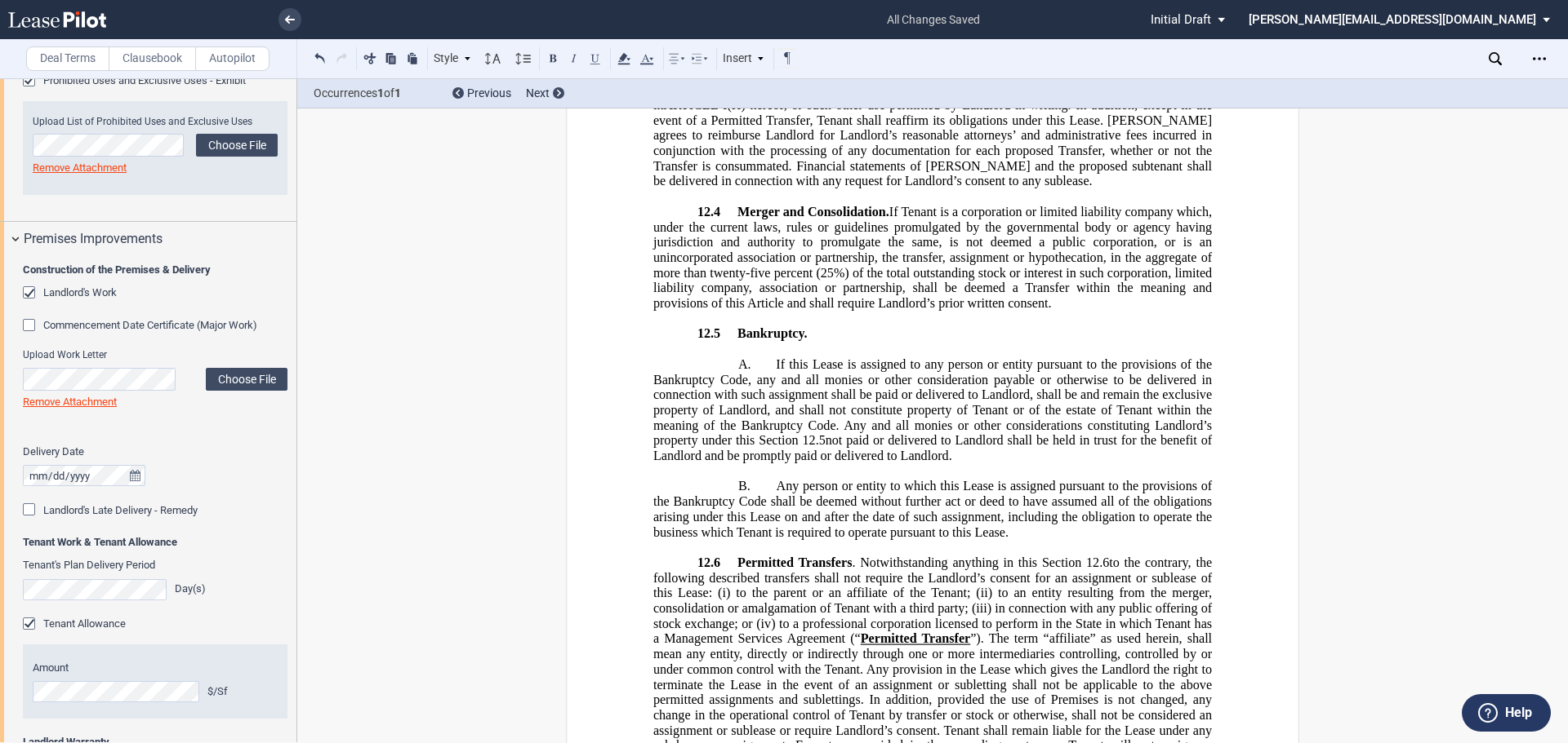
scroll to position [20335, 0]
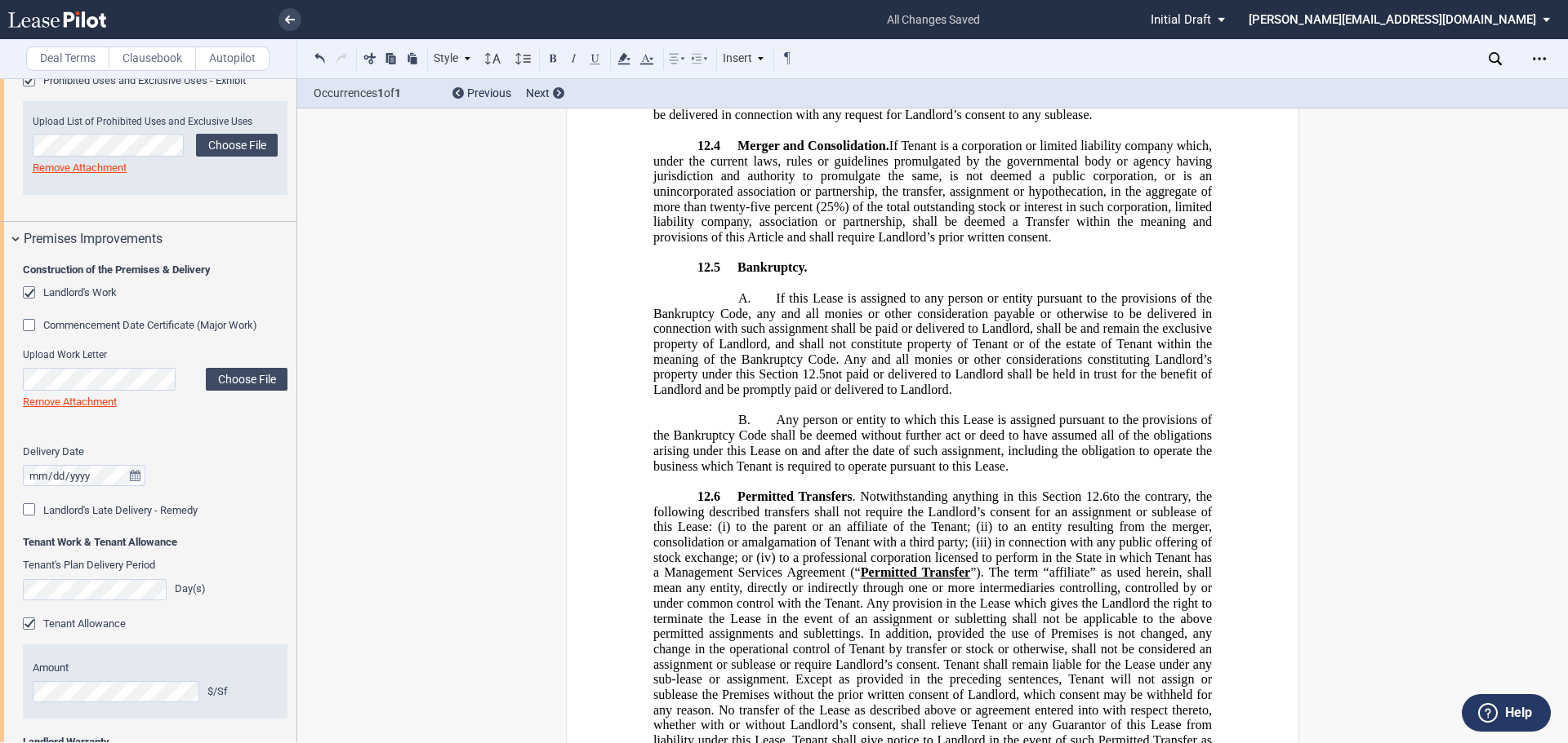
drag, startPoint x: 841, startPoint y: 586, endPoint x: 789, endPoint y: 579, distance: 52.5
click at [789, 579] on span "Permitted Transfers . Notwithstanding anything in this Section ﻿ 12.6 ﻿ to the …" at bounding box center [934, 642] width 562 height 305
click at [616, 52] on icon at bounding box center [623, 58] width 19 height 19
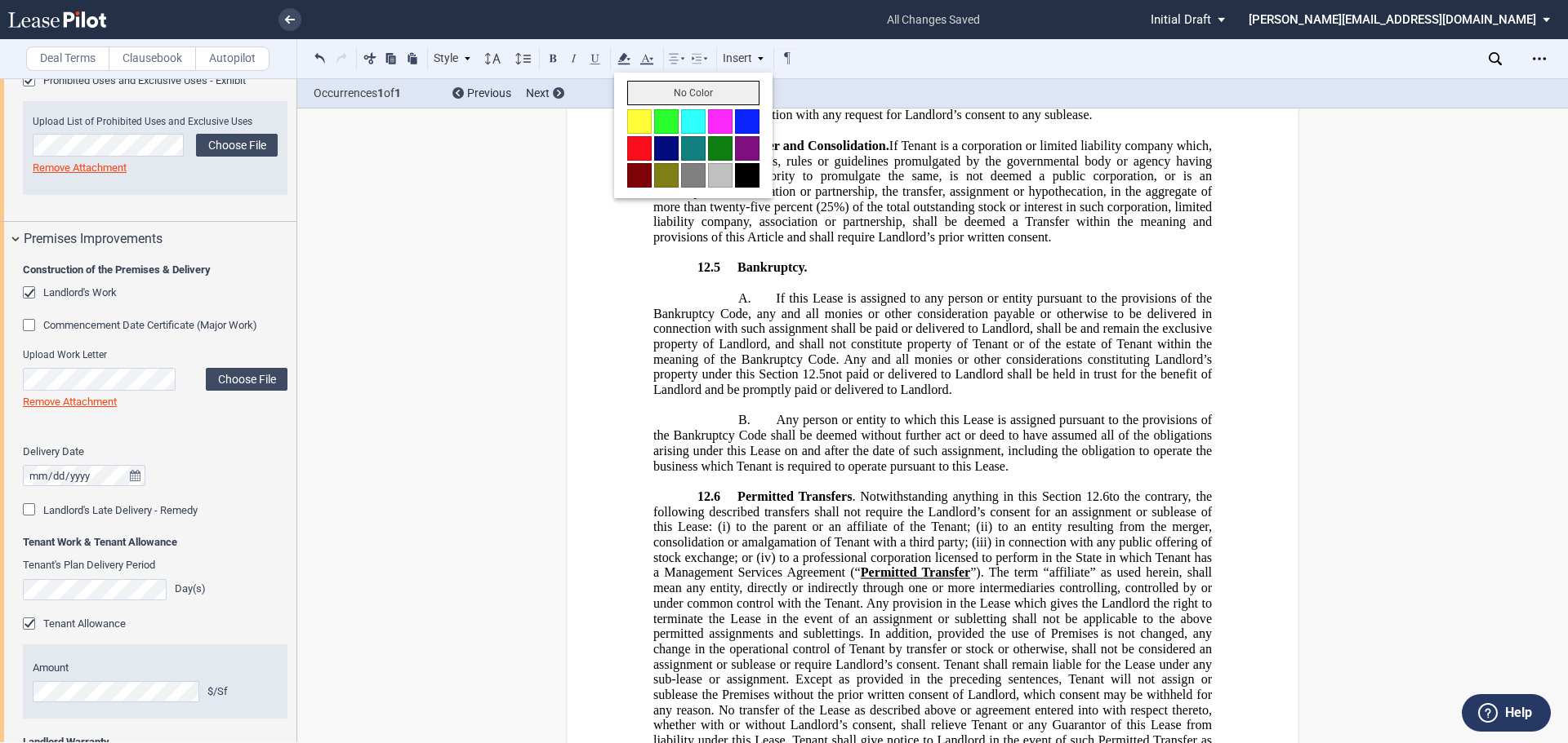
click at [686, 96] on button "No Color" at bounding box center [694, 93] width 133 height 25
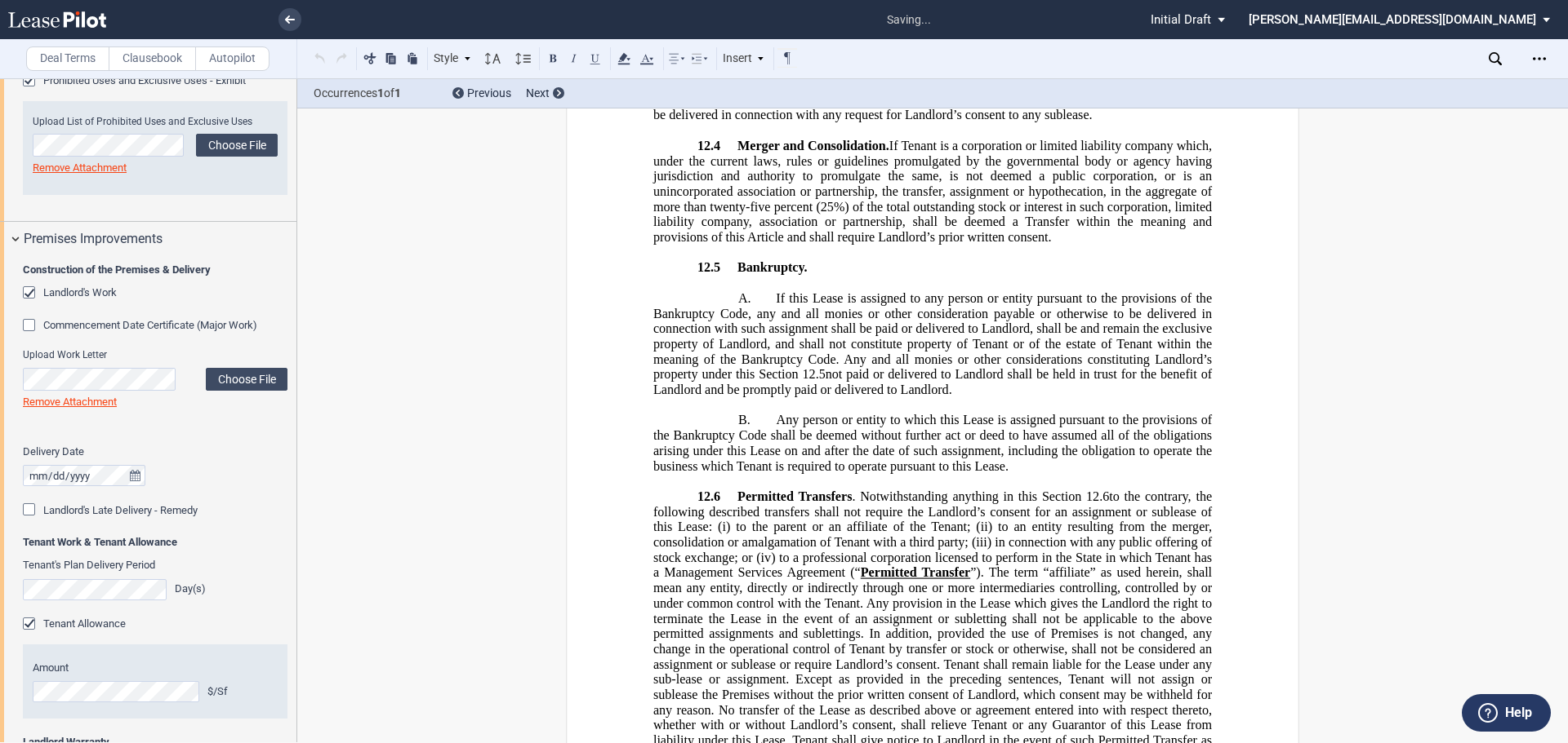
click at [1016, 596] on p "12.6 Permitted Transfers . Notwithstanding anything in this Section ﻿ 12.6 ﻿ to…" at bounding box center [932, 642] width 558 height 305
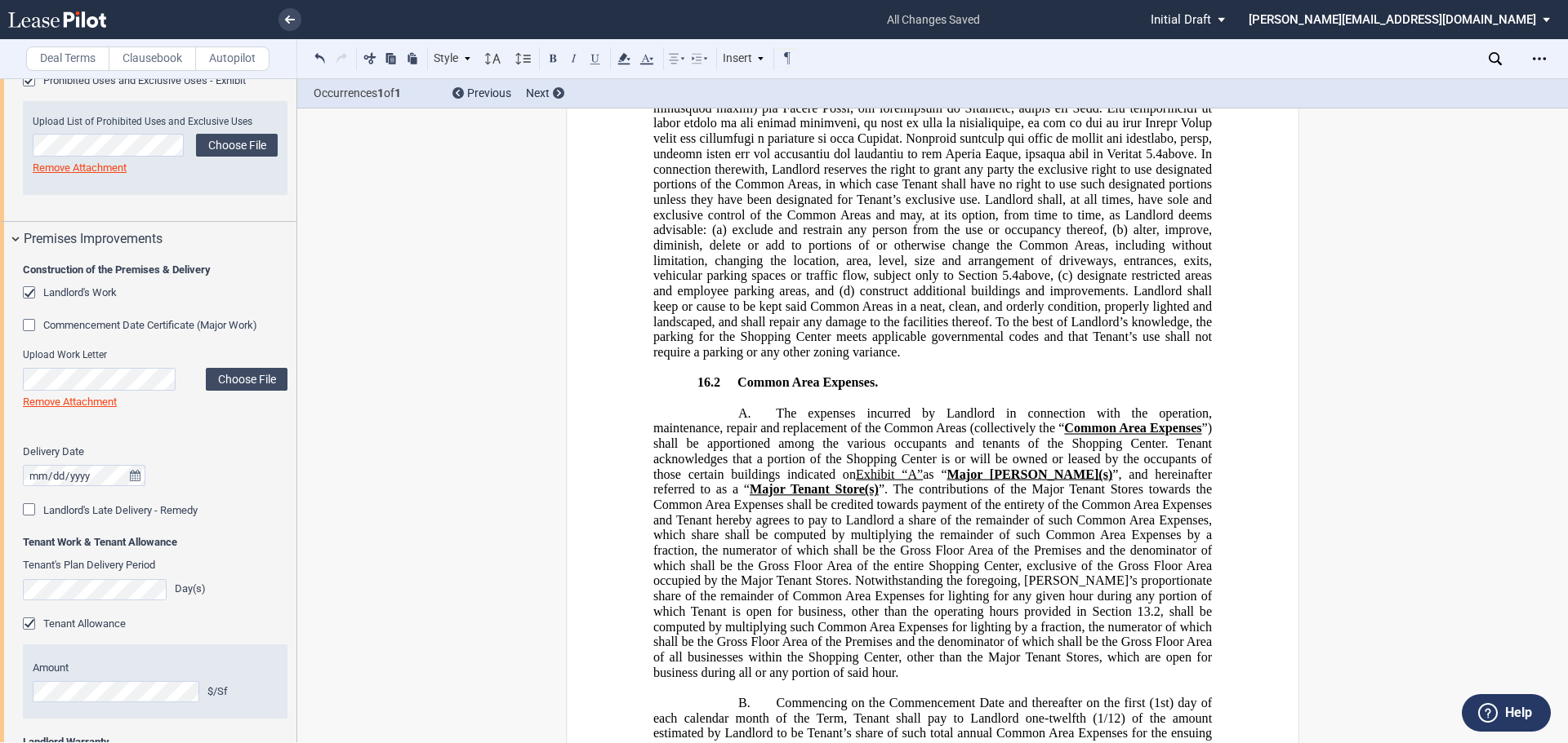
scroll to position [25558, 0]
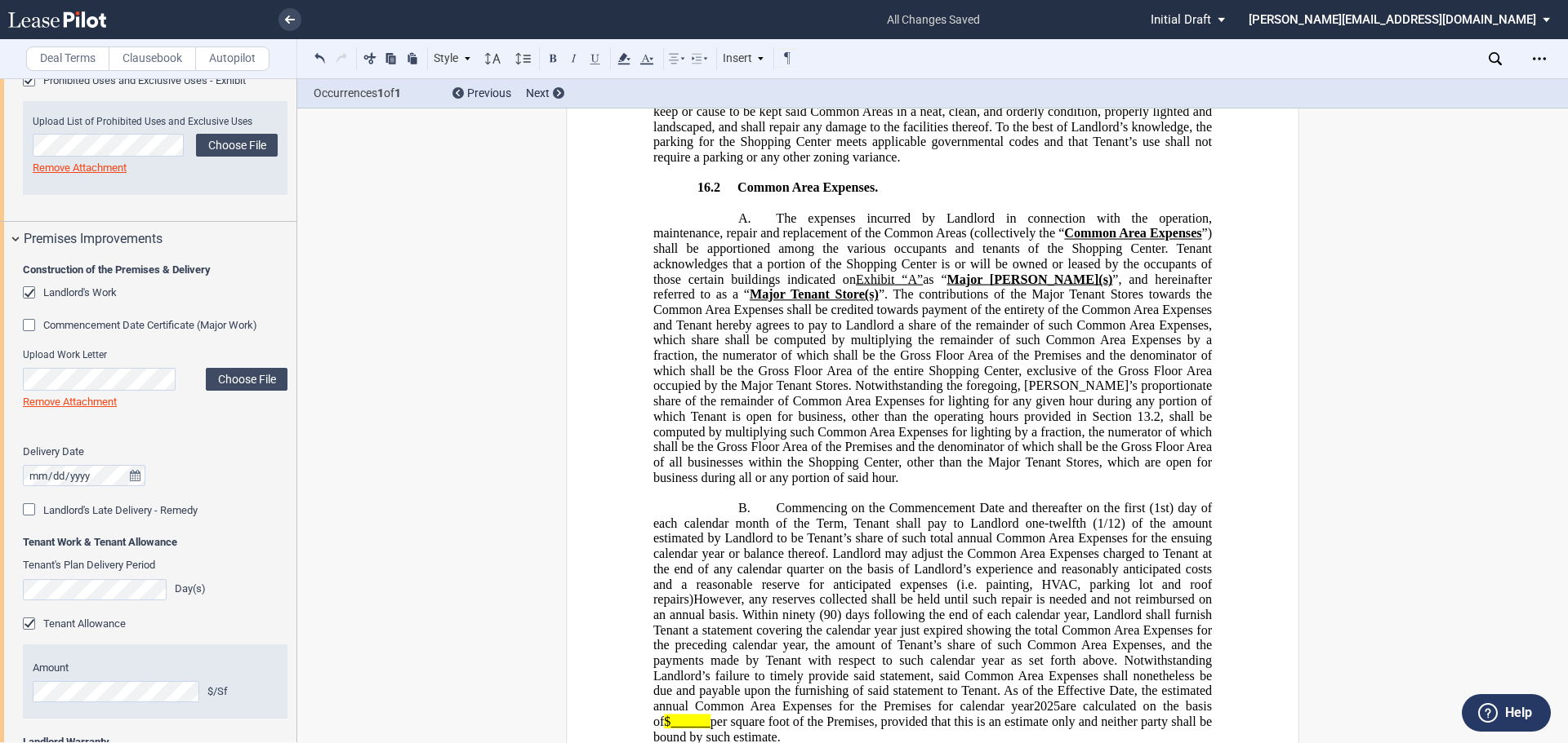
click at [1129, 714] on span "per square foot of the Premises, provided that this is an estimate only and nei…" at bounding box center [934, 729] width 562 height 29
drag, startPoint x: 1111, startPoint y: 479, endPoint x: 1068, endPoint y: 477, distance: 43.0
click at [1068, 592] on span "However, any reserves collected shall be held until such repair is needed and n…" at bounding box center [934, 668] width 562 height 152
click at [628, 56] on icon at bounding box center [623, 58] width 19 height 19
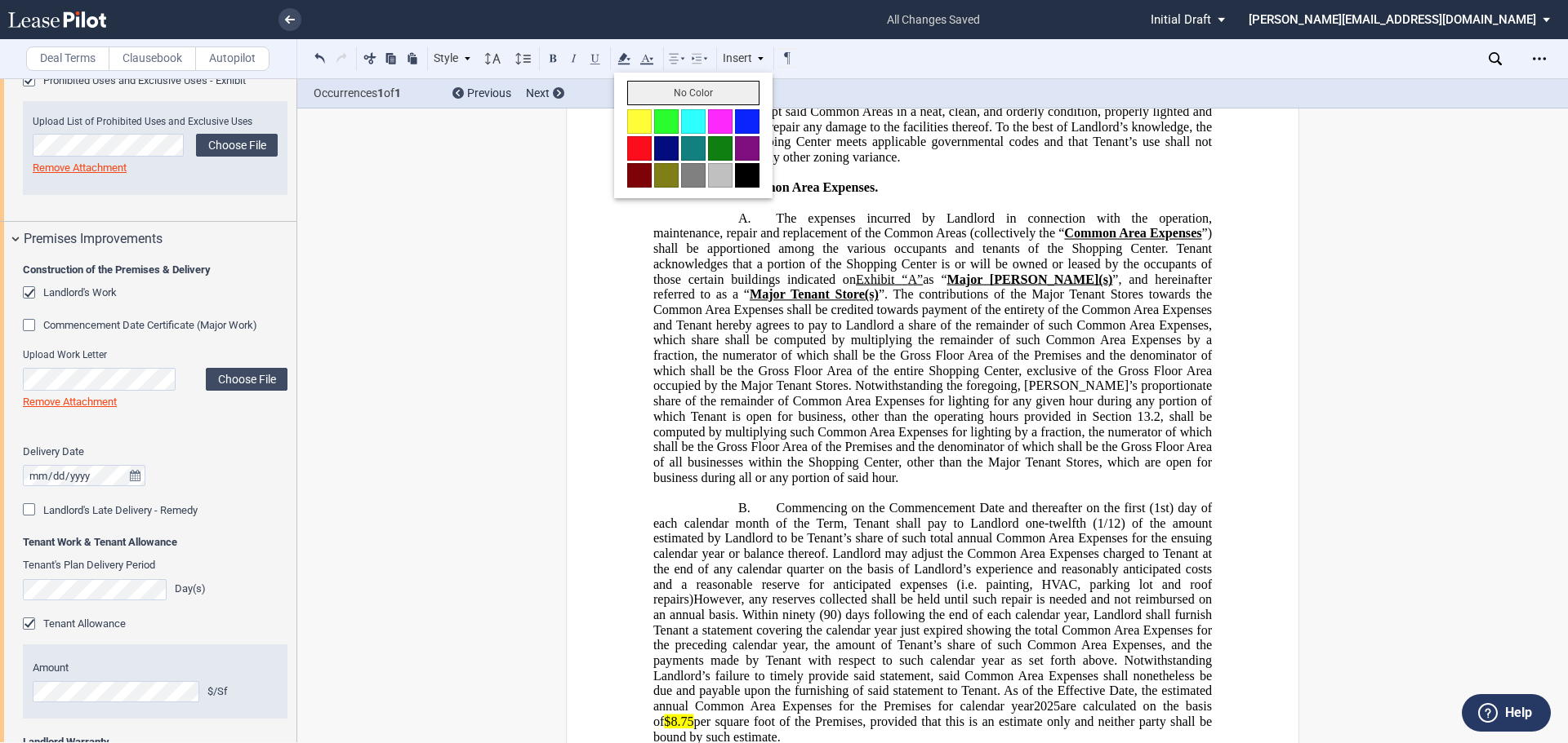
click at [646, 90] on button "No Color" at bounding box center [694, 93] width 133 height 25
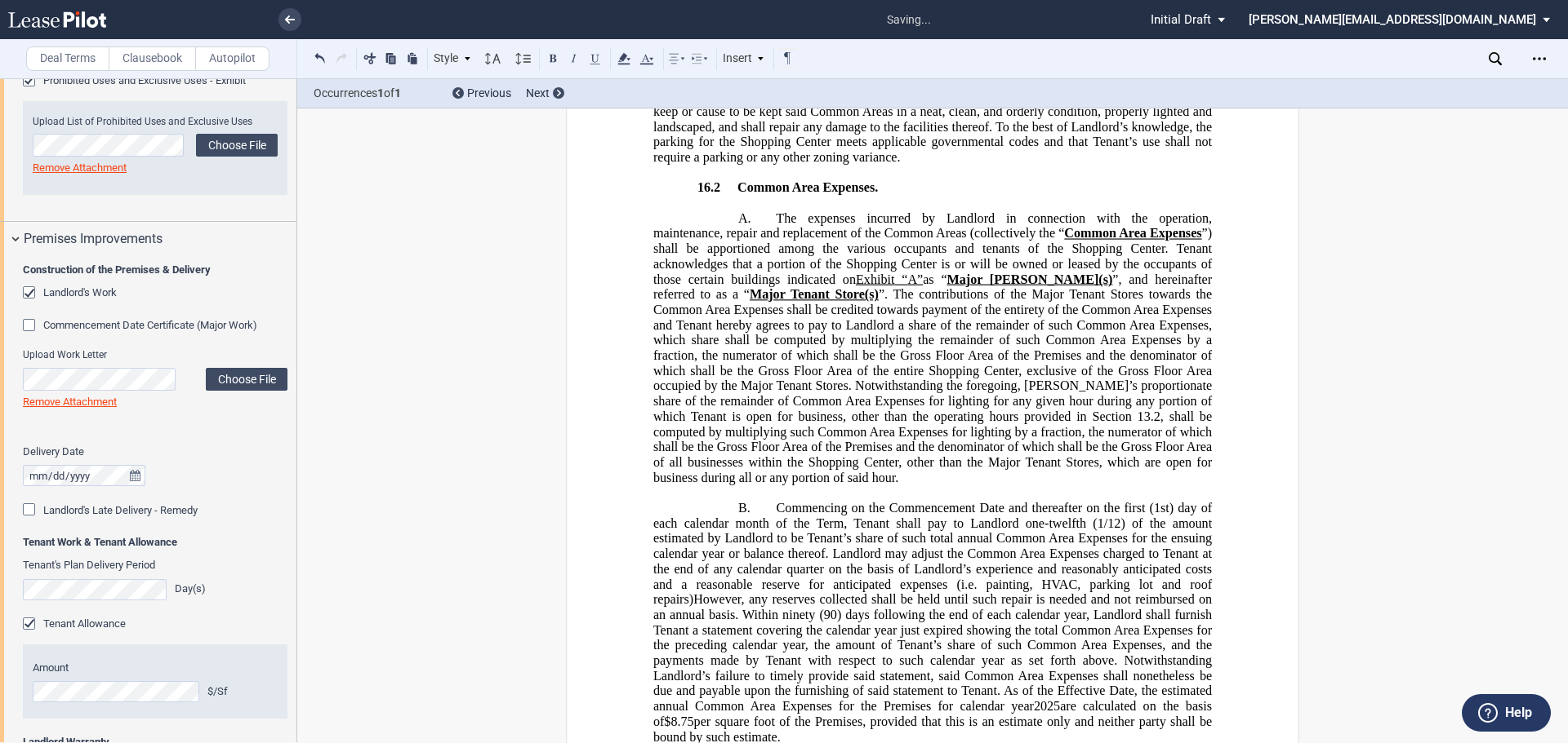
click at [773, 608] on span "(90) days following the end of each calendar year, Landlord shall furnish Tenan…" at bounding box center [934, 660] width 562 height 106
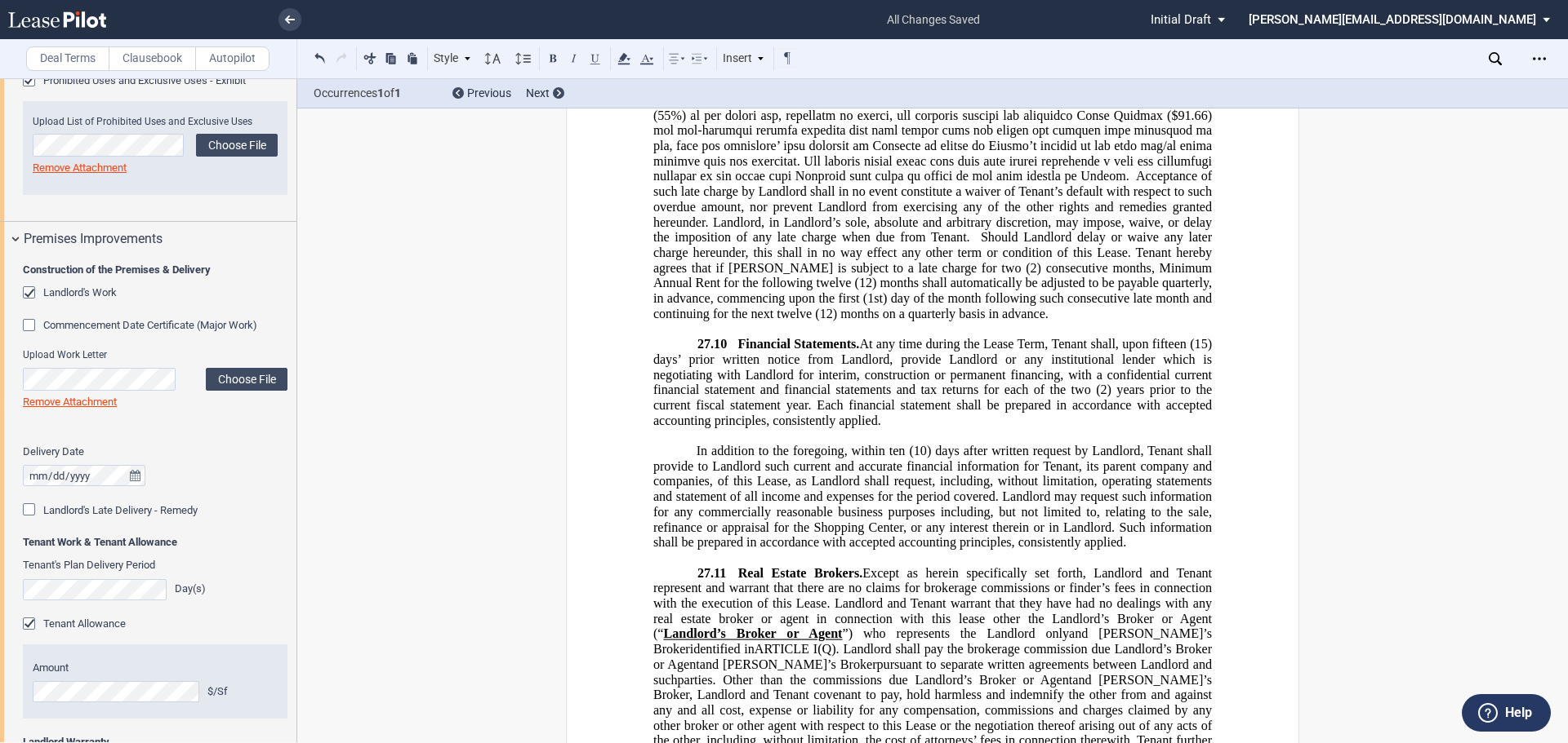
scroll to position [34451, 0]
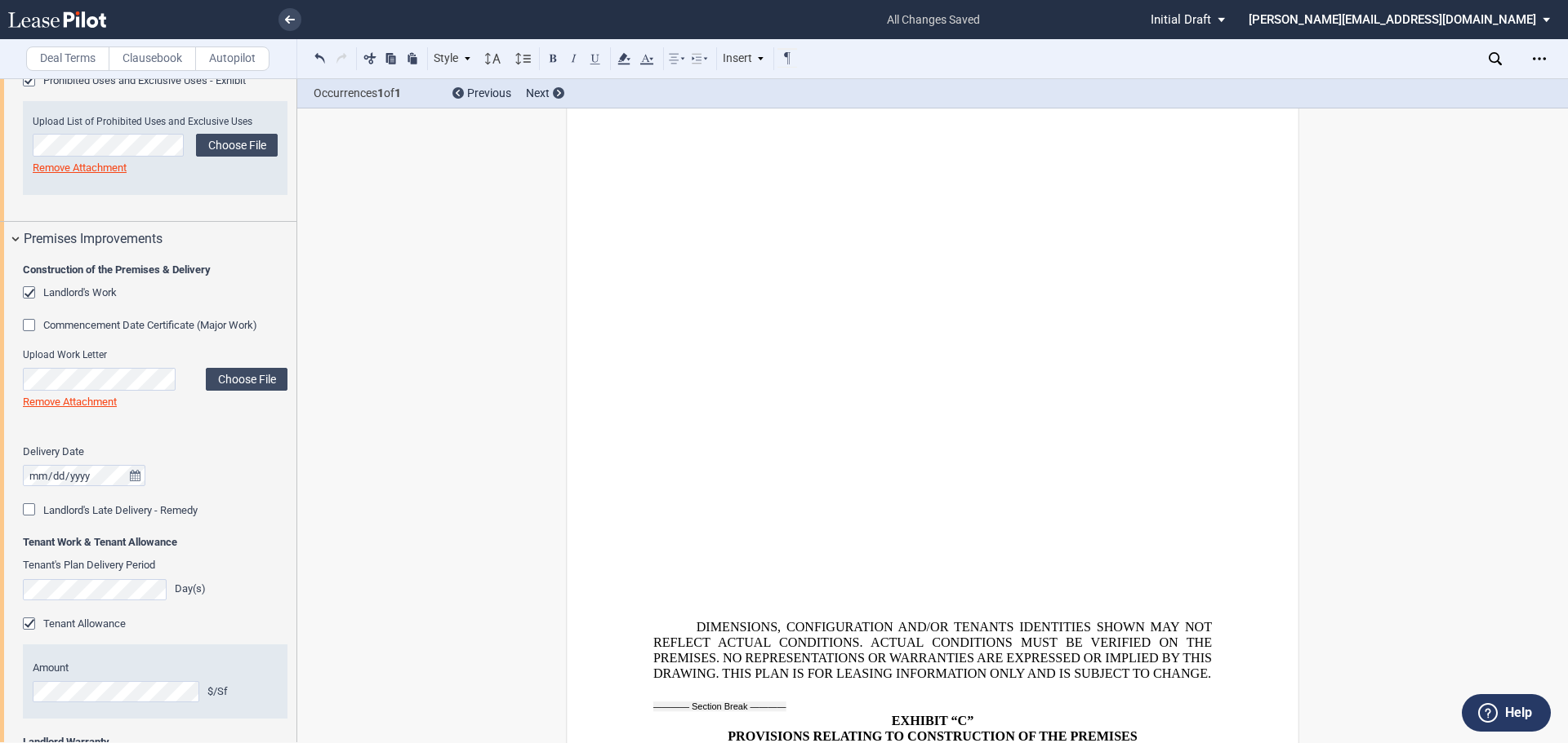
scroll to position [42040, 0]
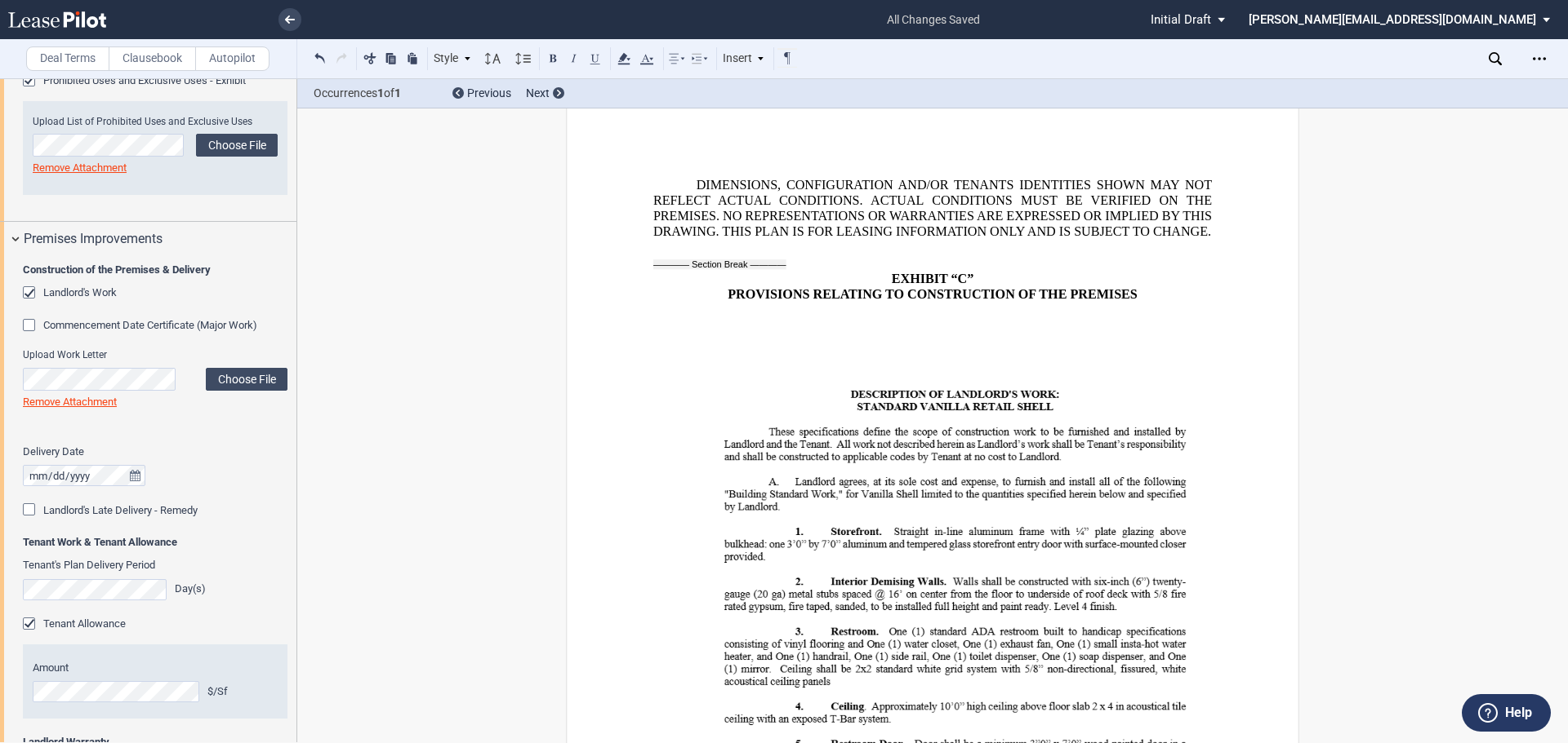
scroll to position [42448, 0]
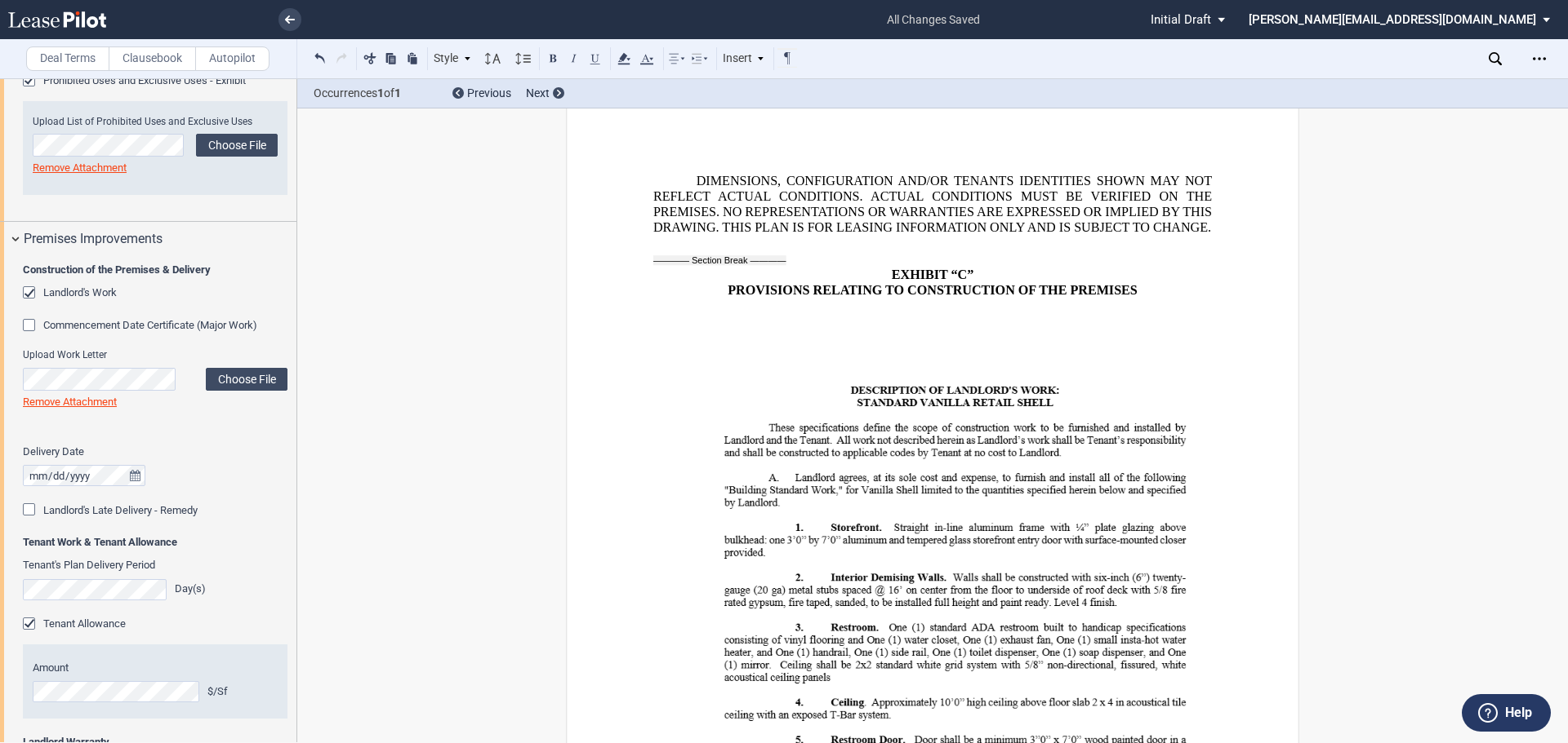
click at [971, 590] on img at bounding box center [954, 703] width 603 height 781
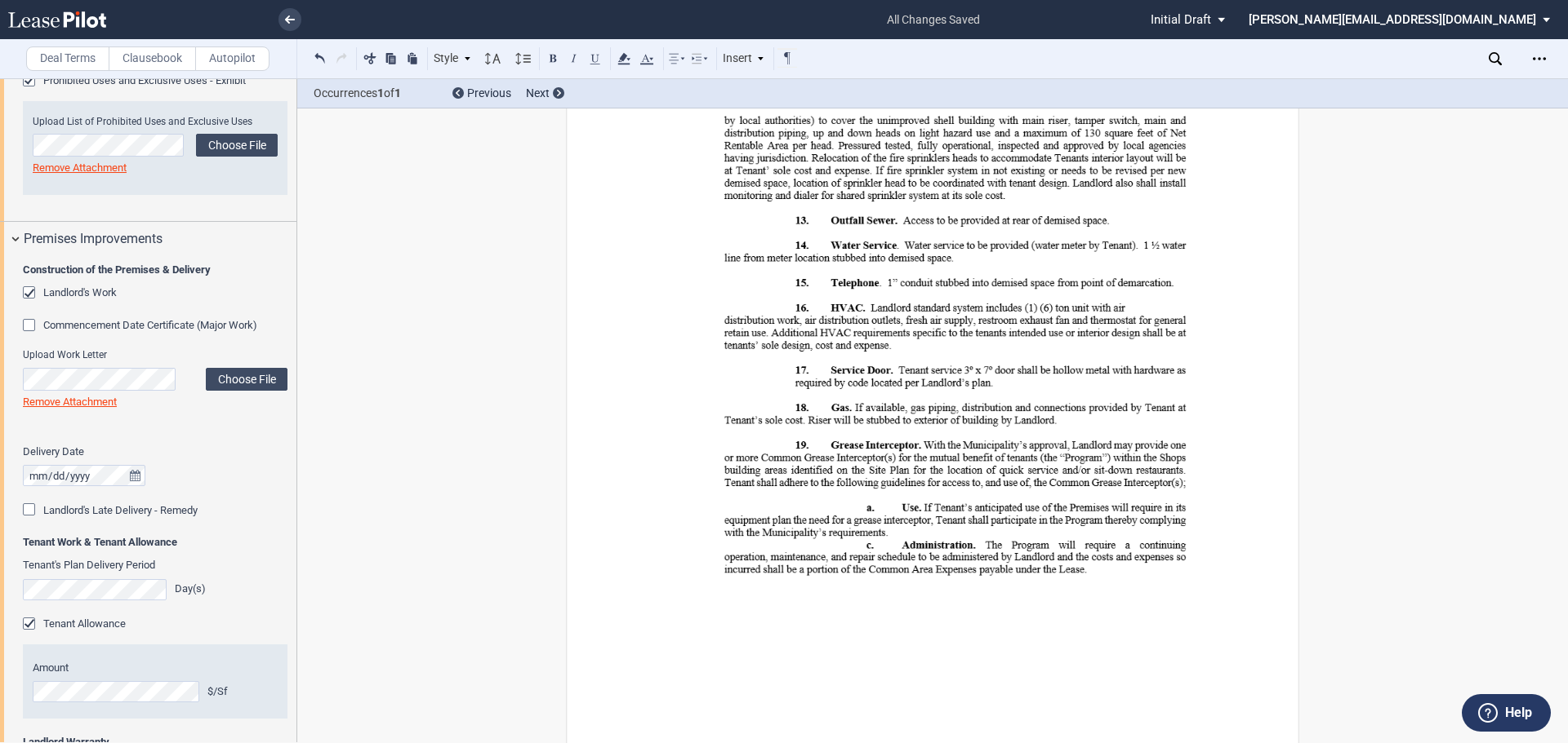
scroll to position [43835, 0]
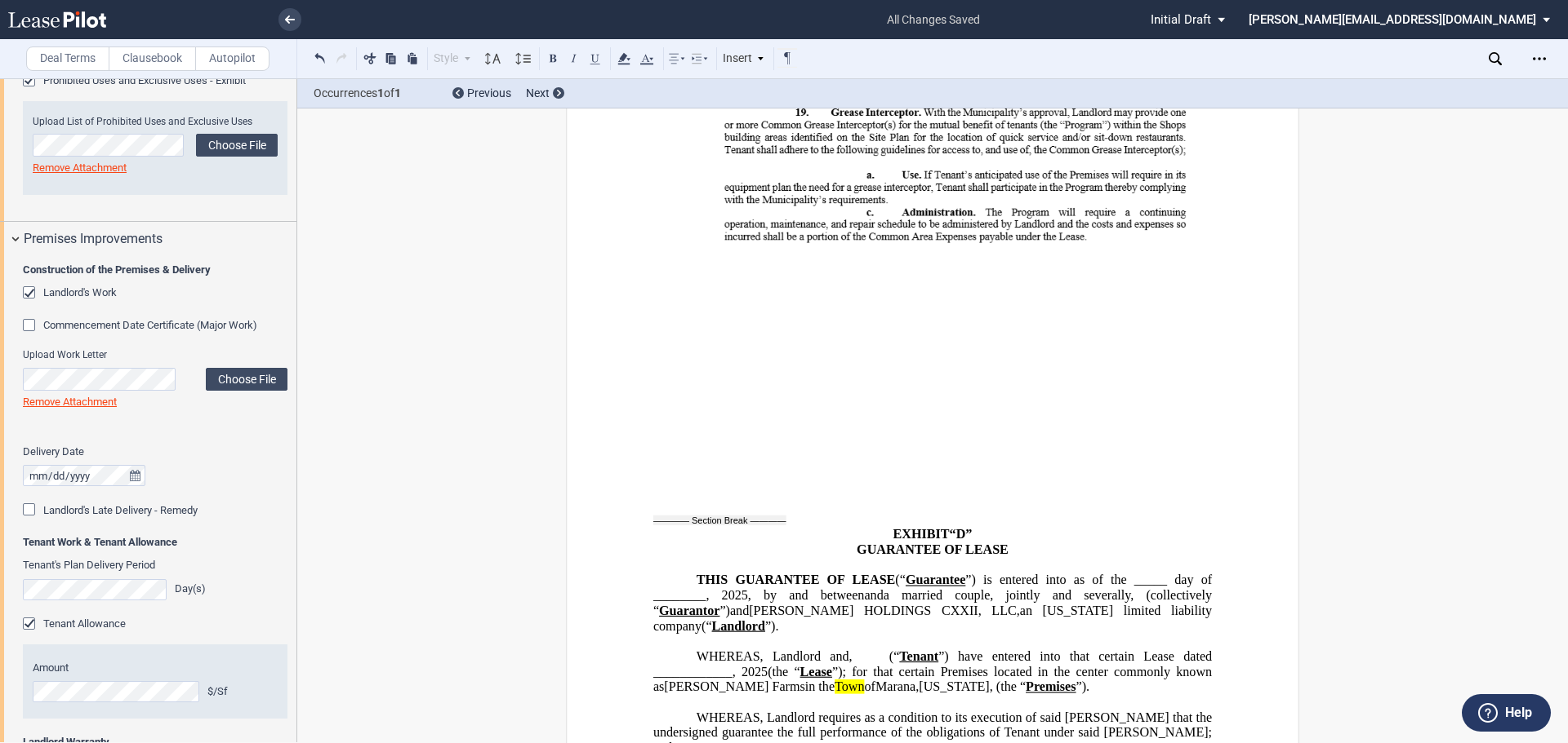
drag, startPoint x: 1059, startPoint y: 397, endPoint x: 1023, endPoint y: 397, distance: 36.0
click at [1023, 649] on span "“ Tenant ”) have entered into that certain Lease dated ____________, 2025 (the …" at bounding box center [934, 671] width 562 height 45
click at [626, 53] on icon at bounding box center [623, 58] width 19 height 19
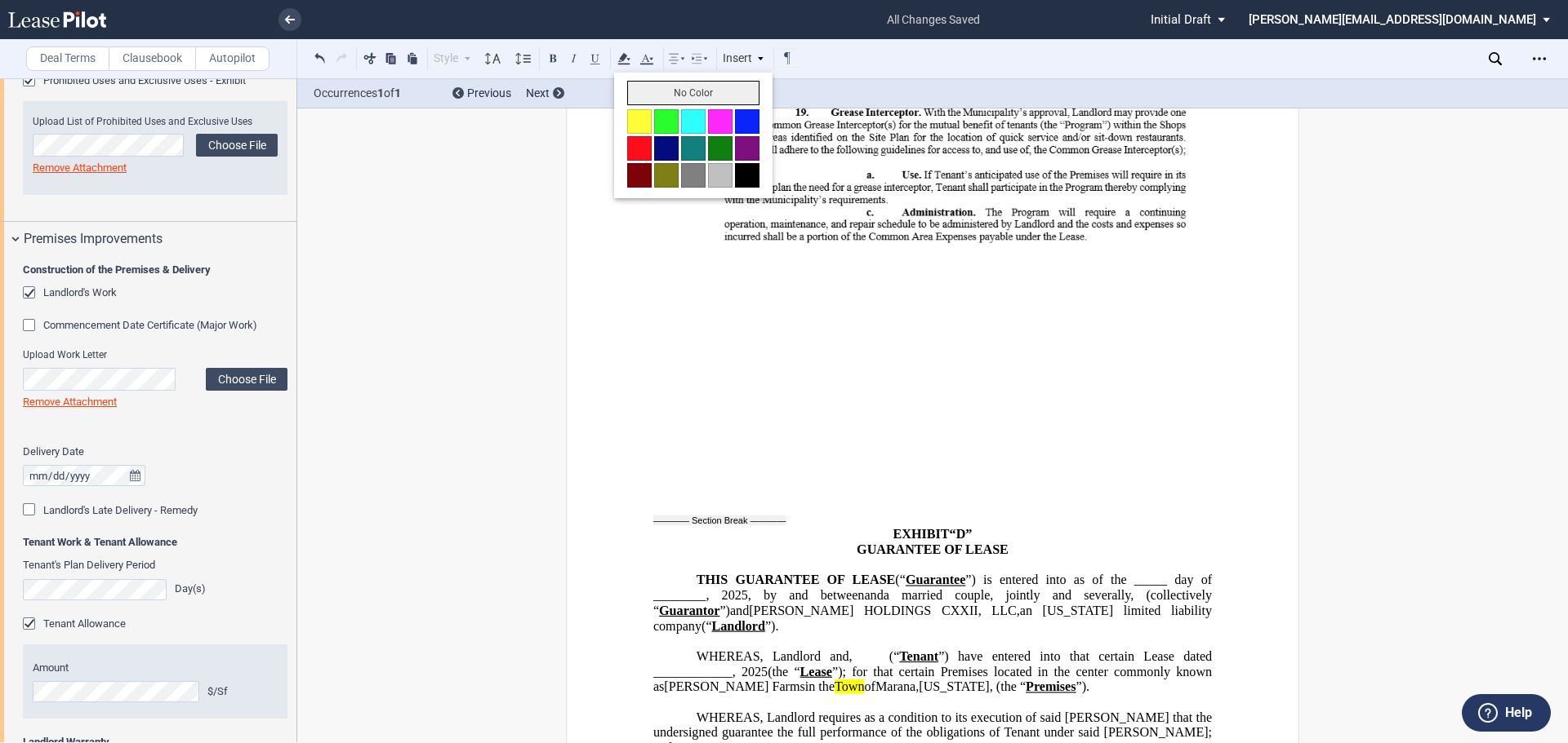
click at [649, 93] on button "No Color" at bounding box center [694, 93] width 133 height 25
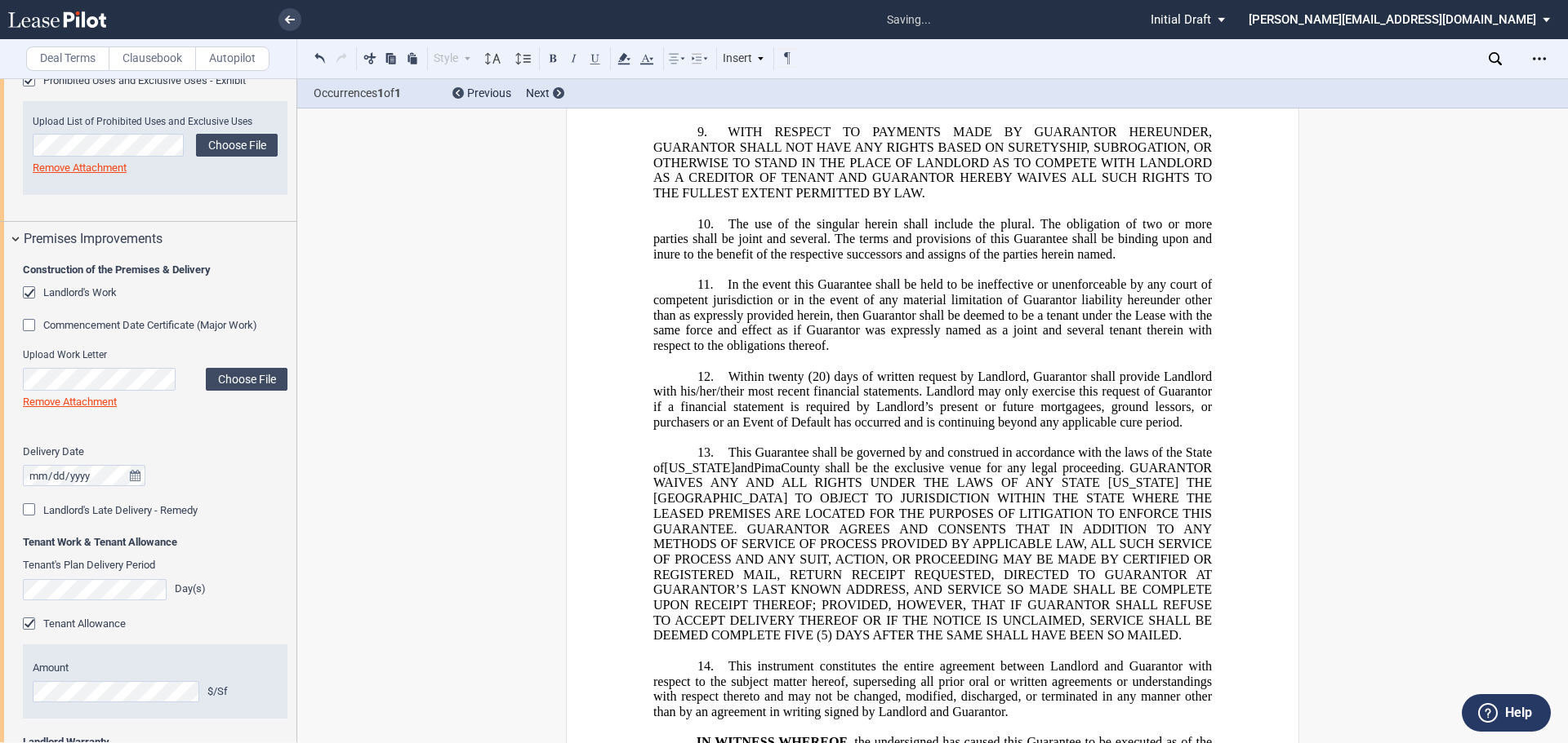
scroll to position [46120, 0]
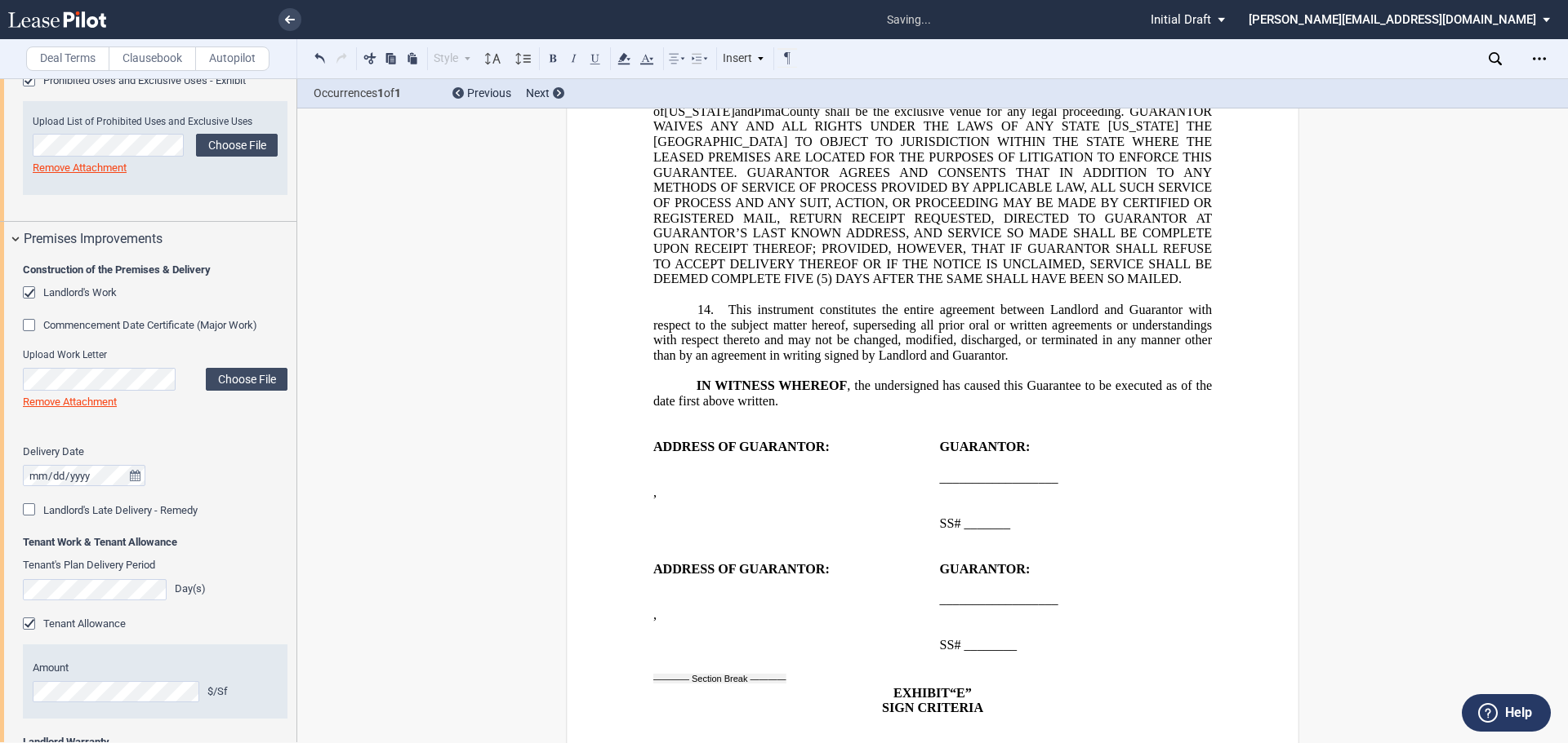
click at [1047, 516] on p "SS# _______" at bounding box center [1076, 523] width 275 height 16
click at [1035, 638] on p "SS# ________" at bounding box center [1076, 645] width 275 height 16
click at [1041, 685] on p "EXHIBIT “ E ”" at bounding box center [932, 692] width 558 height 16
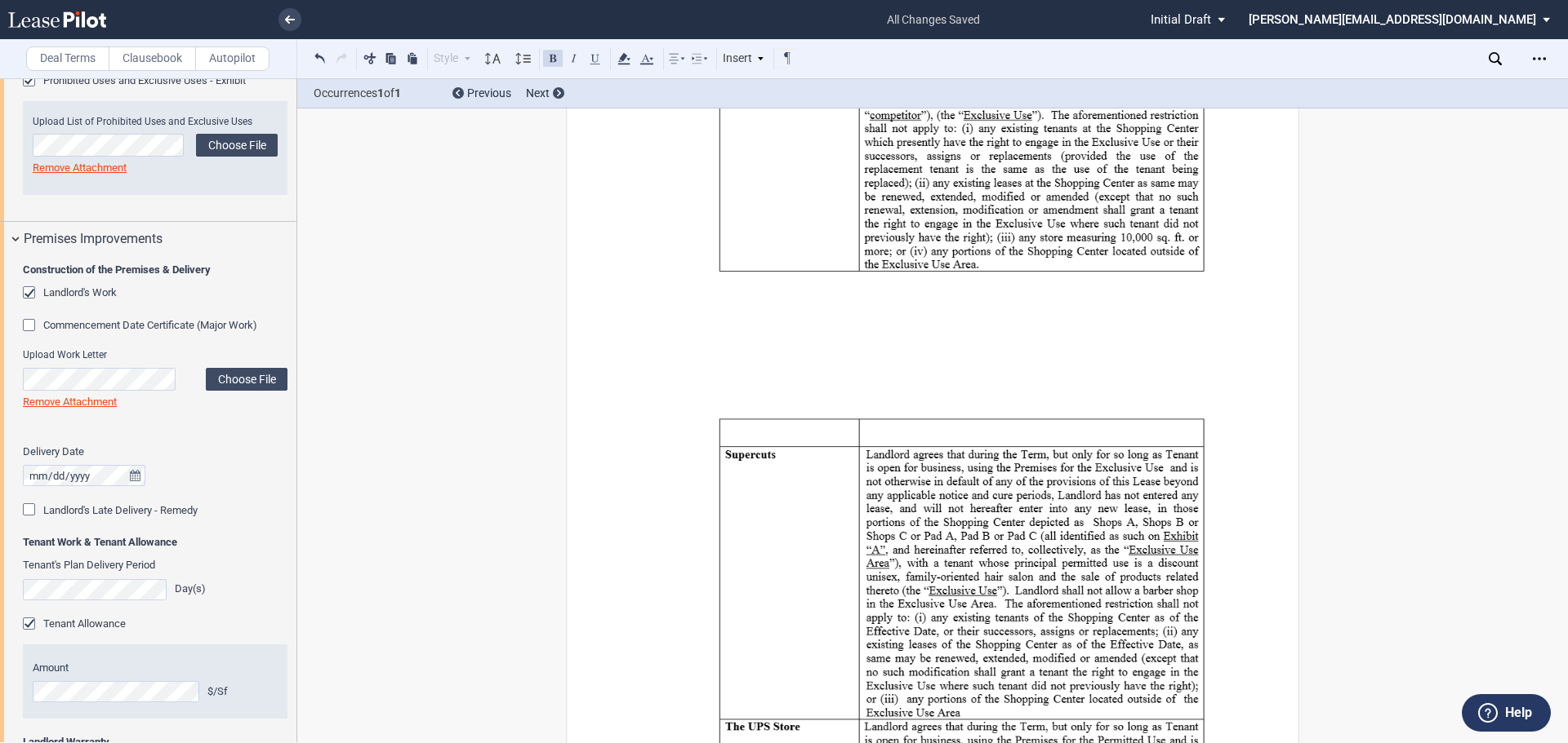
scroll to position [52892, 0]
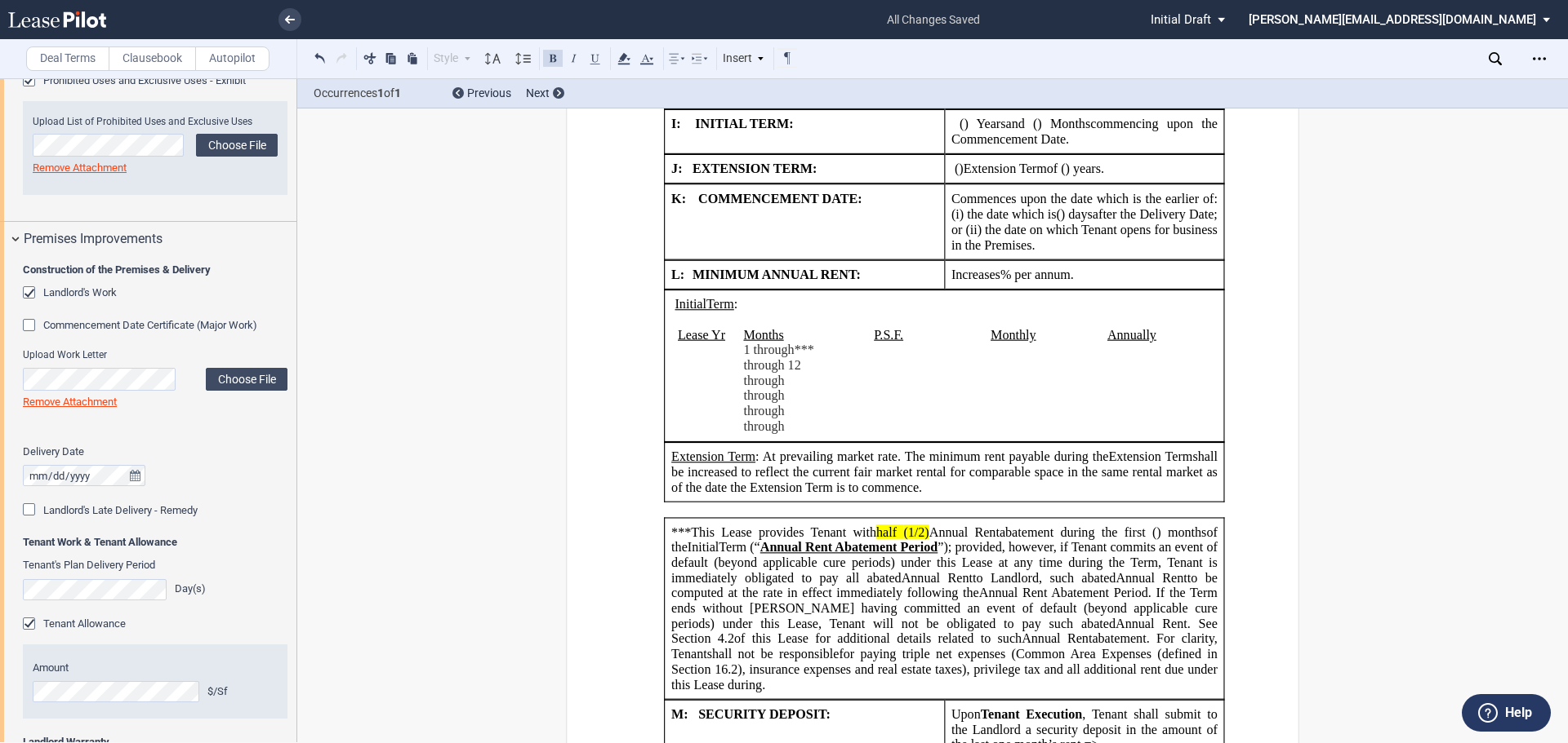
scroll to position [2492, 0]
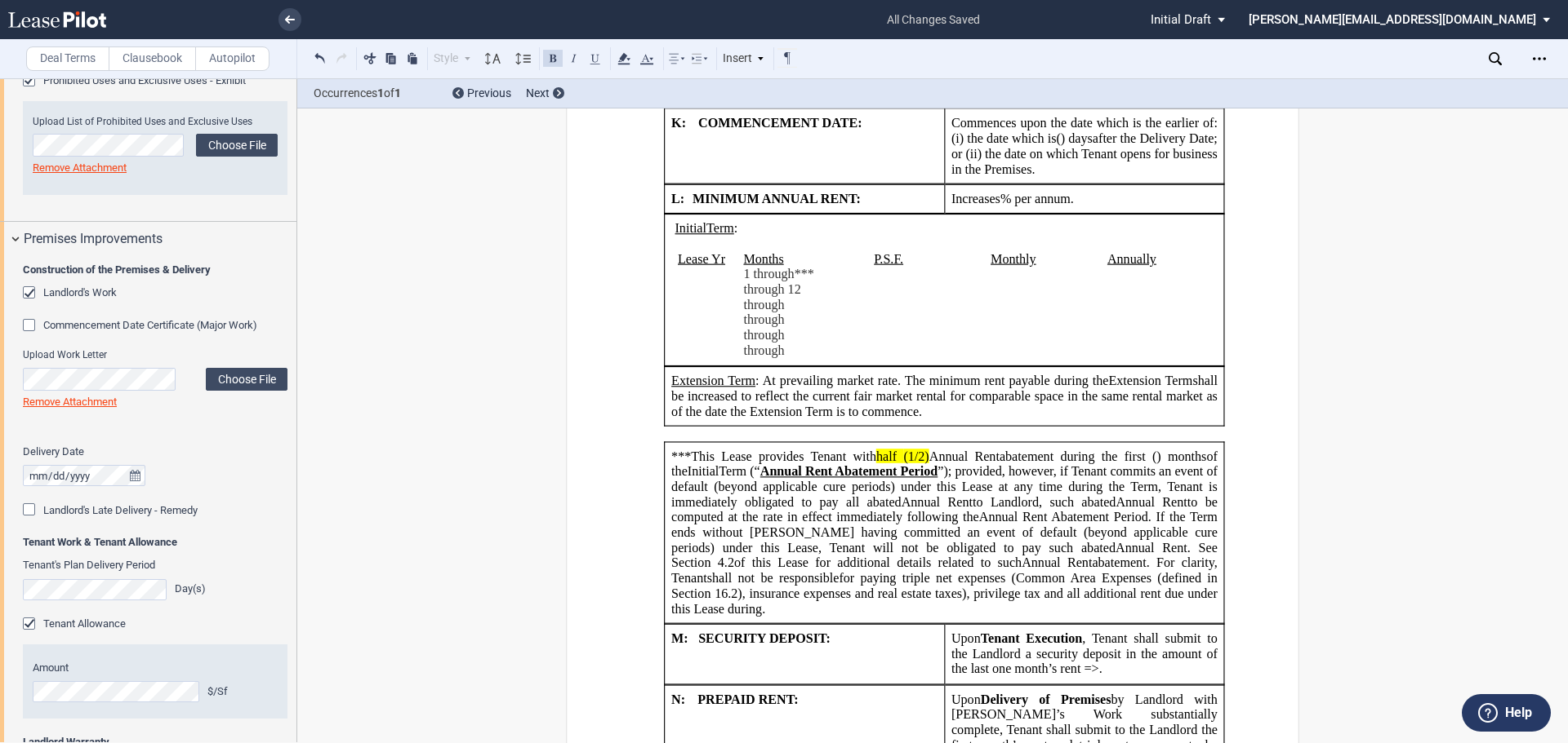
click at [930, 463] on span "Annual Rent" at bounding box center [965, 456] width 70 height 15
click at [961, 463] on span "Annual Rent" at bounding box center [965, 456] width 70 height 15
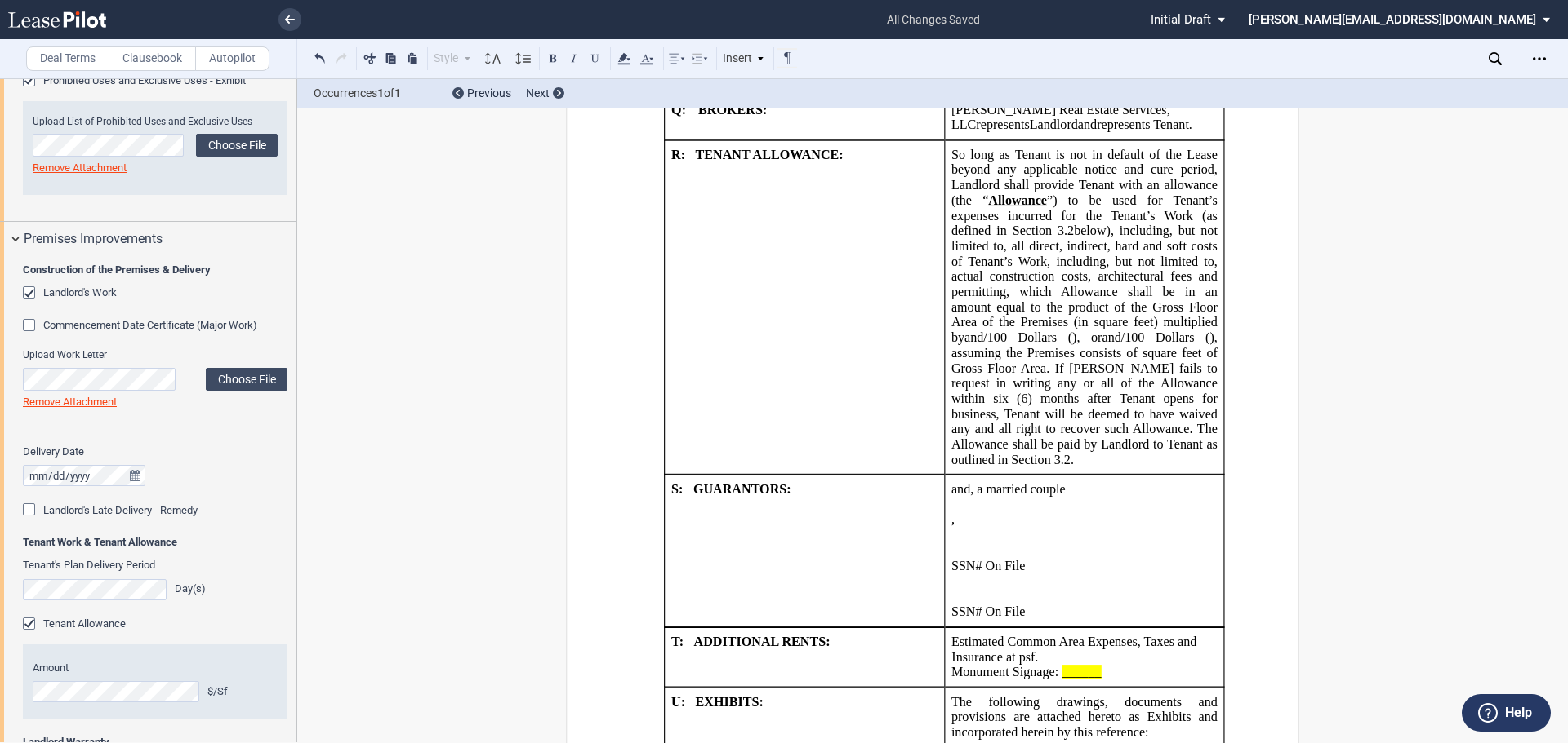
scroll to position [3472, 0]
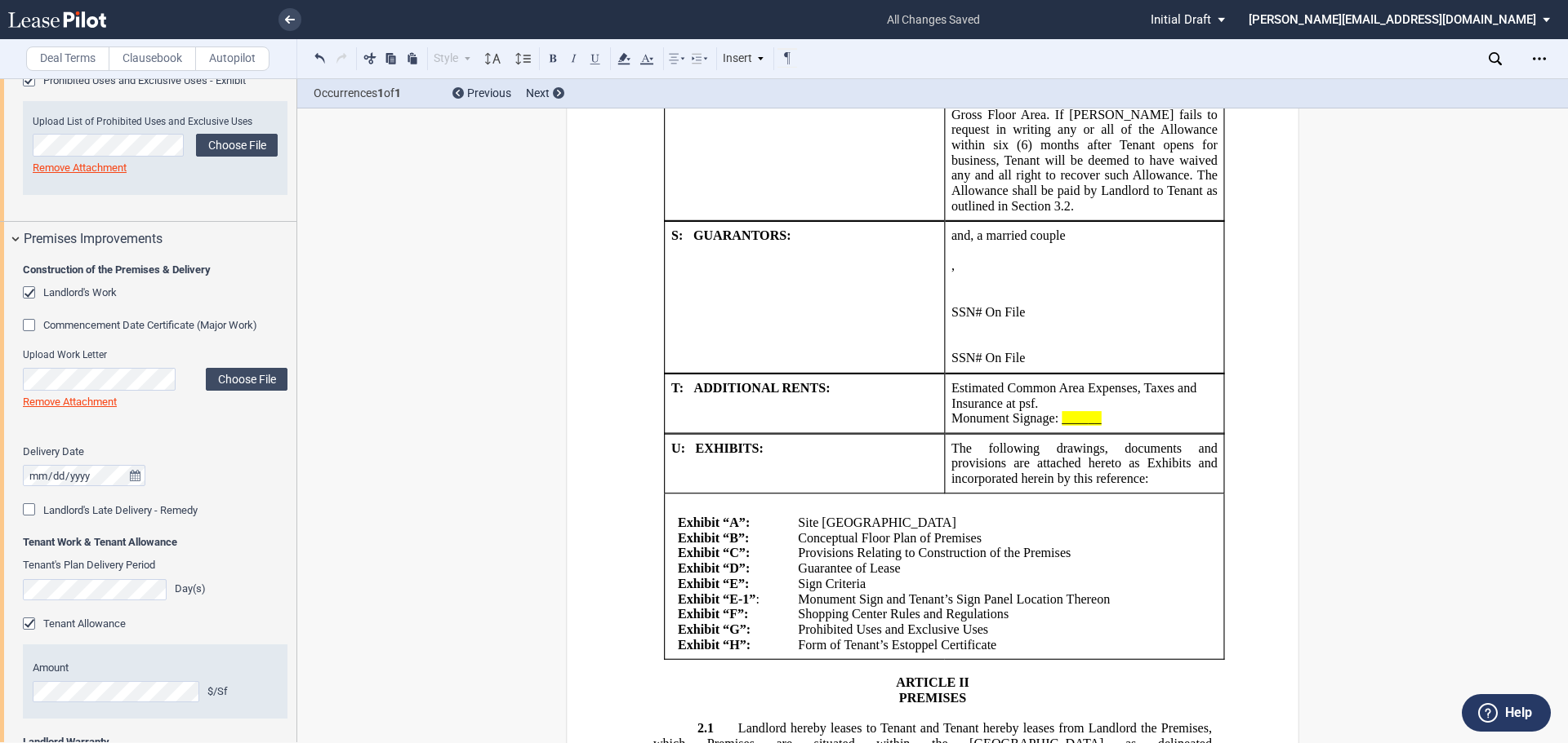
click at [1120, 427] on p "Monument Signage: ______ Included in the Rent ﻿" at bounding box center [1083, 419] width 266 height 16
click at [1096, 547] on p "Conceptual Floor Plan of Premises" at bounding box center [999, 539] width 402 height 16
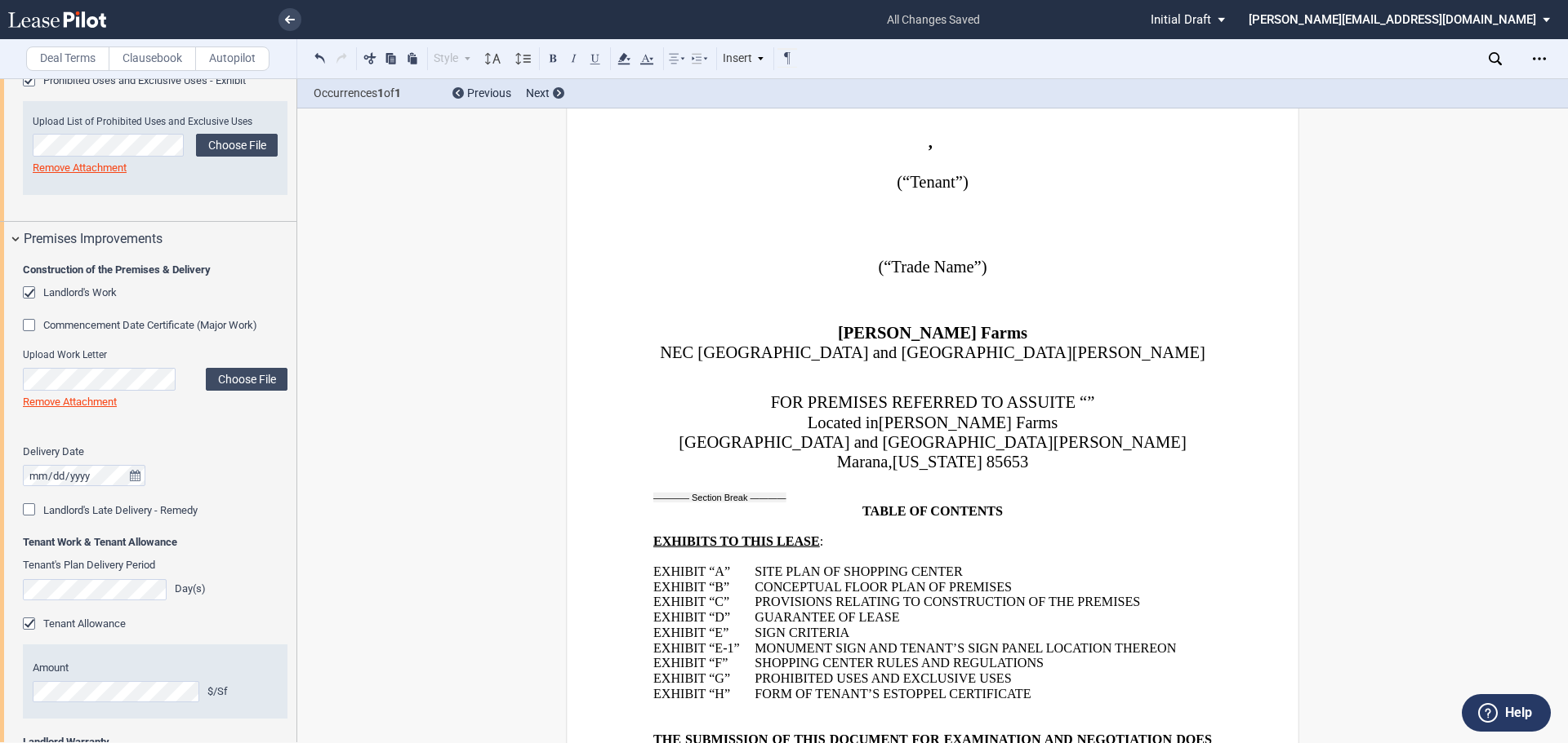
scroll to position [0, 0]
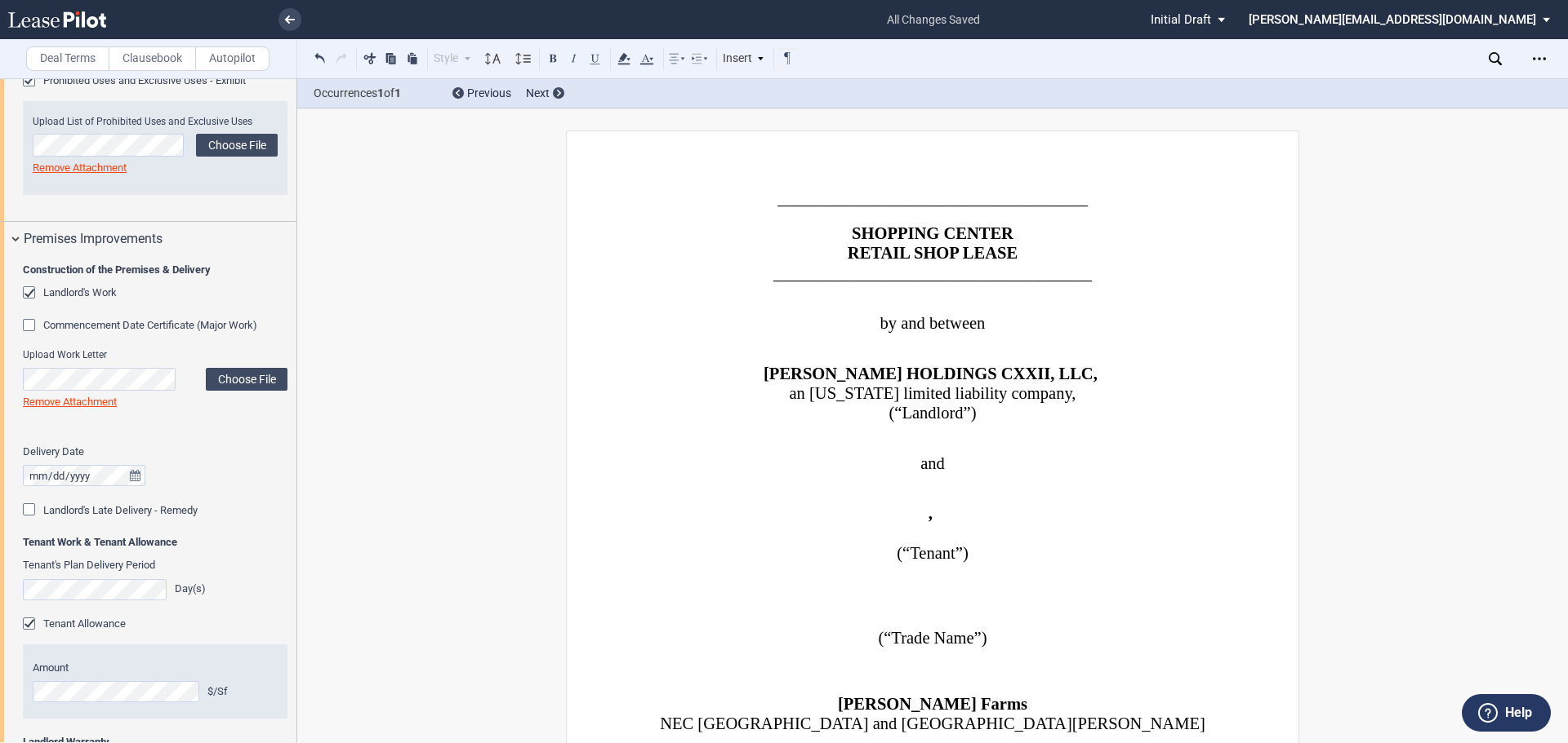
click at [1211, 14] on span "Initial Draft" at bounding box center [1181, 19] width 61 height 15
click at [1421, 229] on md-backdrop at bounding box center [784, 371] width 1568 height 743
click at [1541, 55] on icon "Open Lease options menu" at bounding box center [1539, 59] width 13 height 13
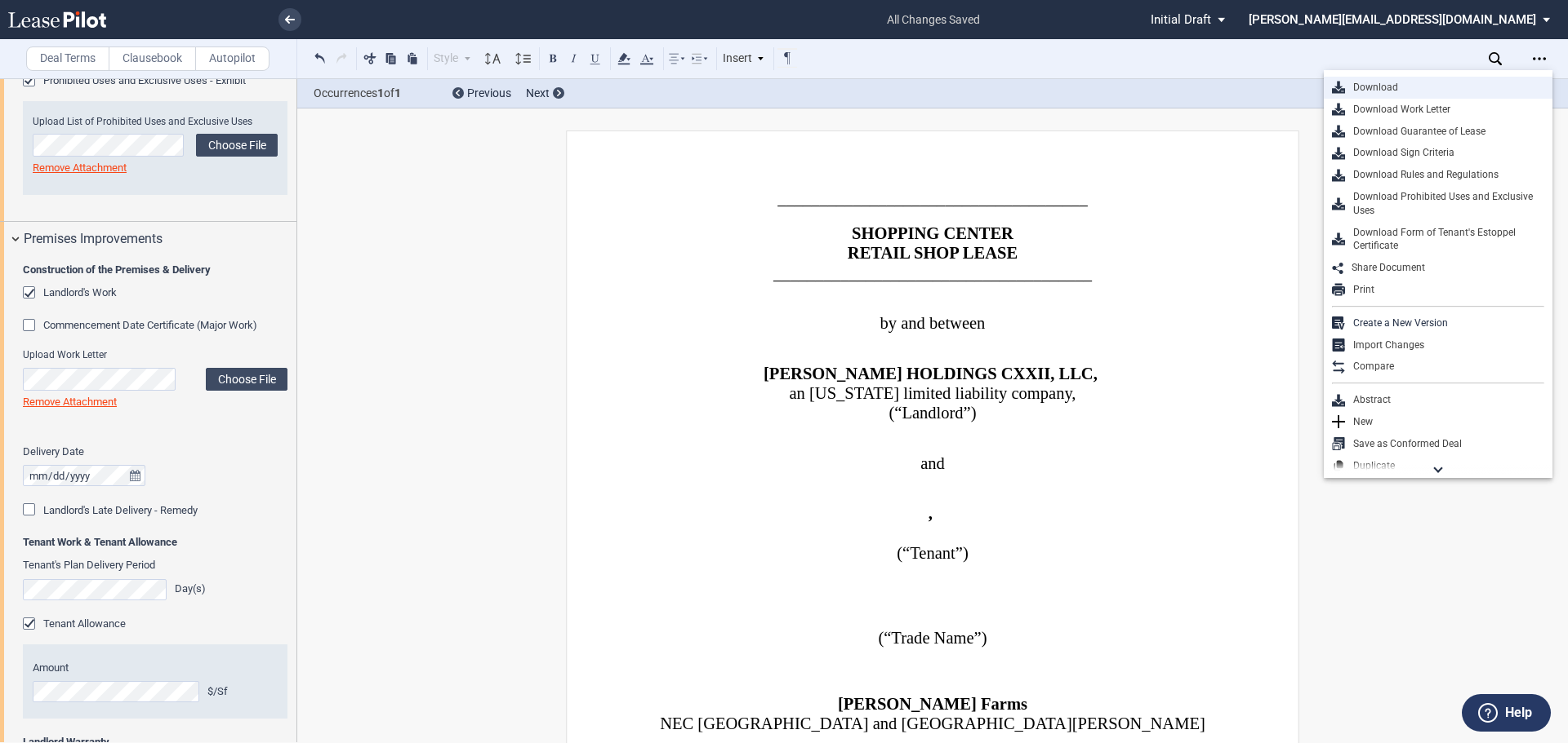
click at [1375, 84] on div "Download" at bounding box center [1445, 87] width 199 height 14
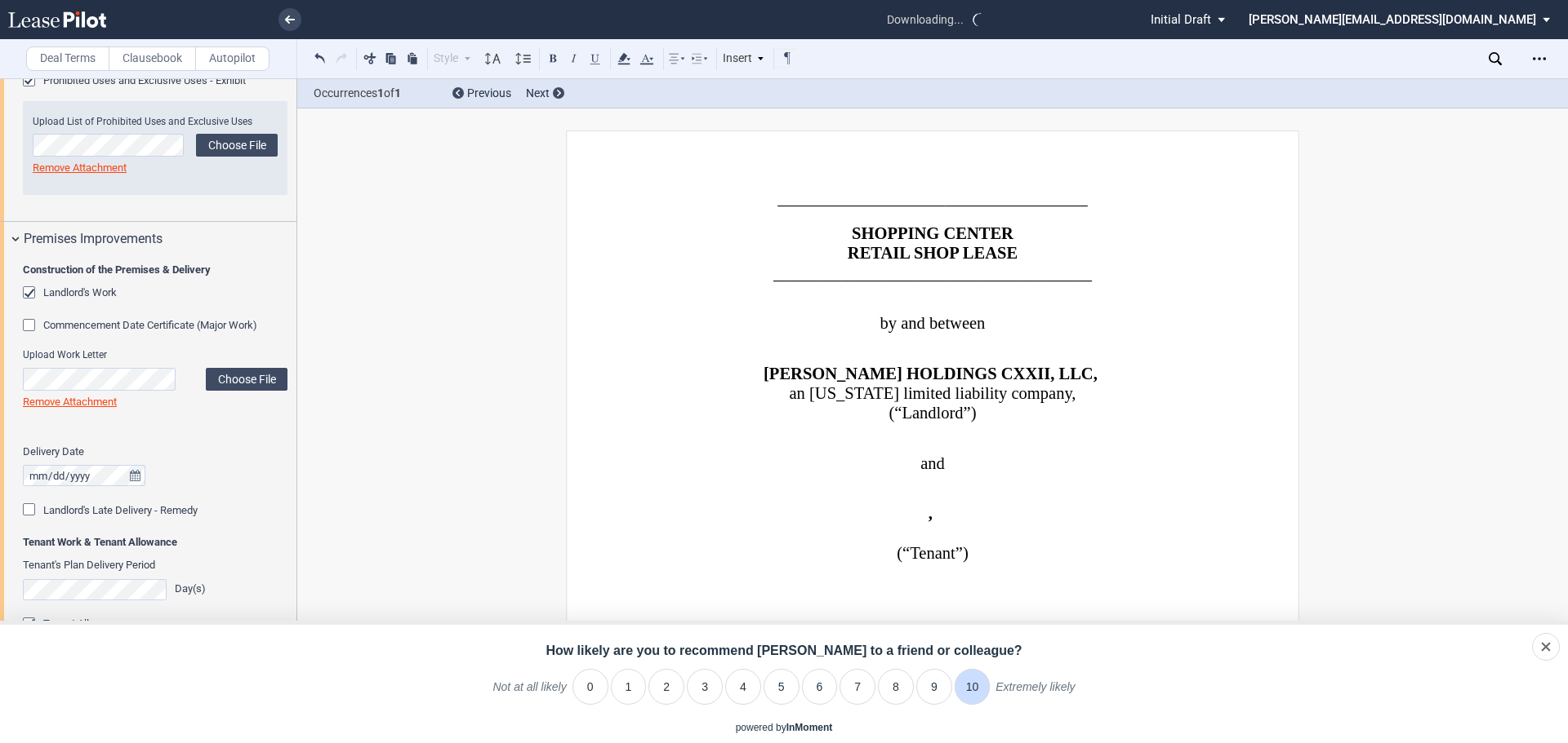
click at [962, 686] on li "10" at bounding box center [972, 687] width 36 height 36
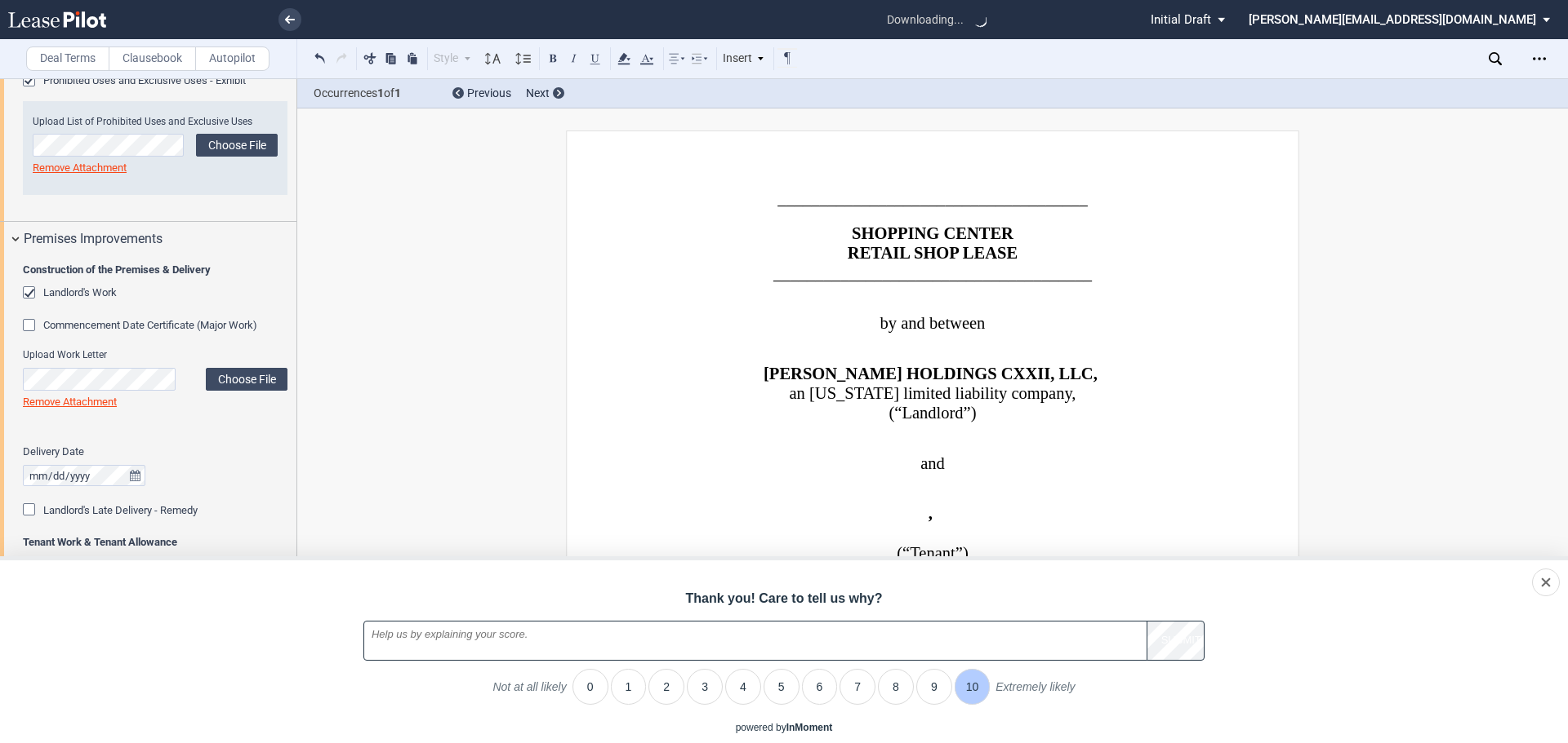
click at [354, 682] on div "Not at all likely 0 1 2 3 4 5 6 7 8 9 10 Extremely likely Not at all likely Ext…" at bounding box center [784, 690] width 1568 height 35
click at [1547, 581] on div "dismiss" at bounding box center [1514, 583] width 89 height 28
